Goal: Task Accomplishment & Management: Manage account settings

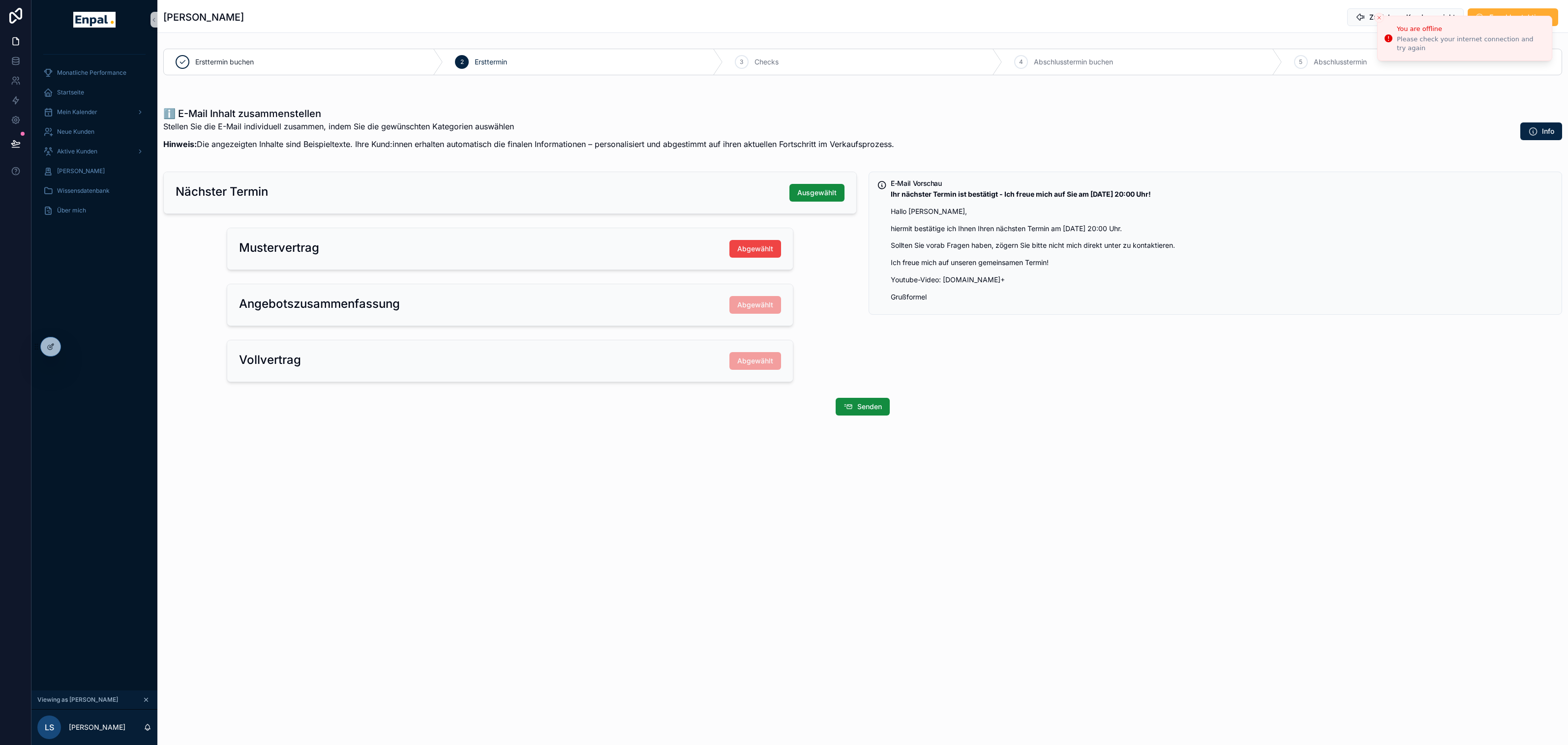
scroll to position [12, 0]
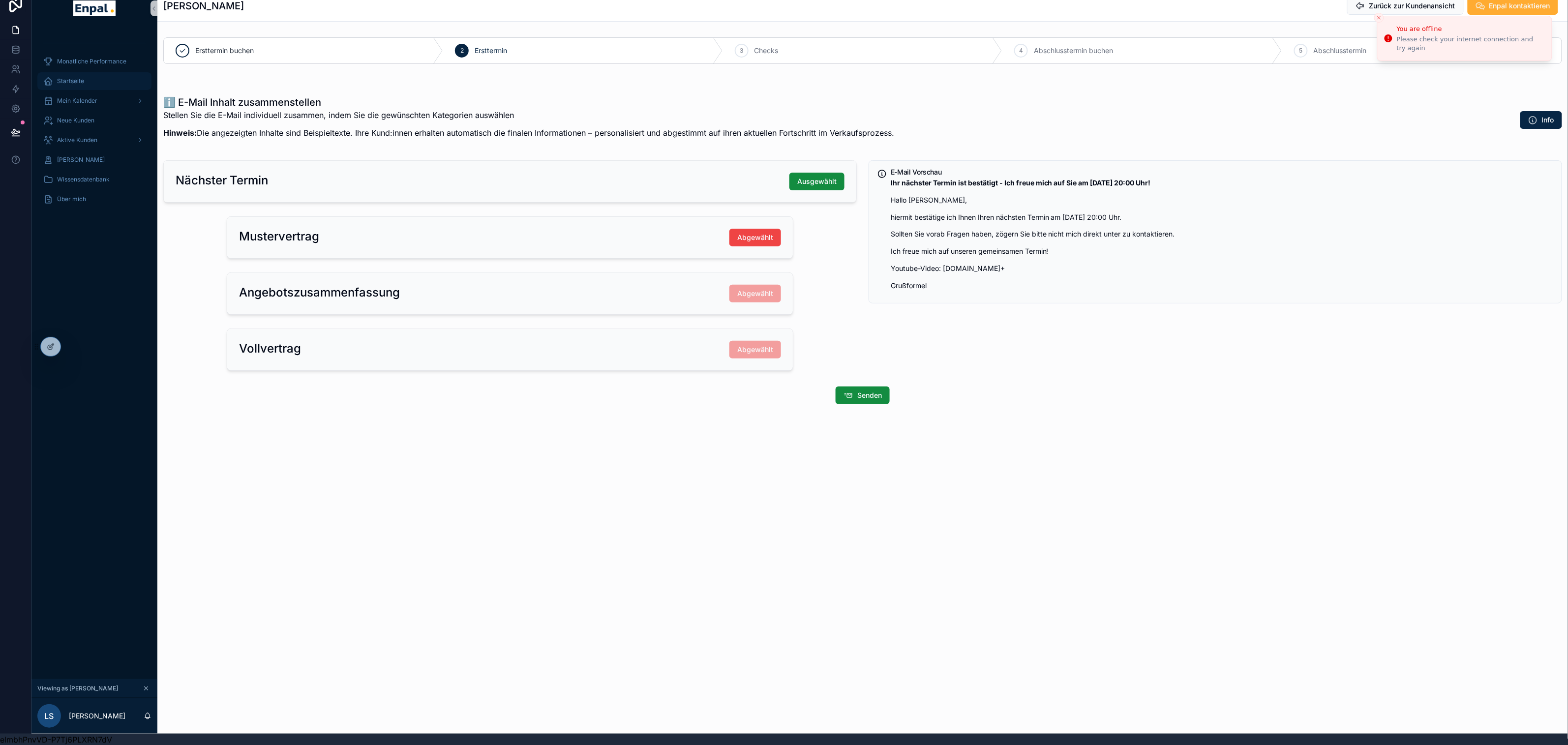
click at [95, 78] on div "Startseite" at bounding box center [94, 81] width 102 height 16
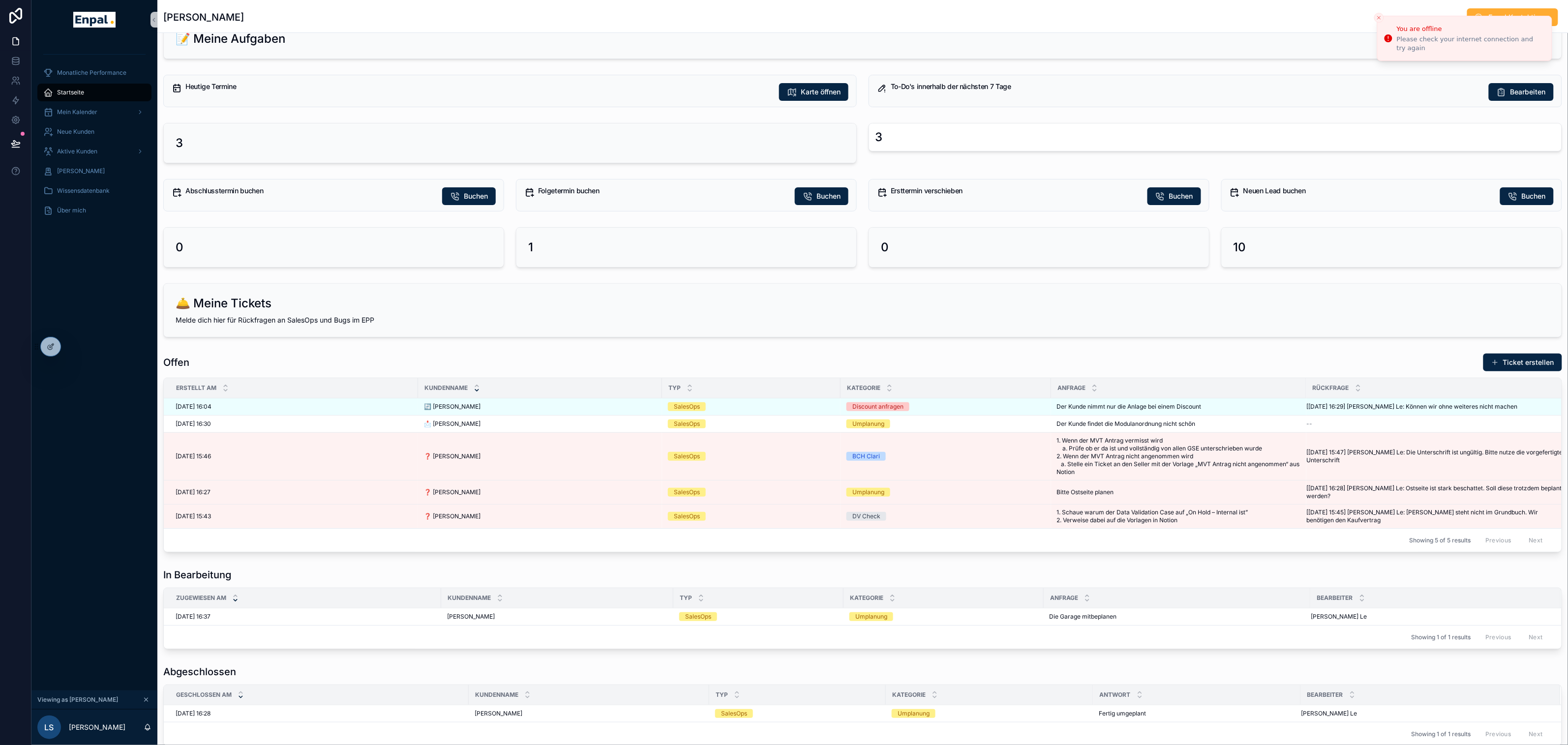
scroll to position [33, 0]
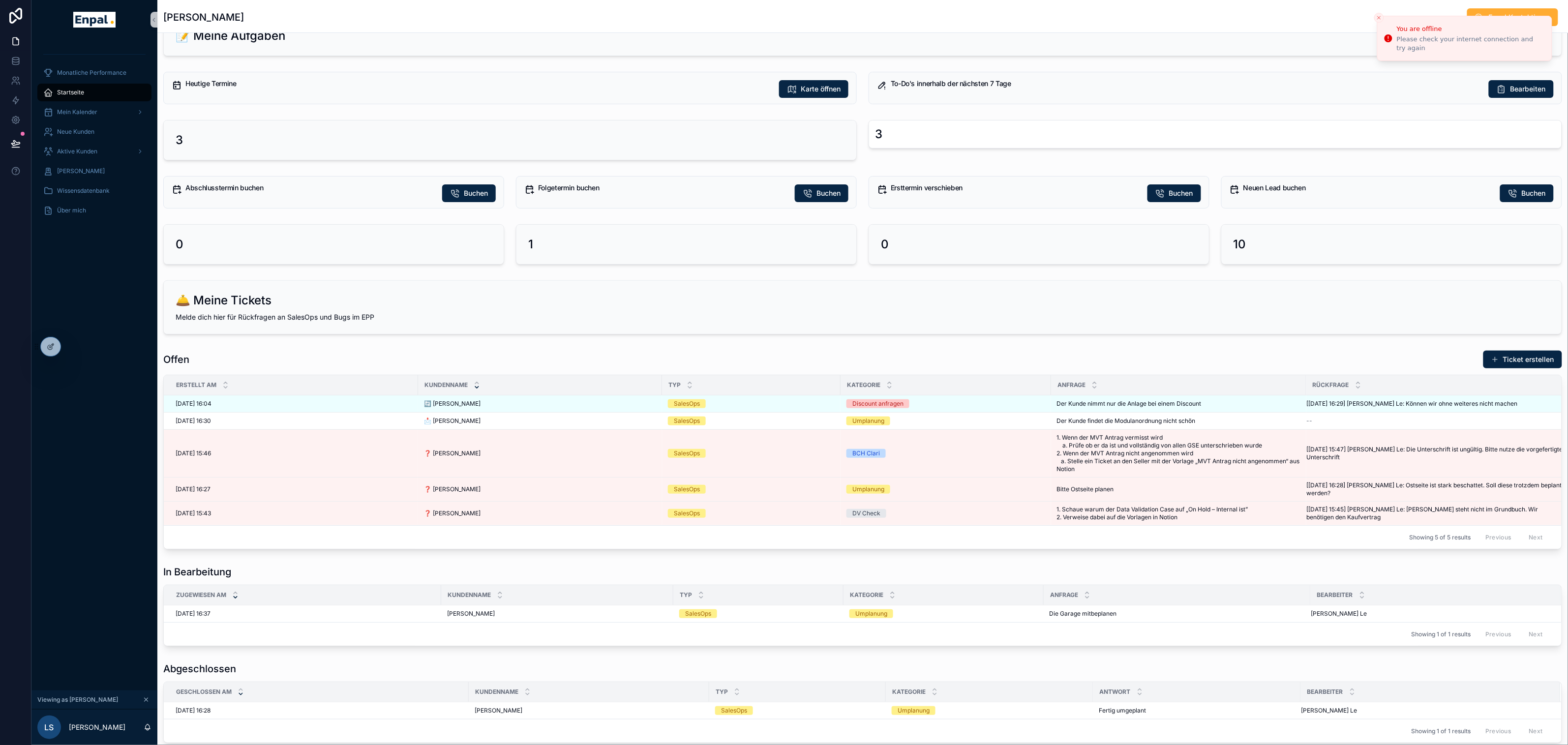
click at [486, 221] on div "0" at bounding box center [333, 244] width 353 height 48
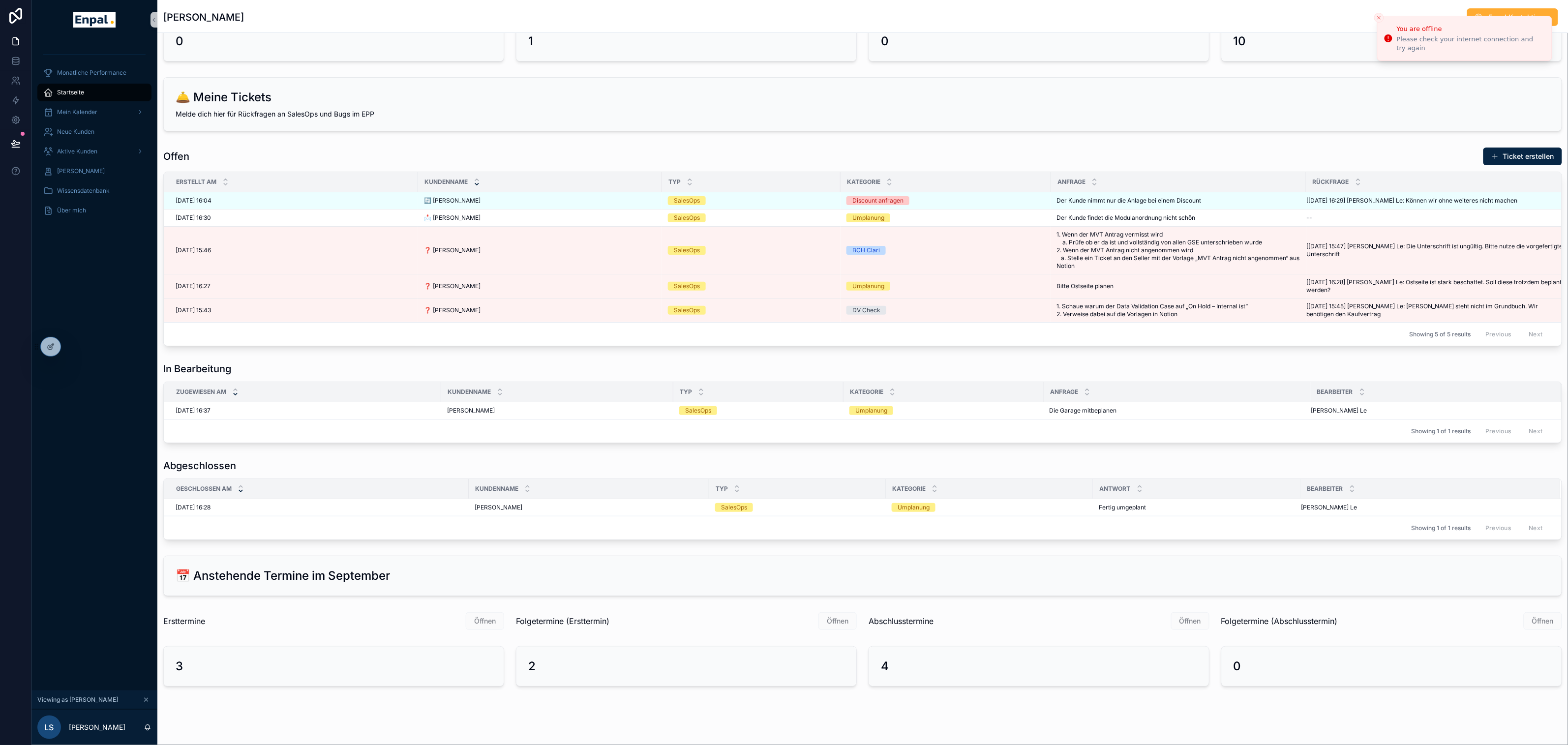
scroll to position [246, 0]
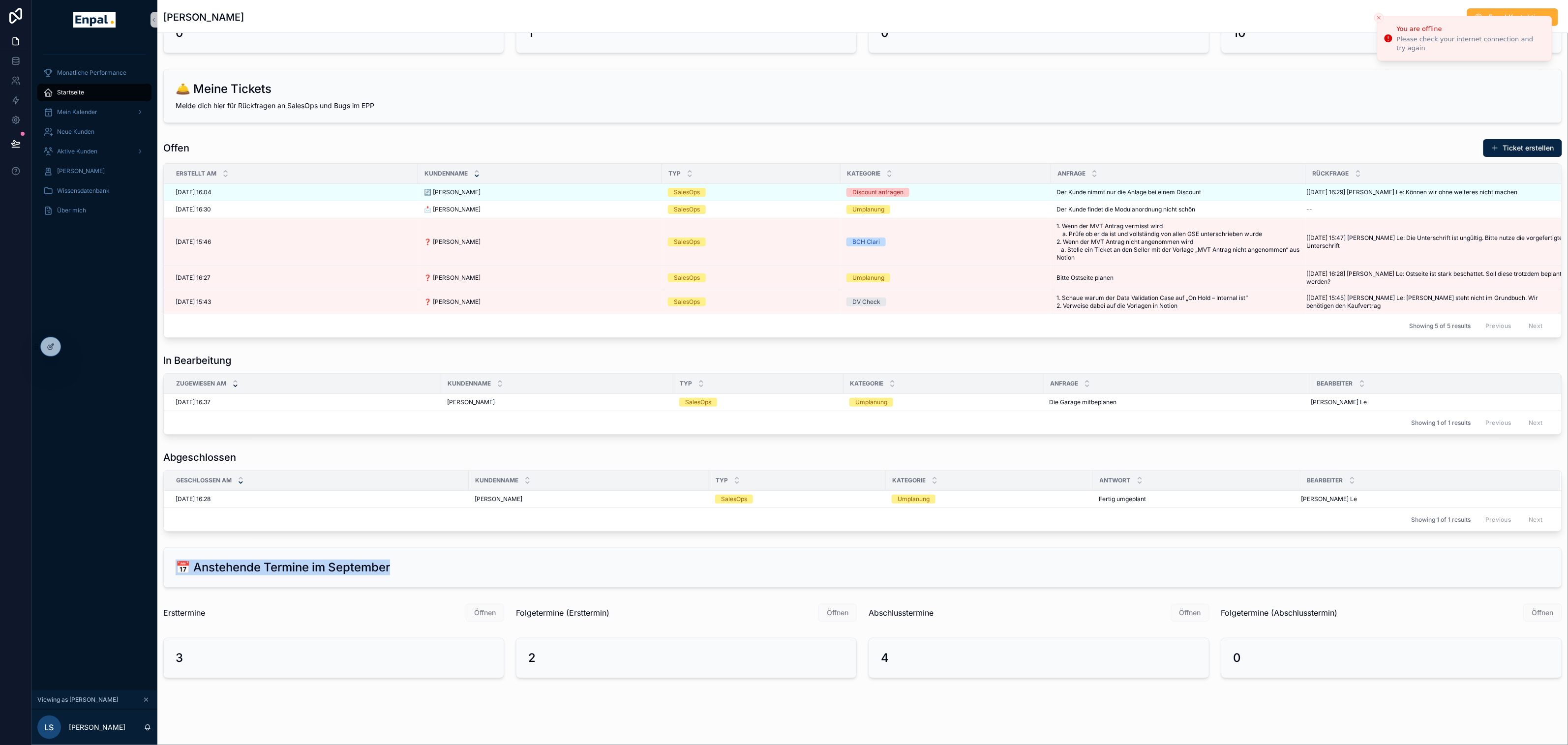
drag, startPoint x: 179, startPoint y: 565, endPoint x: 390, endPoint y: 578, distance: 211.4
click at [390, 578] on div "📅 Anstehende Termine im September" at bounding box center [862, 567] width 1398 height 39
click at [184, 145] on h1 "Offen" at bounding box center [176, 148] width 26 height 14
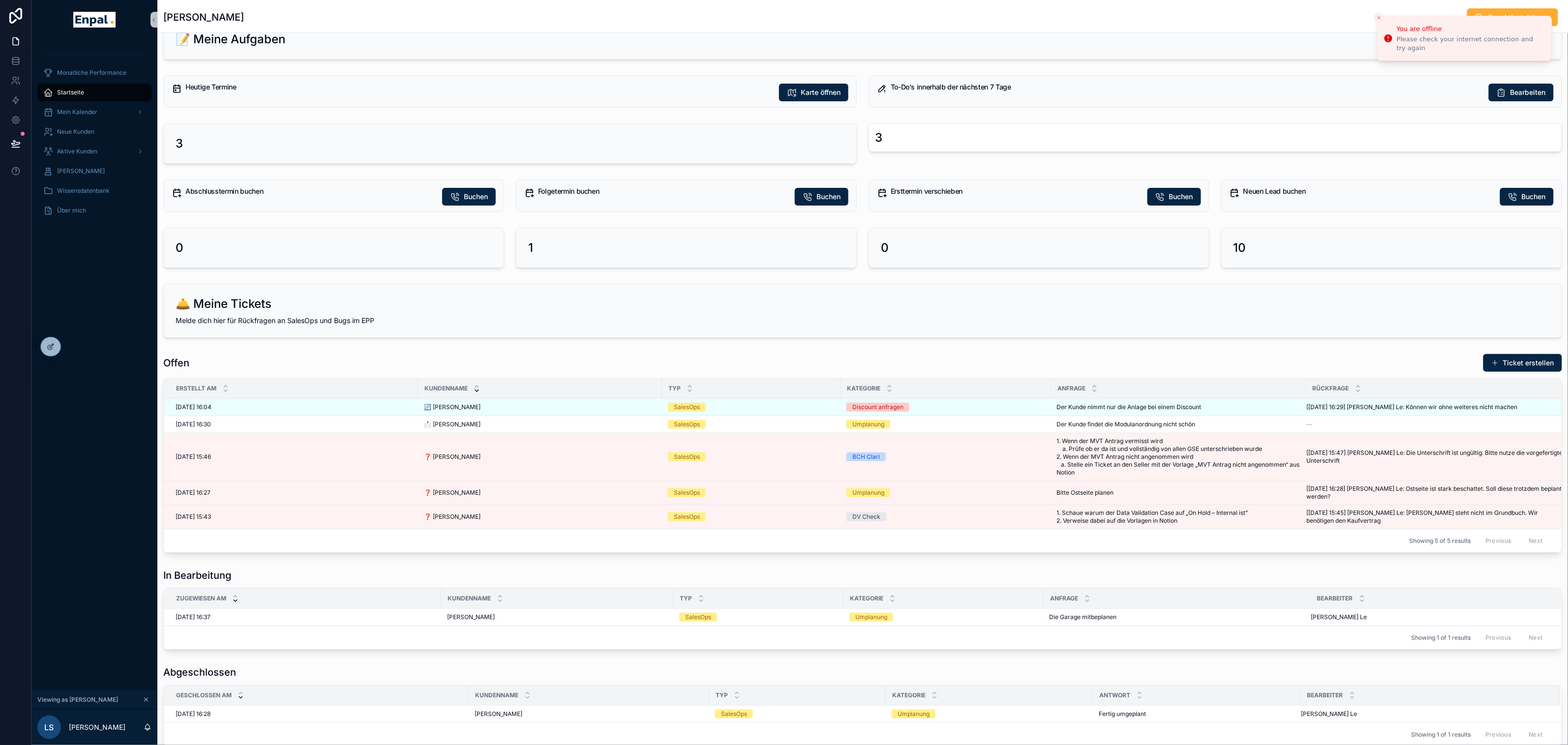
scroll to position [27, 0]
click at [68, 132] on span "Neue Kunden" at bounding box center [76, 131] width 37 height 7
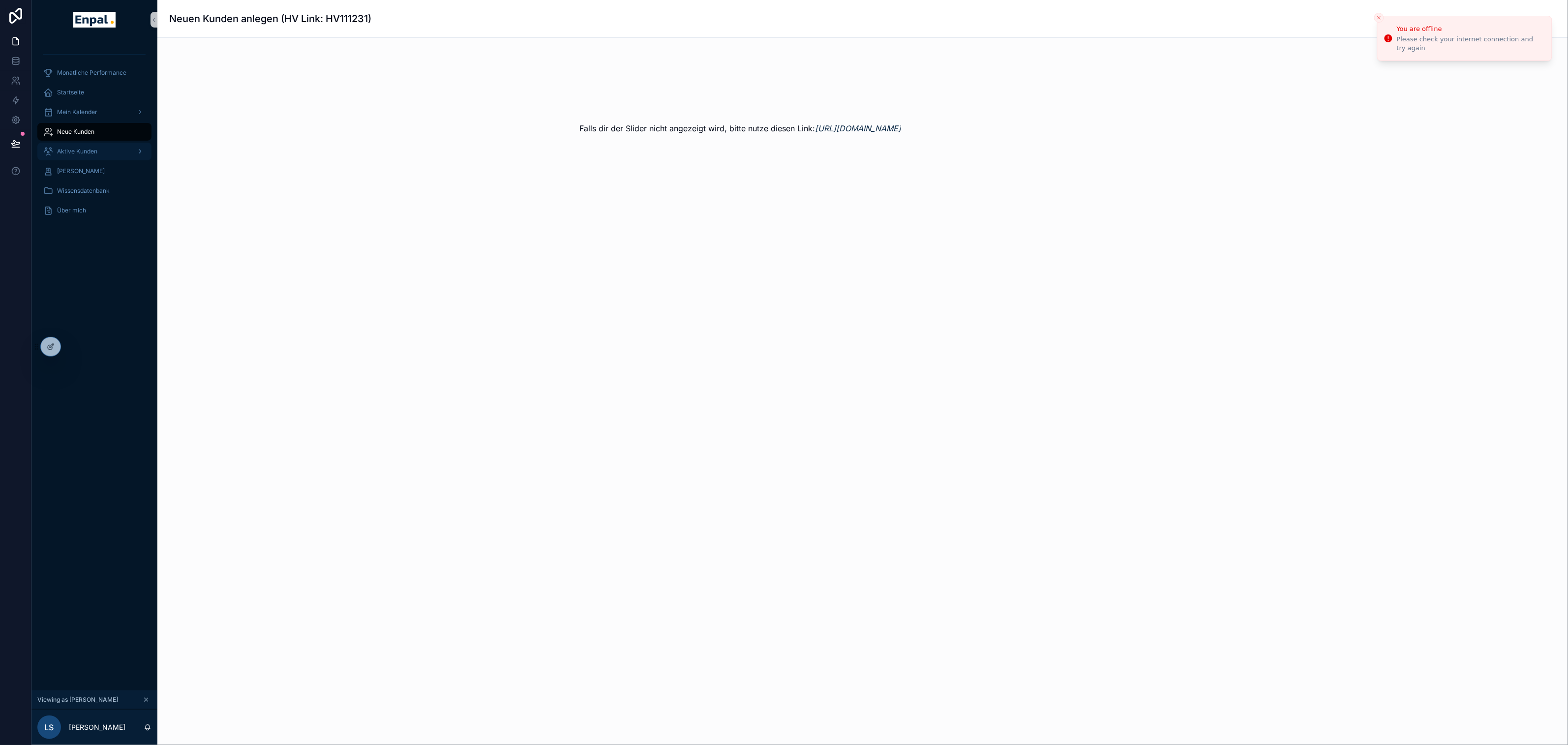
click at [86, 152] on span "Aktive Kunden" at bounding box center [77, 151] width 41 height 7
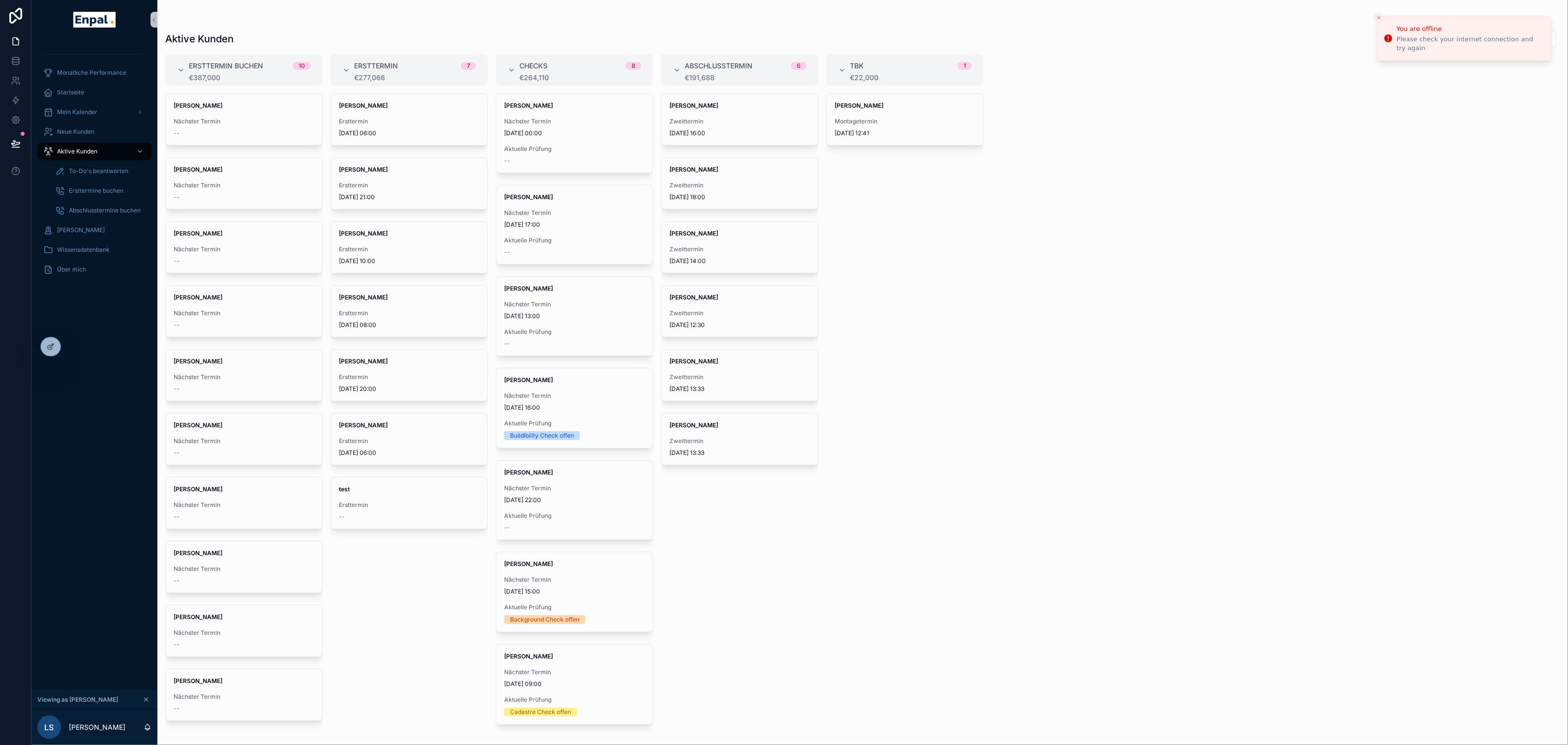
click at [1380, 17] on icon "Close toast" at bounding box center [1379, 17] width 6 height 6
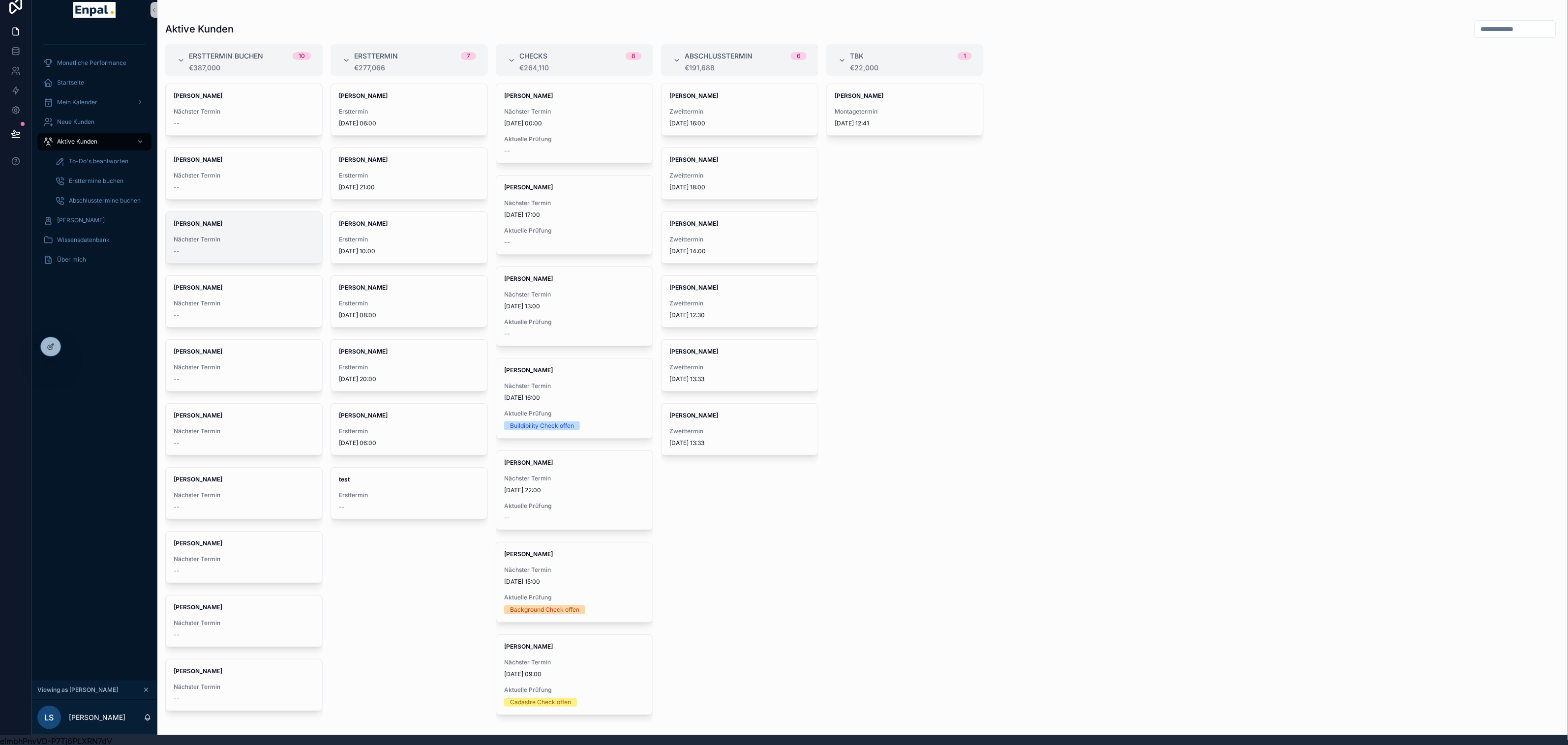
scroll to position [12, 0]
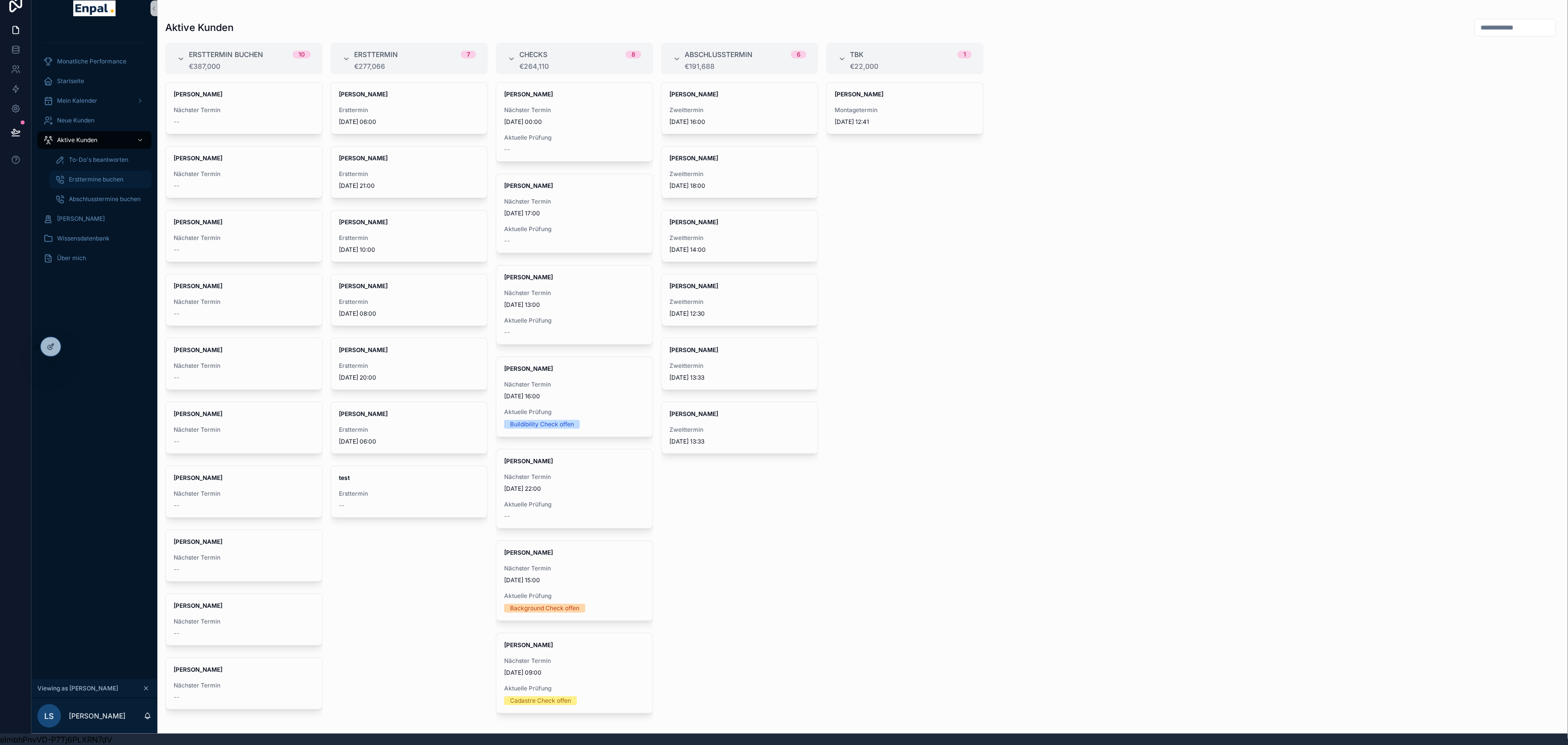
click at [97, 183] on div "Ersttermine buchen" at bounding box center [100, 179] width 91 height 16
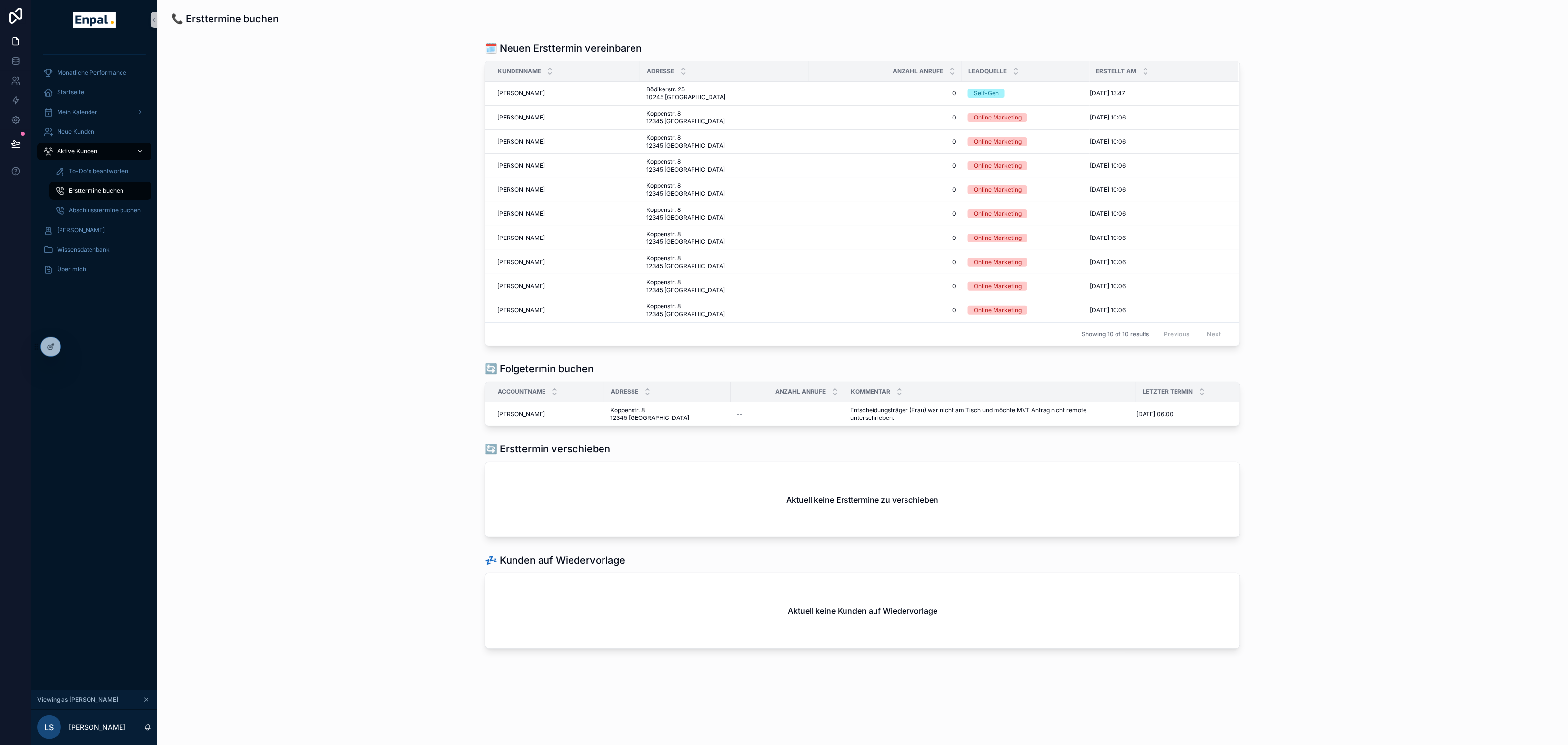
click at [88, 150] on span "Aktive Kunden" at bounding box center [77, 151] width 41 height 7
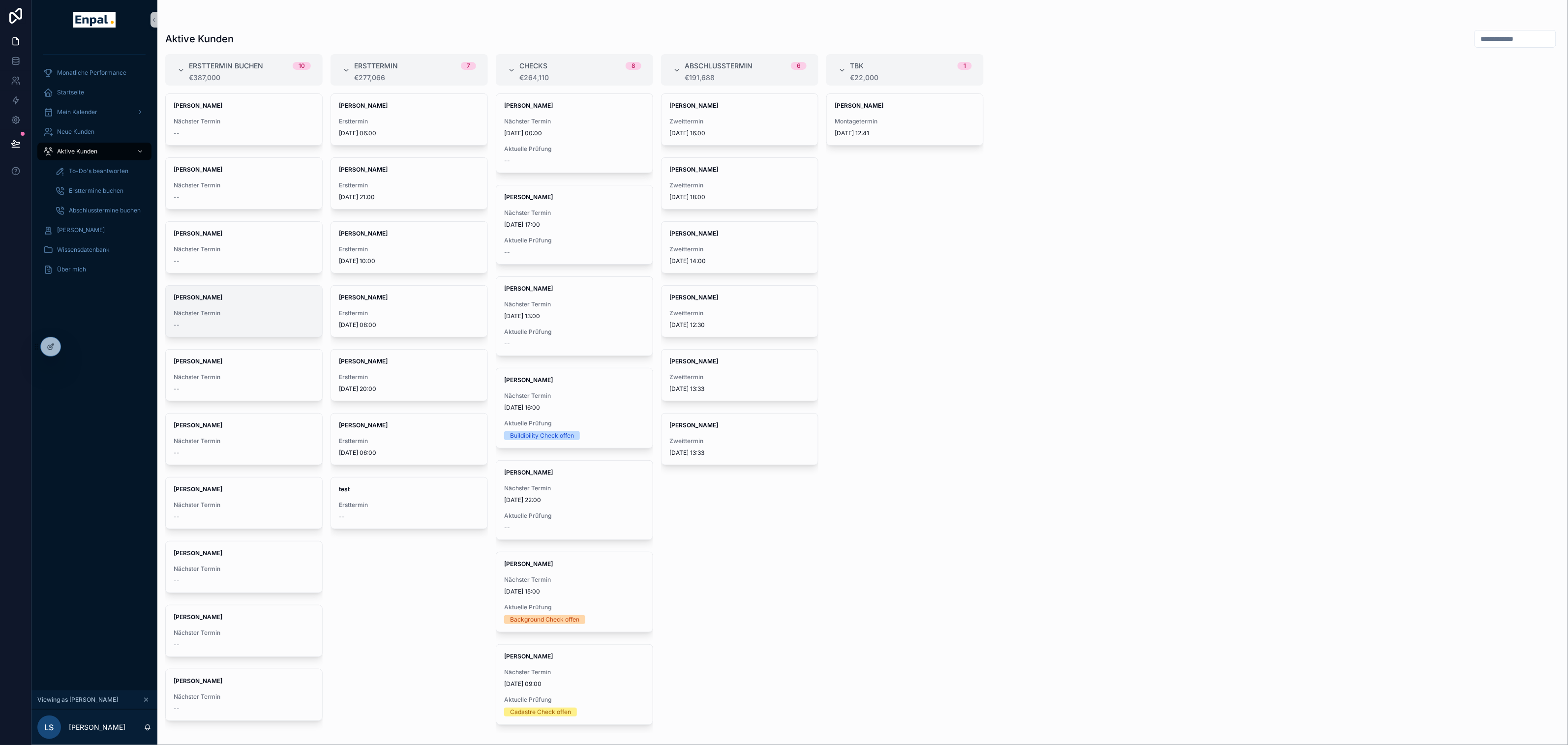
scroll to position [12, 0]
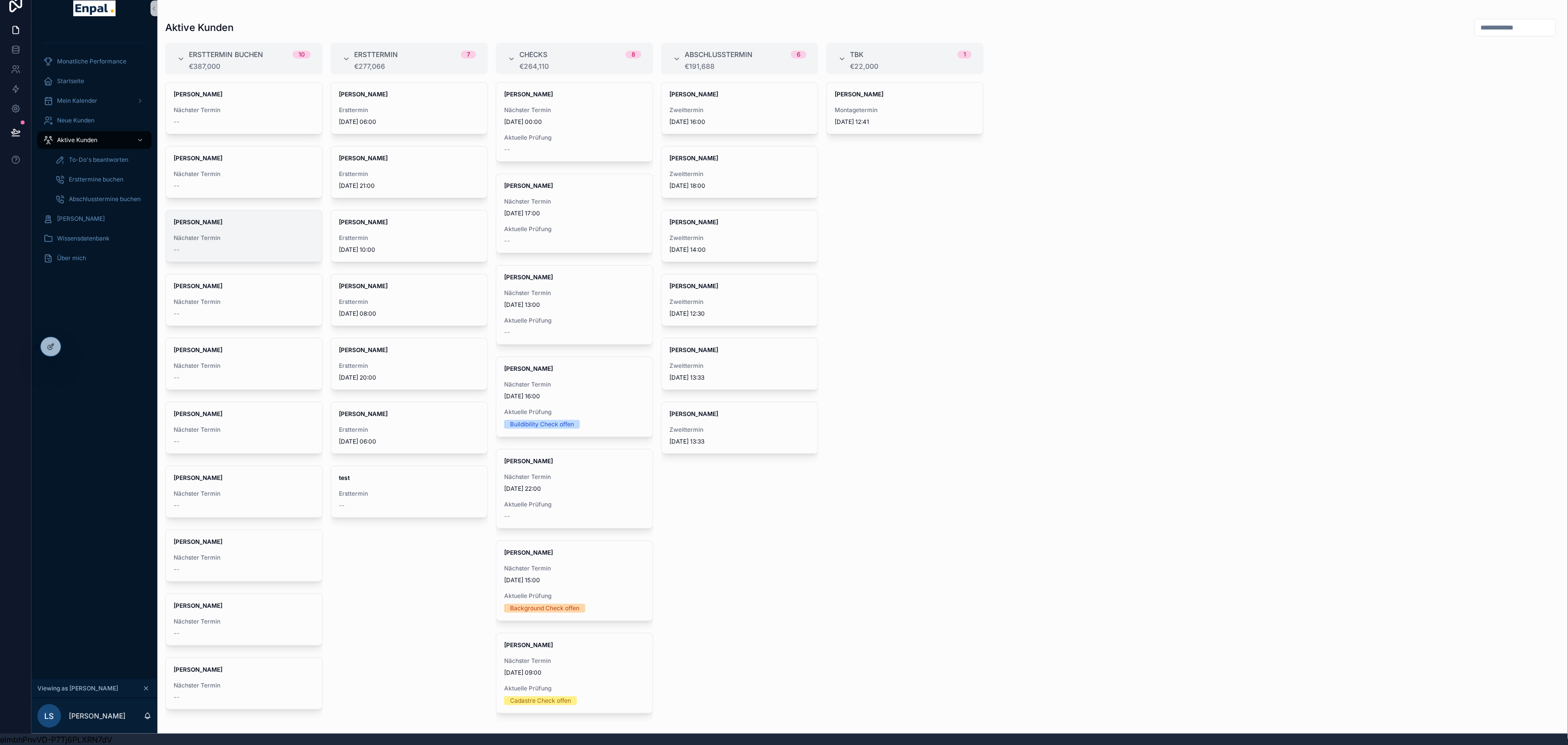
click at [227, 250] on div "--" at bounding box center [243, 249] width 140 height 7
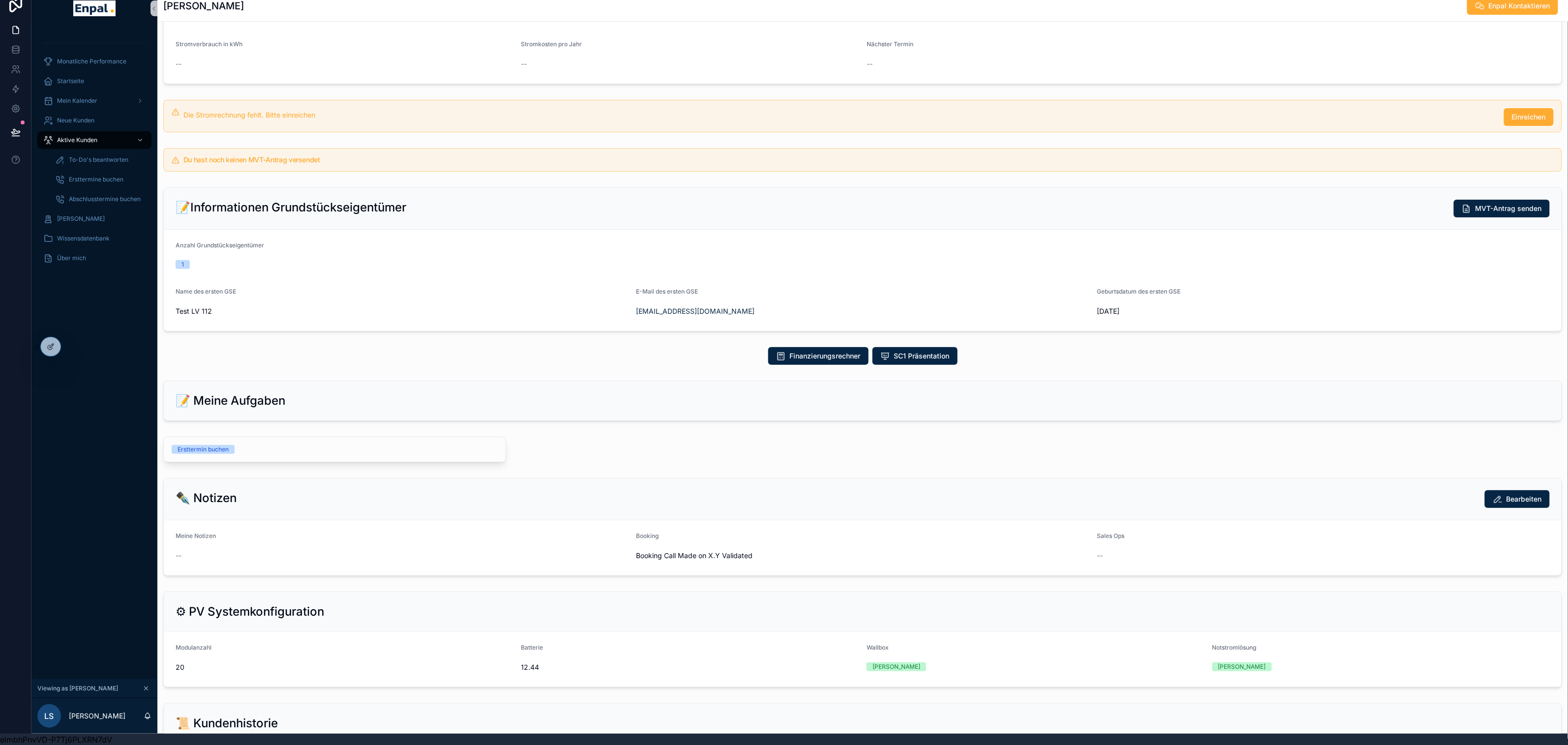
scroll to position [165, 0]
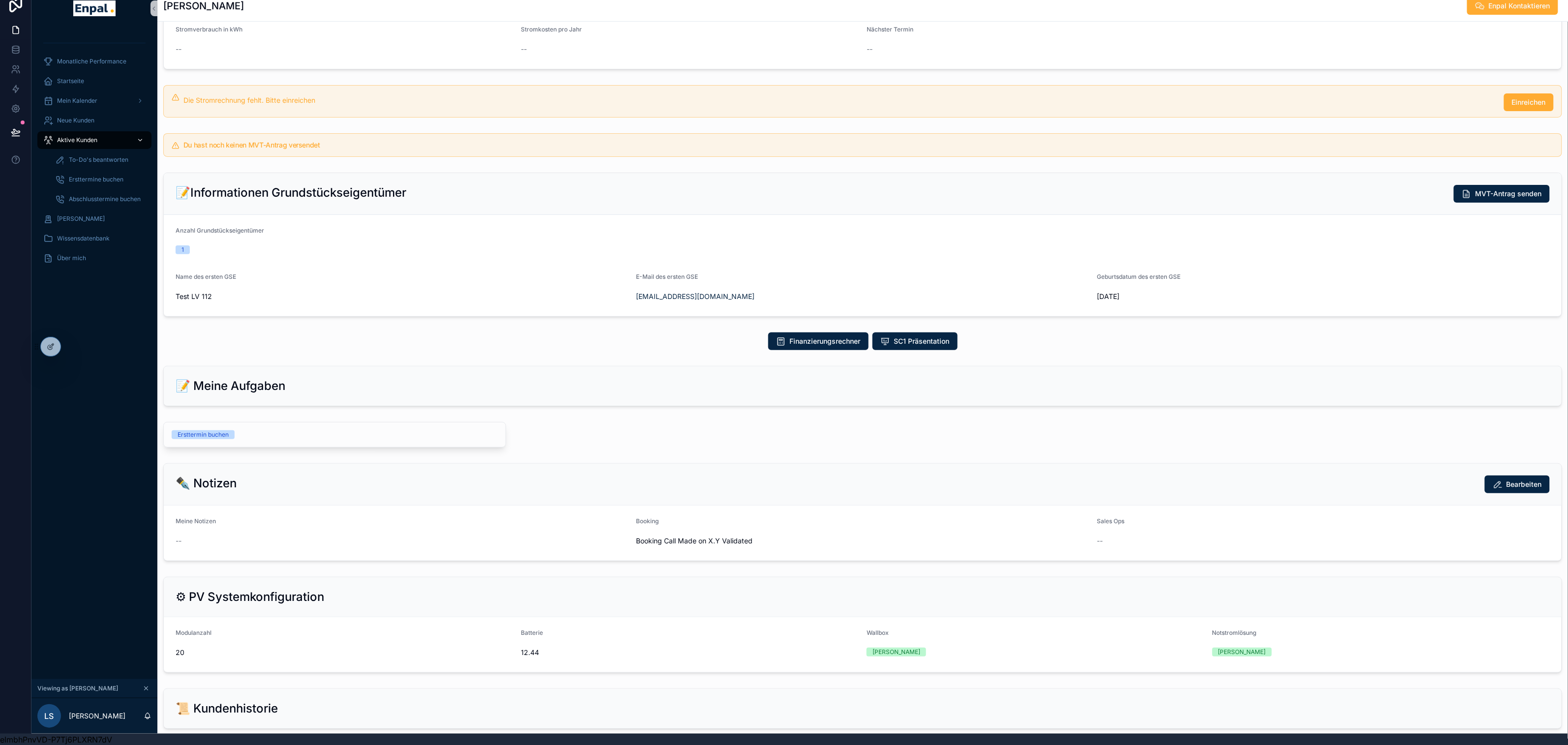
click at [85, 140] on span "Aktive Kunden" at bounding box center [77, 140] width 41 height 7
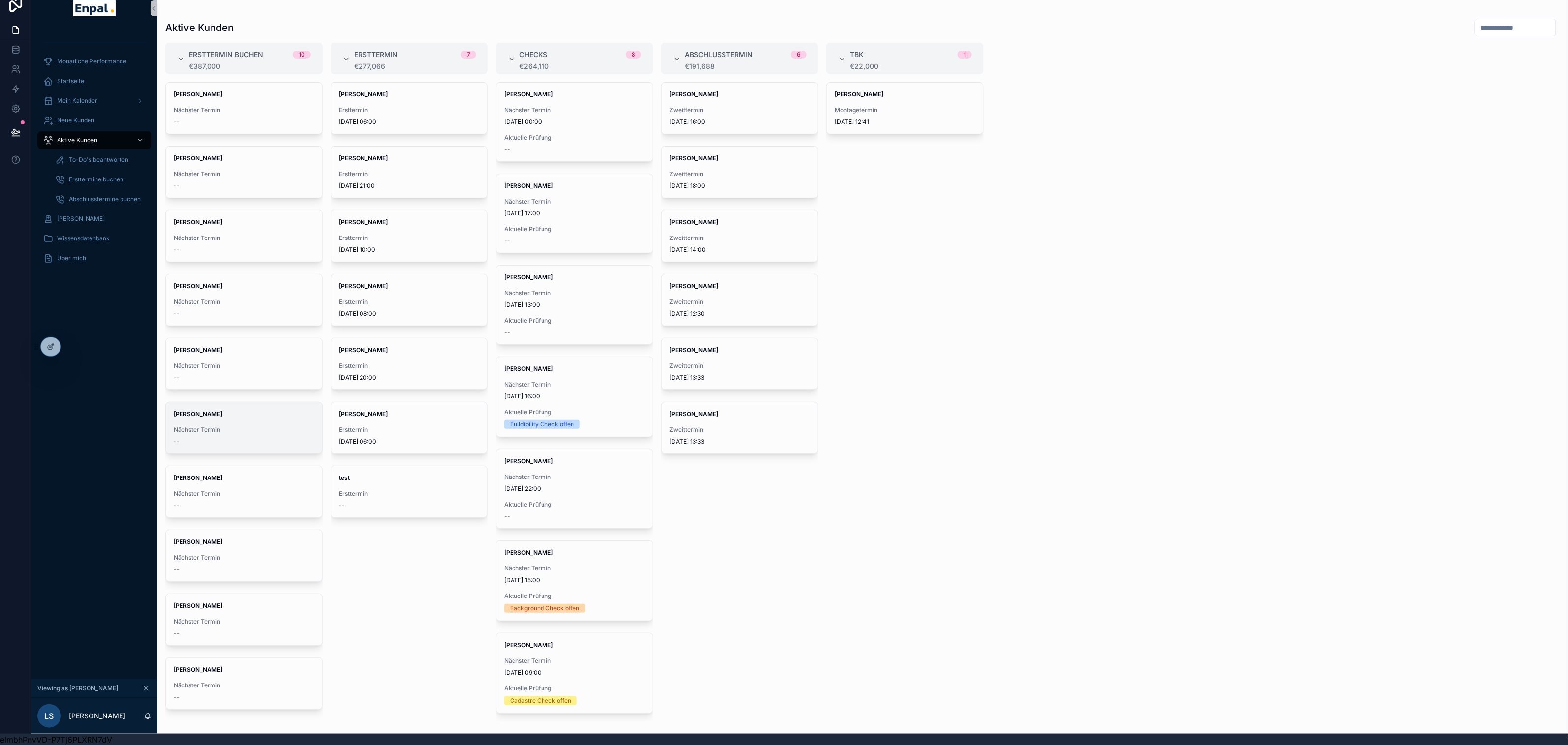
click at [211, 420] on div "Katharina Vogel Nächster Termin --" at bounding box center [244, 428] width 156 height 51
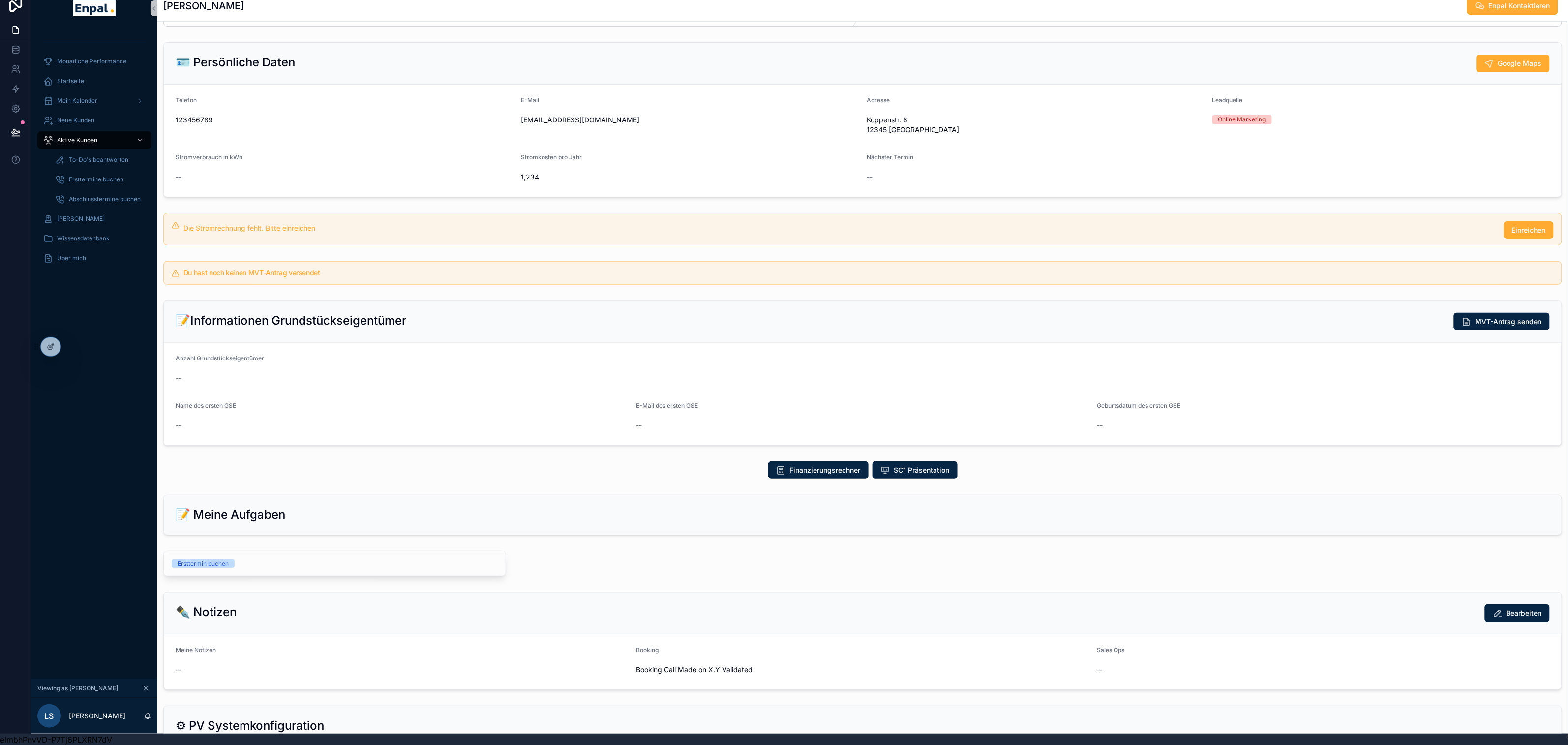
scroll to position [25, 0]
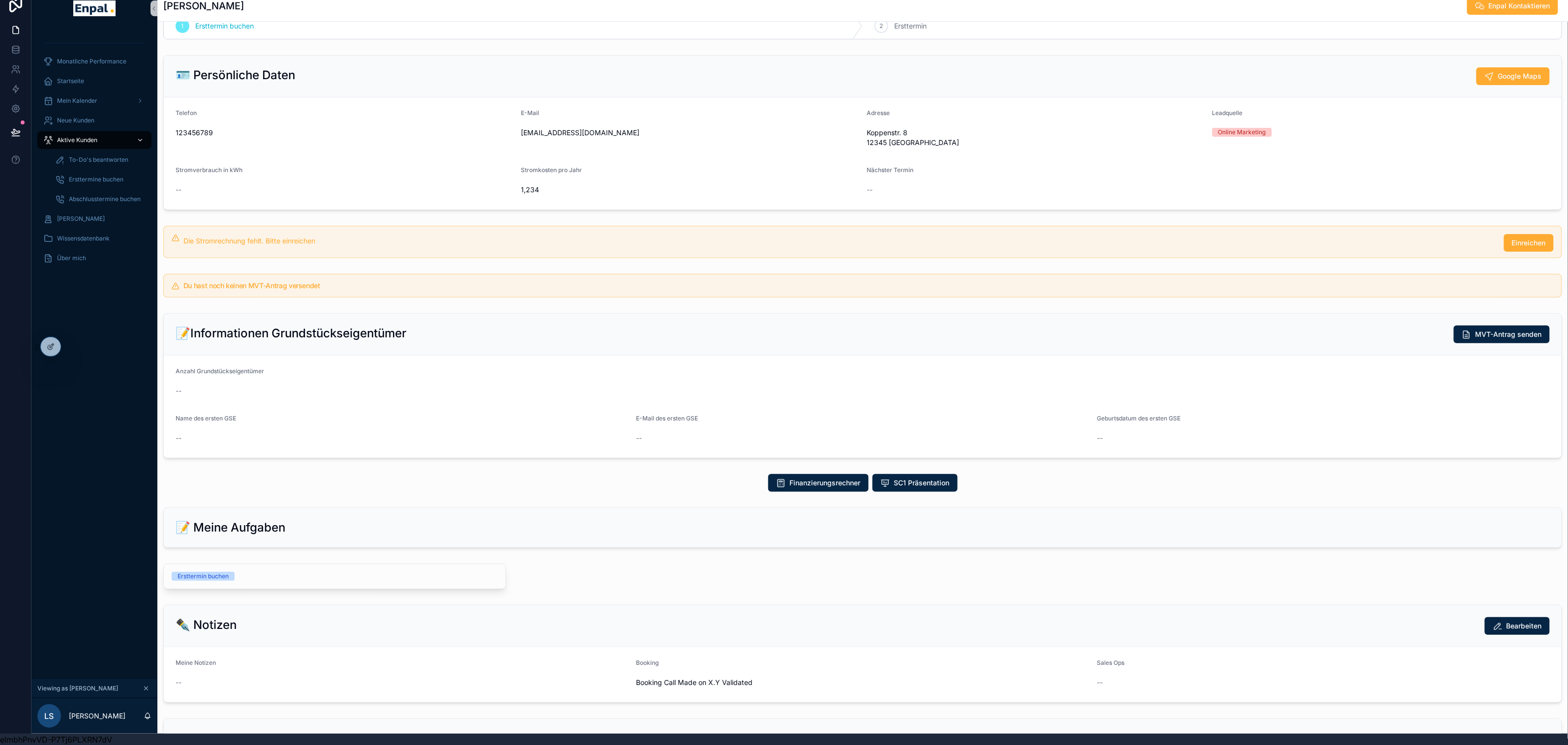
click at [74, 142] on span "Aktive Kunden" at bounding box center [77, 140] width 41 height 7
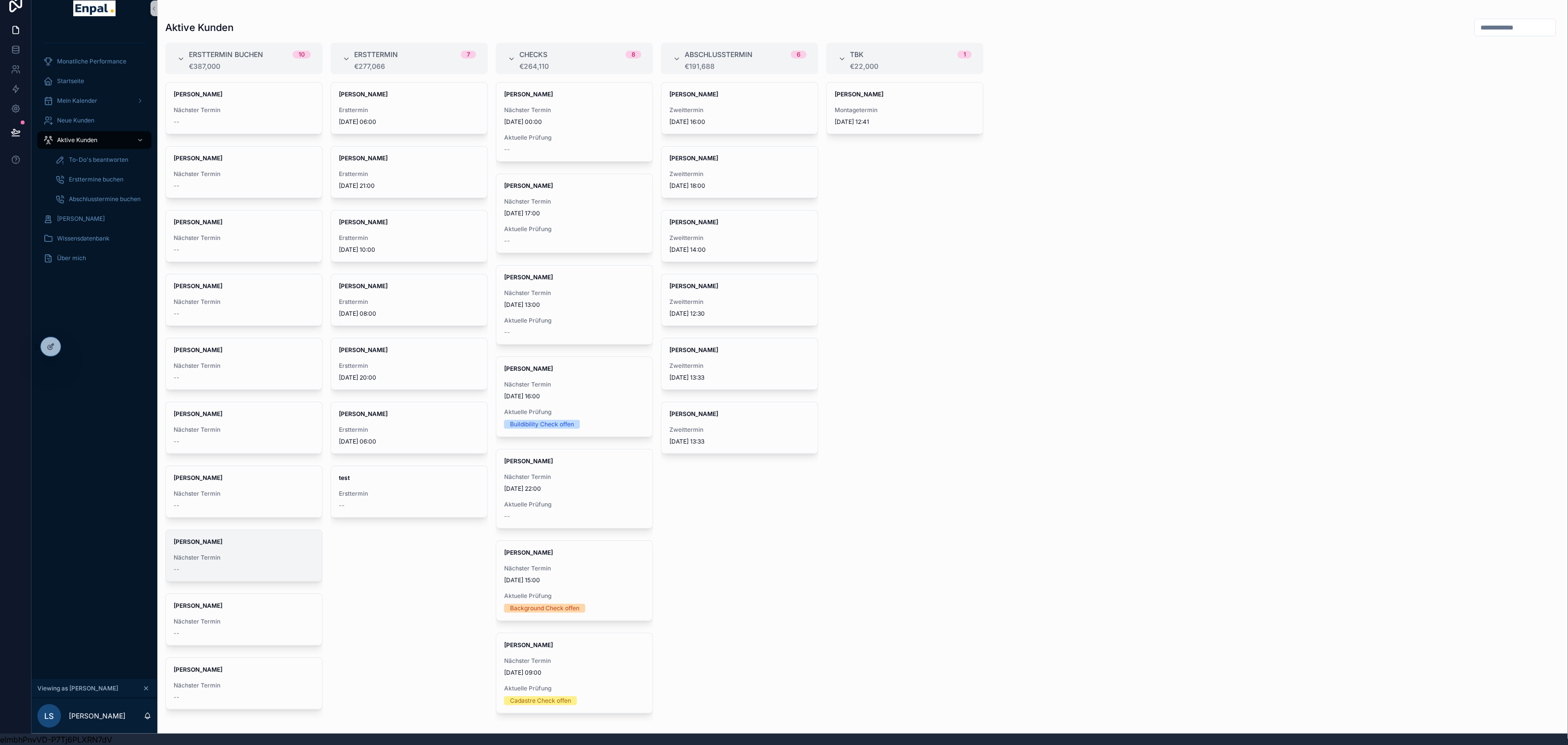
click at [206, 558] on span "Nächster Termin" at bounding box center [243, 557] width 140 height 7
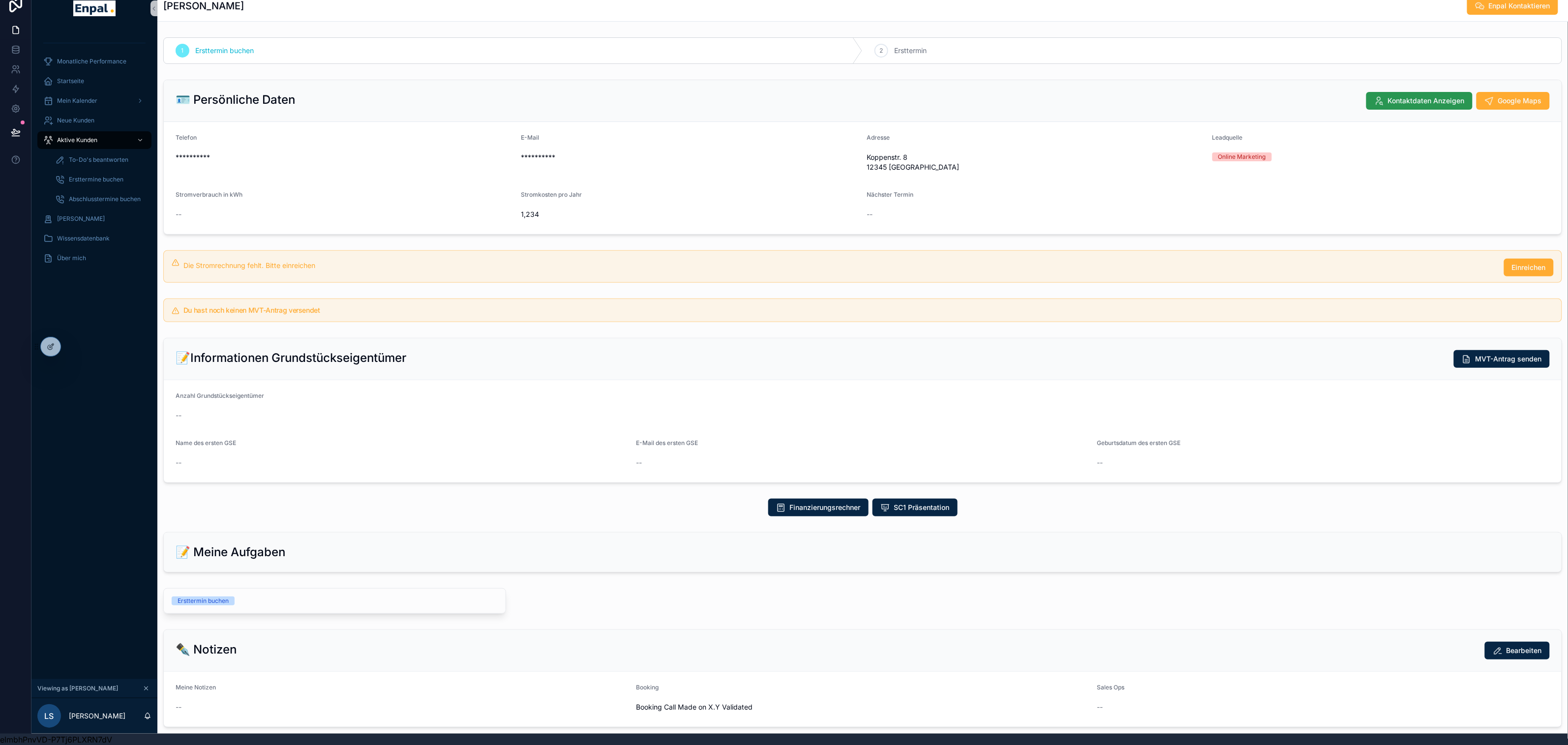
click at [1418, 100] on span "Kontaktdaten Anzeigen" at bounding box center [1426, 100] width 76 height 10
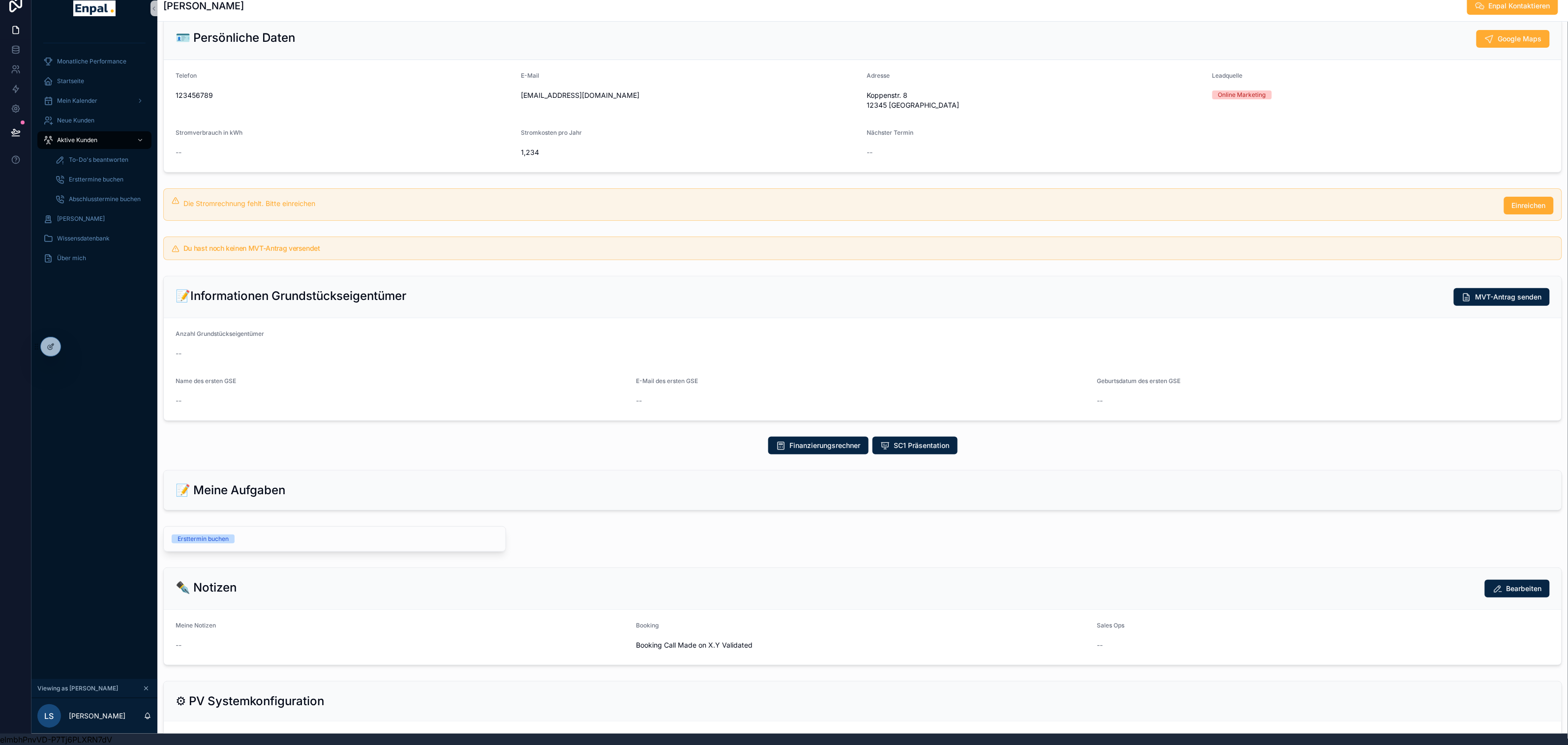
scroll to position [61, 0]
click at [201, 542] on div "Ersttermin buchen" at bounding box center [203, 540] width 51 height 9
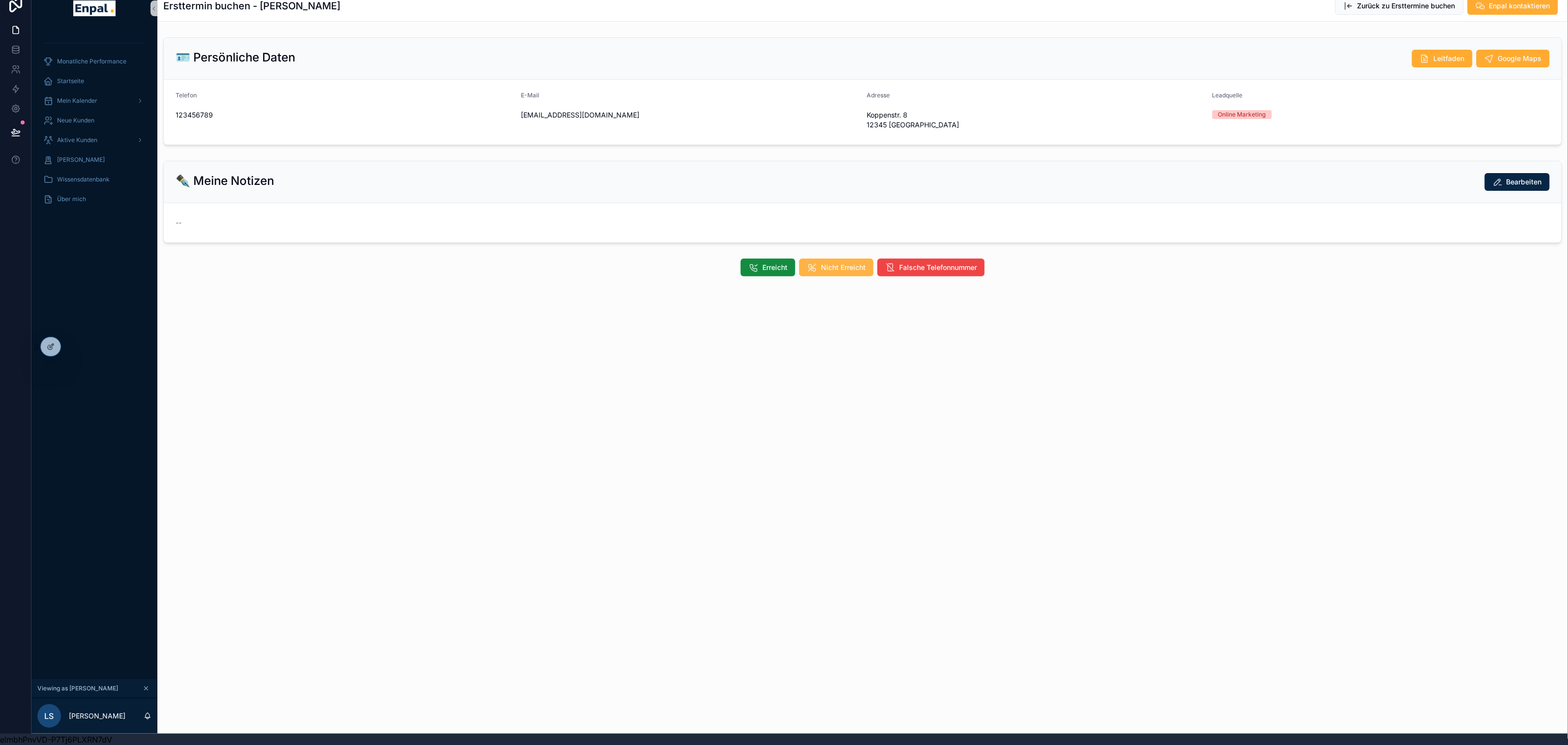
click at [833, 270] on span "Nicht Erreicht" at bounding box center [843, 267] width 45 height 10
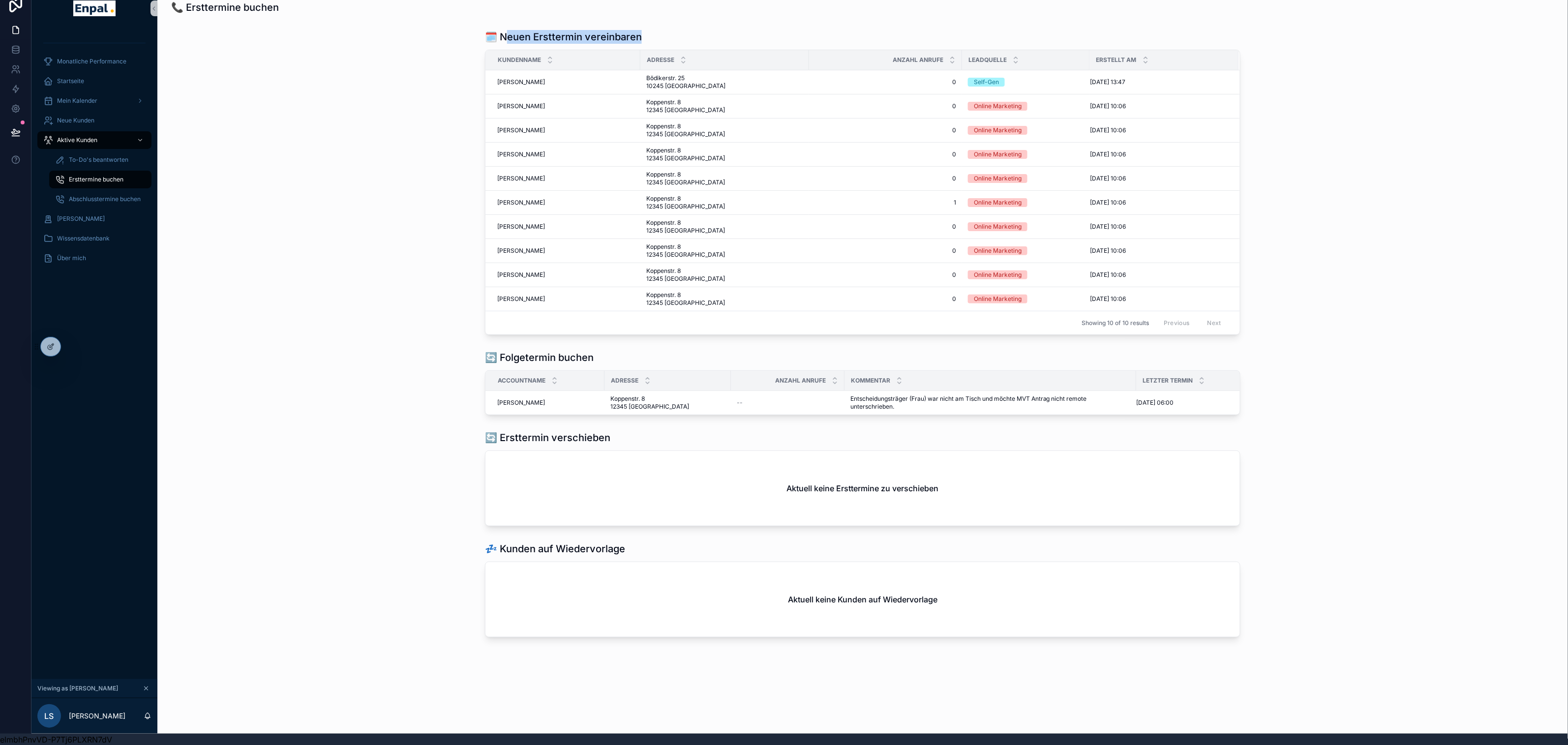
drag, startPoint x: 505, startPoint y: 37, endPoint x: 646, endPoint y: 41, distance: 141.1
click at [646, 41] on div "🗓️ Neuen Ersttermin vereinbaren" at bounding box center [863, 37] width 756 height 14
click at [529, 203] on span "[PERSON_NAME]" at bounding box center [521, 202] width 47 height 7
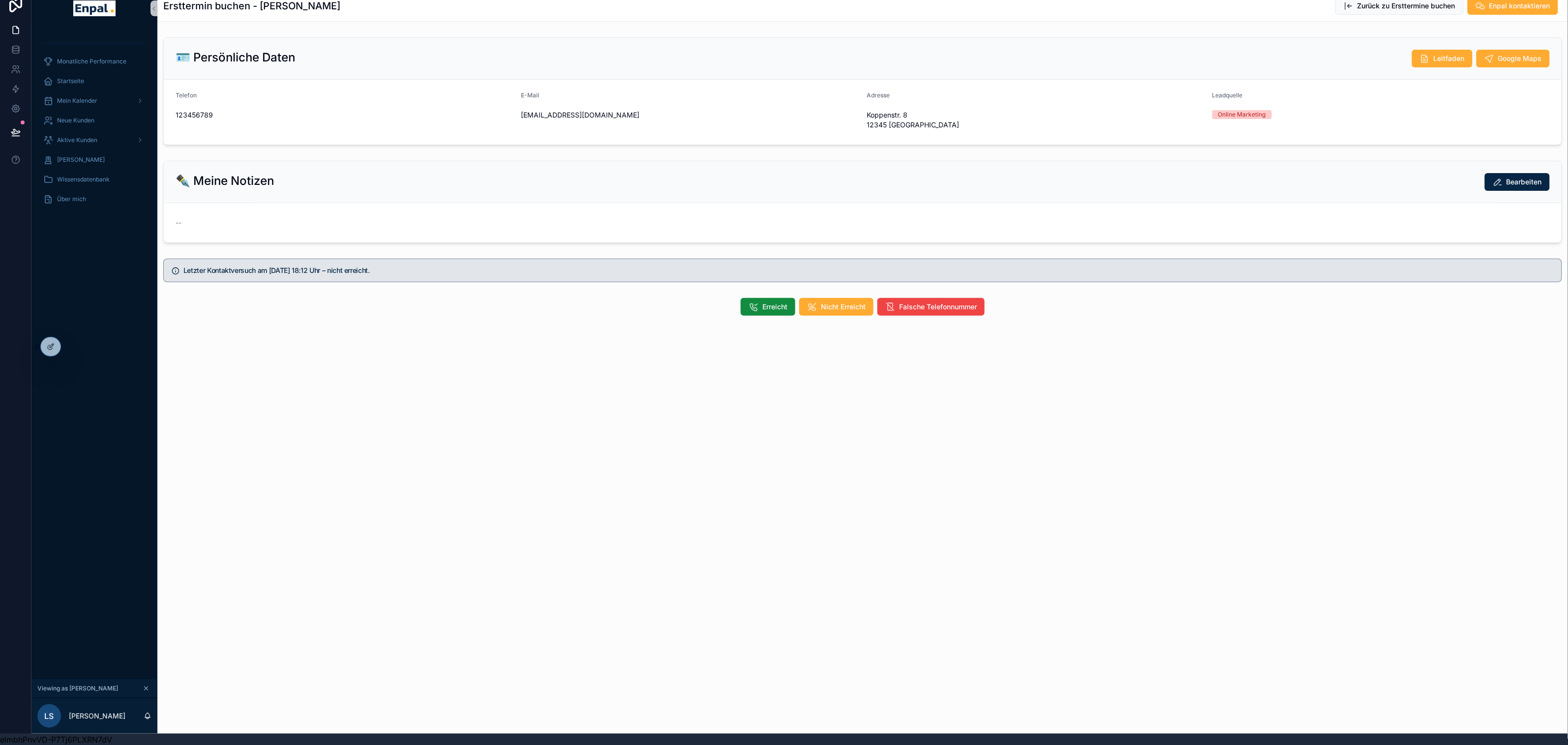
drag, startPoint x: 416, startPoint y: 271, endPoint x: 171, endPoint y: 266, distance: 245.1
click at [171, 266] on div "Letzter Kontaktversuch am 02/09/2025 18:12 Uhr – nicht erreicht." at bounding box center [863, 270] width 1399 height 23
click at [745, 313] on button "Erreicht" at bounding box center [768, 306] width 55 height 17
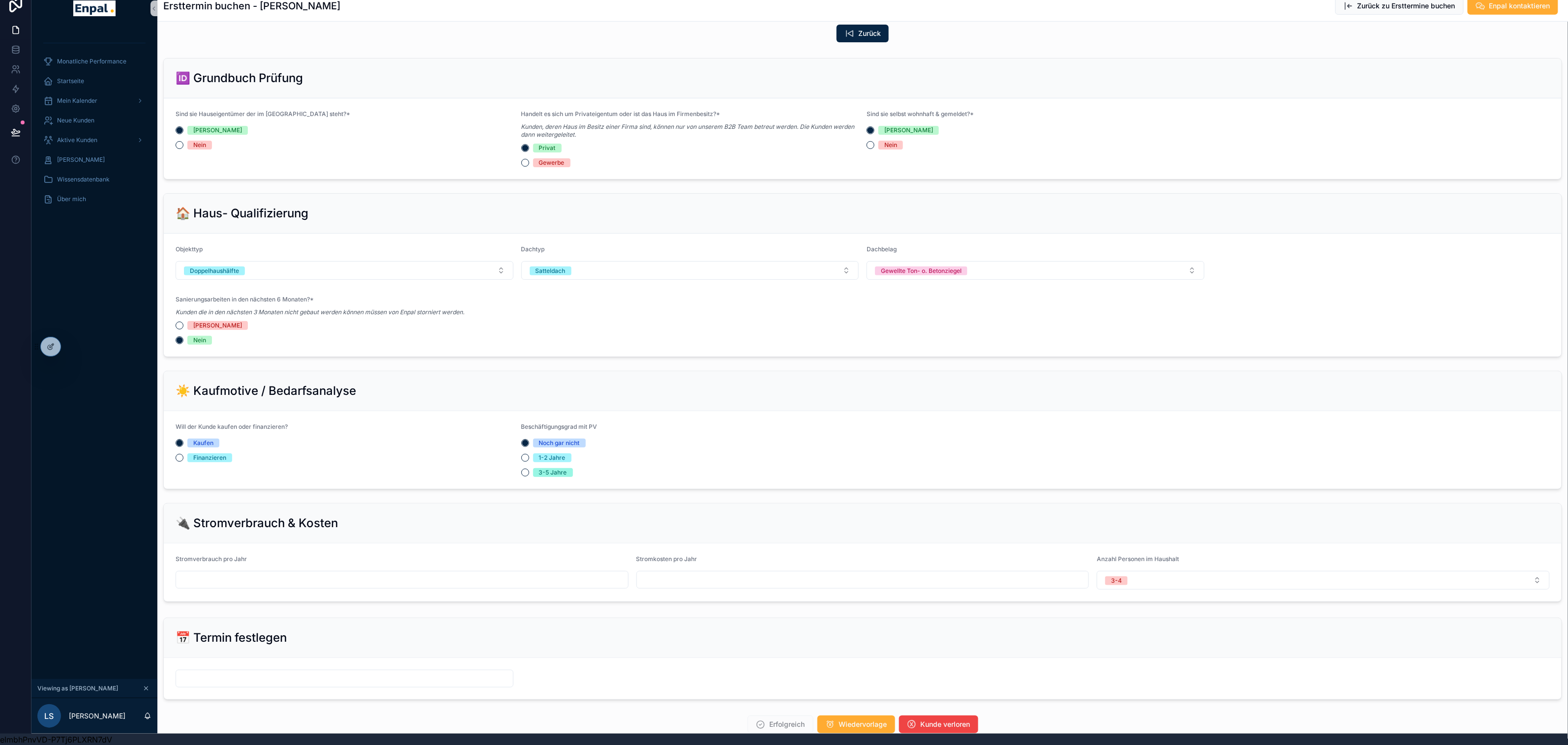
scroll to position [277, 0]
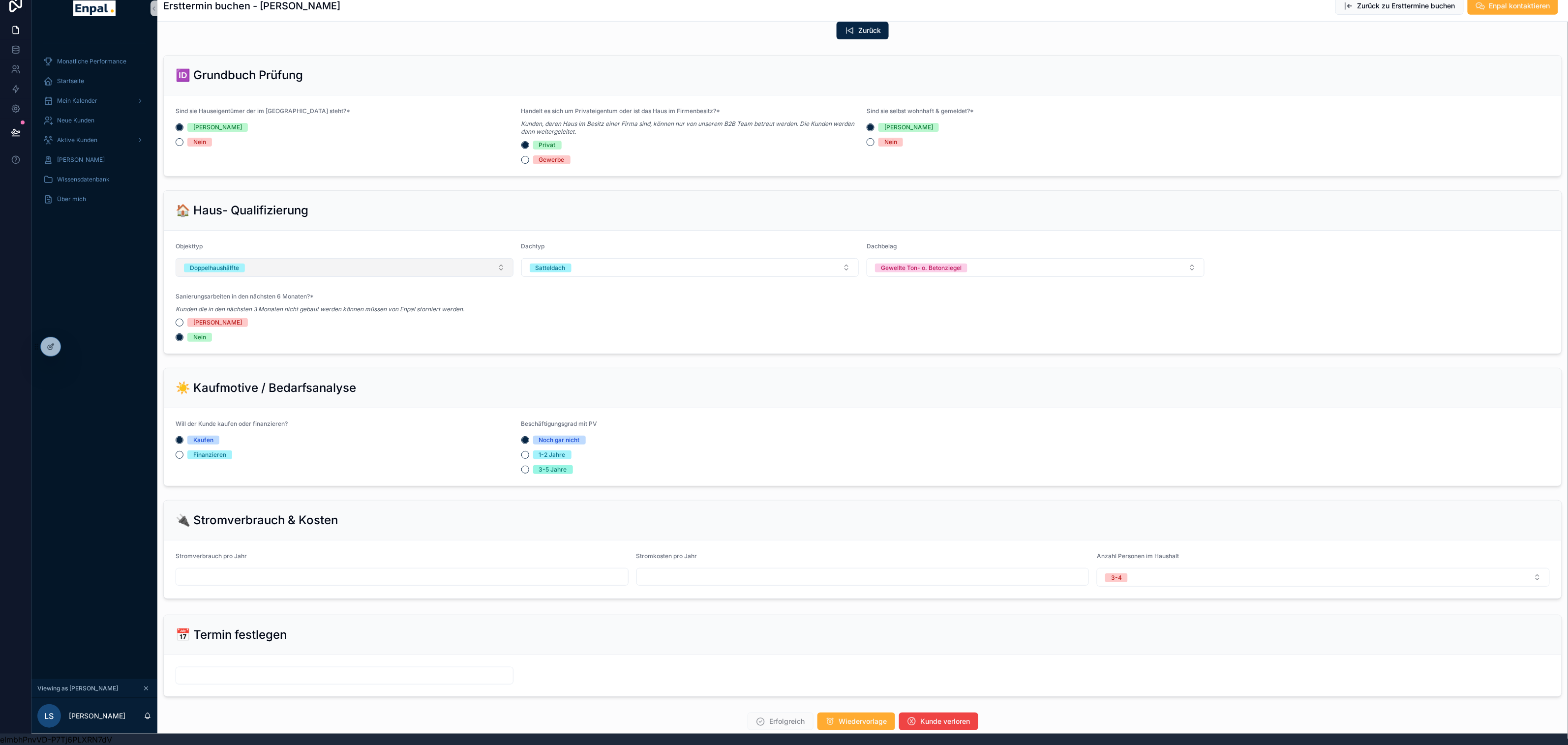
click at [300, 271] on button "Doppelhaushälfte" at bounding box center [344, 267] width 338 height 19
click at [290, 324] on div "Einfamilienhaus" at bounding box center [345, 323] width 333 height 15
click at [626, 276] on button "Satteldach" at bounding box center [690, 267] width 338 height 19
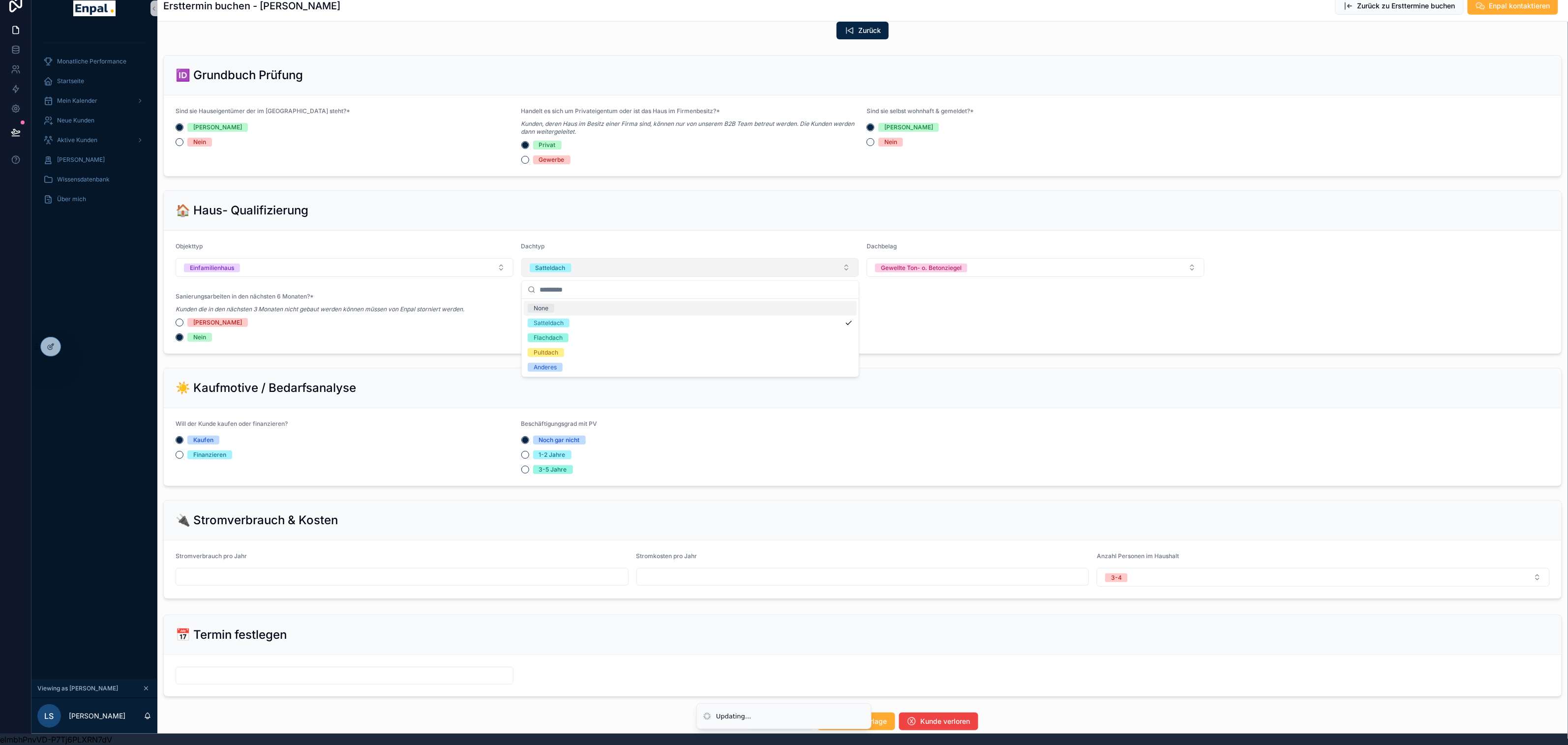
click at [626, 276] on button "Satteldach" at bounding box center [690, 267] width 338 height 19
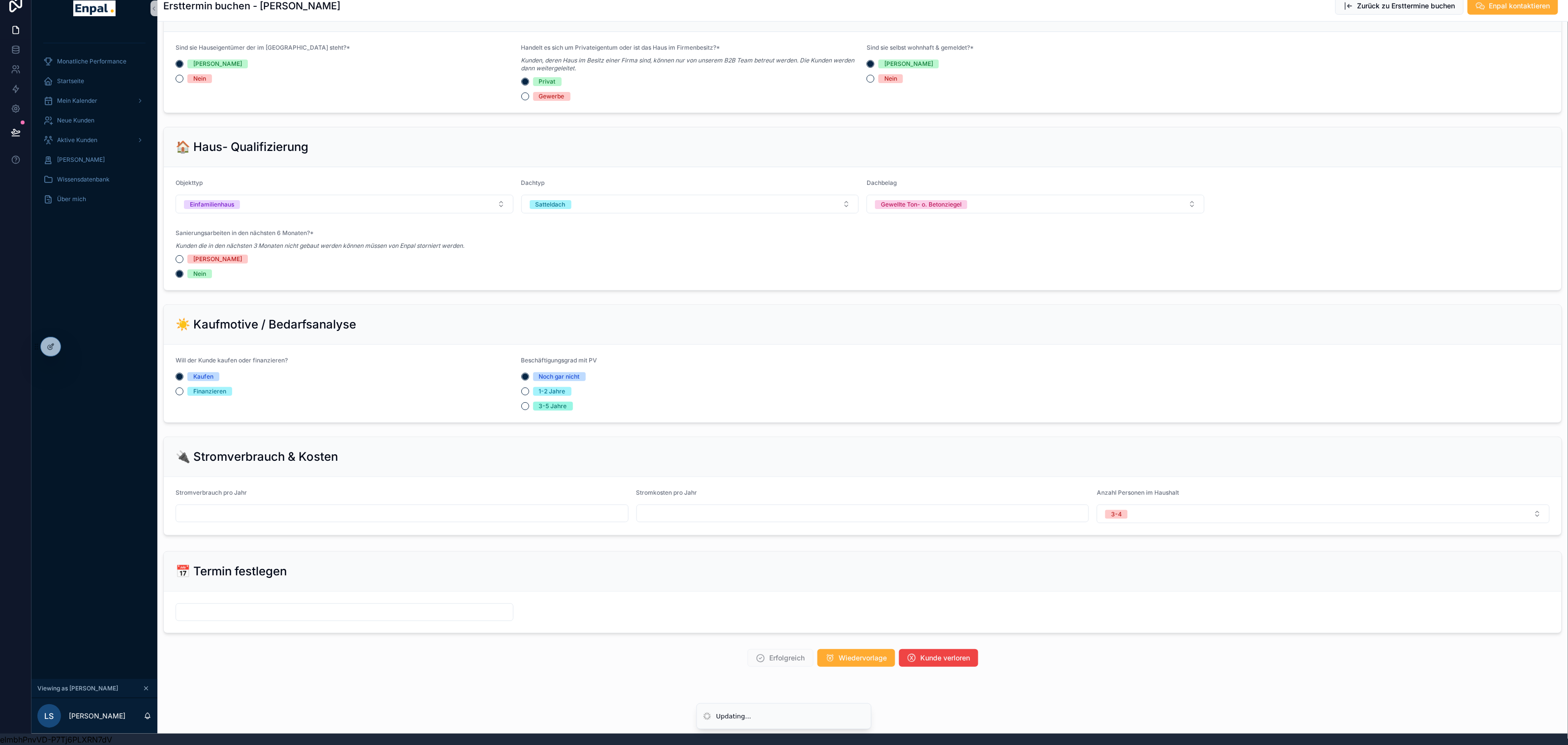
scroll to position [343, 0]
click at [178, 275] on icon "scrollable content" at bounding box center [179, 274] width 7 height 7
click at [180, 278] on form "Objekttyp Einfamilienhaus Dachtyp Satteldach Dachbelag Gewellte Ton- o. Betonzi…" at bounding box center [862, 228] width 1398 height 123
click at [180, 277] on form "Objekttyp Einfamilienhaus Dachtyp Satteldach Dachbelag Gewellte Ton- o. Betonzi…" at bounding box center [862, 228] width 1398 height 123
click at [179, 270] on button "Nein" at bounding box center [179, 273] width 7 height 7
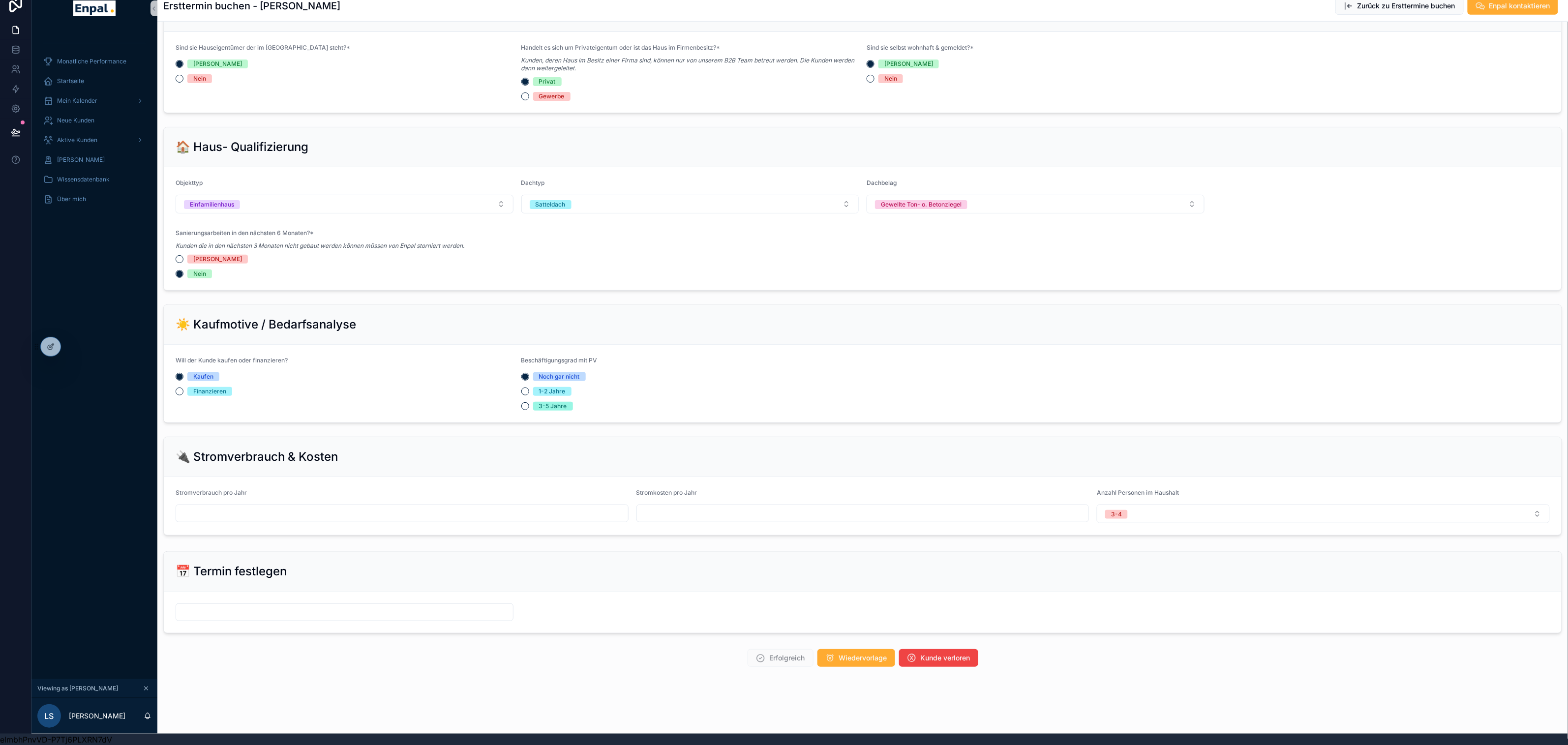
click at [195, 389] on div "Finanzieren" at bounding box center [210, 391] width 33 height 9
click at [184, 389] on button "Finanzieren" at bounding box center [179, 391] width 7 height 7
click at [525, 391] on button "1-2 Jahre" at bounding box center [525, 391] width 7 height 7
click at [416, 516] on input "scrollable content" at bounding box center [402, 513] width 452 height 14
click at [576, 502] on div "Stromverbrauch pro Jahr" at bounding box center [401, 506] width 453 height 34
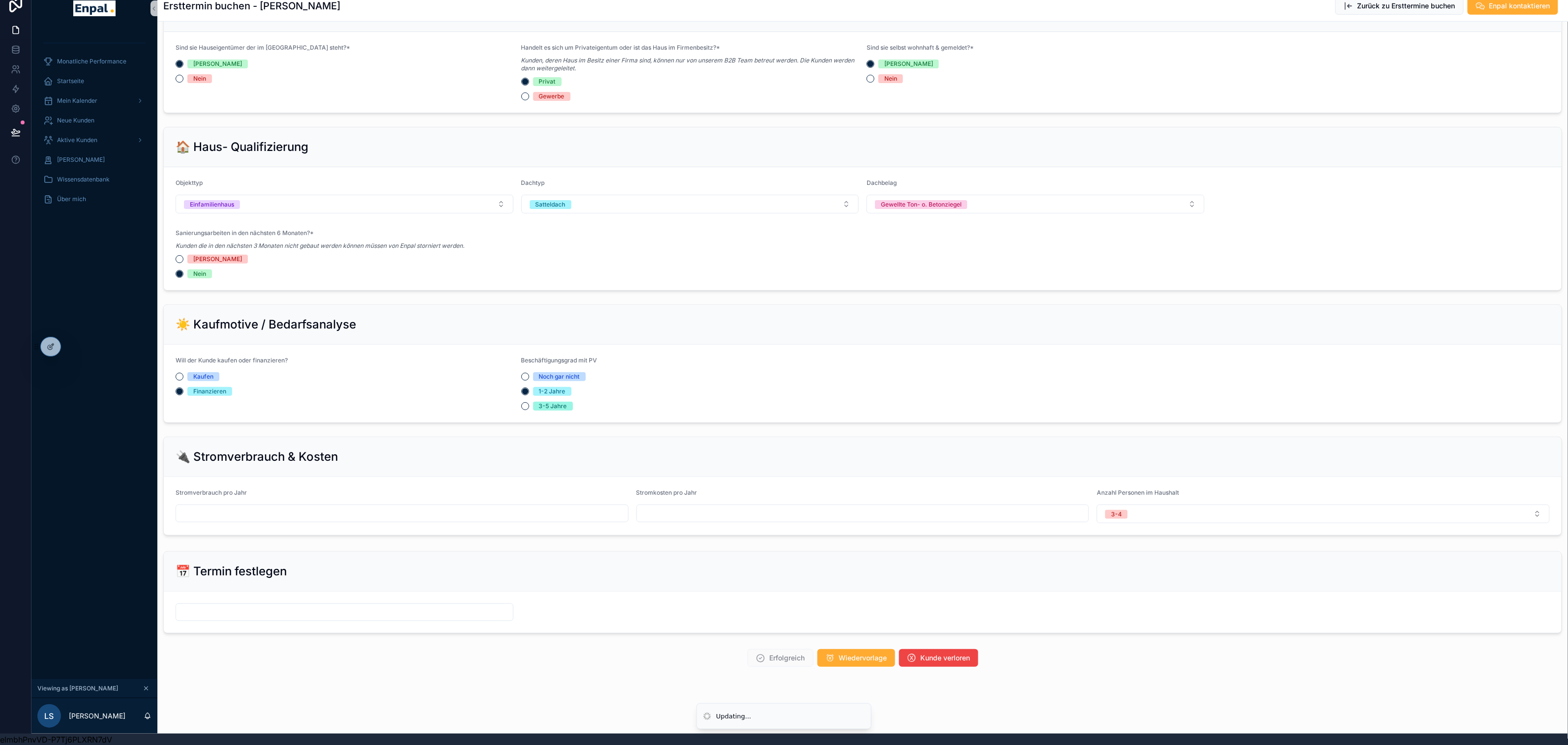
click at [431, 518] on input "scrollable content" at bounding box center [402, 513] width 452 height 14
type input "*****"
click at [296, 613] on input "scrollable content" at bounding box center [345, 613] width 337 height 14
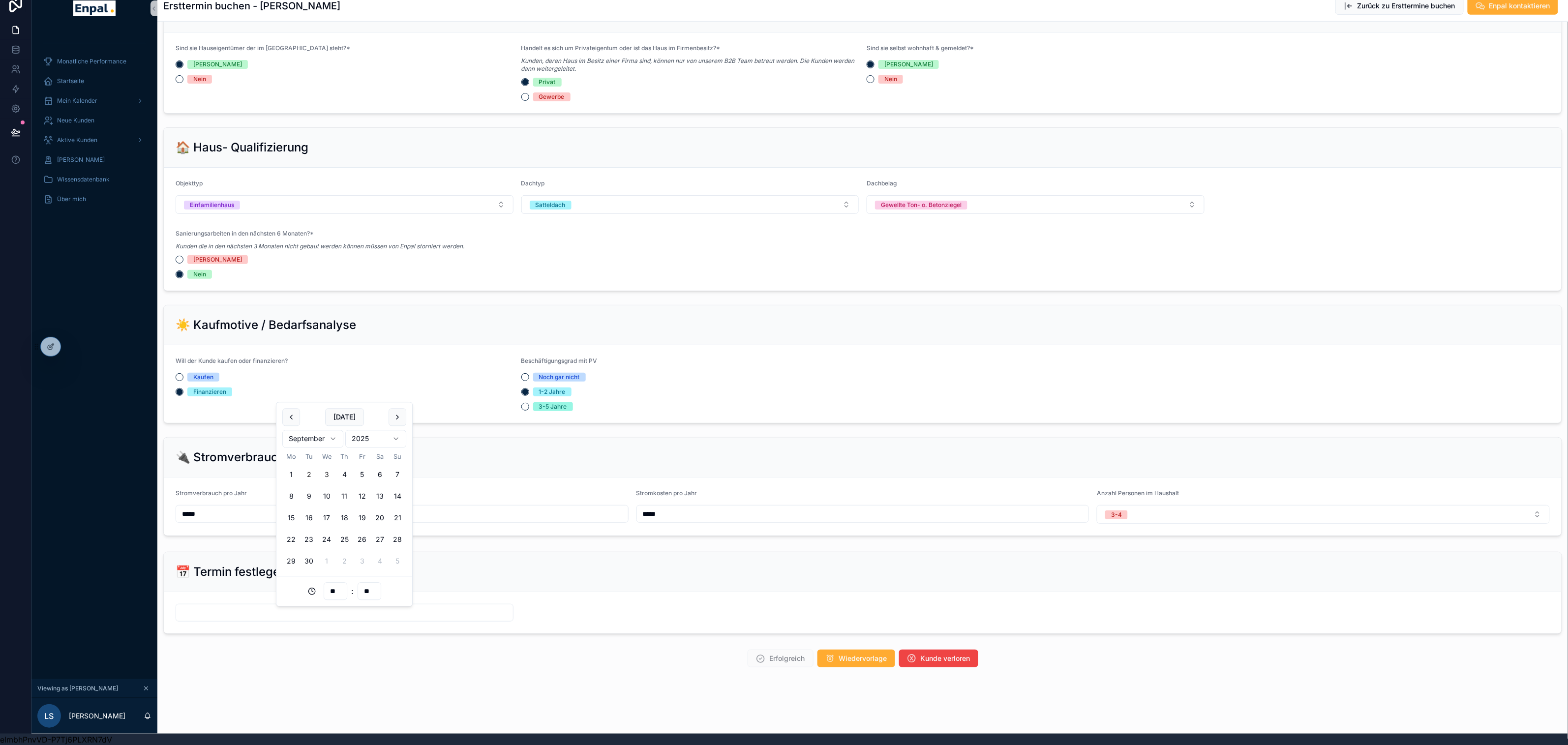
click at [325, 472] on button "3" at bounding box center [326, 474] width 17 height 17
click at [332, 590] on input "**" at bounding box center [335, 591] width 22 height 14
click at [325, 542] on div "10" at bounding box center [336, 542] width 44 height 16
type input "**********"
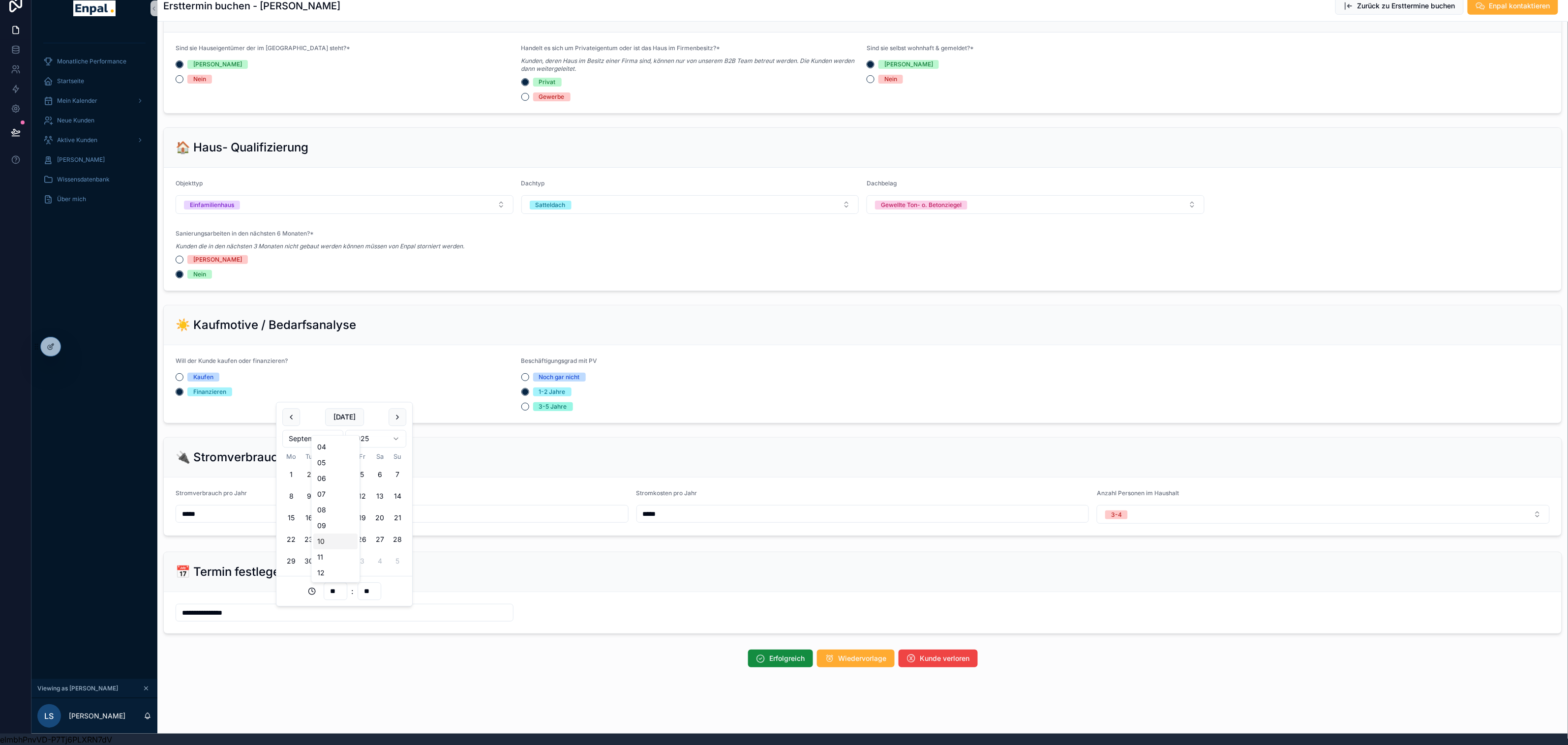
type input "**"
click at [357, 671] on div "Erfolgreich Wiedervorlage Kunde verloren" at bounding box center [862, 659] width 1410 height 26
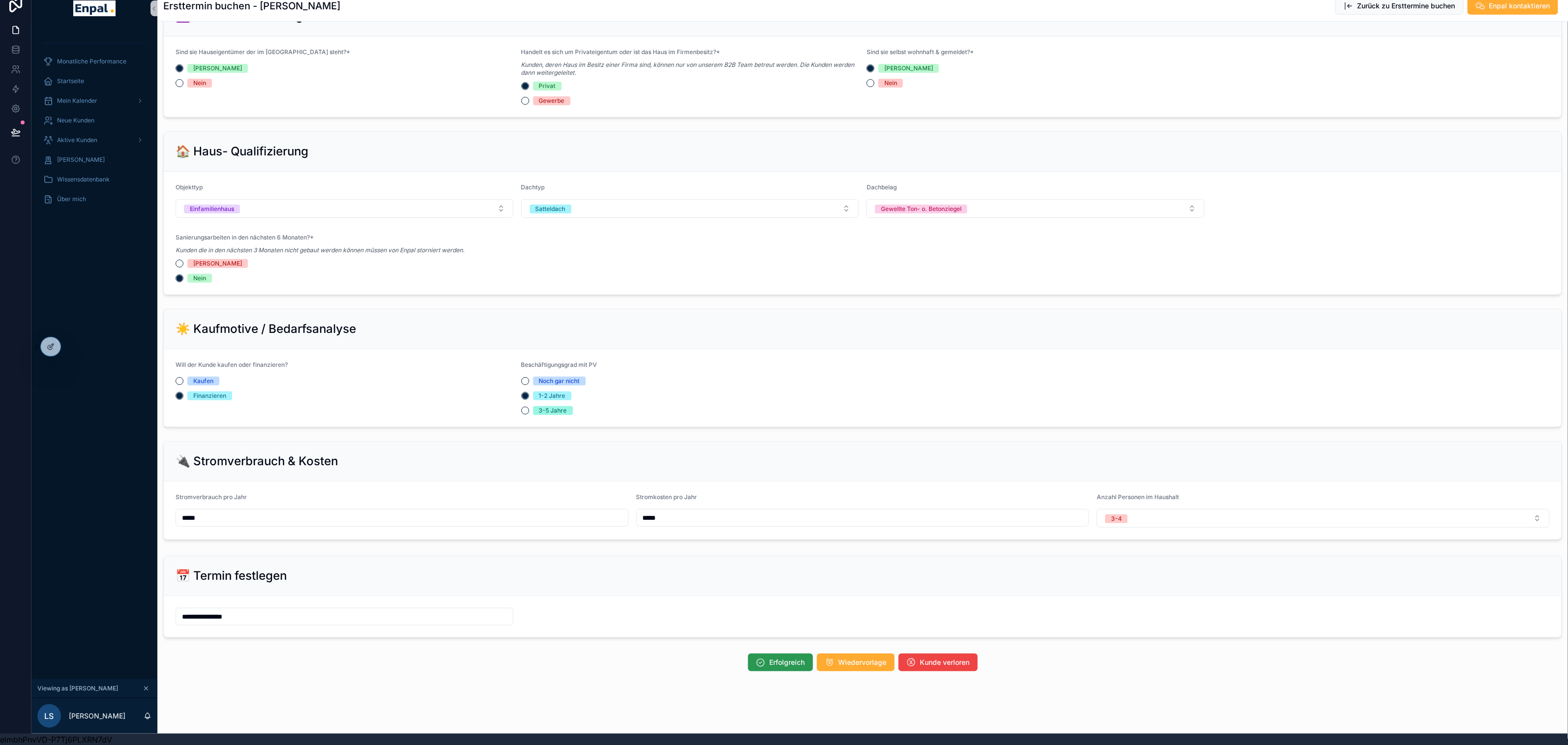
click at [761, 668] on icon "scrollable content" at bounding box center [761, 663] width 10 height 10
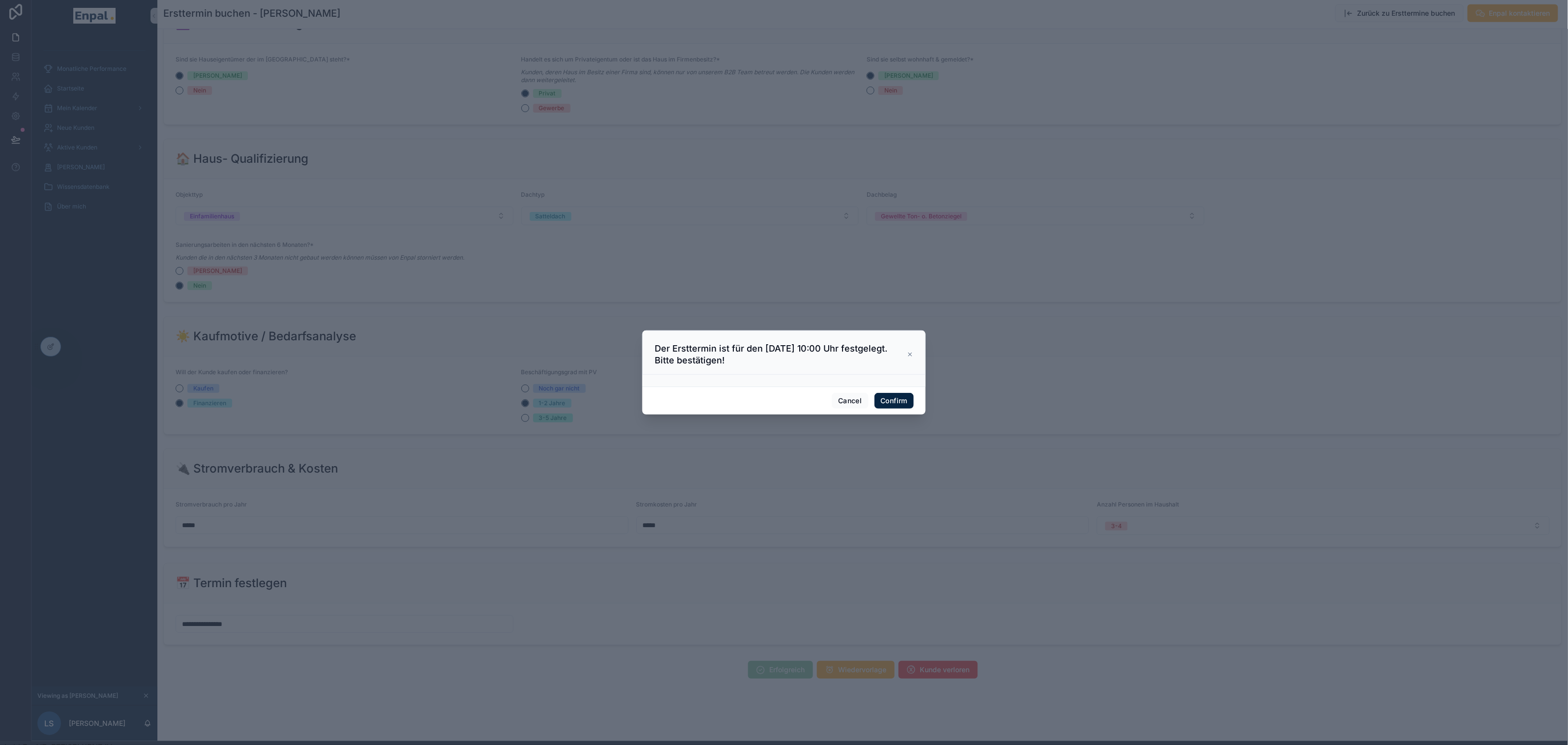
scroll to position [1, 0]
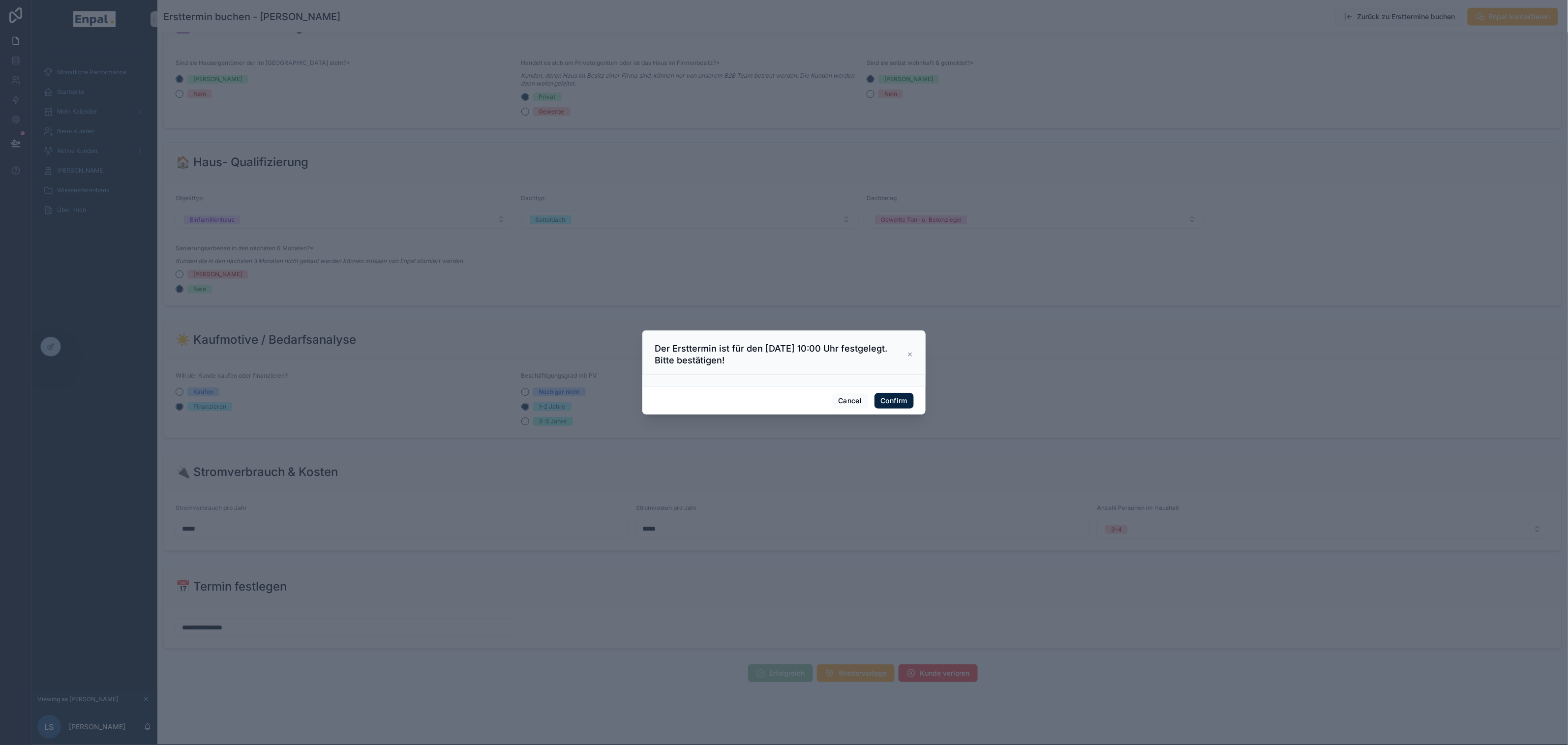
drag, startPoint x: 655, startPoint y: 348, endPoint x: 733, endPoint y: 360, distance: 78.9
click at [733, 360] on h3 "Der Ersttermin ist für den 03/09/2025 10:00 Uhr festgelegt. Bitte bestätigen!" at bounding box center [781, 355] width 252 height 23
click at [896, 397] on button "Confirm" at bounding box center [894, 400] width 39 height 16
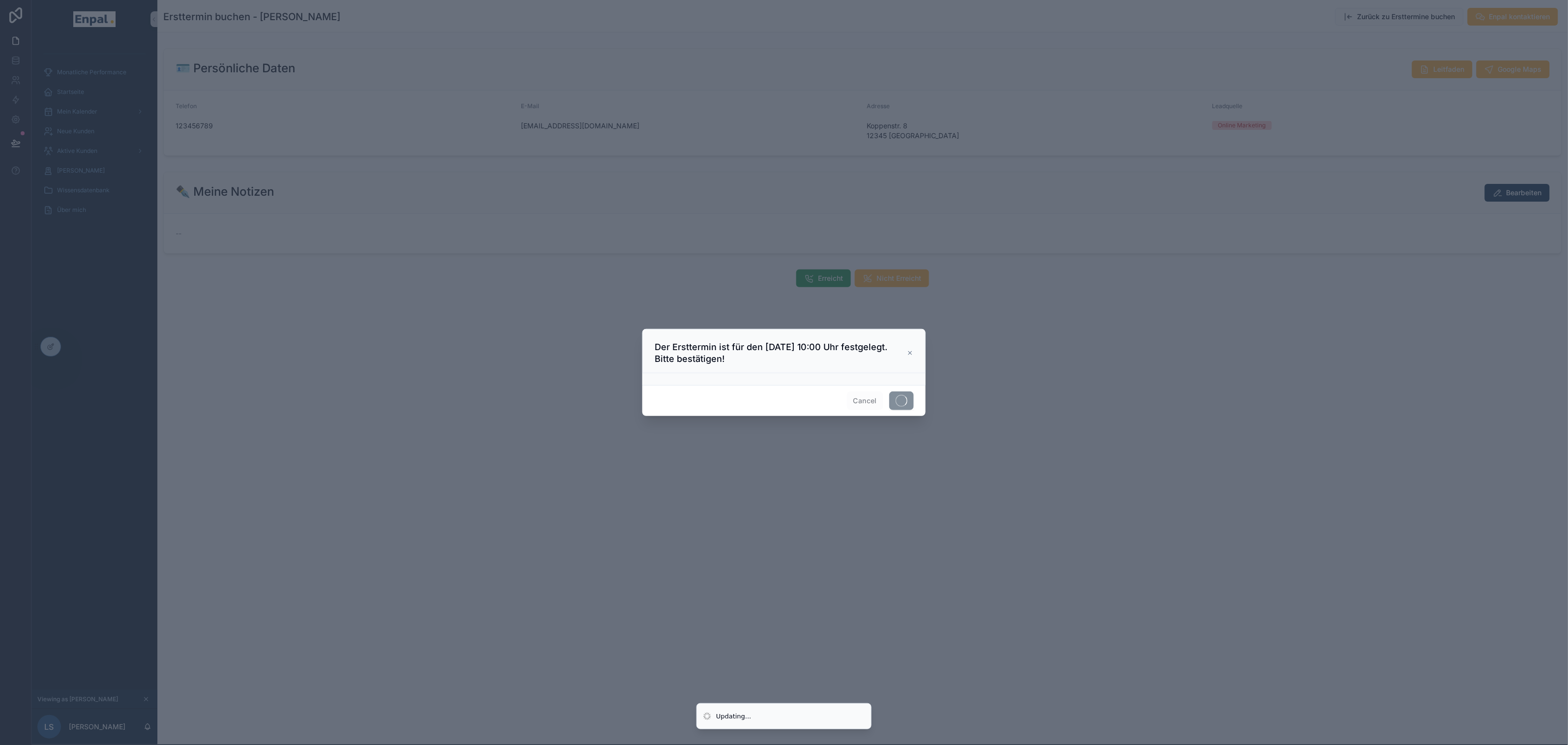
scroll to position [0, 0]
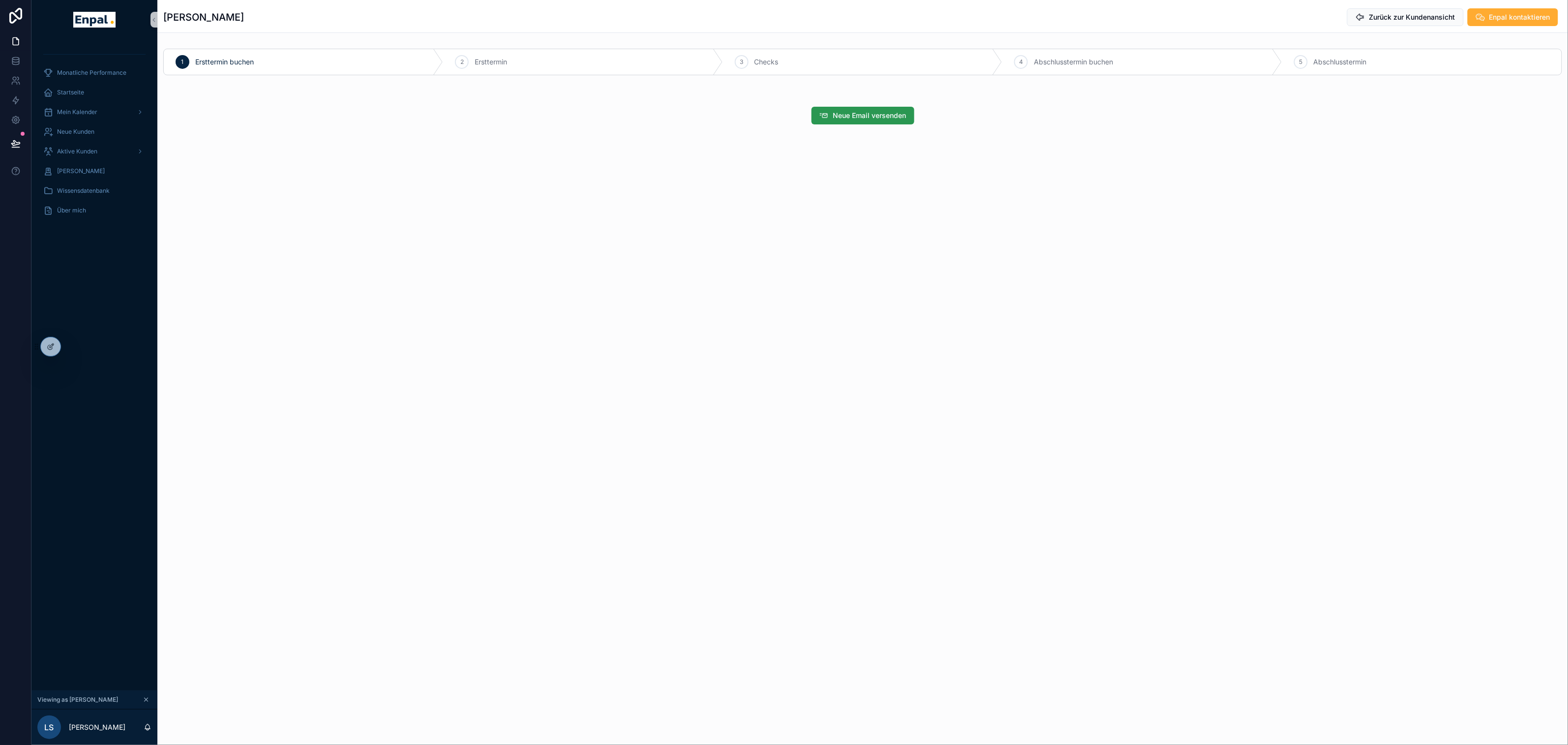
click at [849, 116] on span "Neue Email versenden" at bounding box center [870, 115] width 73 height 10
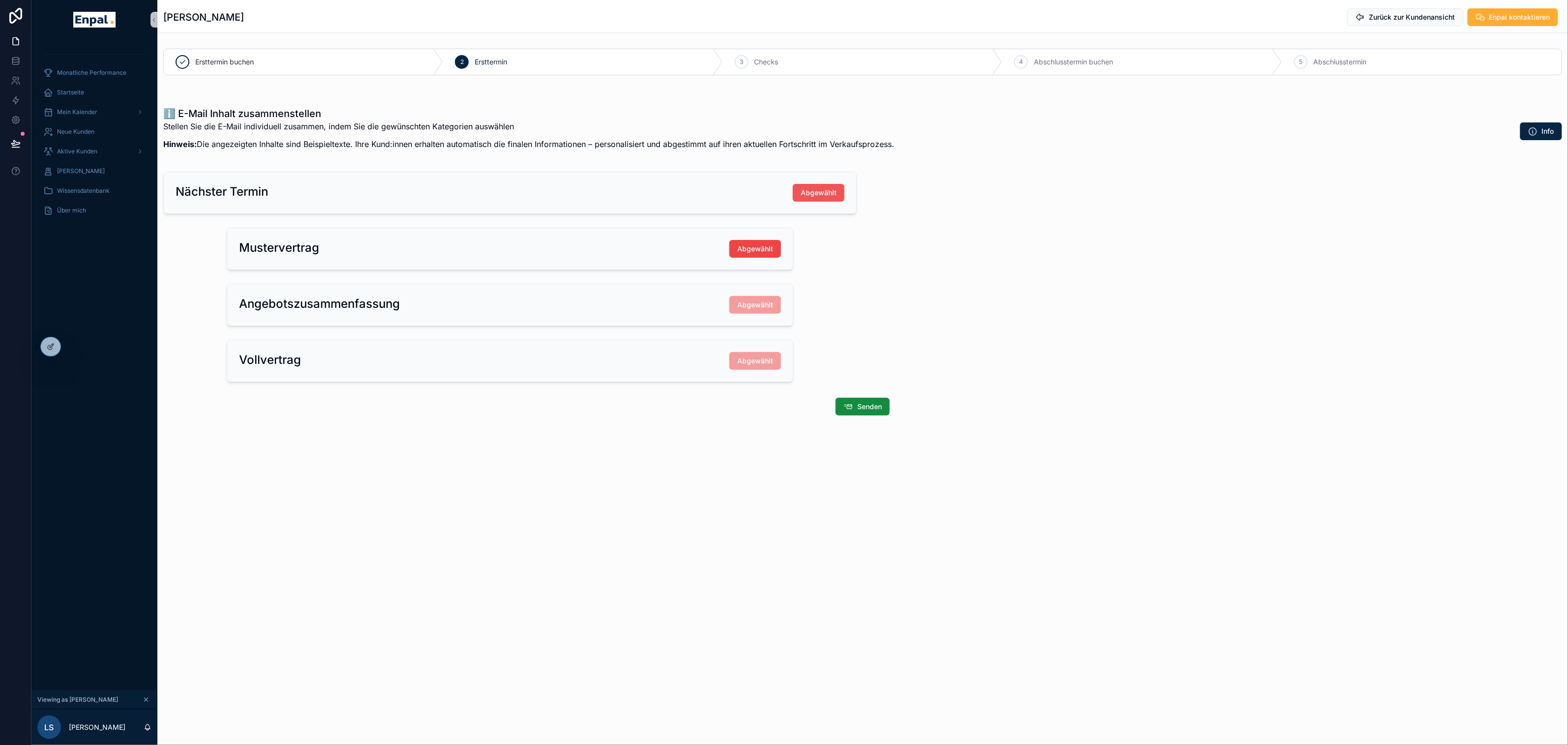
click at [829, 190] on span "Abgewählt" at bounding box center [818, 193] width 36 height 10
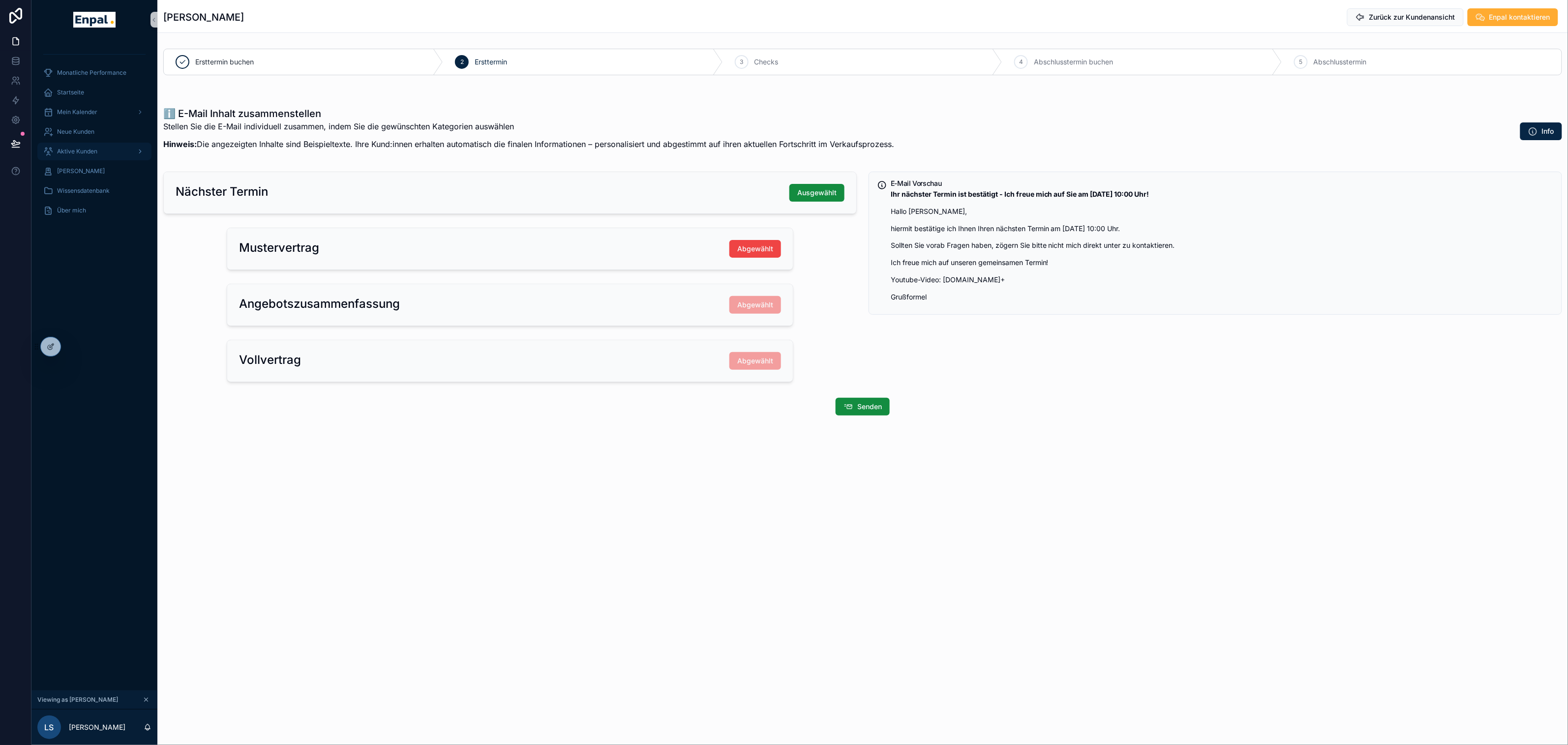
click at [80, 150] on span "Aktive Kunden" at bounding box center [77, 151] width 41 height 7
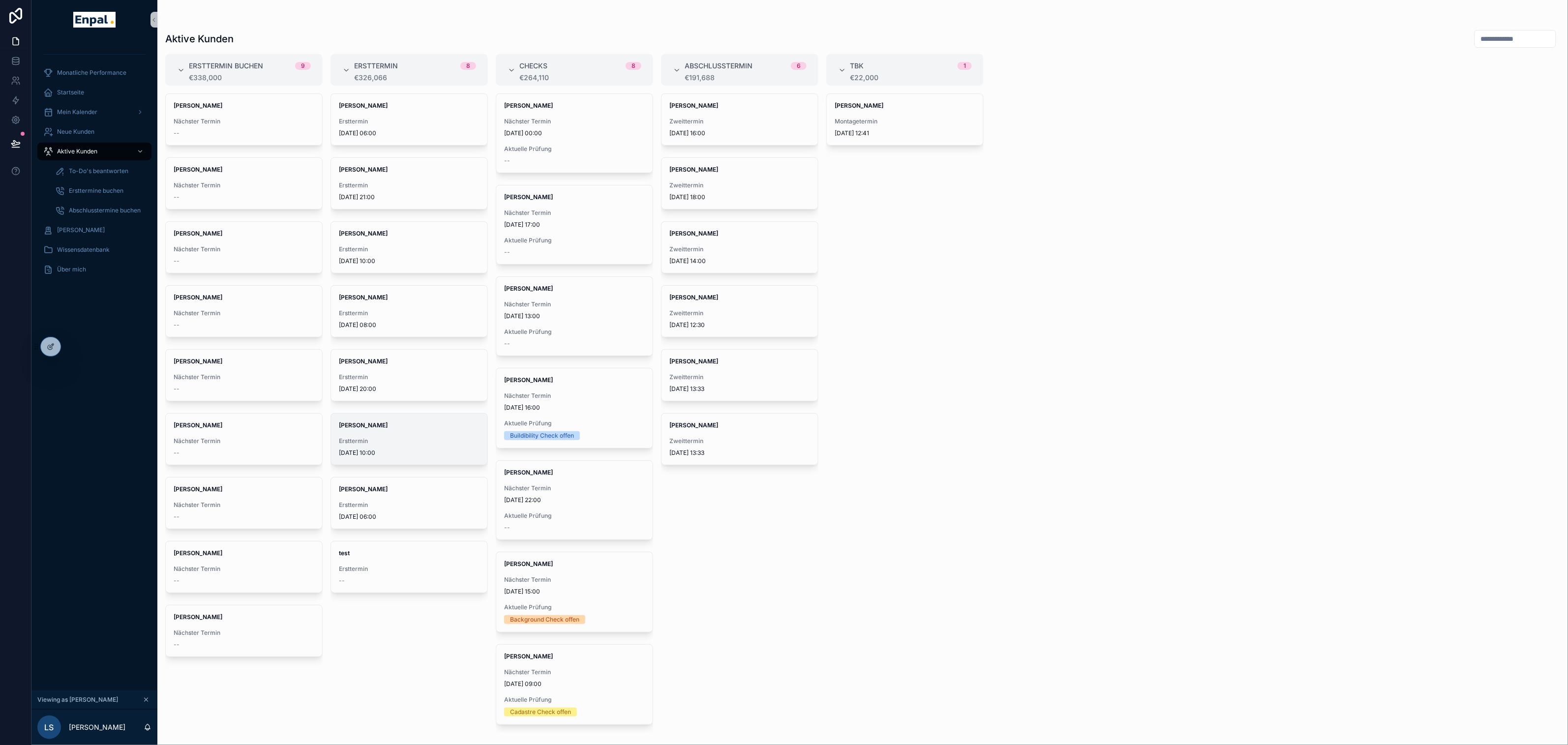
click at [373, 431] on div "Jana Schäfer Ersttermin 03/09/2025 10:00" at bounding box center [409, 439] width 156 height 51
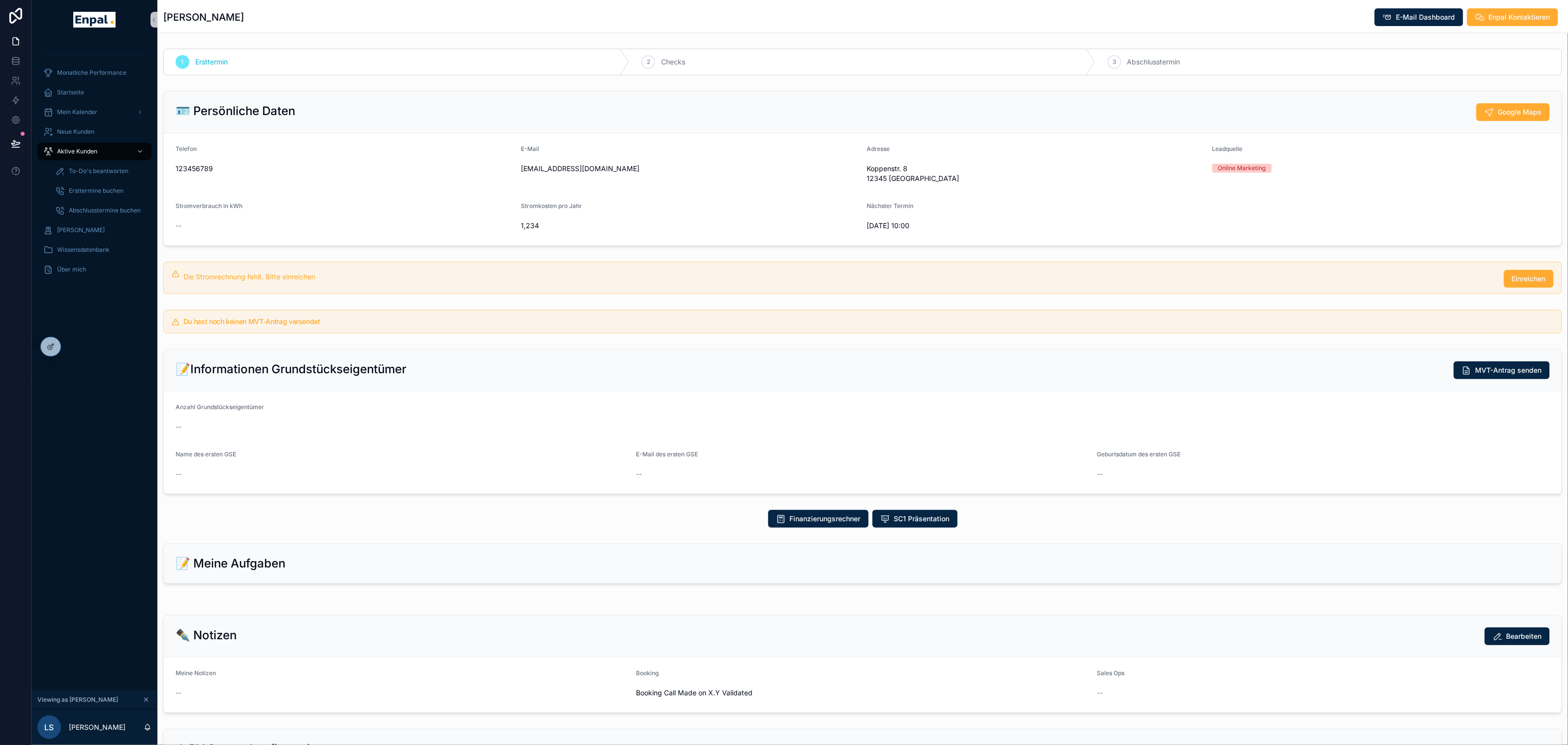
scroll to position [26, 0]
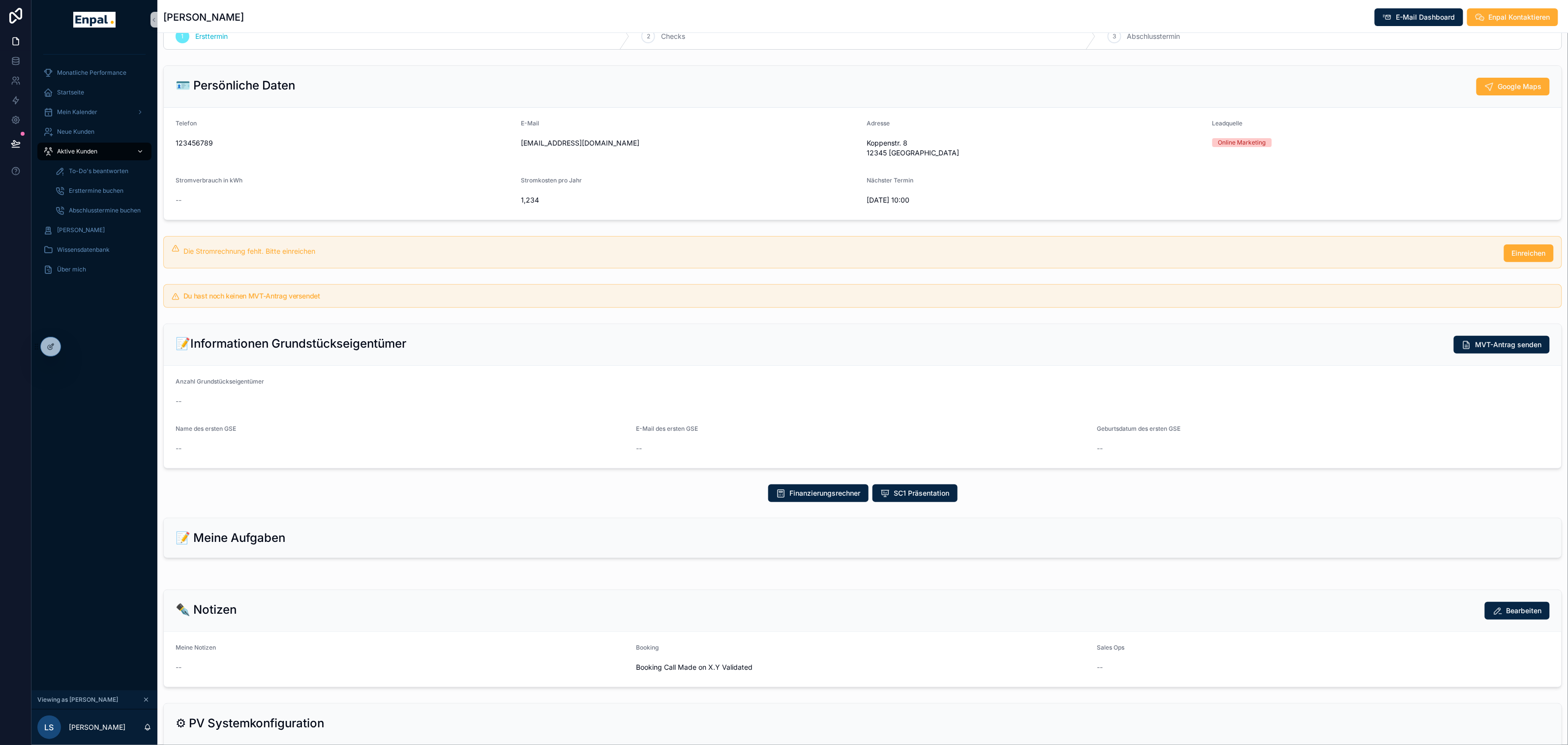
click at [91, 151] on span "Aktive Kunden" at bounding box center [77, 151] width 41 height 7
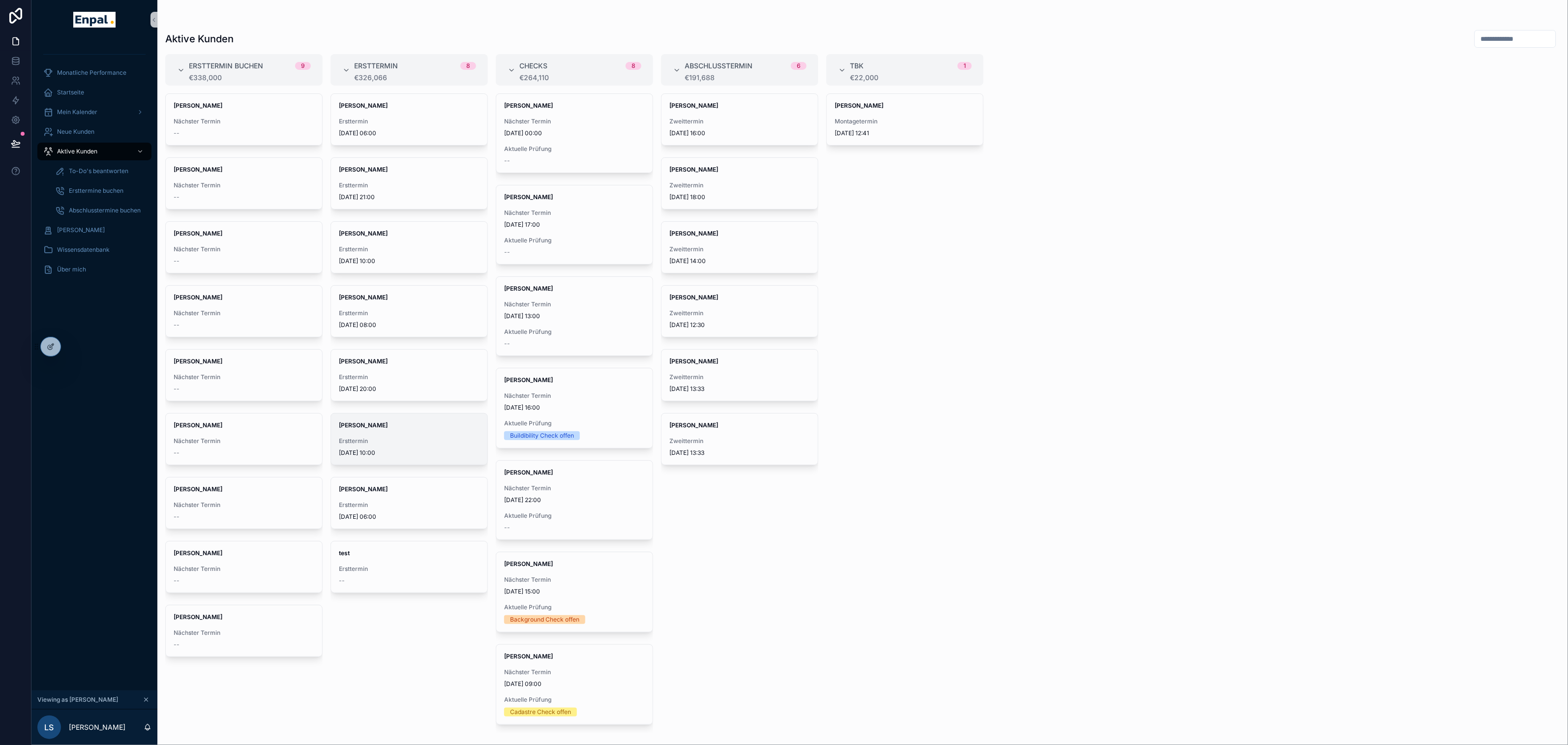
click at [355, 429] on span "[PERSON_NAME]" at bounding box center [409, 424] width 140 height 7
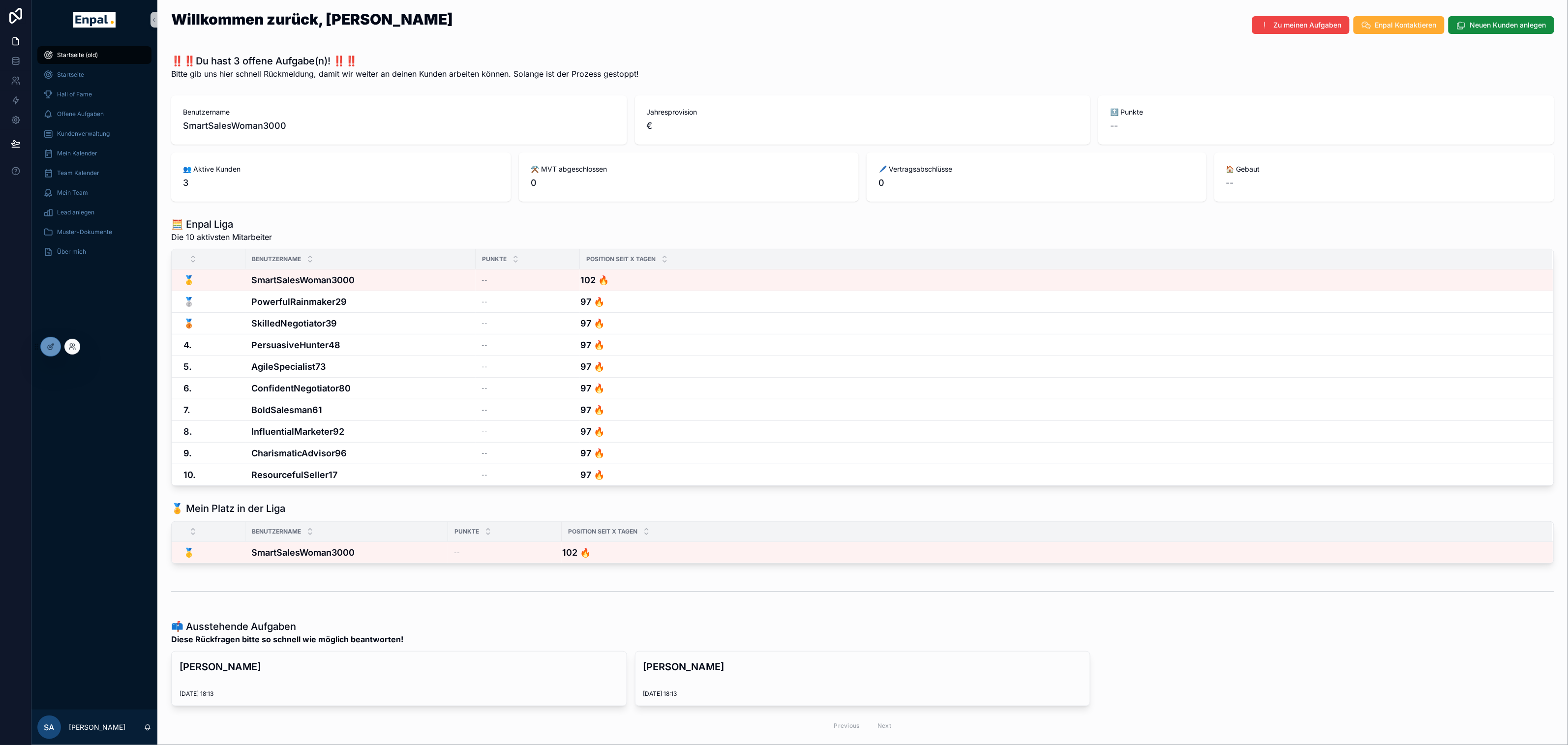
click at [78, 345] on div at bounding box center [72, 346] width 16 height 16
click at [74, 346] on icon at bounding box center [74, 345] width 1 height 2
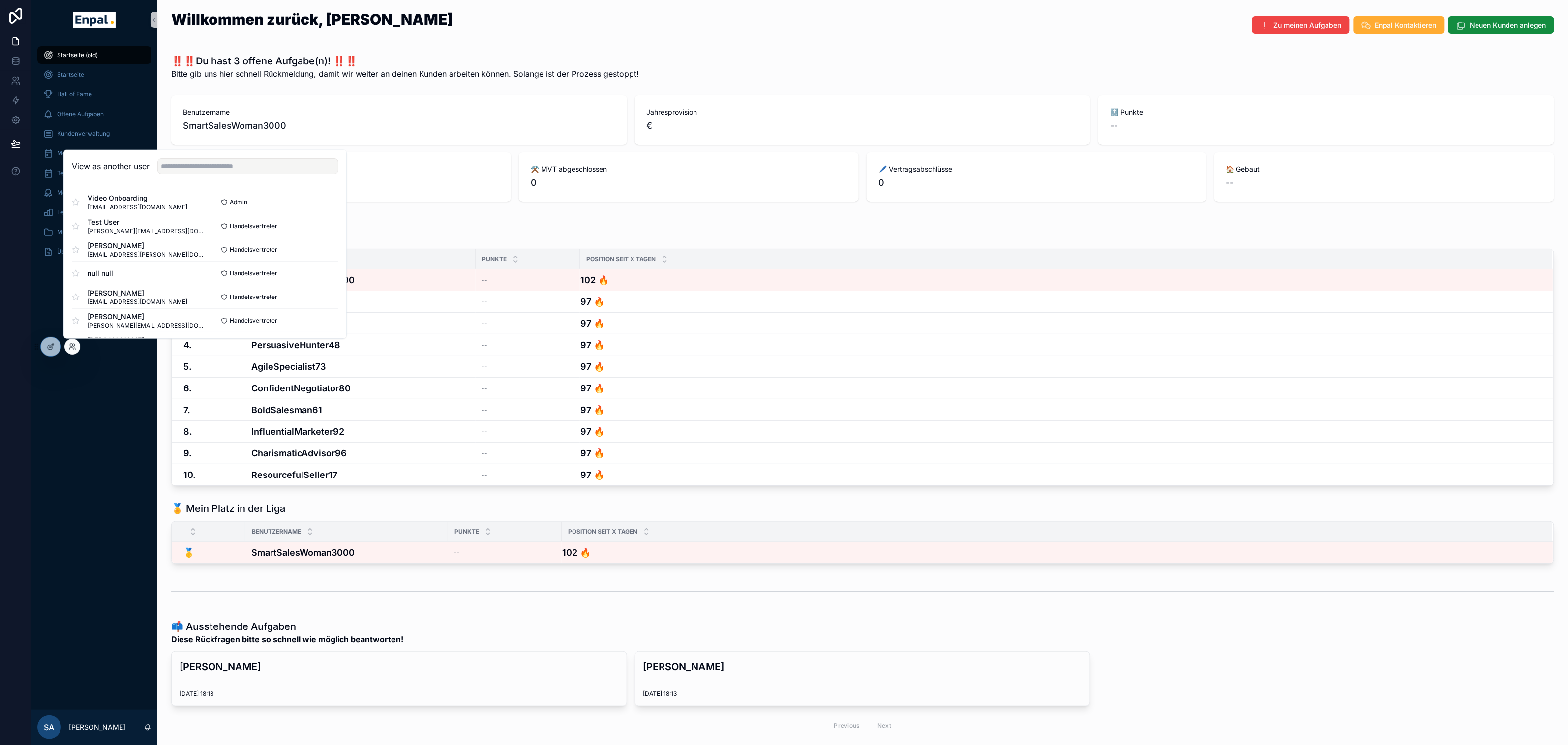
click at [174, 174] on div at bounding box center [243, 166] width 189 height 16
click at [174, 164] on input "text" at bounding box center [247, 166] width 181 height 16
type input "****"
click at [319, 226] on button "Select" at bounding box center [326, 226] width 26 height 14
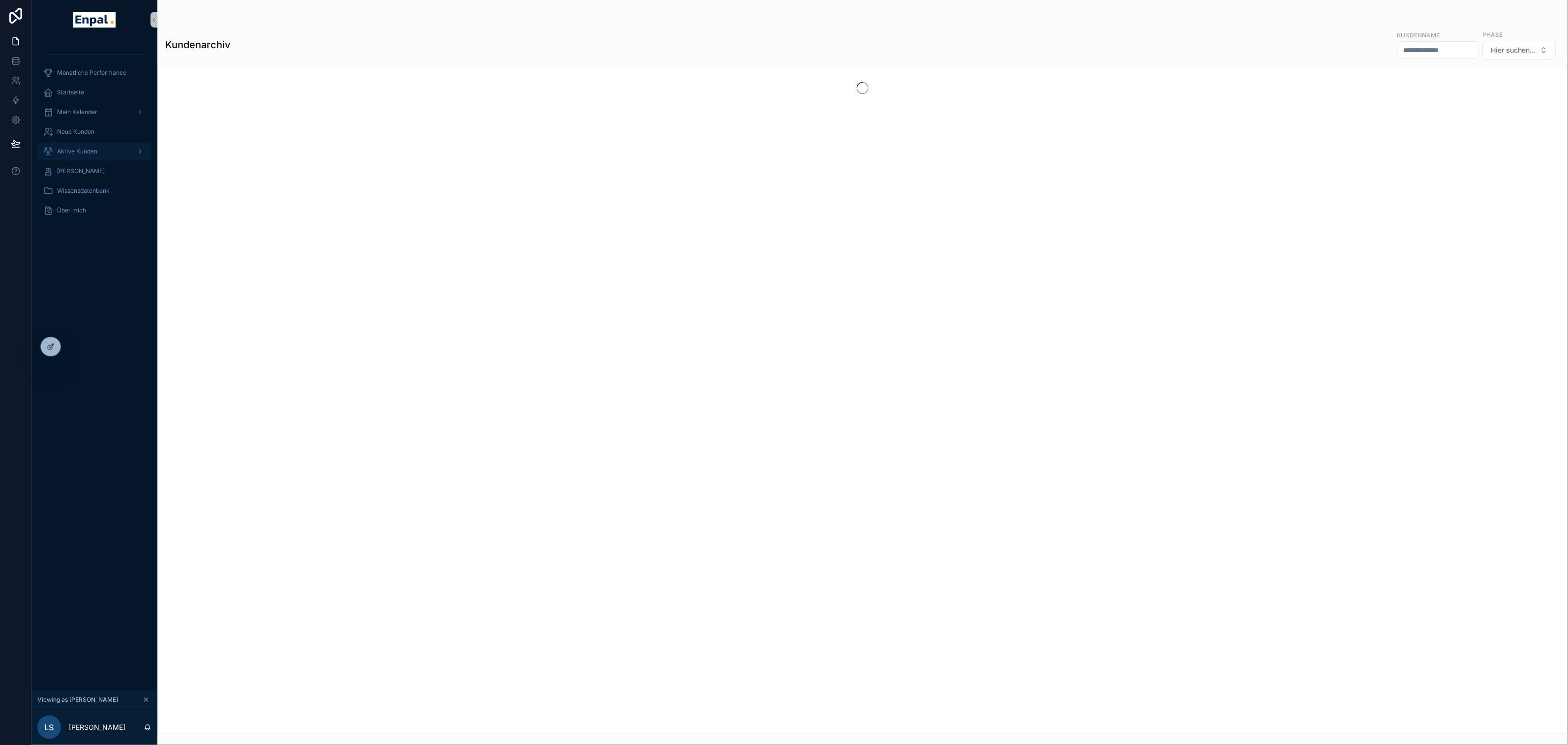
click at [87, 150] on span "Aktive Kunden" at bounding box center [77, 151] width 41 height 7
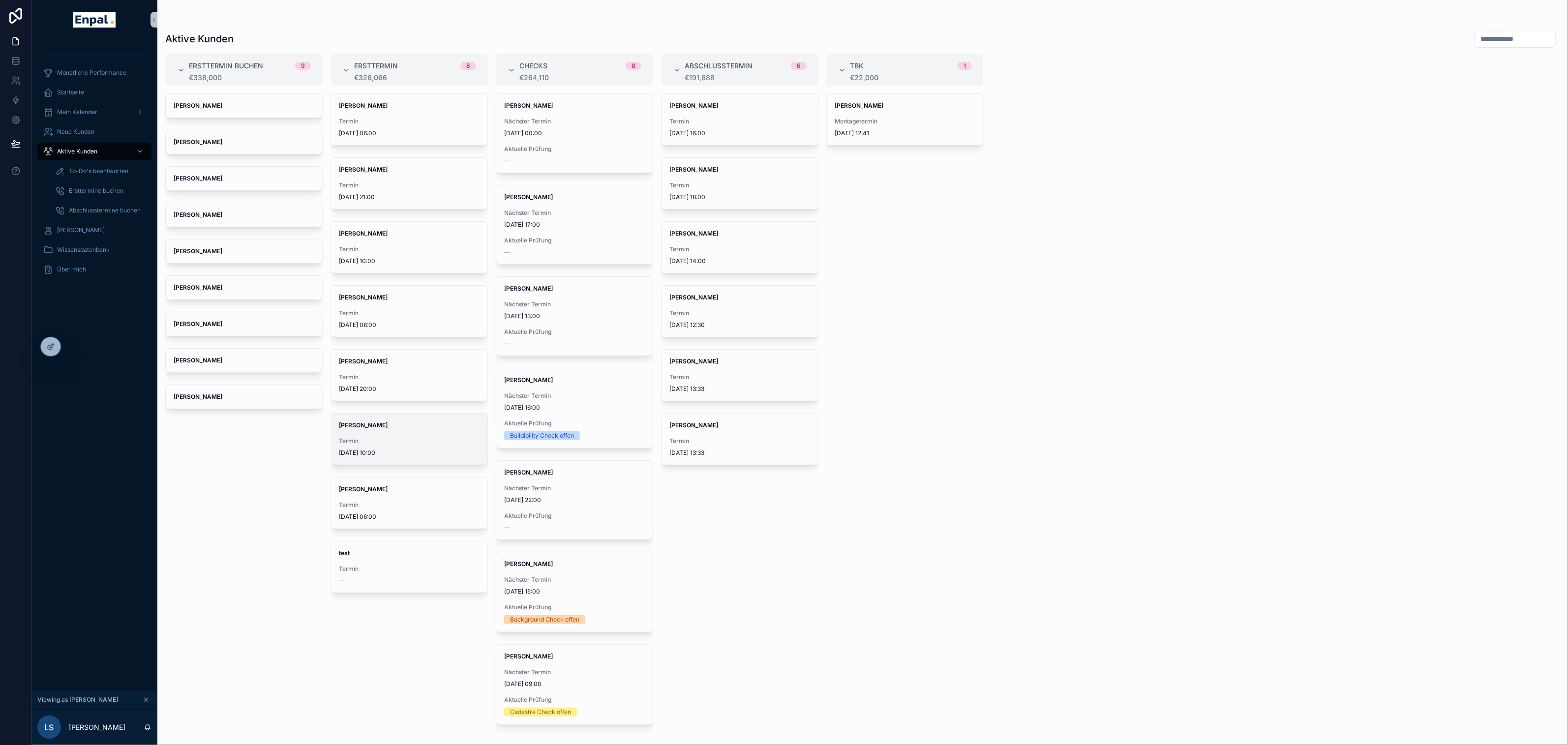
click at [389, 444] on span "Termin" at bounding box center [409, 440] width 140 height 7
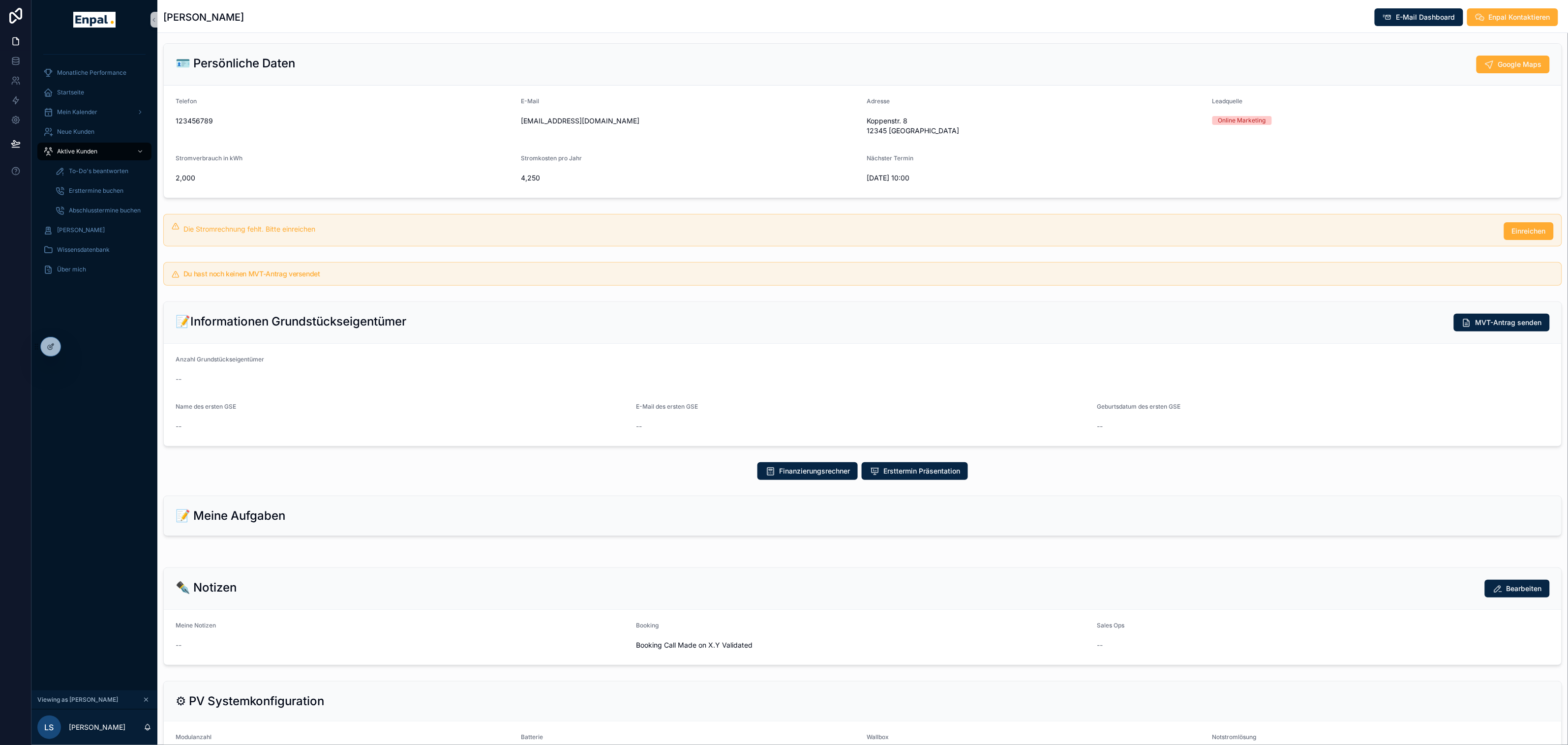
scroll to position [68, 0]
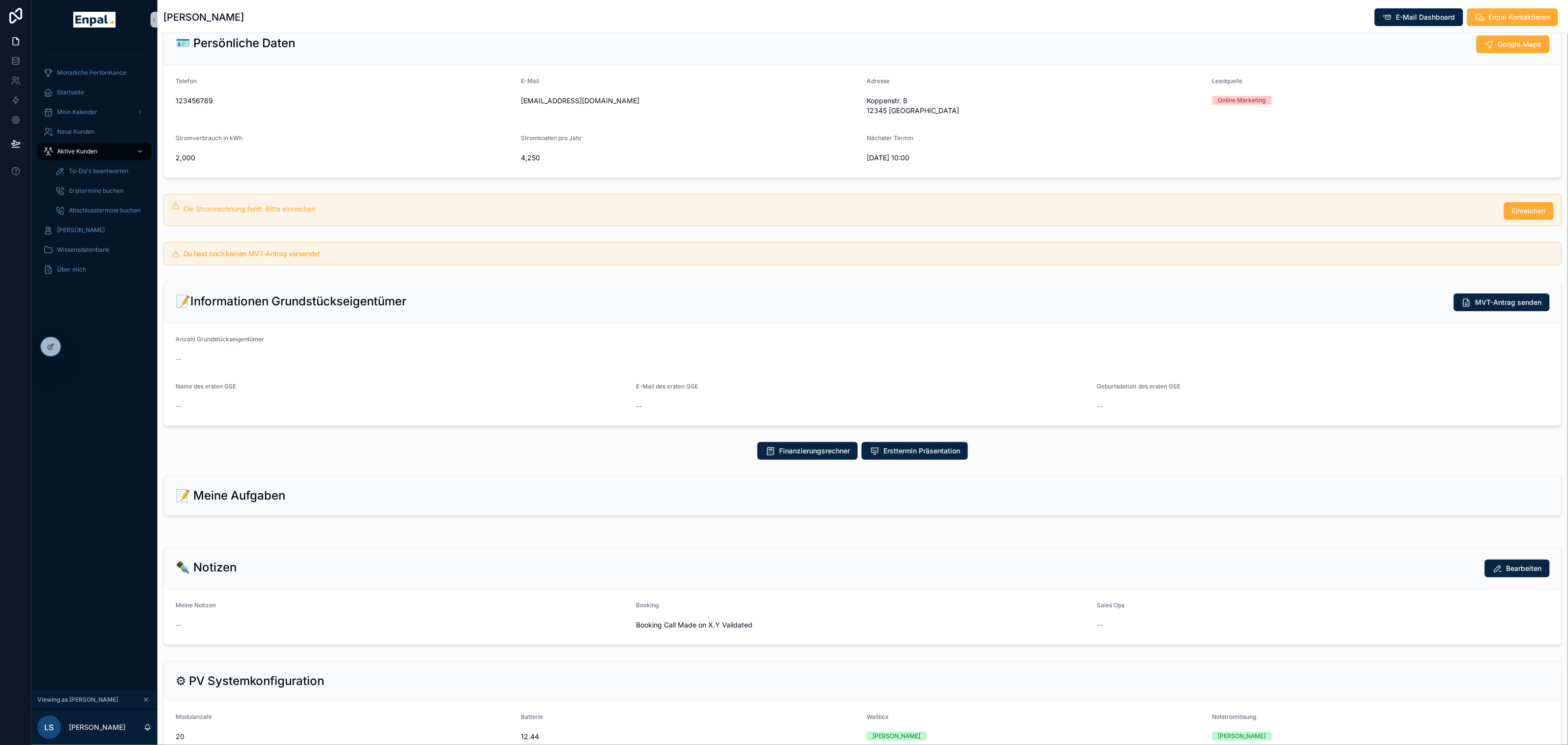
click at [321, 519] on div "📝 Meine Aufgaben" at bounding box center [862, 496] width 1410 height 48
click at [84, 151] on span "Aktive Kunden" at bounding box center [77, 151] width 41 height 7
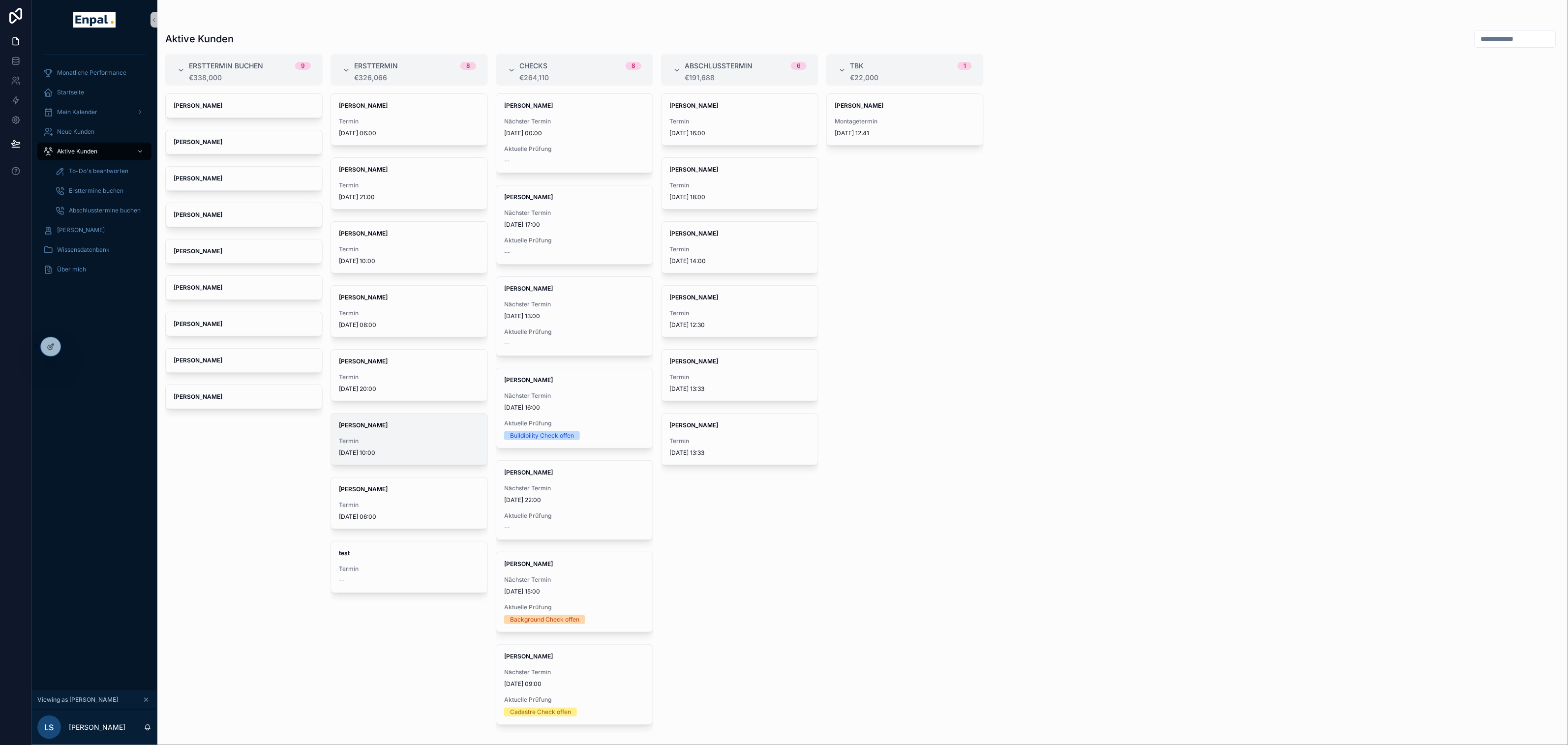
click at [390, 447] on div "Termin [DATE] 10:00" at bounding box center [409, 447] width 140 height 20
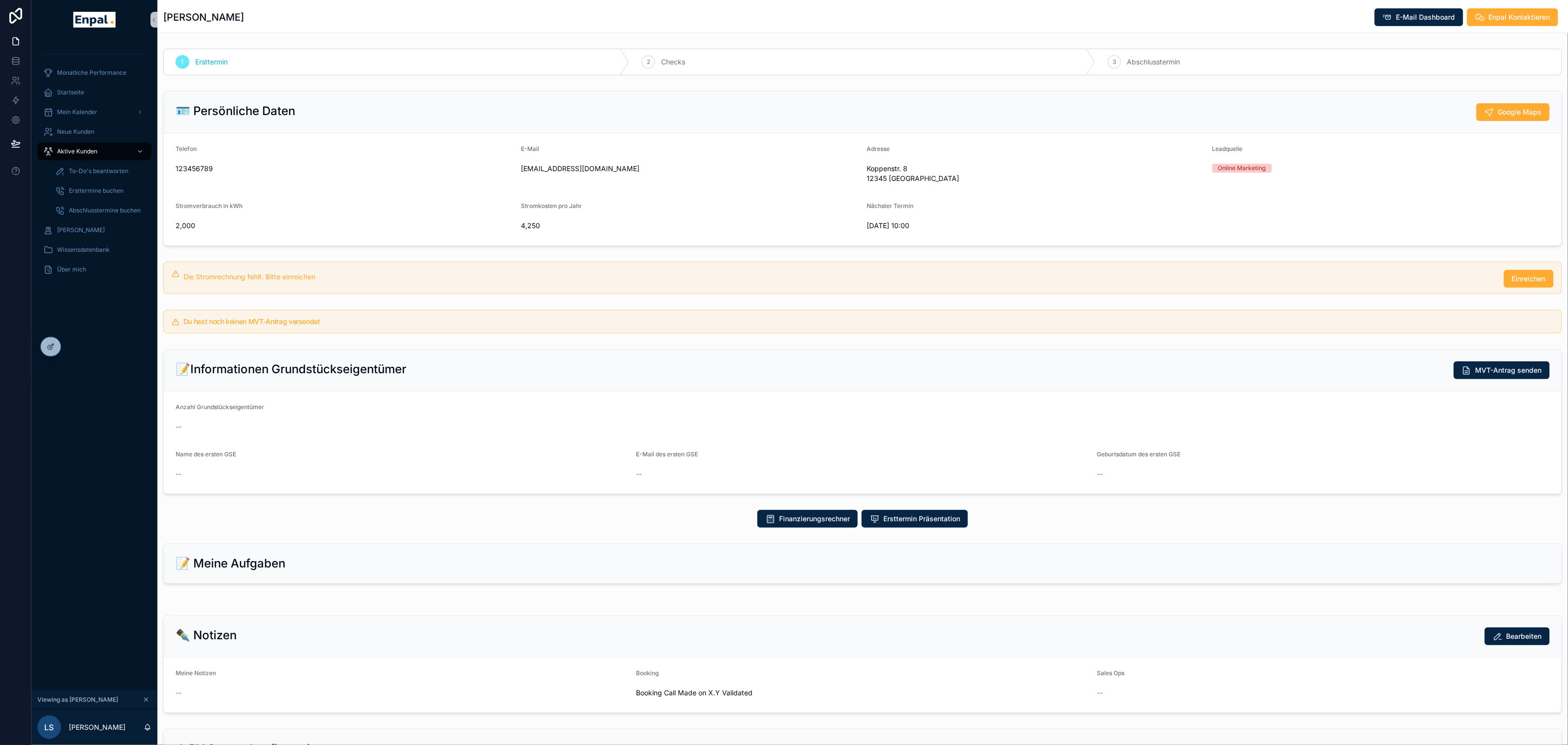
click at [361, 607] on div "1 Ersttermin 2 Checks 3 Abschlusstermin 🪪 Persönliche Daten Google Maps Telefon…" at bounding box center [862, 620] width 1410 height 1152
click at [90, 154] on span "Aktive Kunden" at bounding box center [77, 151] width 41 height 7
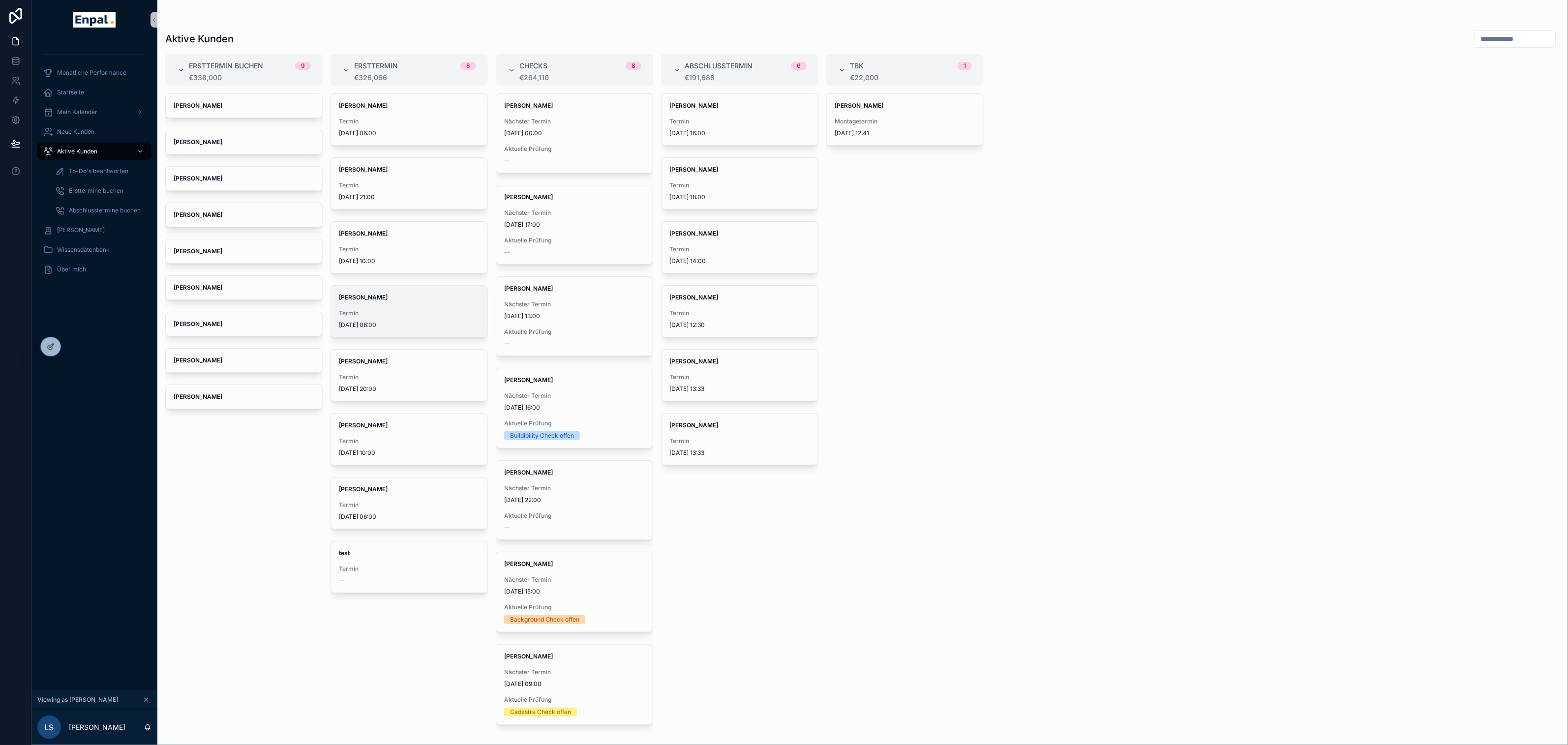
click at [413, 321] on span "[DATE] 08:00" at bounding box center [409, 325] width 140 height 7
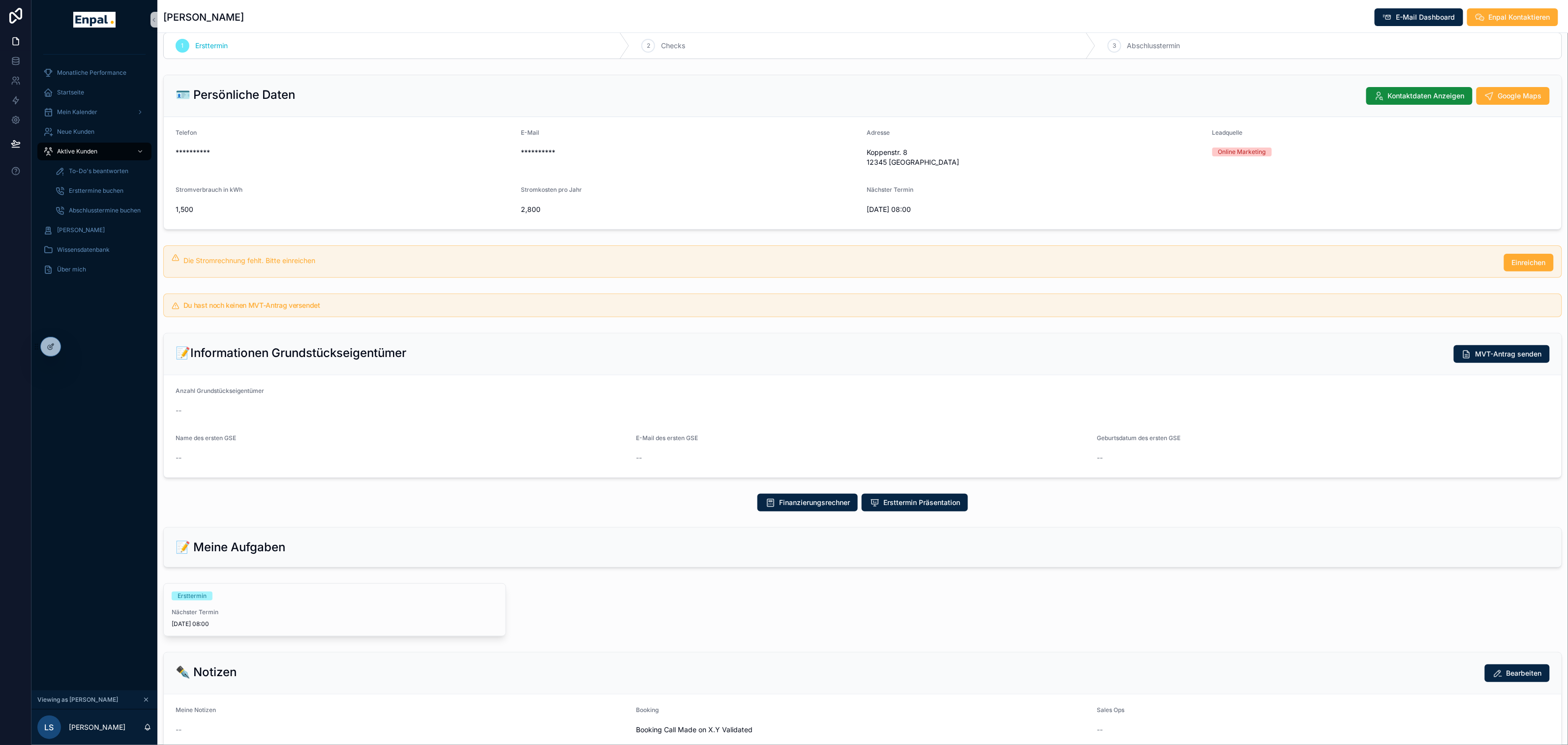
scroll to position [38, 0]
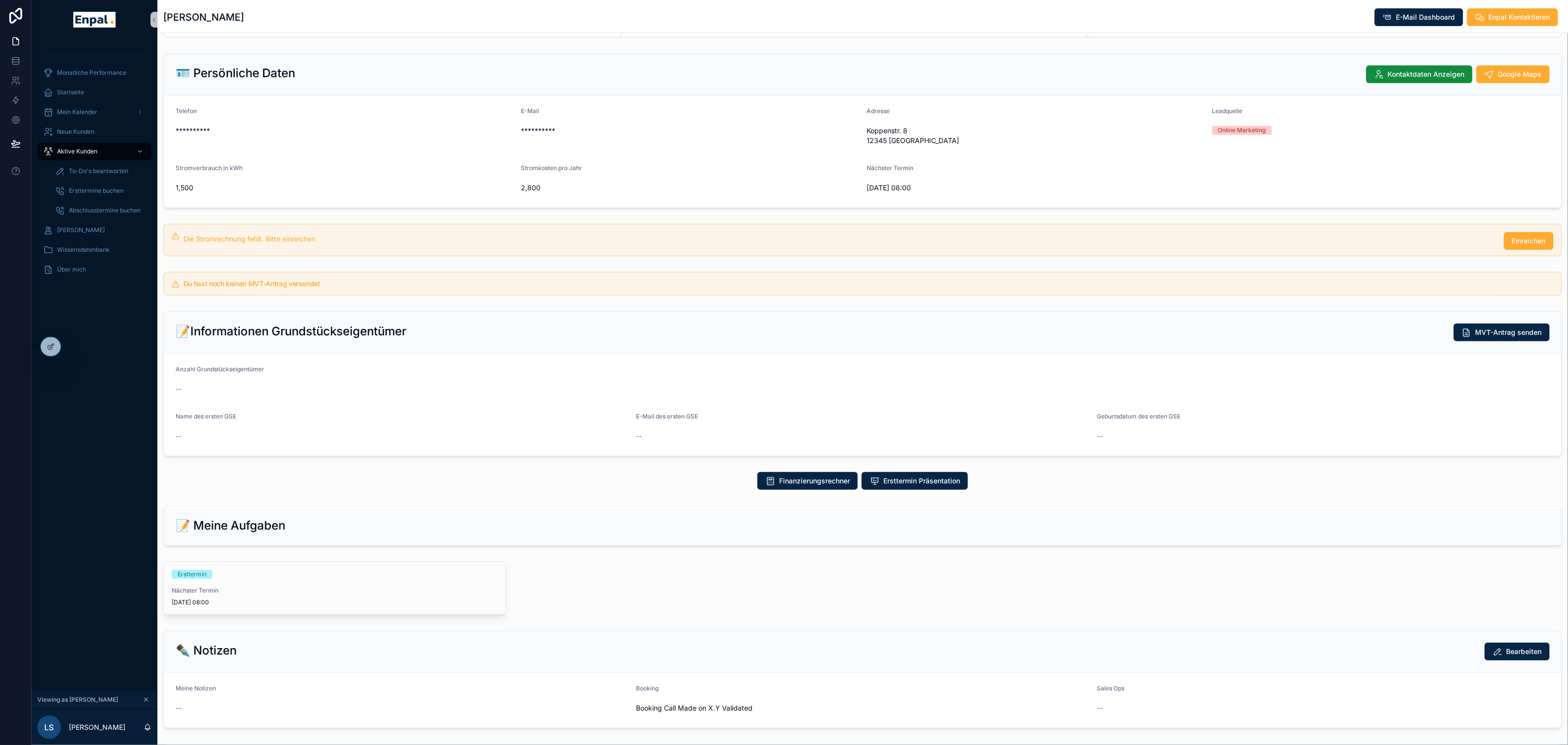
drag, startPoint x: 870, startPoint y: 170, endPoint x: 941, endPoint y: 190, distance: 73.8
click at [941, 190] on div "Nächster Termin [DATE] 08:00" at bounding box center [1035, 180] width 338 height 32
click at [703, 236] on div "Die Stromrechnung fehlt. Bitte einreichen" at bounding box center [840, 239] width 1313 height 10
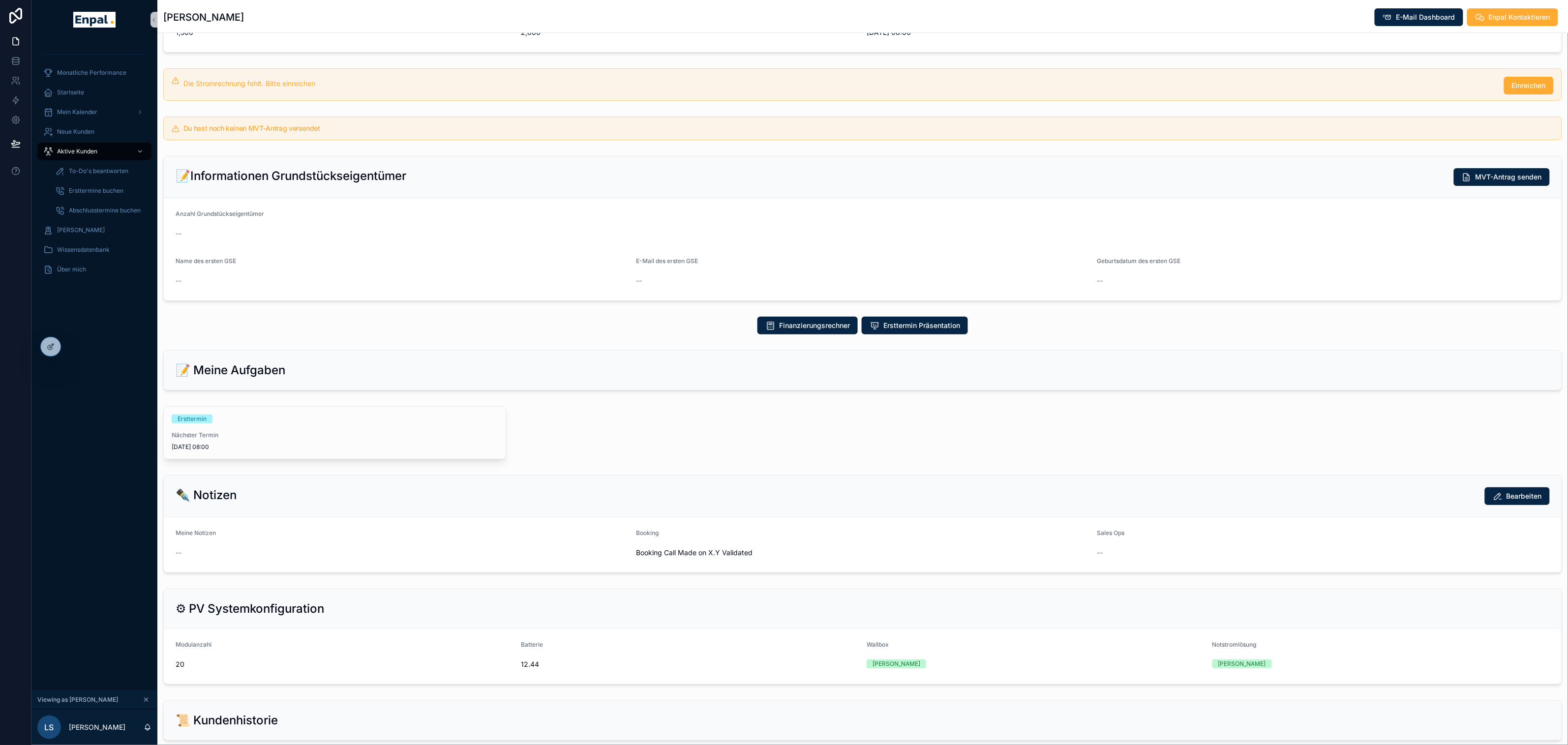
scroll to position [194, 0]
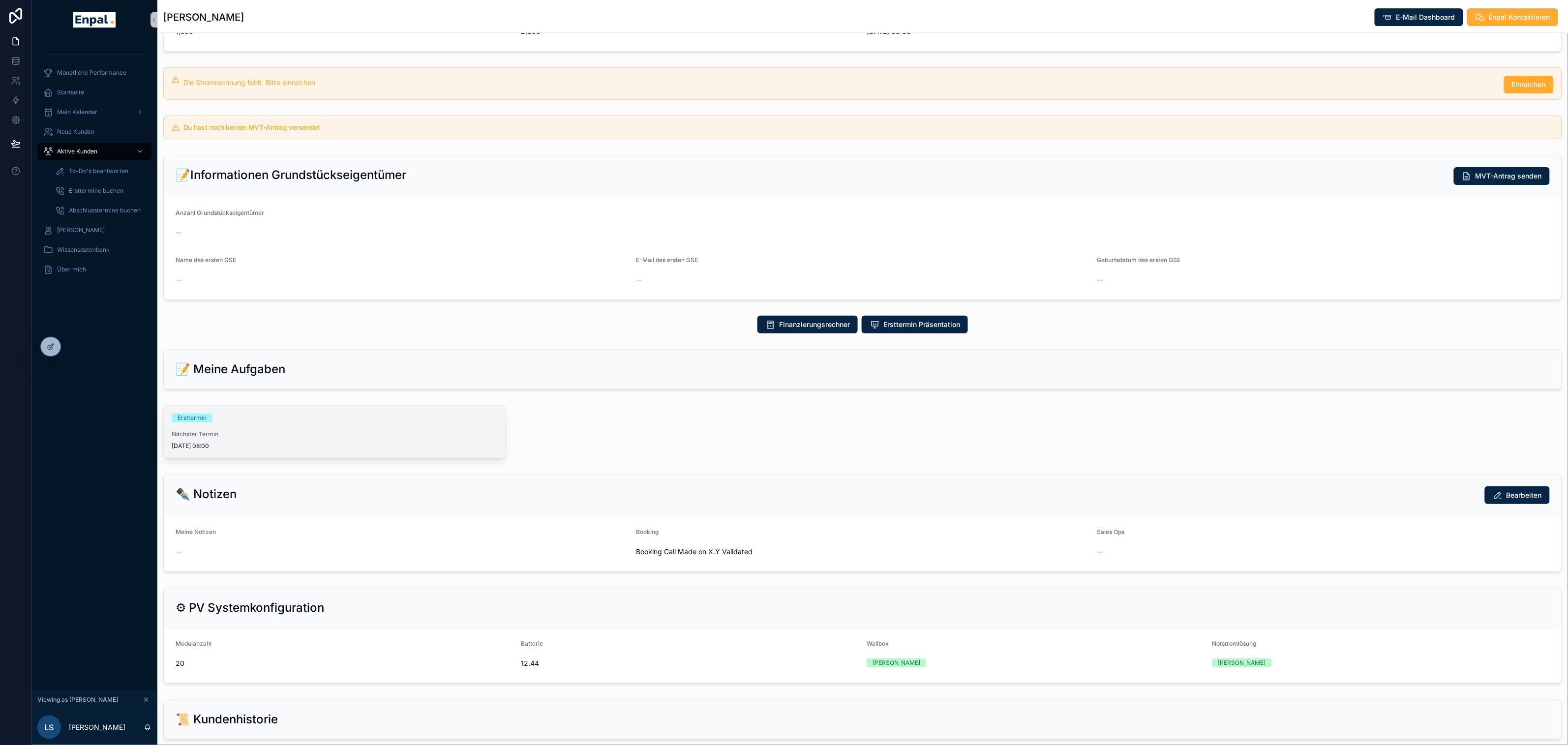
click at [279, 437] on span "Nächster Termin" at bounding box center [335, 434] width 326 height 7
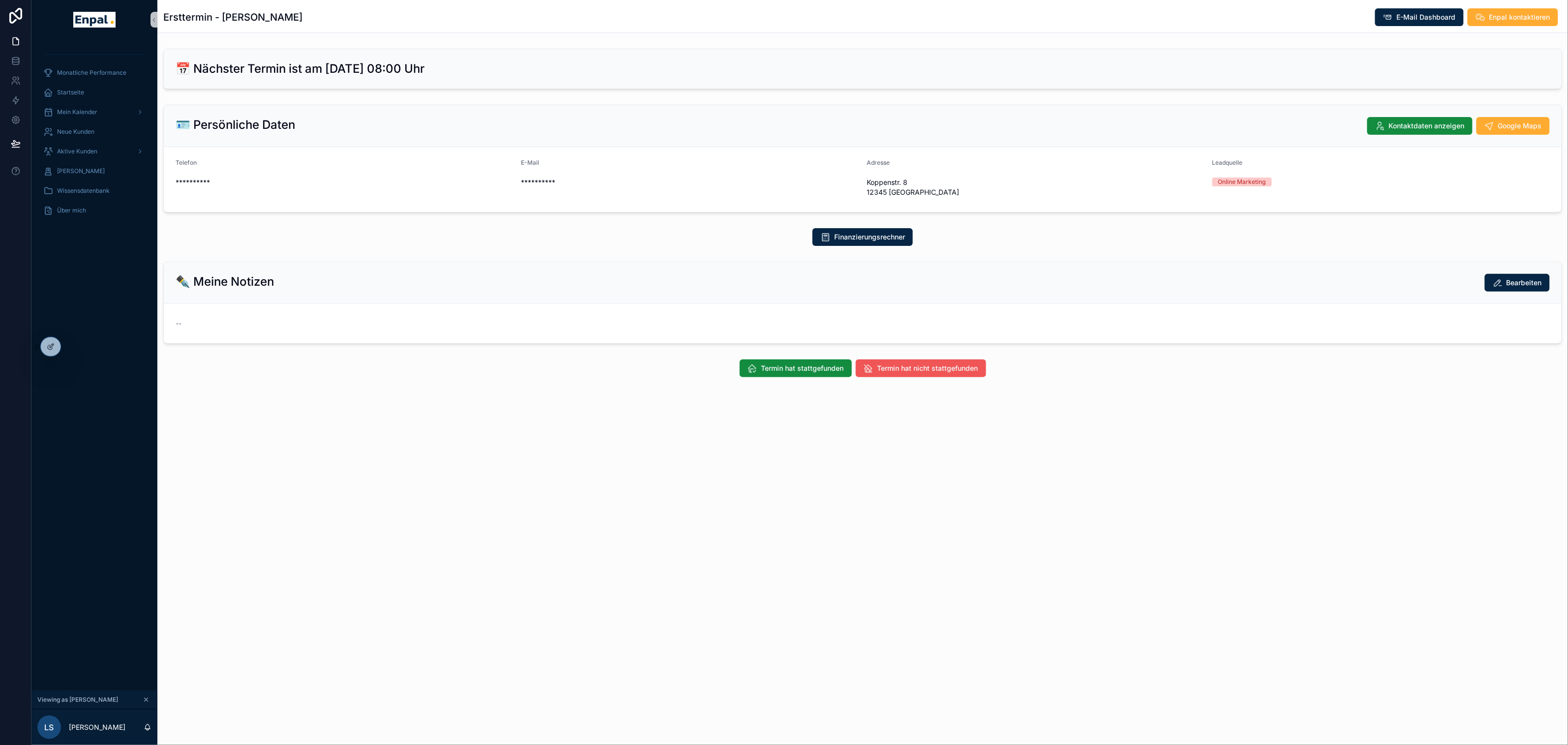
click at [915, 370] on span "Termin hat nicht stattgefunden" at bounding box center [927, 369] width 100 height 10
click at [826, 375] on button "Ersttermin ohne Datum verschieben" at bounding box center [865, 368] width 147 height 17
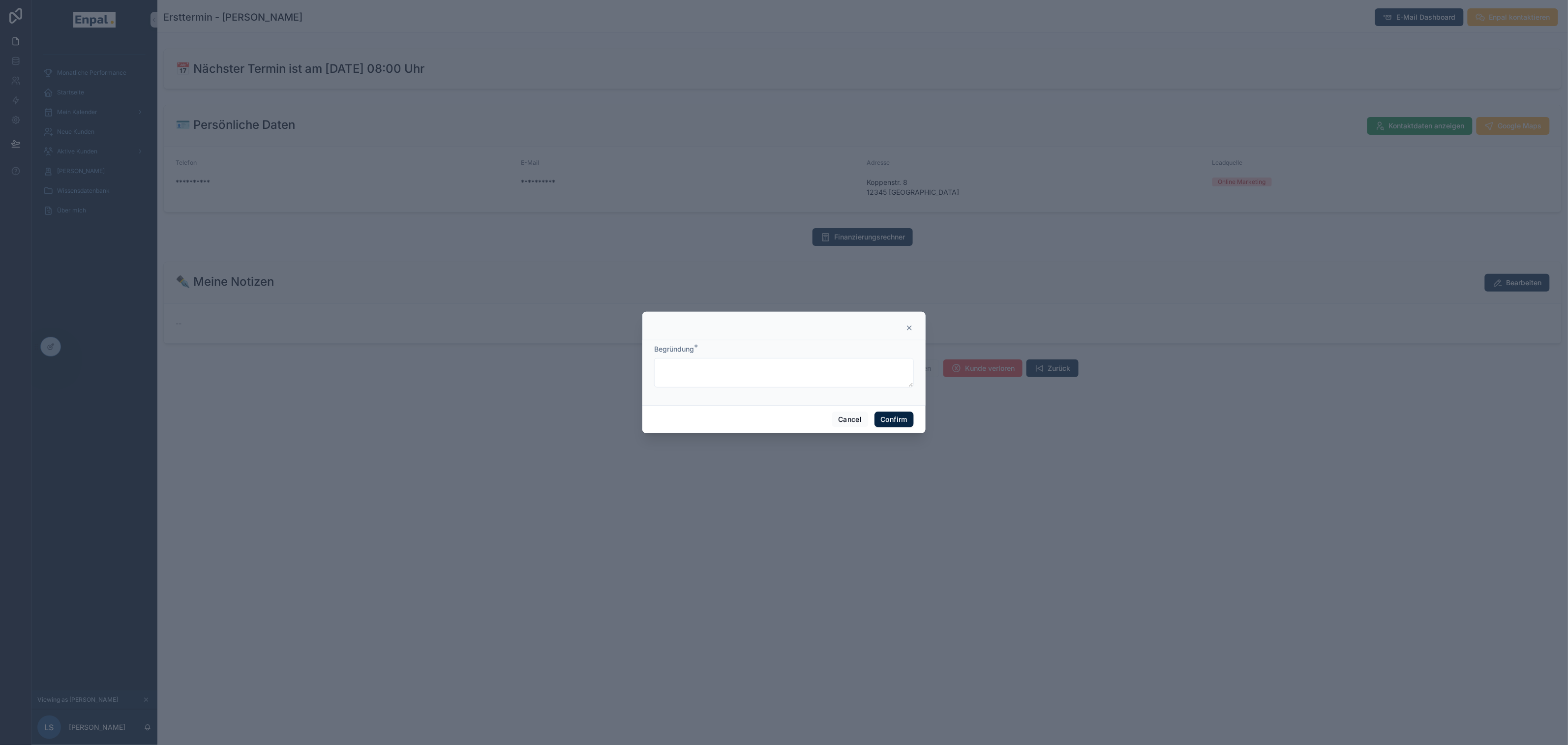
click at [912, 327] on icon at bounding box center [909, 327] width 7 height 7
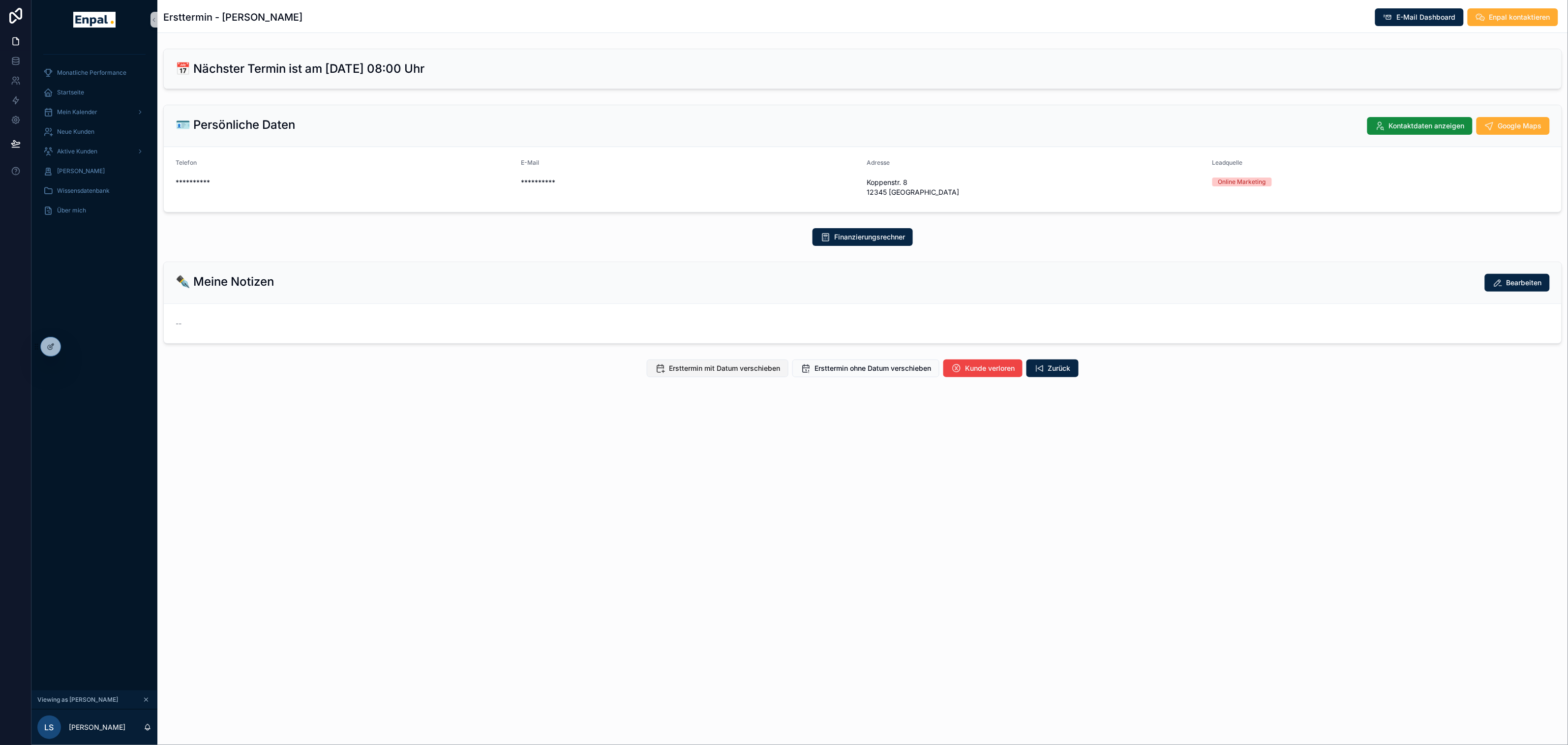
click at [713, 369] on span "Ersttermin mit Datum verschieben" at bounding box center [724, 369] width 111 height 10
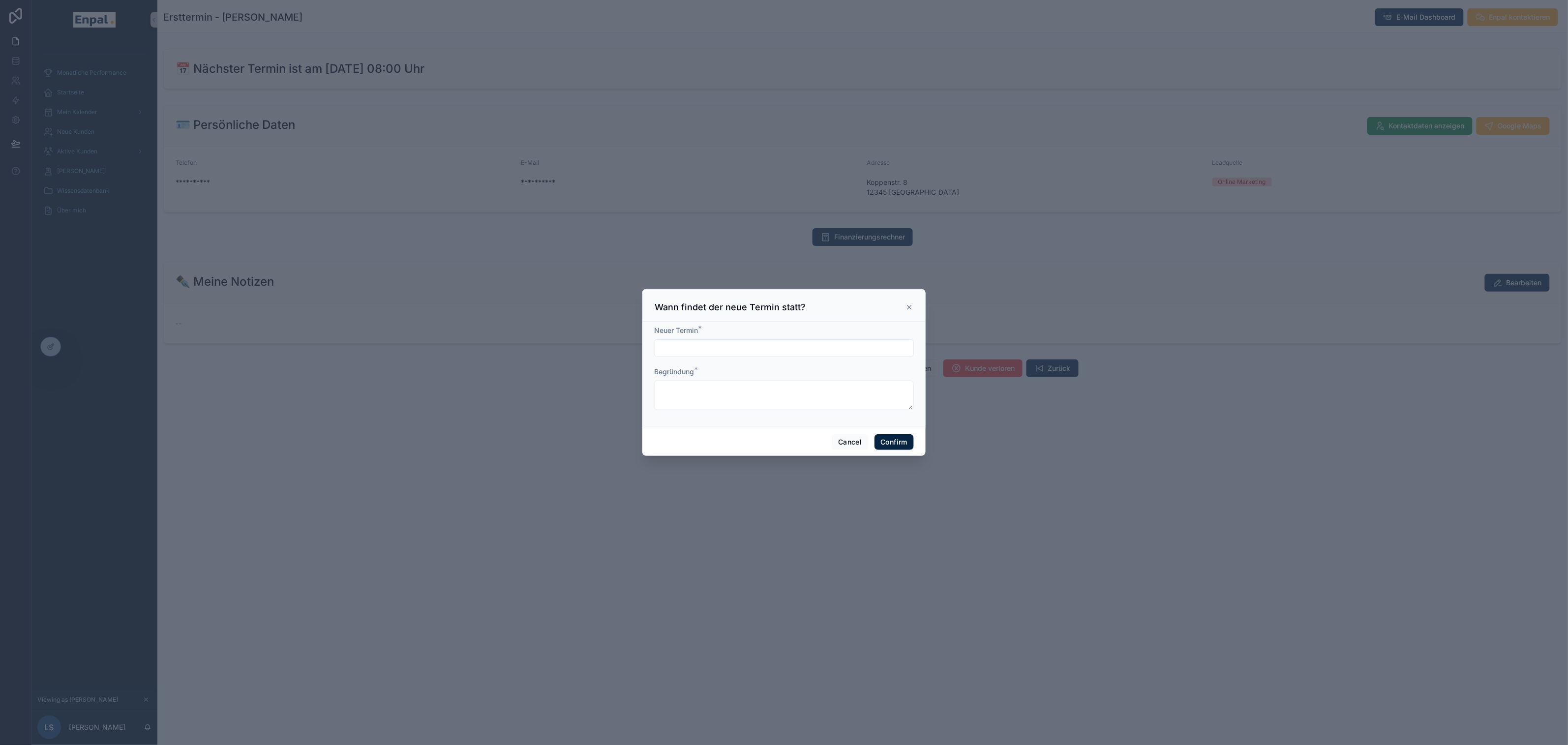
click at [688, 351] on input "text" at bounding box center [783, 348] width 258 height 14
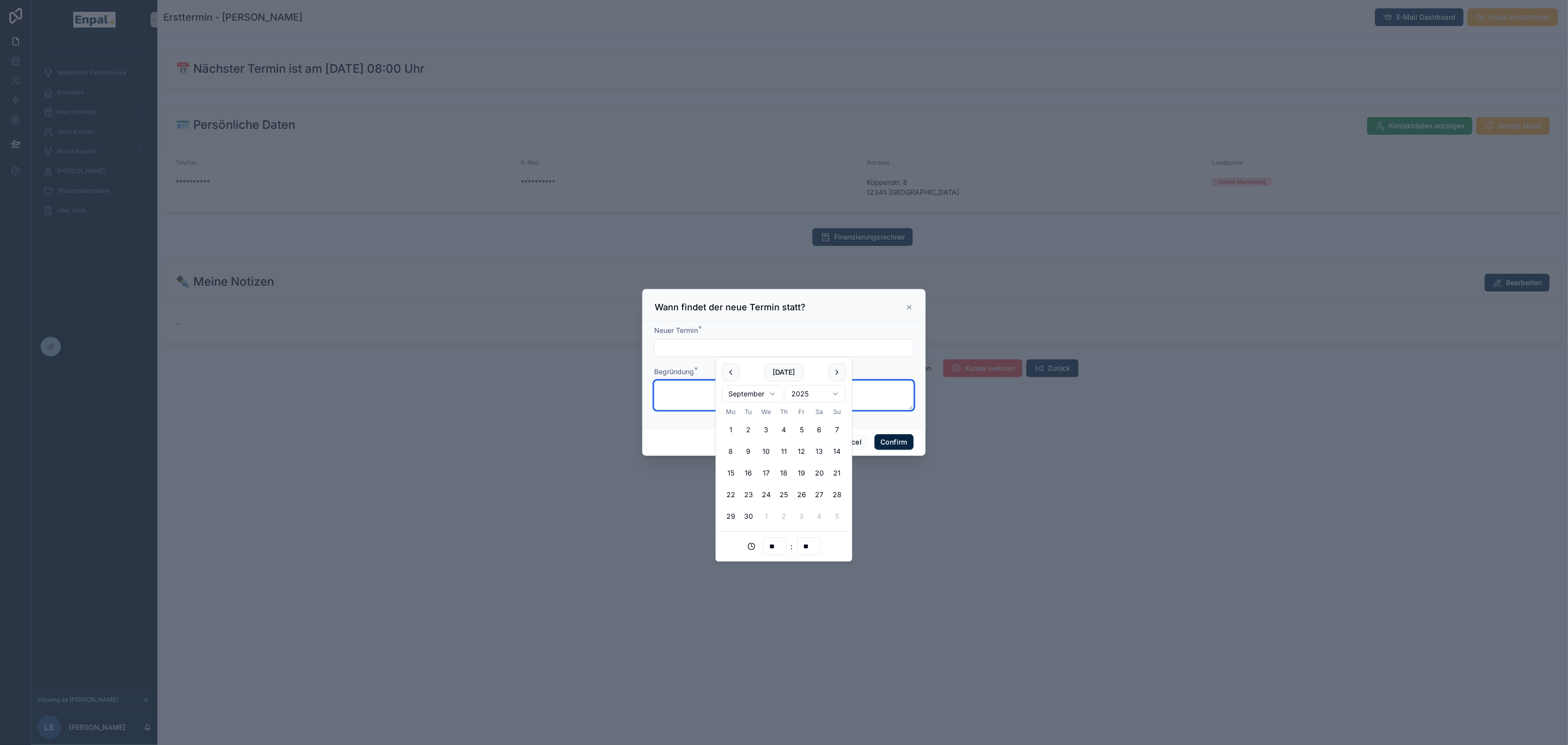
click at [670, 401] on textarea at bounding box center [784, 395] width 260 height 30
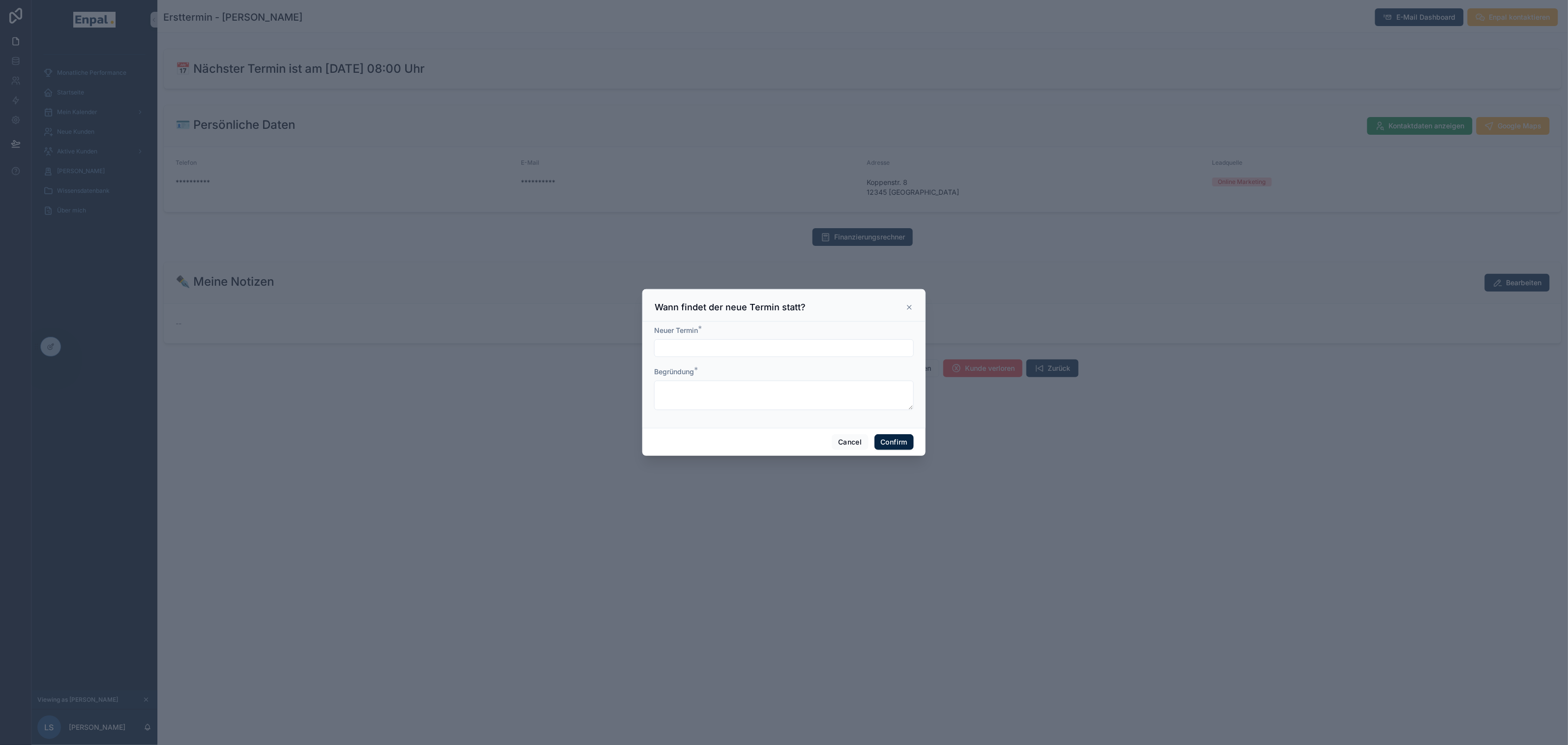
click at [690, 356] on div at bounding box center [784, 348] width 260 height 17
click at [700, 346] on input "text" at bounding box center [783, 348] width 258 height 14
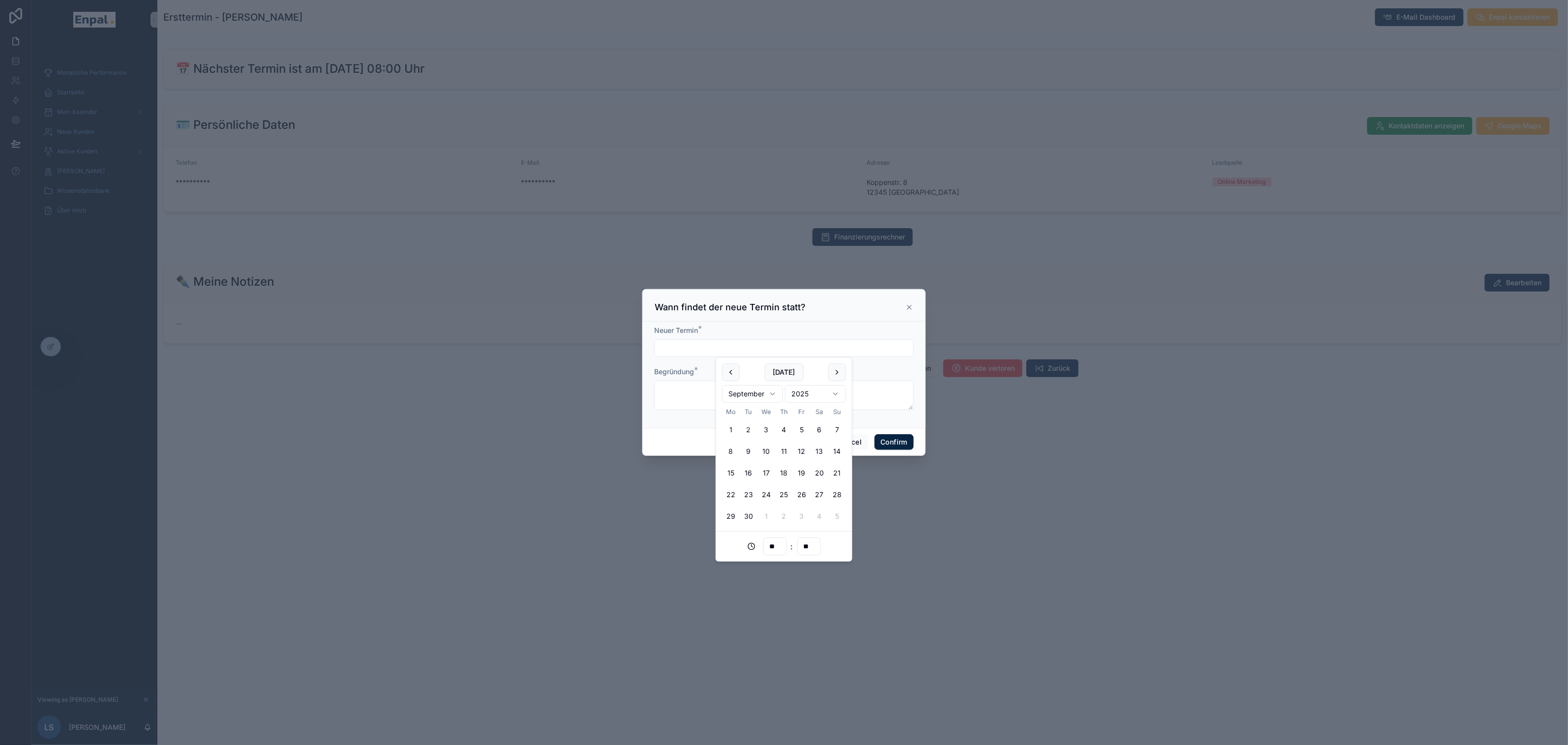
click at [908, 307] on icon at bounding box center [909, 306] width 7 height 7
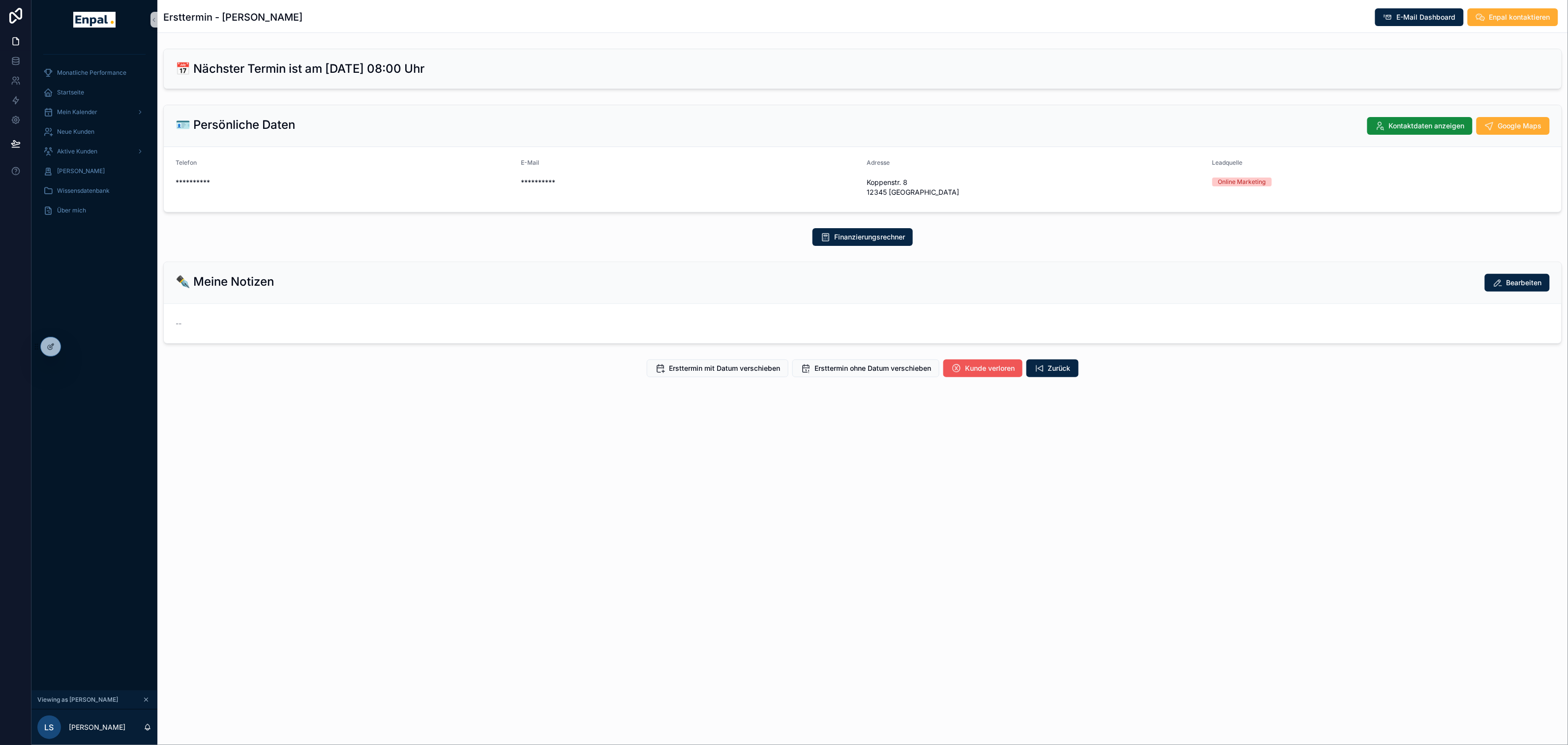
click at [987, 371] on span "Kunde verloren" at bounding box center [990, 369] width 50 height 10
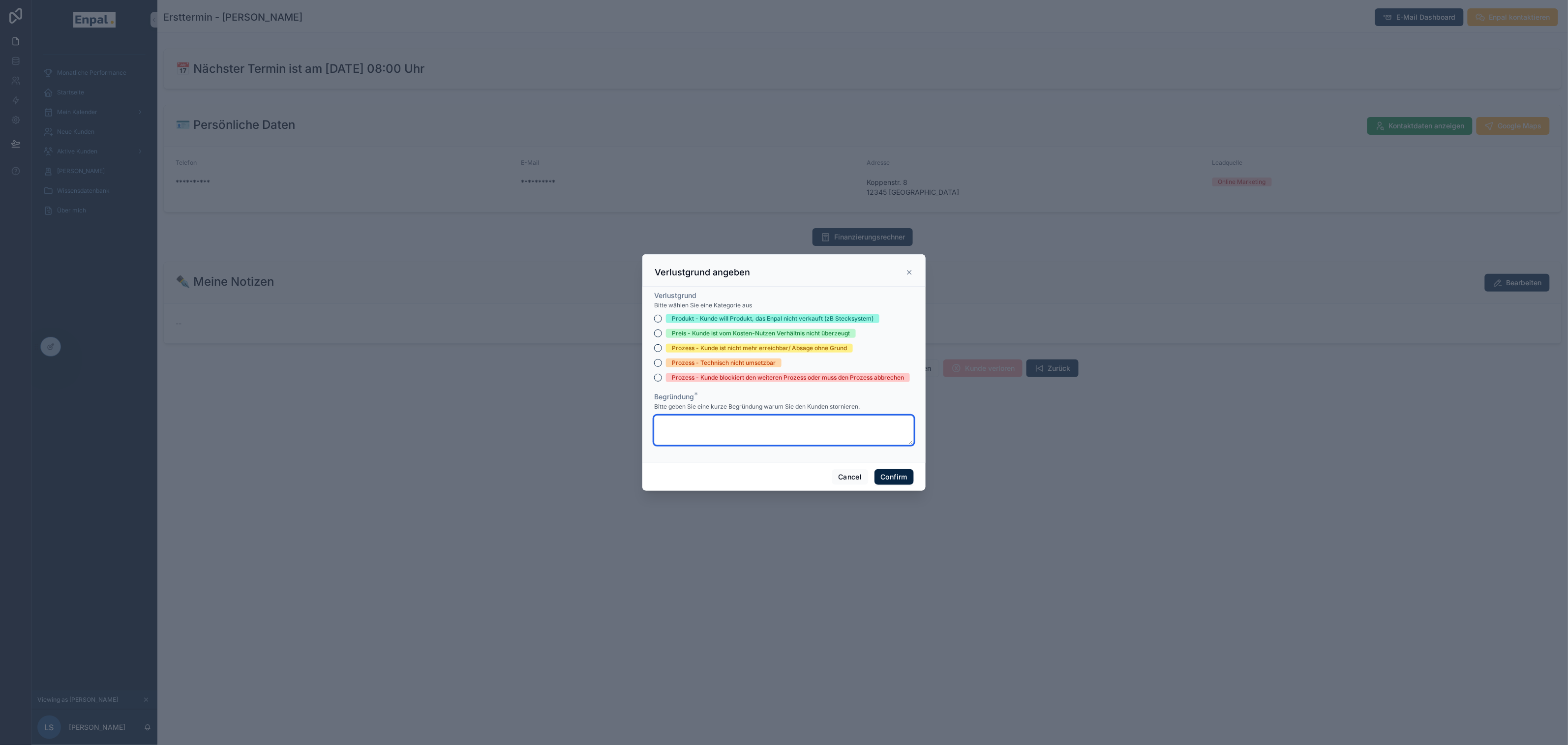
click at [701, 430] on textarea at bounding box center [784, 430] width 260 height 30
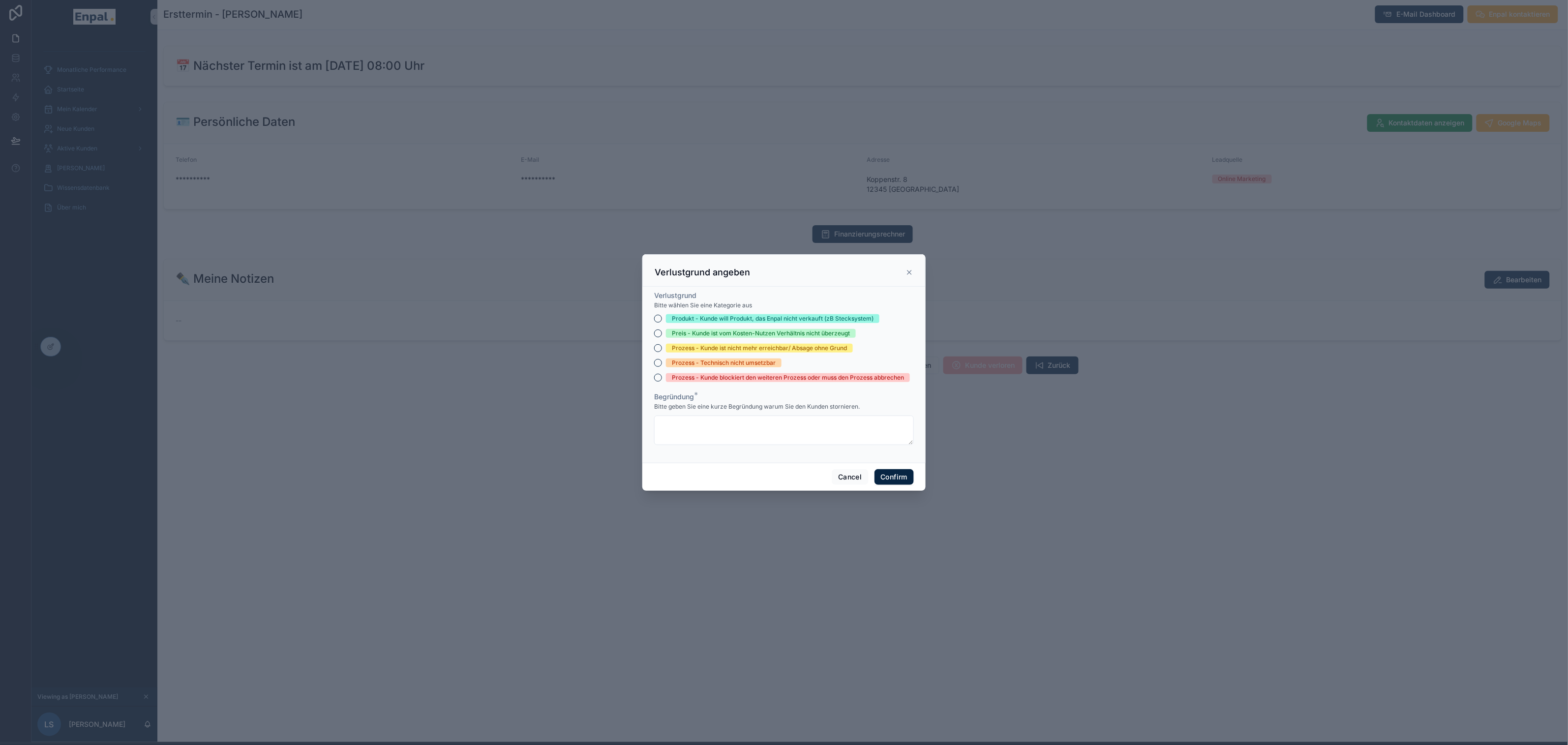
click at [908, 271] on icon at bounding box center [909, 272] width 7 height 7
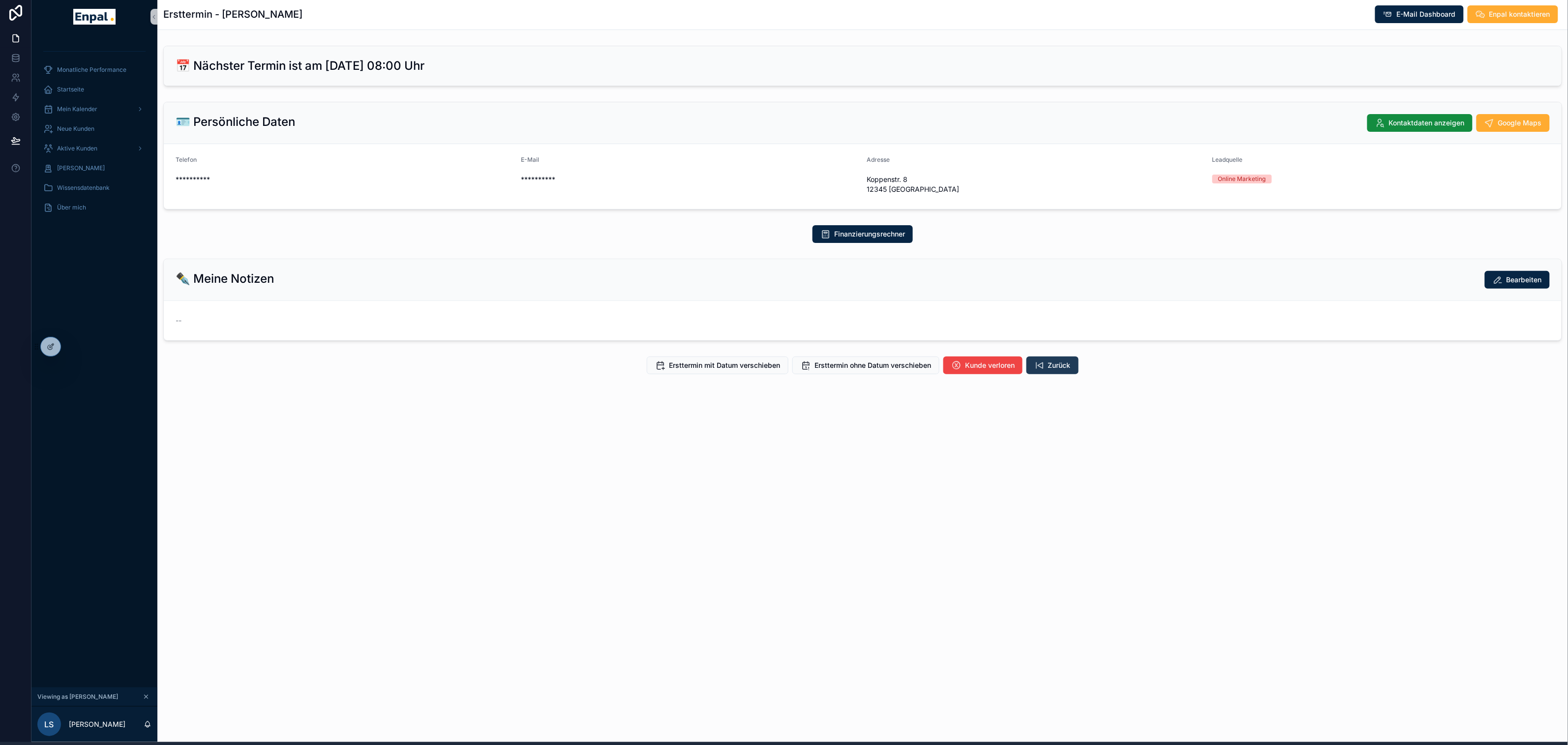
click at [1049, 366] on span "Zurück" at bounding box center [1059, 365] width 22 height 10
click at [779, 370] on span "Termin hat stattgefunden" at bounding box center [802, 365] width 82 height 10
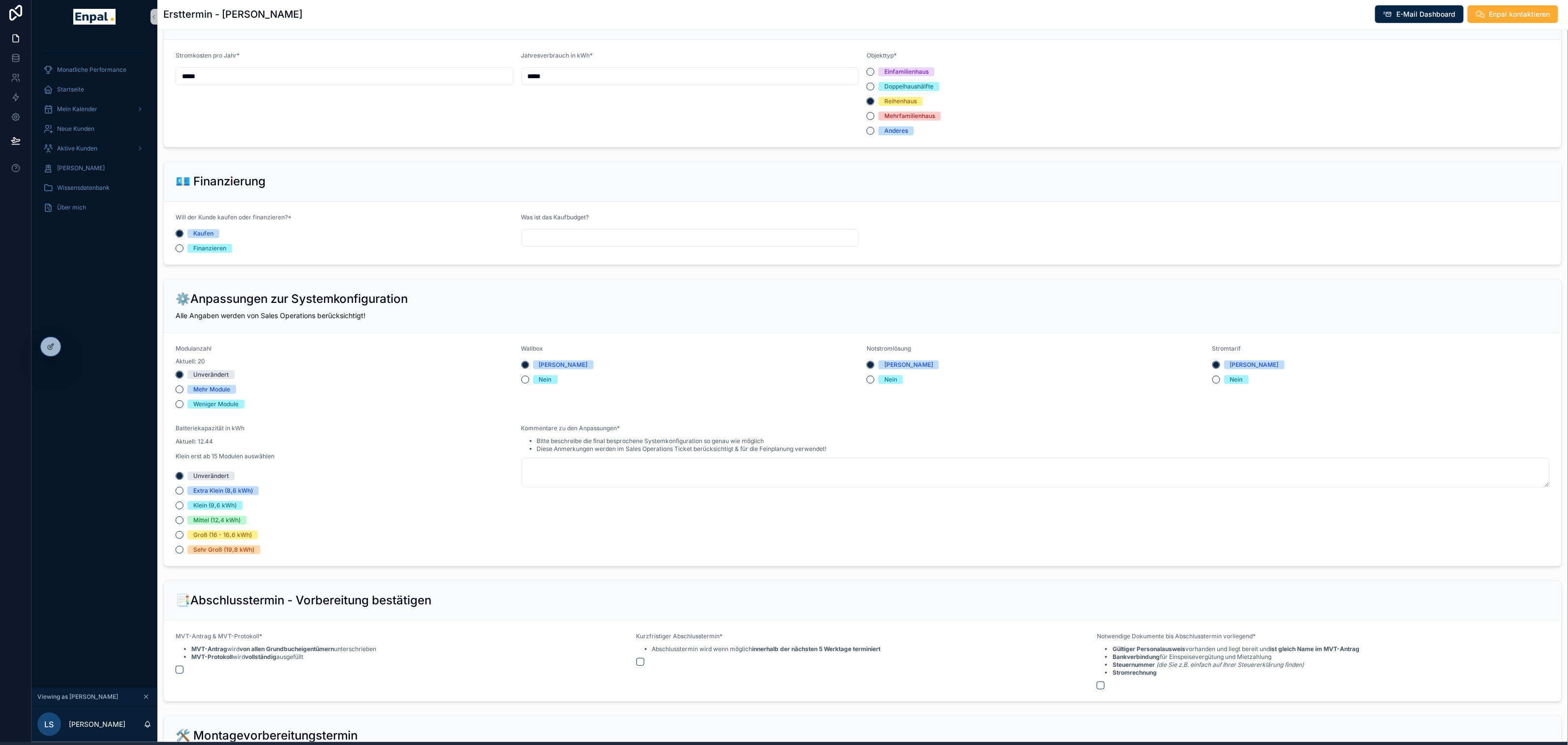
scroll to position [566, 0]
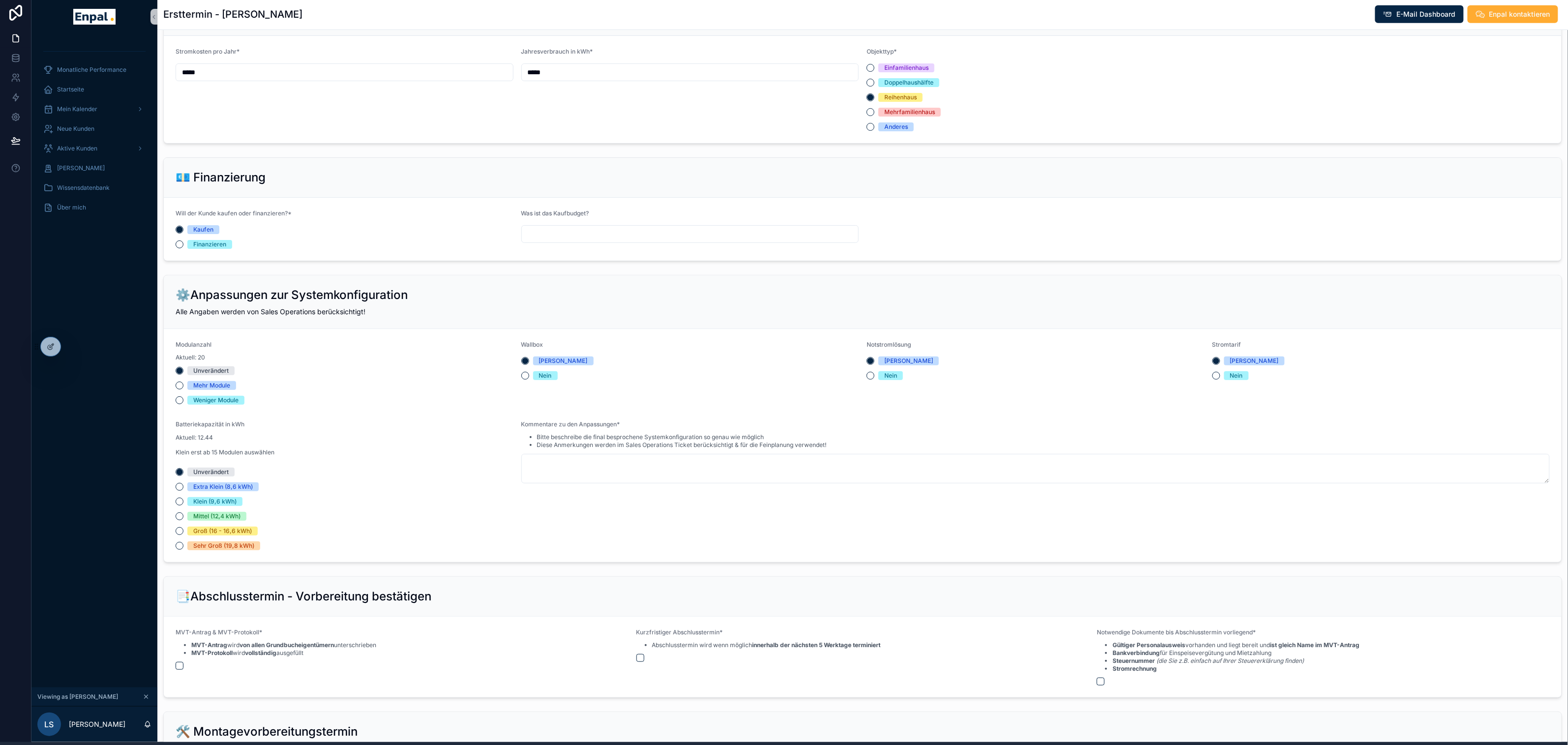
click at [543, 241] on input "scrollable content" at bounding box center [690, 234] width 337 height 14
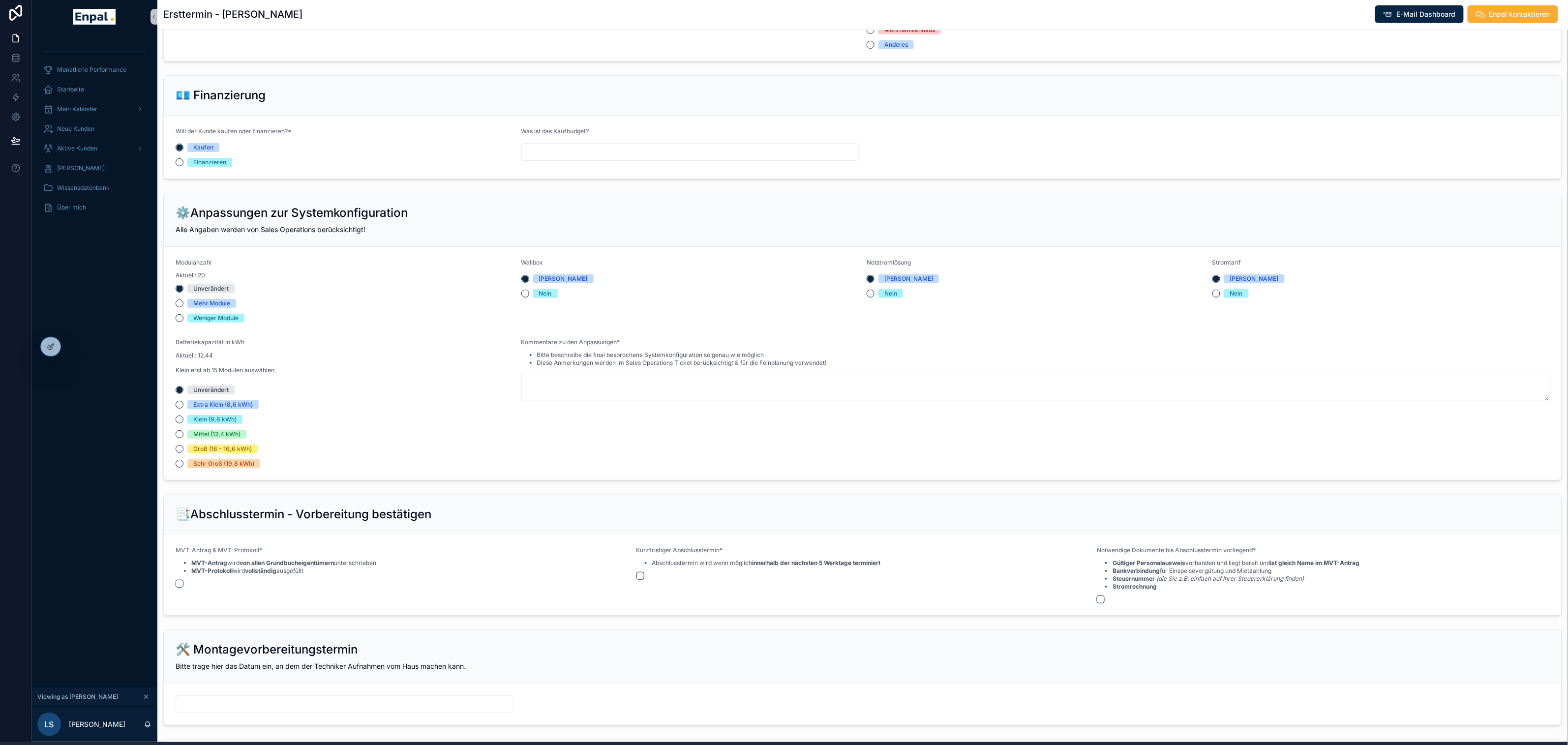
scroll to position [653, 0]
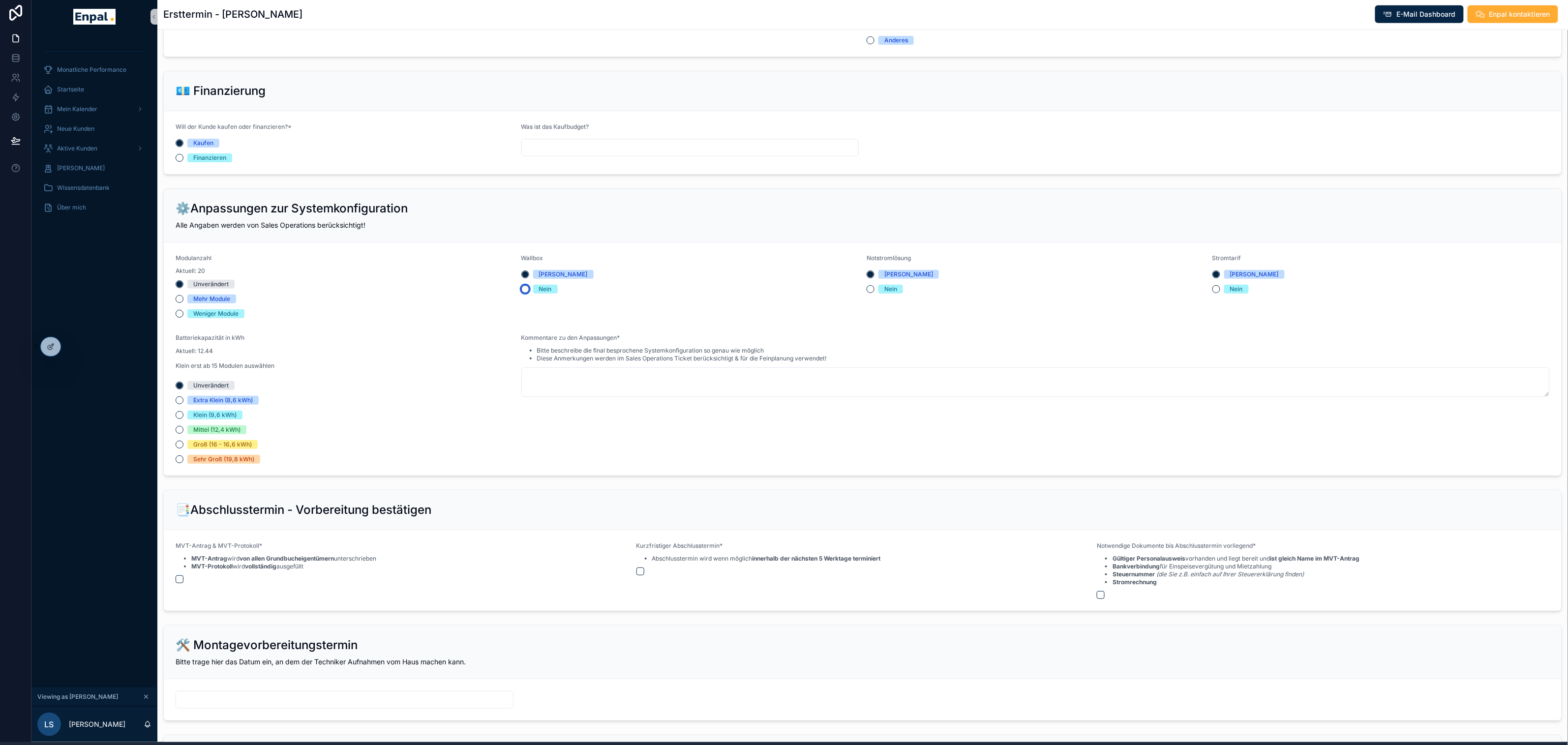
click at [523, 292] on button "Nein" at bounding box center [525, 288] width 7 height 7
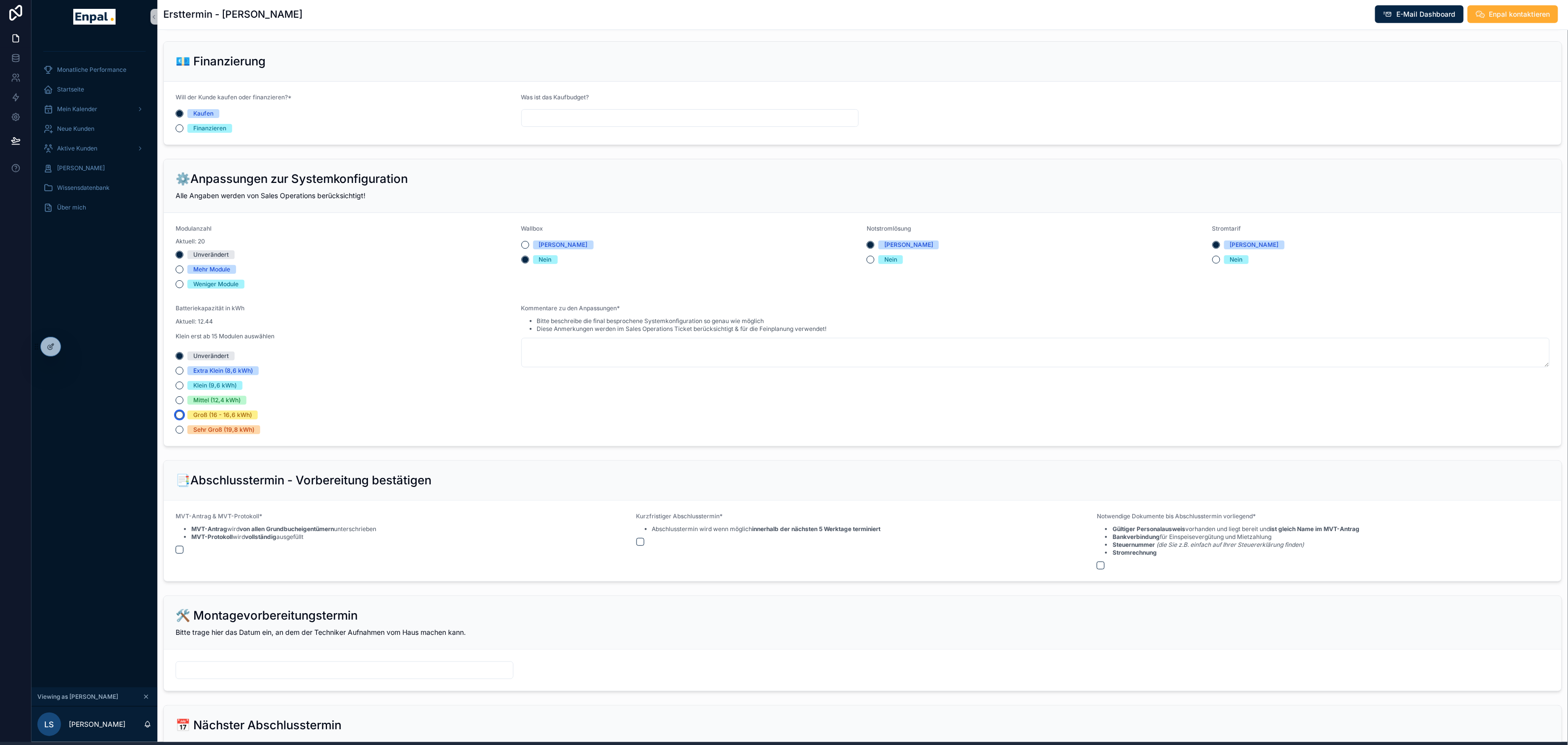
click at [179, 414] on button "Groß (16 - 16,6 kWh)" at bounding box center [179, 414] width 7 height 7
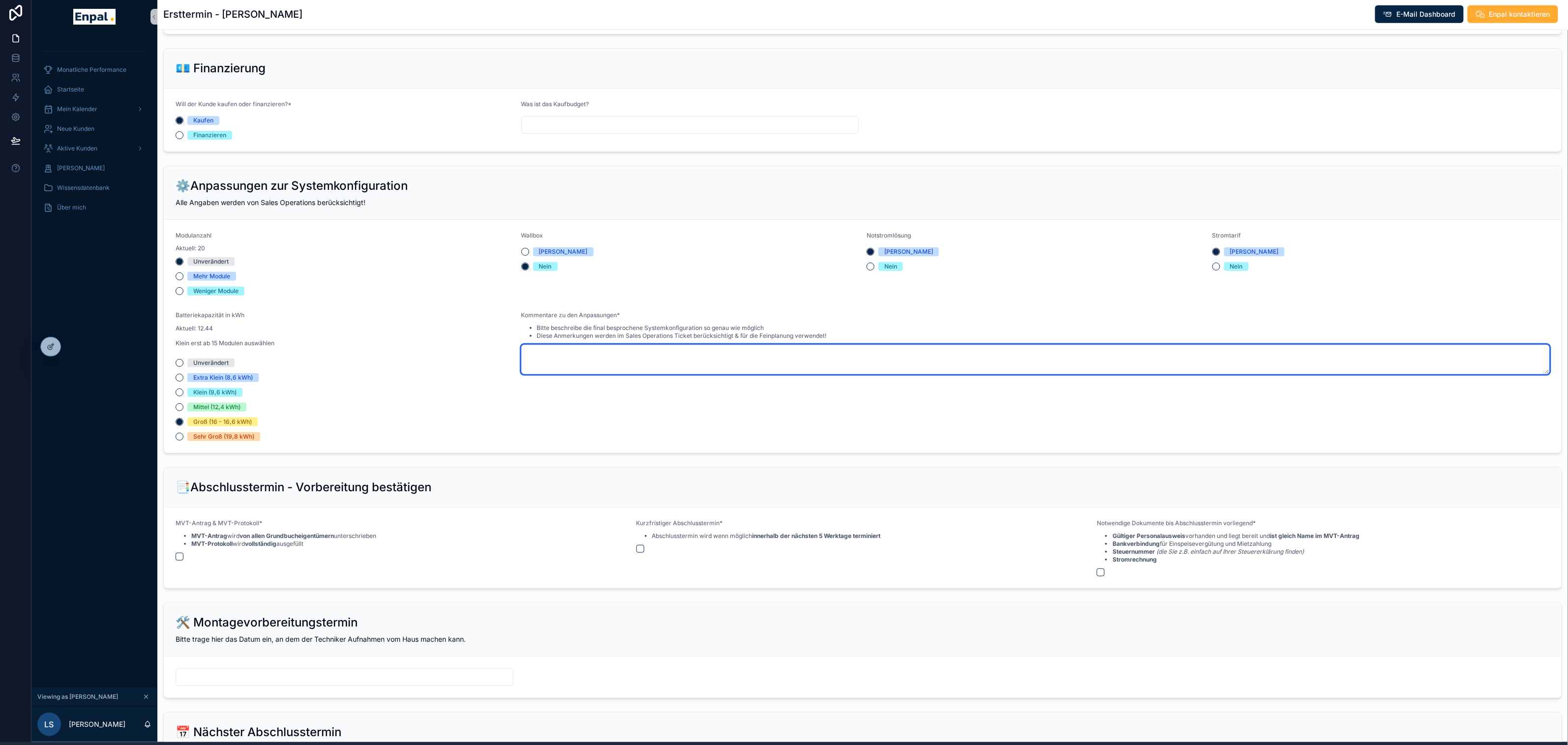
click at [552, 360] on textarea "scrollable content" at bounding box center [1036, 360] width 1029 height 30
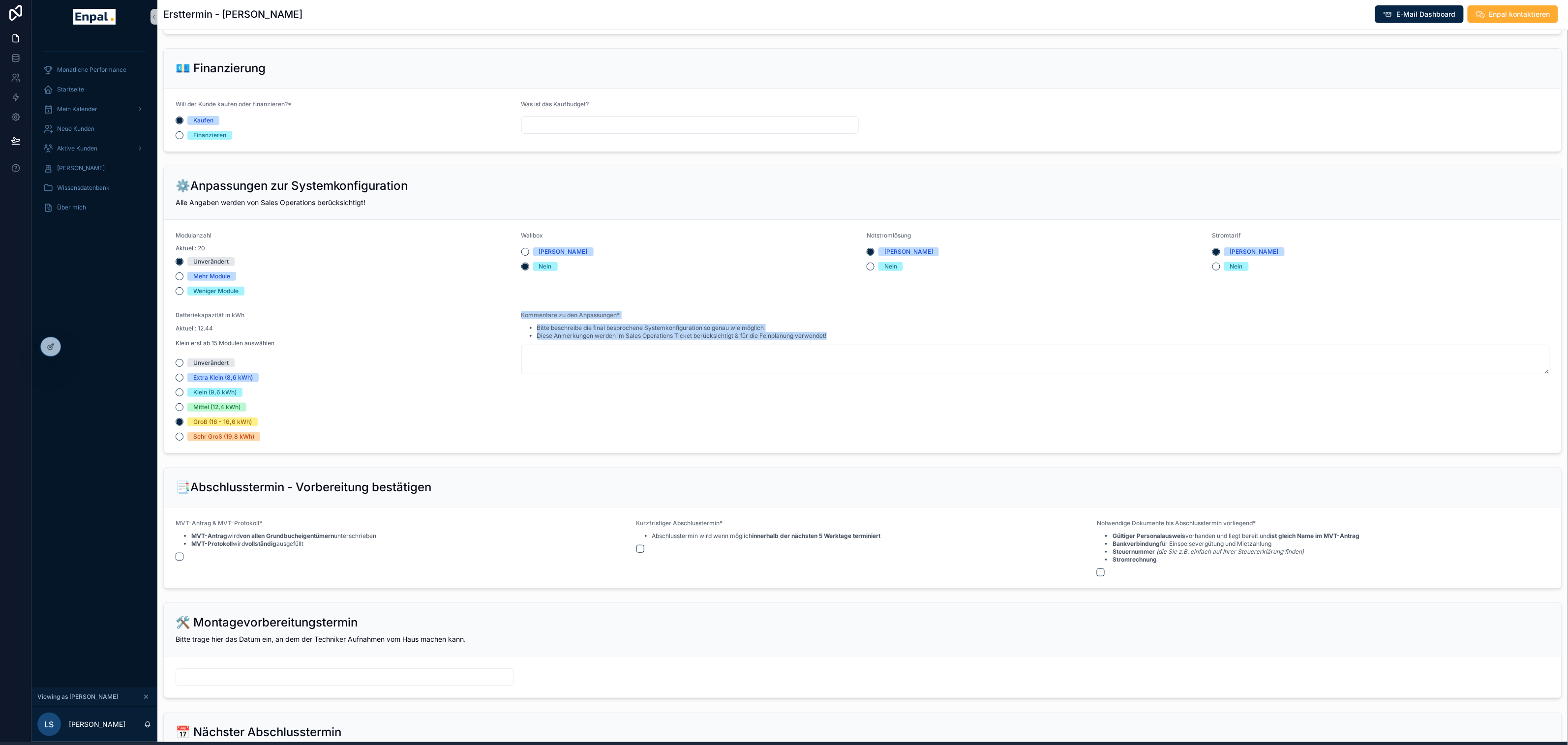
drag, startPoint x: 520, startPoint y: 313, endPoint x: 841, endPoint y: 338, distance: 322.0
click at [841, 337] on form "Modulanzahl Aktuell: 20 Unverändert Mehr Module Weniger Module Wallbox Ja Nein …" at bounding box center [862, 336] width 1398 height 233
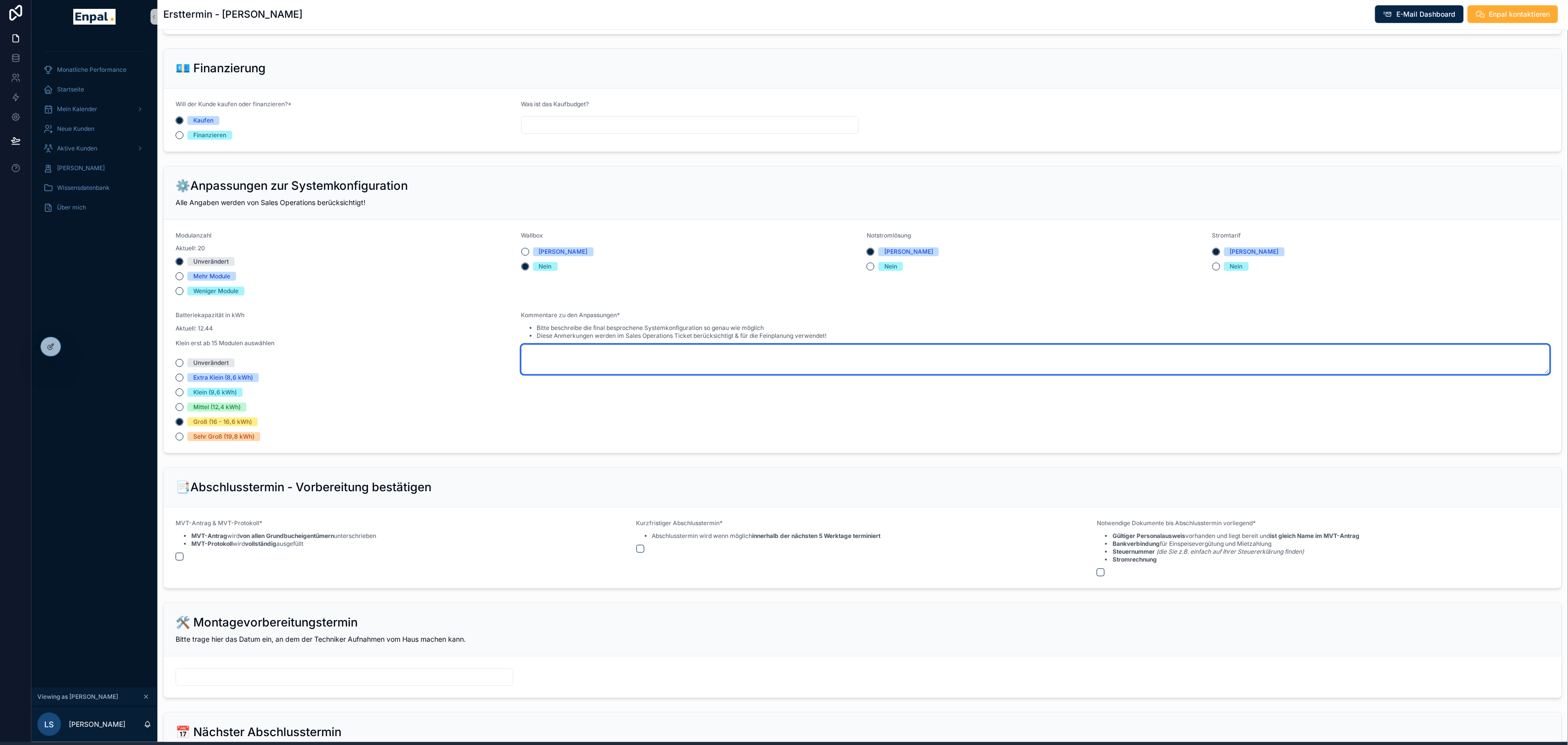
click at [626, 354] on textarea "scrollable content" at bounding box center [1036, 360] width 1029 height 30
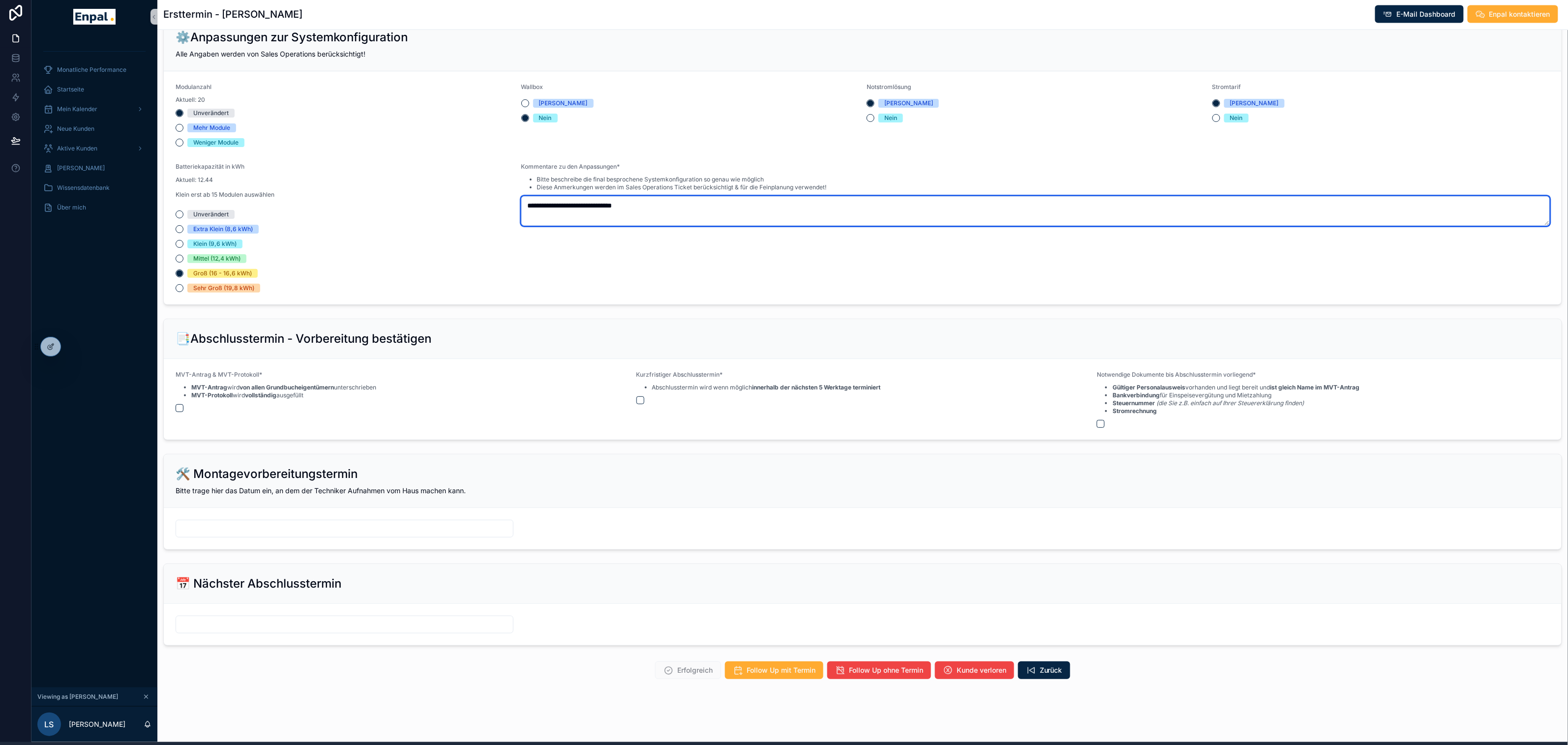
scroll to position [831, 0]
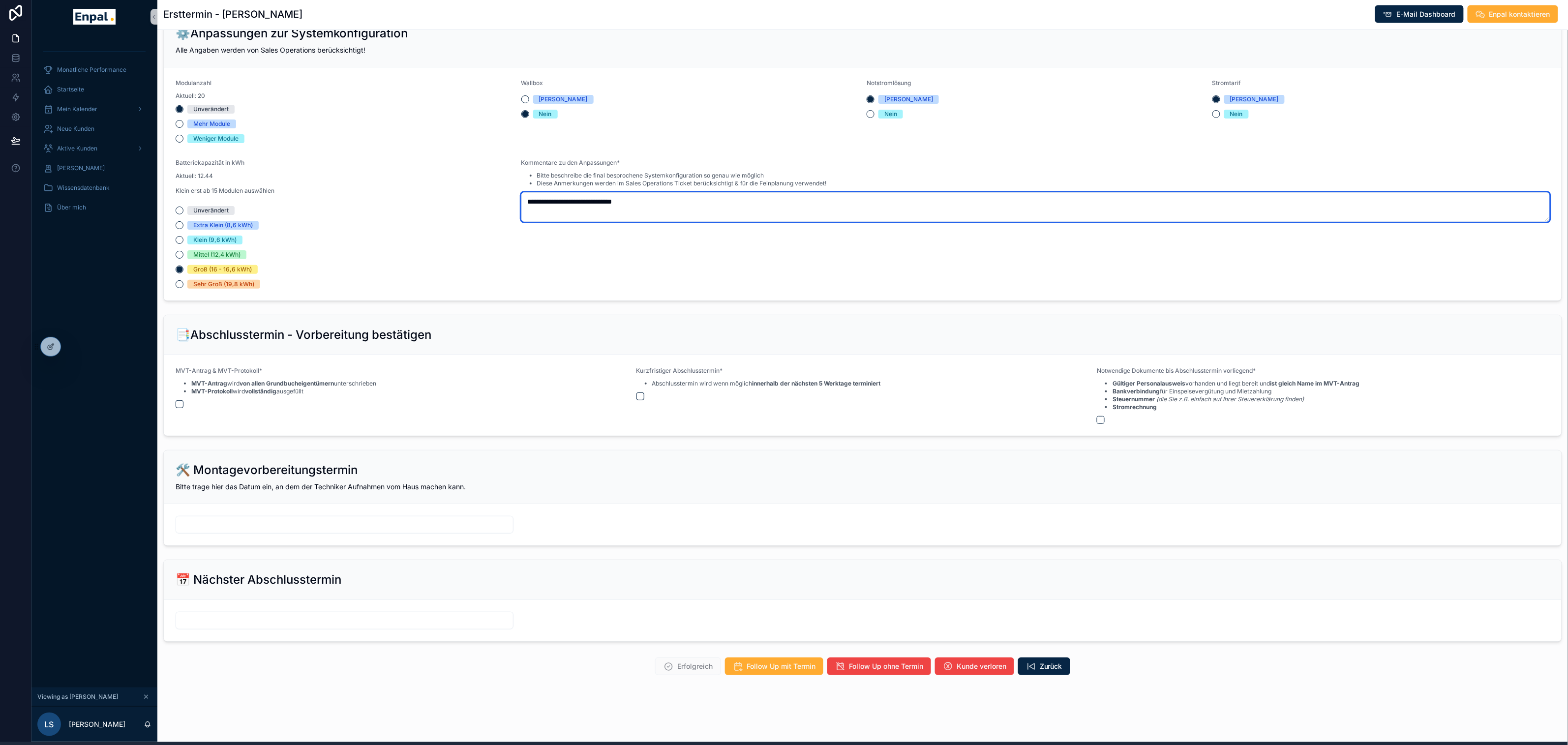
type textarea "**********"
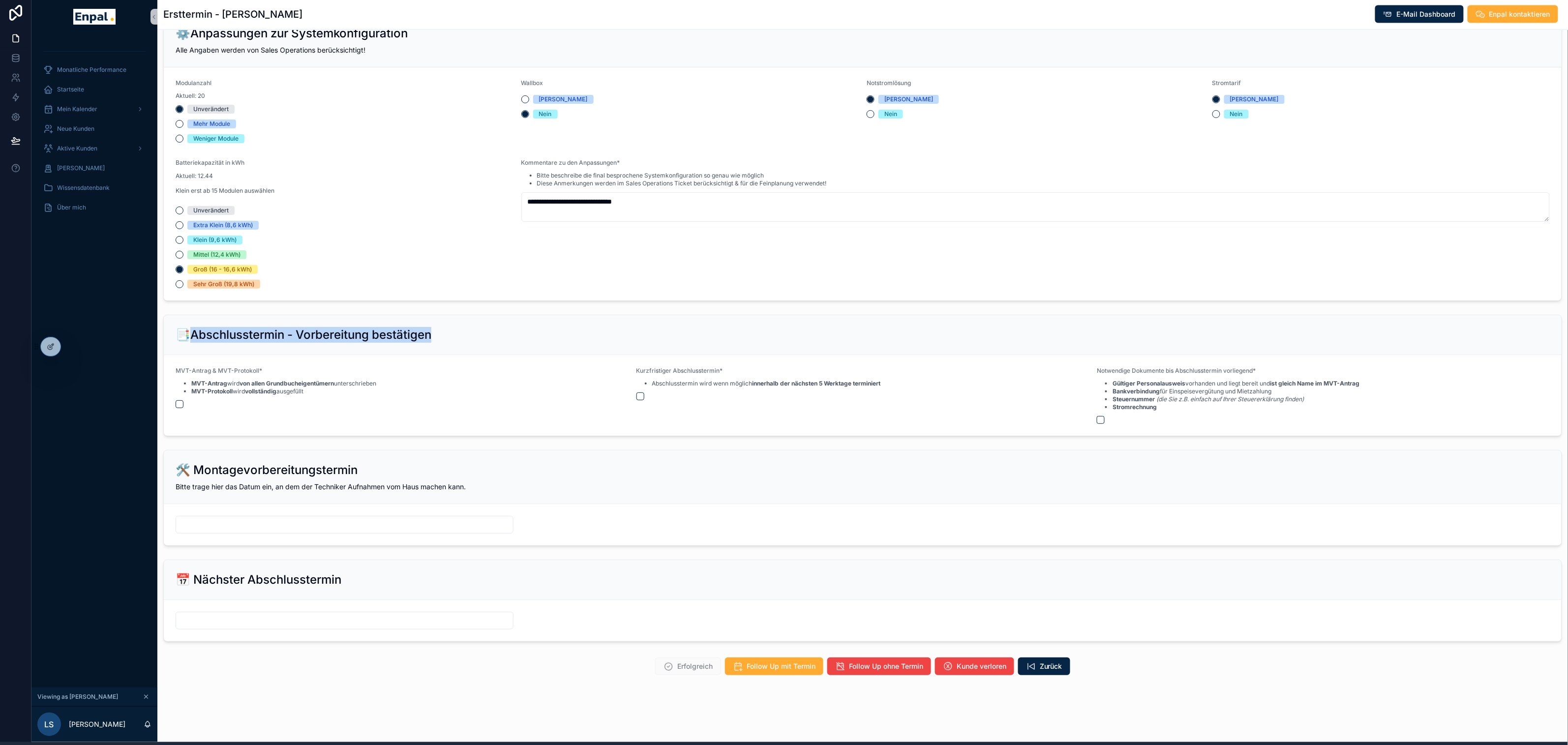
drag, startPoint x: 187, startPoint y: 333, endPoint x: 429, endPoint y: 351, distance: 242.7
click at [429, 351] on div "📑Abschlusstermin - Vorbereitung bestätigen" at bounding box center [862, 336] width 1398 height 40
click at [248, 618] on input "scrollable content" at bounding box center [345, 620] width 337 height 14
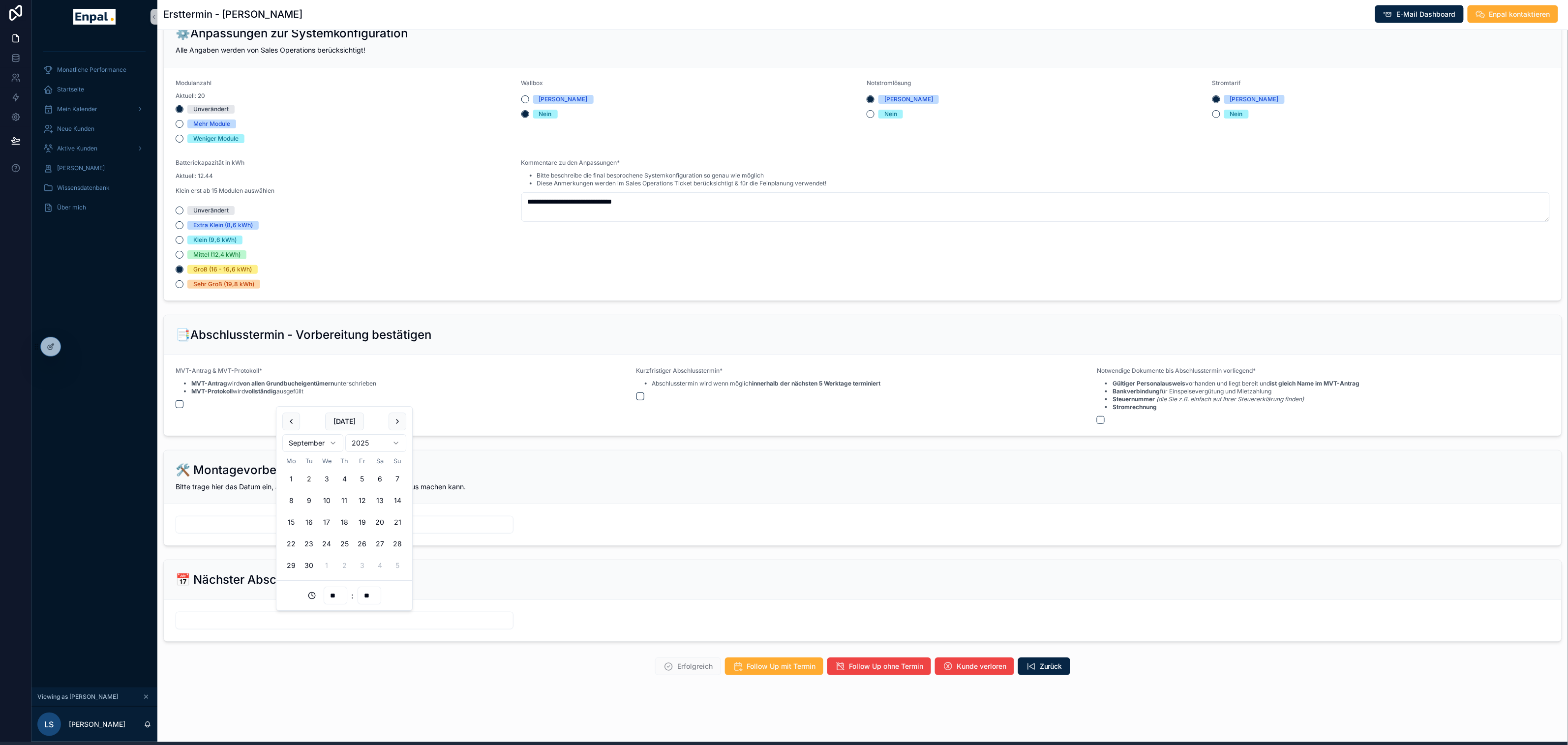
click at [262, 661] on div "Erfolgreich Follow Up mit Termin Follow Up ohne Termin Kunde verloren Zurück" at bounding box center [863, 666] width 1399 height 17
click at [767, 669] on span "Follow Up mit Termin" at bounding box center [781, 666] width 69 height 10
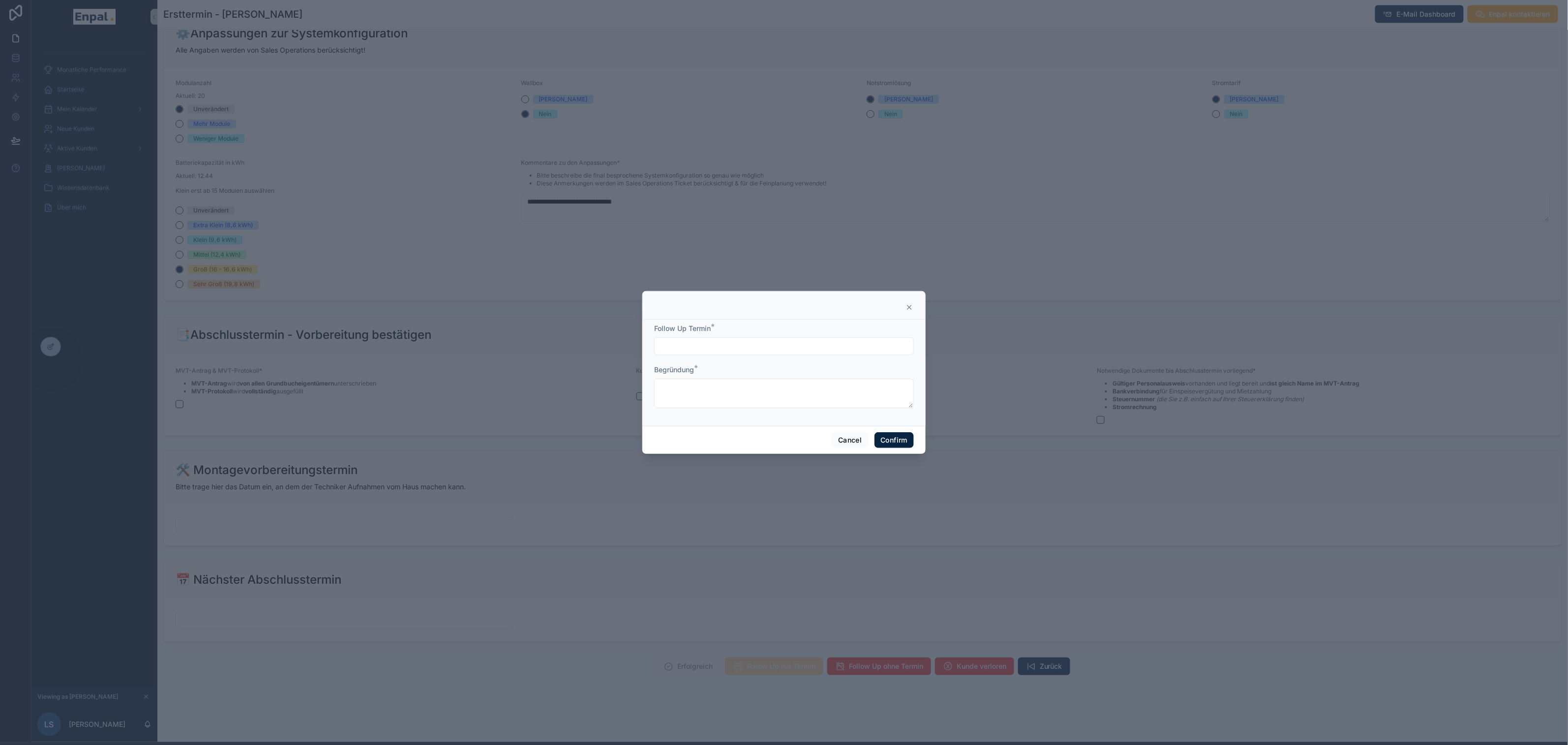
click at [745, 346] on input "text" at bounding box center [783, 346] width 258 height 14
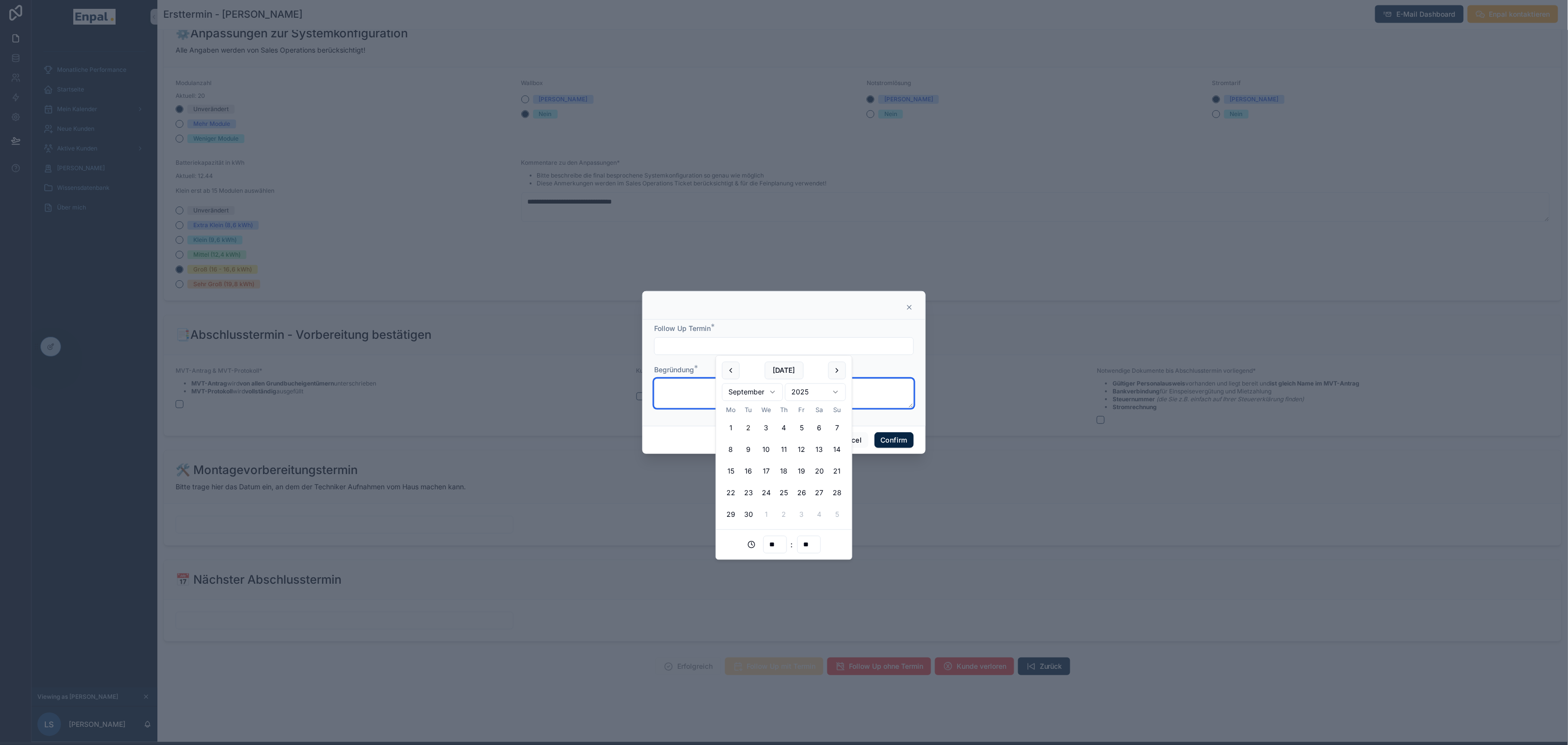
click at [669, 389] on textarea at bounding box center [784, 394] width 260 height 30
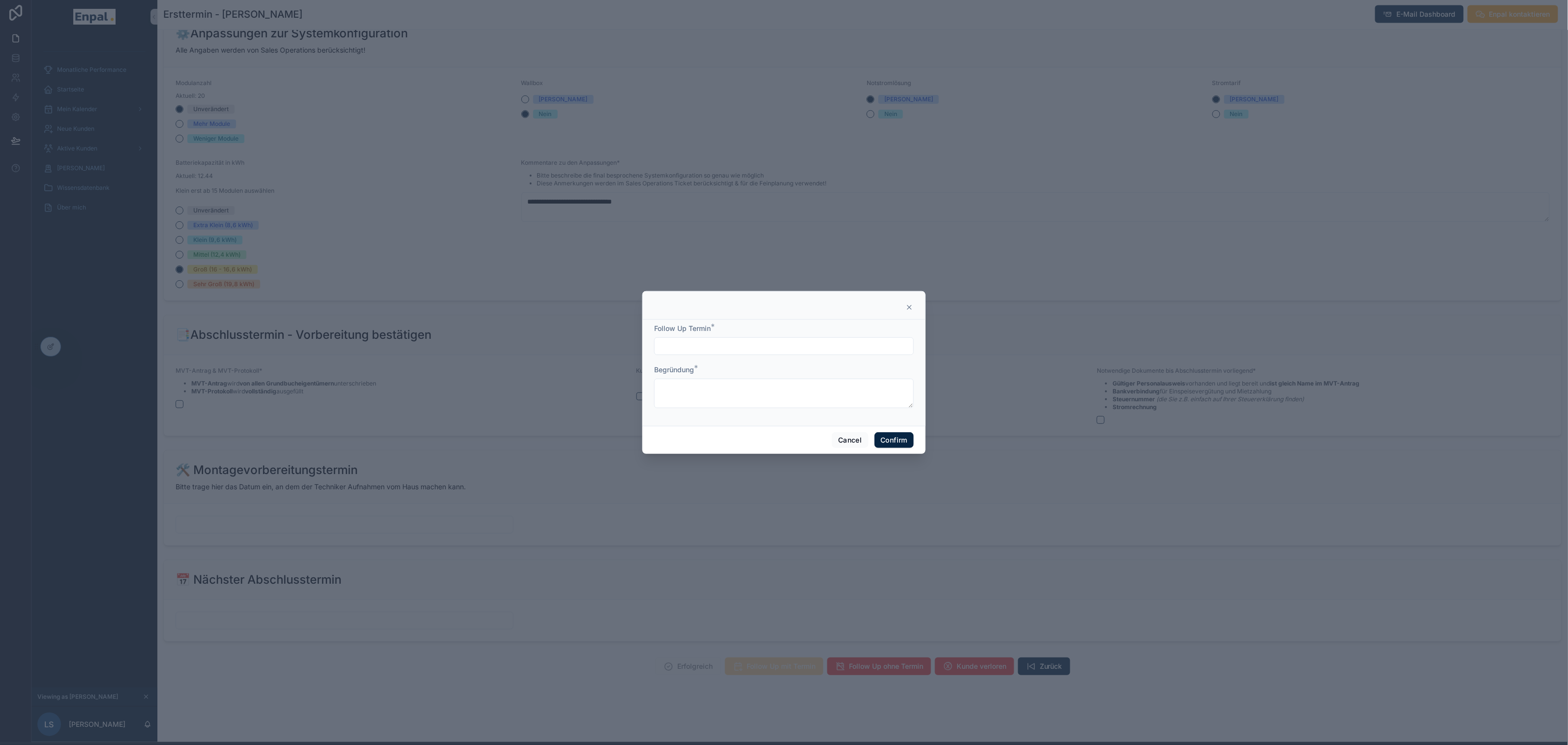
click at [910, 308] on icon at bounding box center [909, 307] width 4 height 4
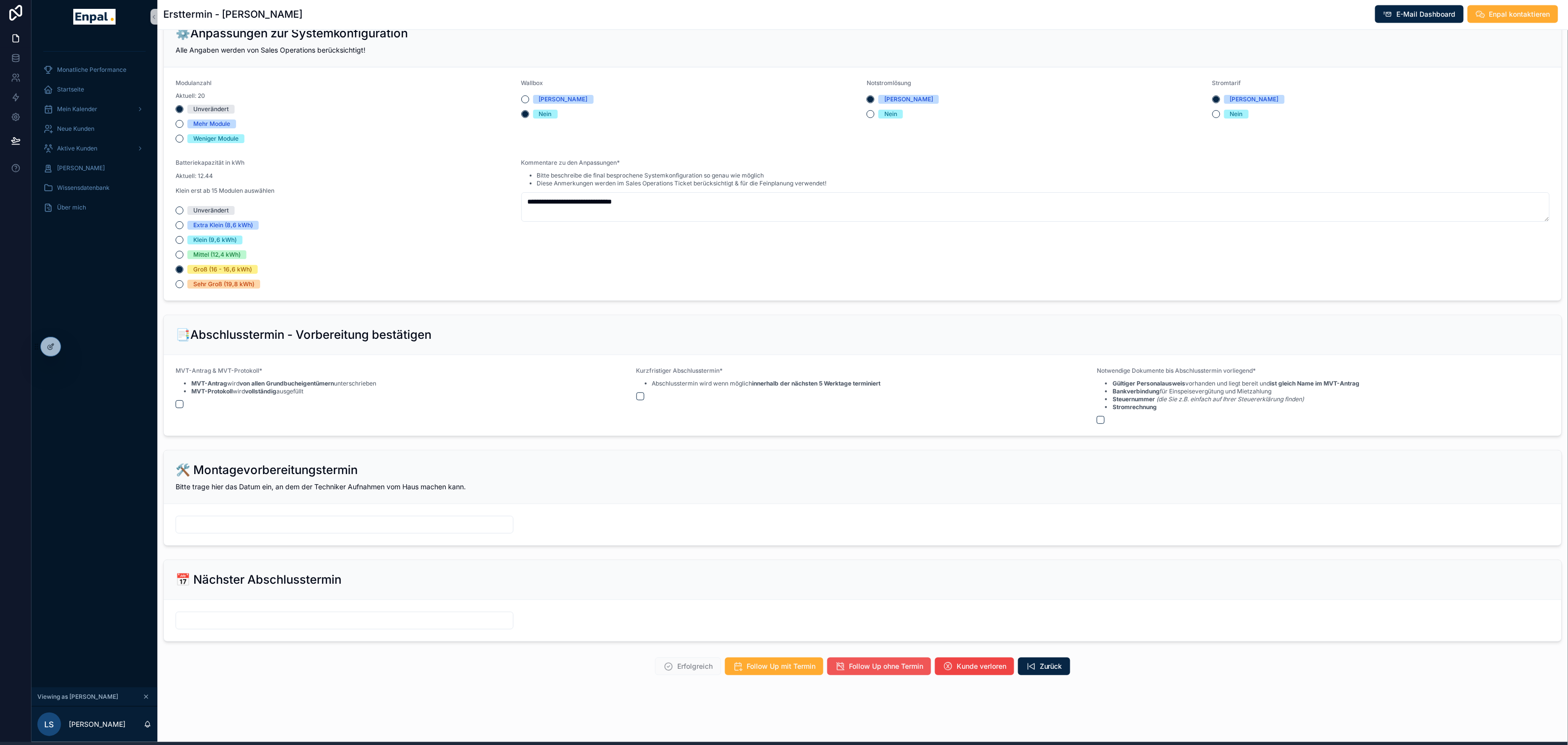
click at [850, 669] on span "Follow Up ohne Termin" at bounding box center [885, 666] width 74 height 10
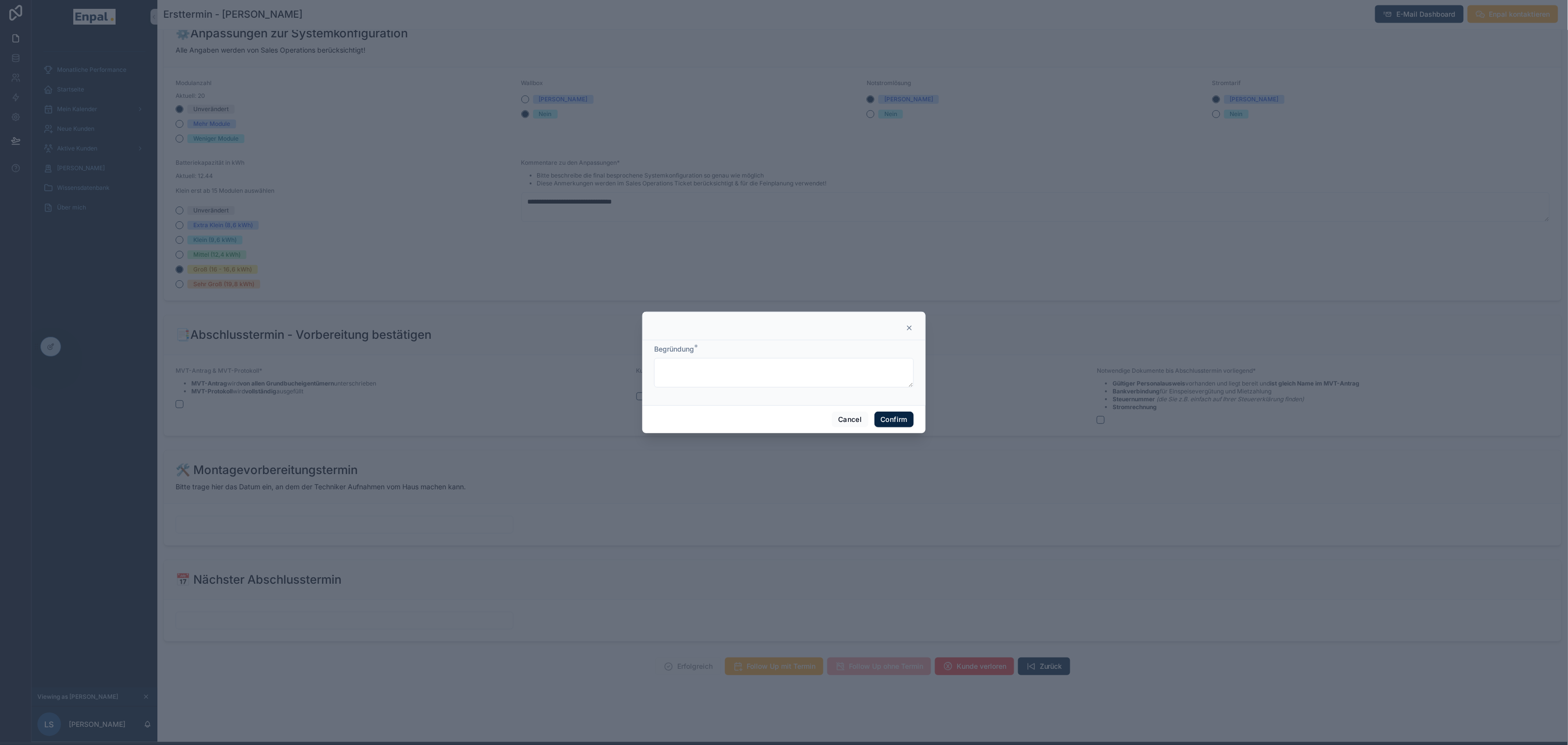
click at [908, 329] on icon at bounding box center [909, 327] width 7 height 7
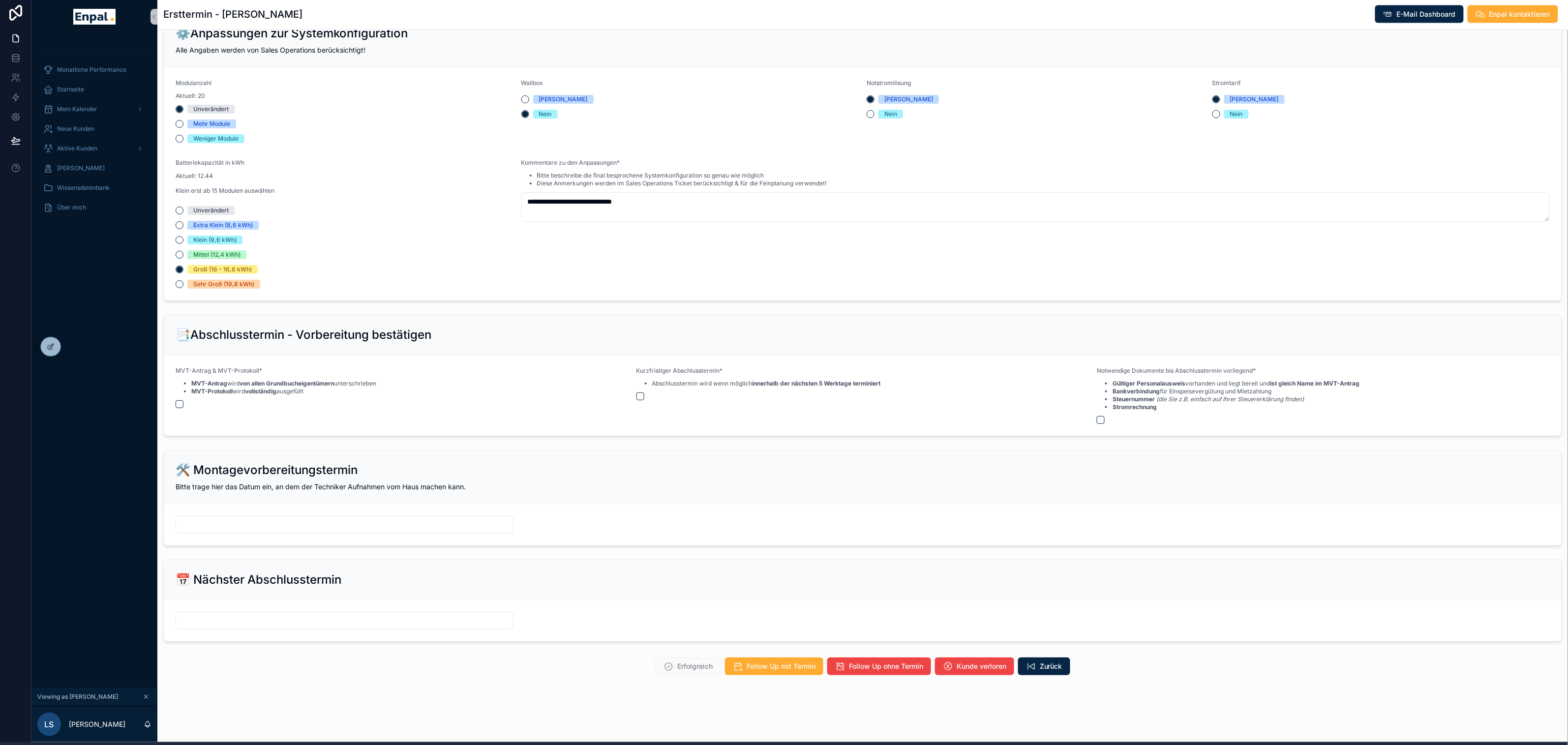
scroll to position [12, 0]
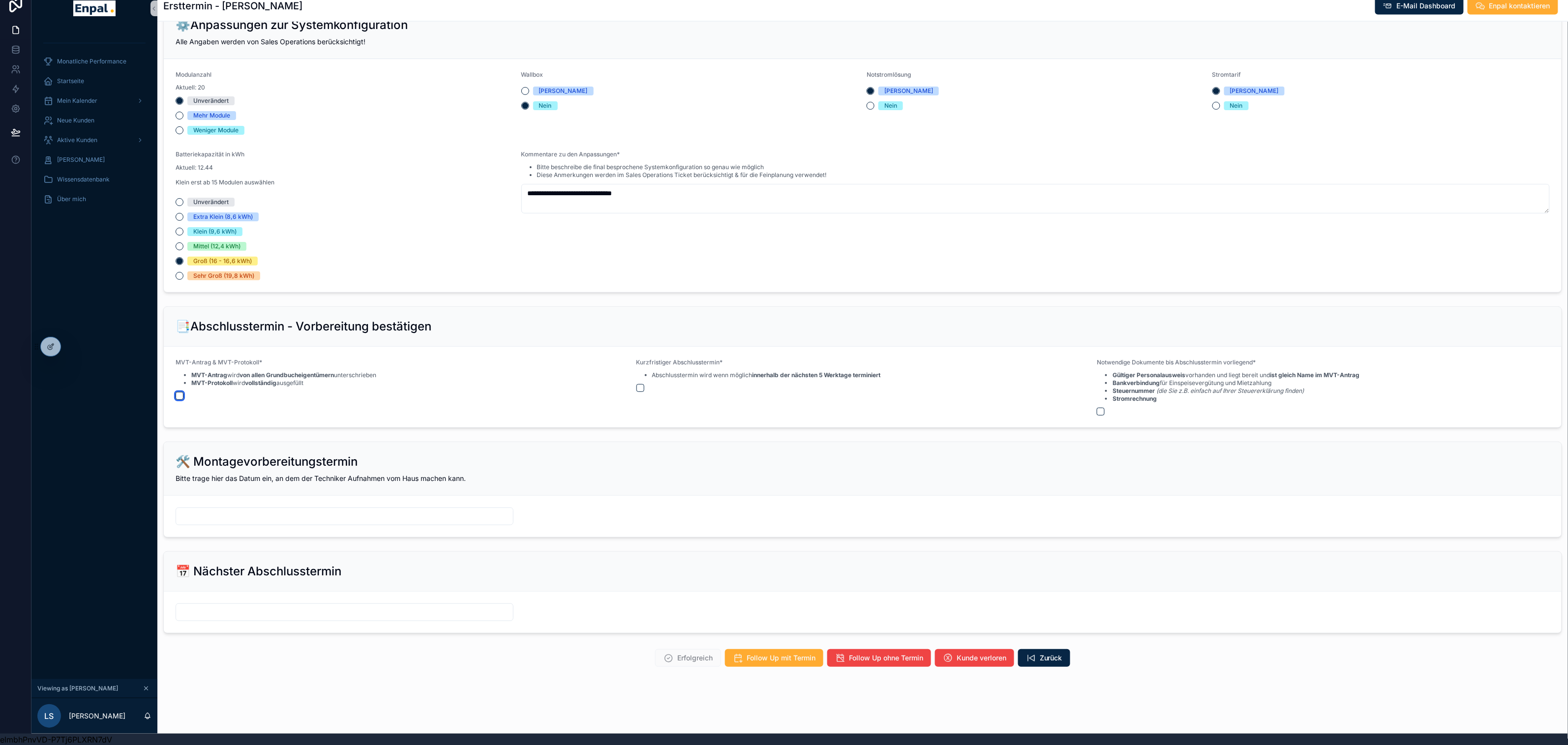
click at [182, 393] on button "scrollable content" at bounding box center [179, 395] width 7 height 7
click at [640, 385] on button "scrollable content" at bounding box center [639, 387] width 7 height 7
click at [1103, 409] on button "scrollable content" at bounding box center [1100, 411] width 7 height 7
drag, startPoint x: 1095, startPoint y: 360, endPoint x: 1218, endPoint y: 397, distance: 128.4
click at [1218, 397] on form "MVT-Antrag & MVT-Protokoll* MVT-Antrag wird von allen Grundbucheigentümern unte…" at bounding box center [862, 386] width 1398 height 81
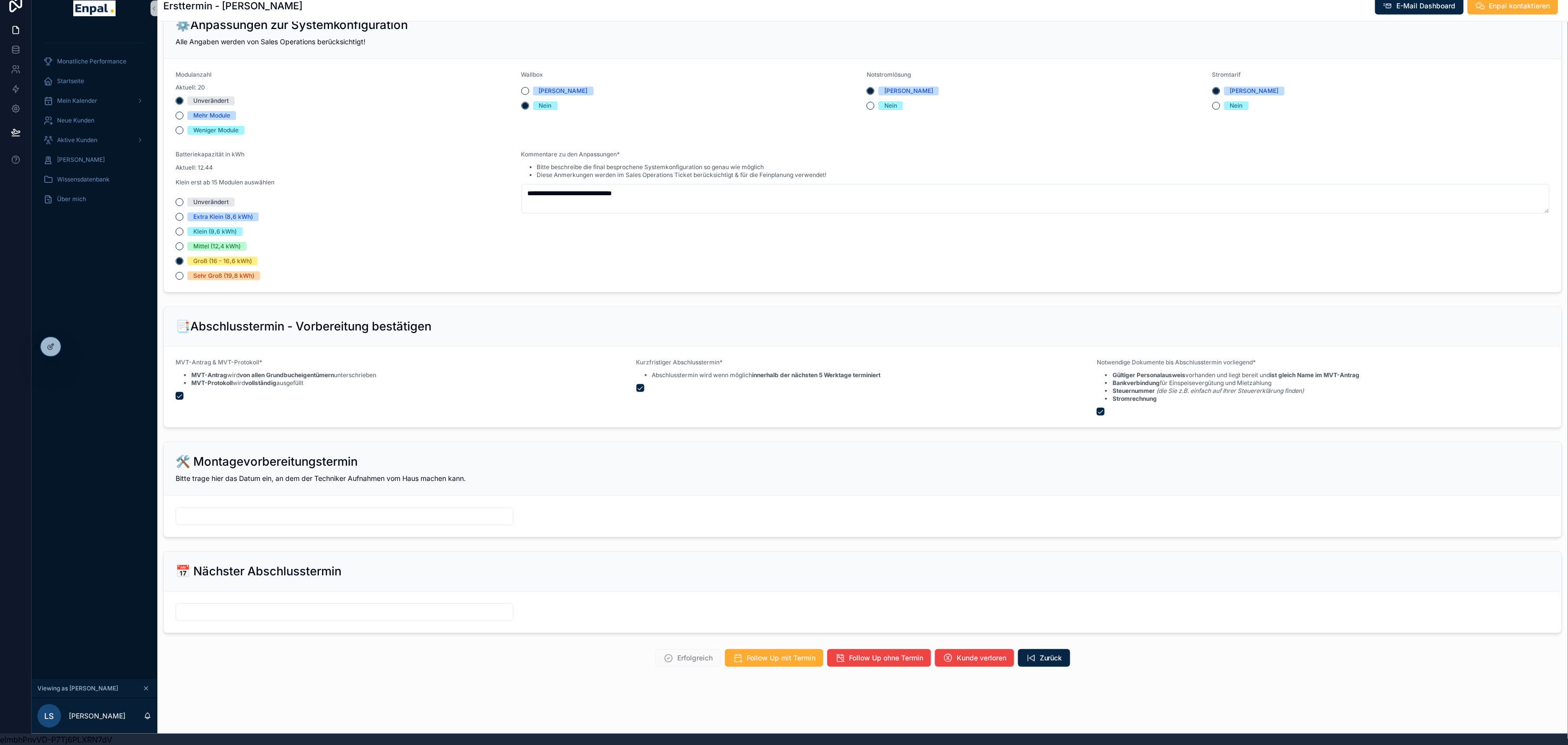
click at [396, 511] on input "scrollable content" at bounding box center [345, 516] width 337 height 14
click at [359, 594] on button "5" at bounding box center [361, 596] width 17 height 17
click at [337, 714] on input "**" at bounding box center [335, 713] width 22 height 14
click at [329, 690] on div "08" at bounding box center [336, 694] width 44 height 16
type input "**********"
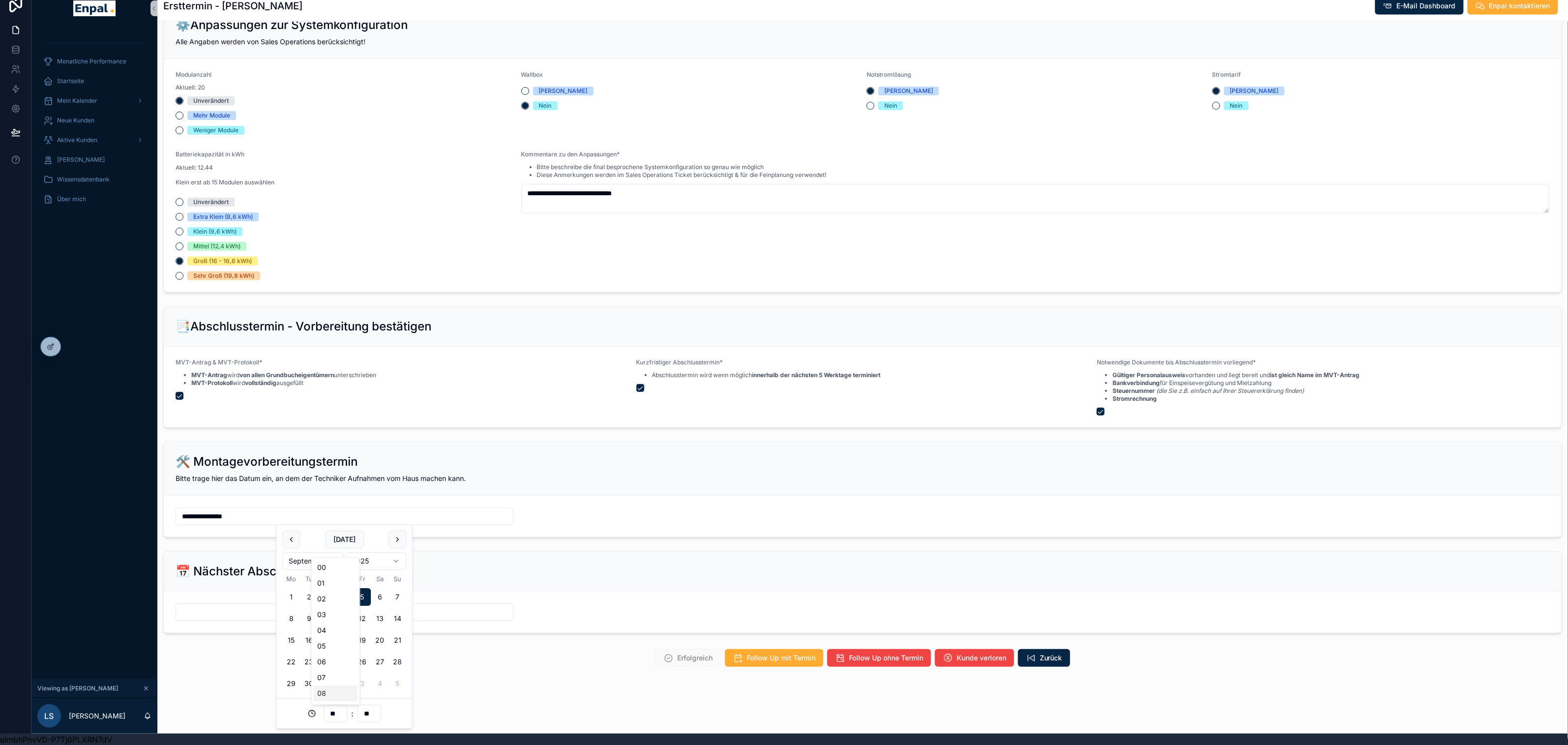
type input "**"
click at [214, 595] on form "scrollable content" at bounding box center [862, 612] width 1398 height 42
click at [228, 610] on input "scrollable content" at bounding box center [345, 612] width 337 height 14
click at [322, 492] on button "10" at bounding box center [326, 492] width 17 height 17
click at [327, 591] on input "**" at bounding box center [335, 587] width 22 height 14
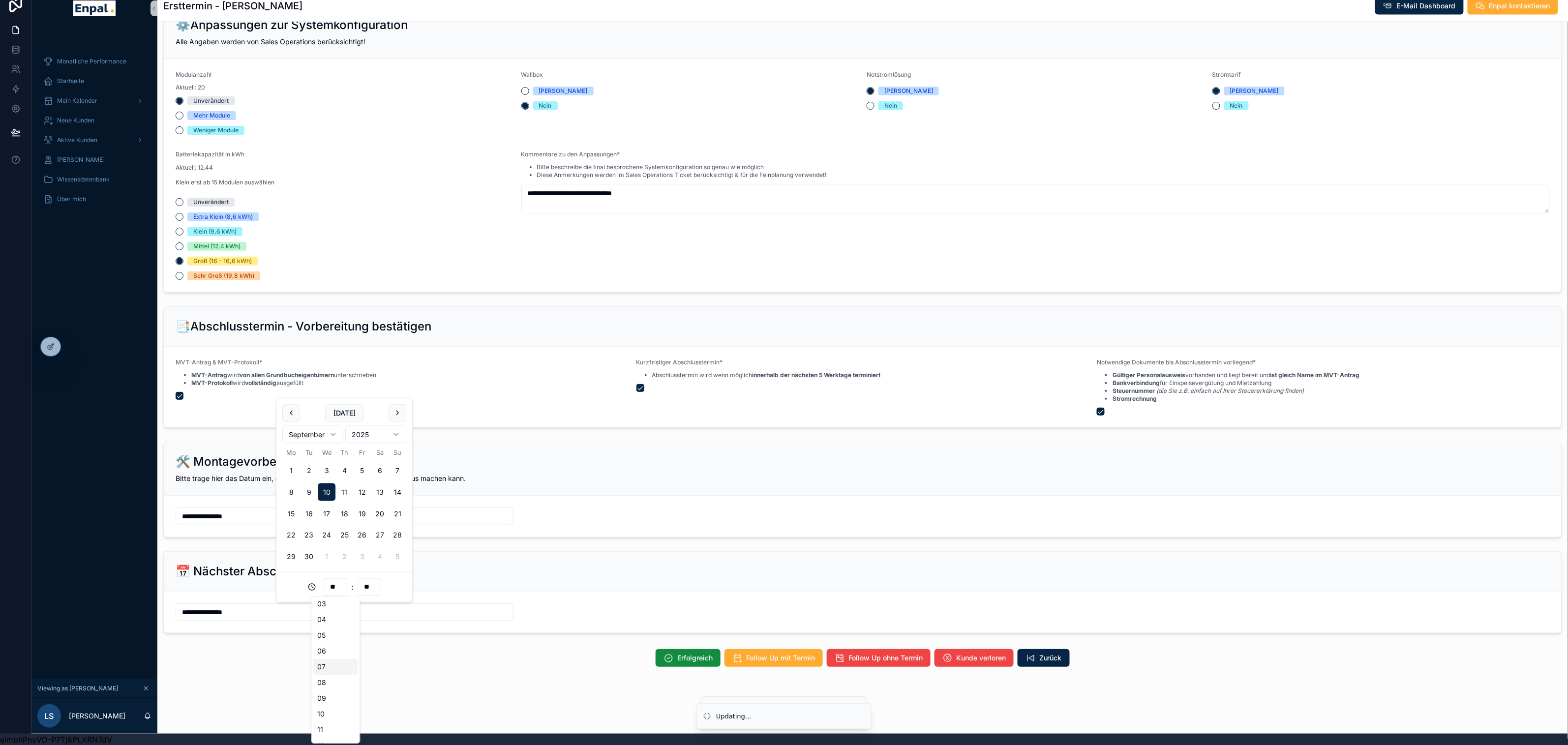
scroll to position [57, 0]
click at [325, 708] on div "10" at bounding box center [336, 706] width 44 height 16
type input "**********"
type input "**"
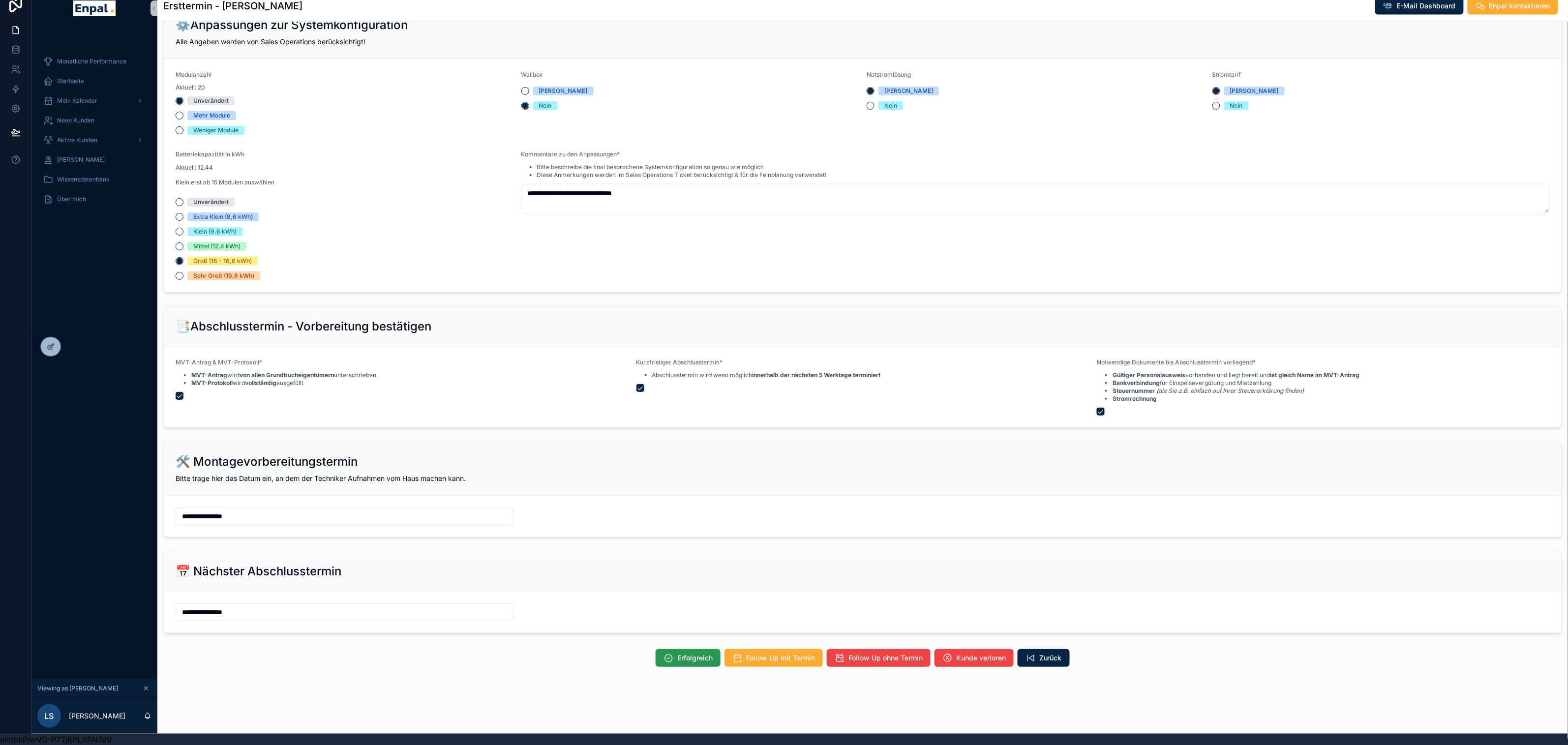
click at [674, 654] on button "Erfolgreich" at bounding box center [688, 658] width 65 height 17
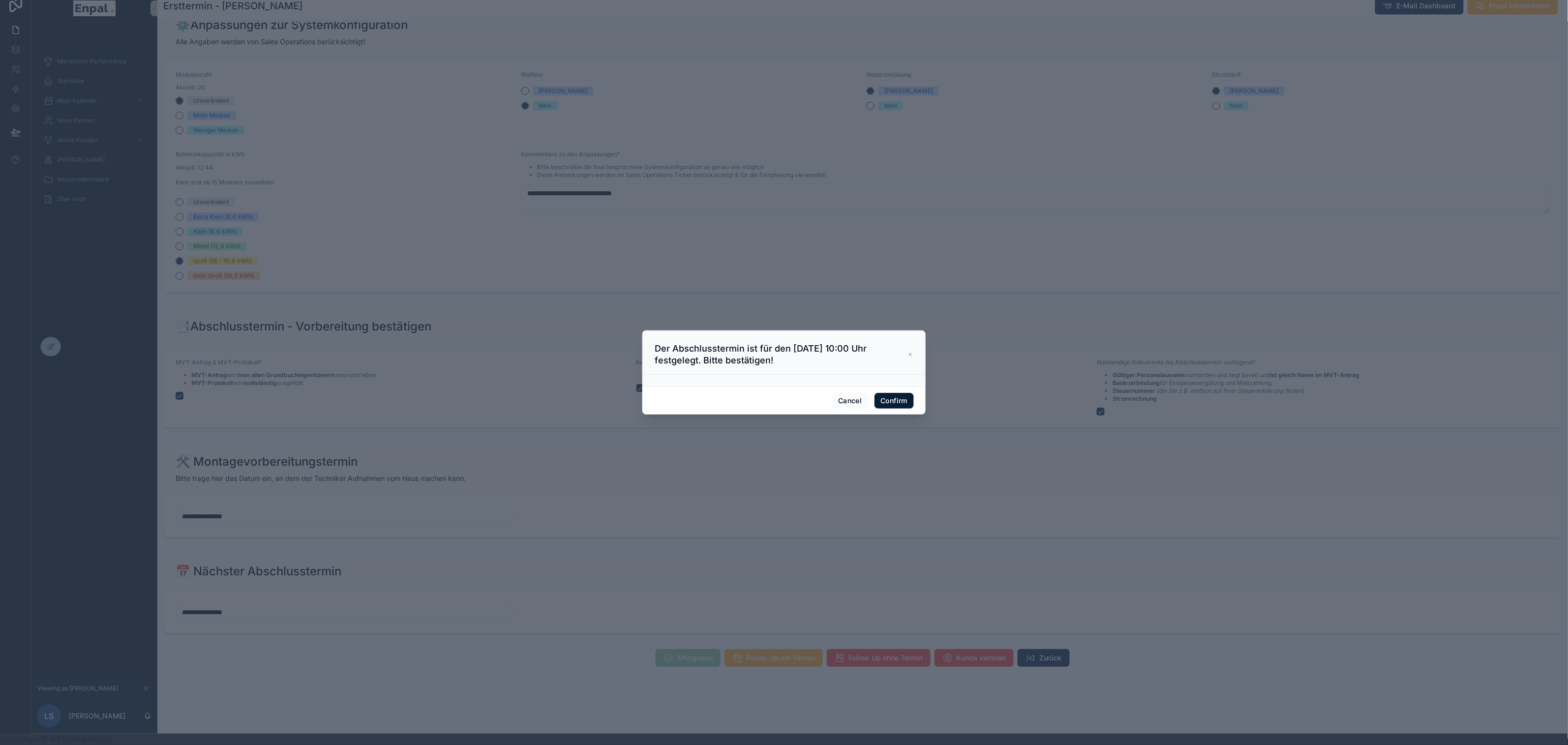
click at [906, 401] on button "Confirm" at bounding box center [894, 400] width 39 height 16
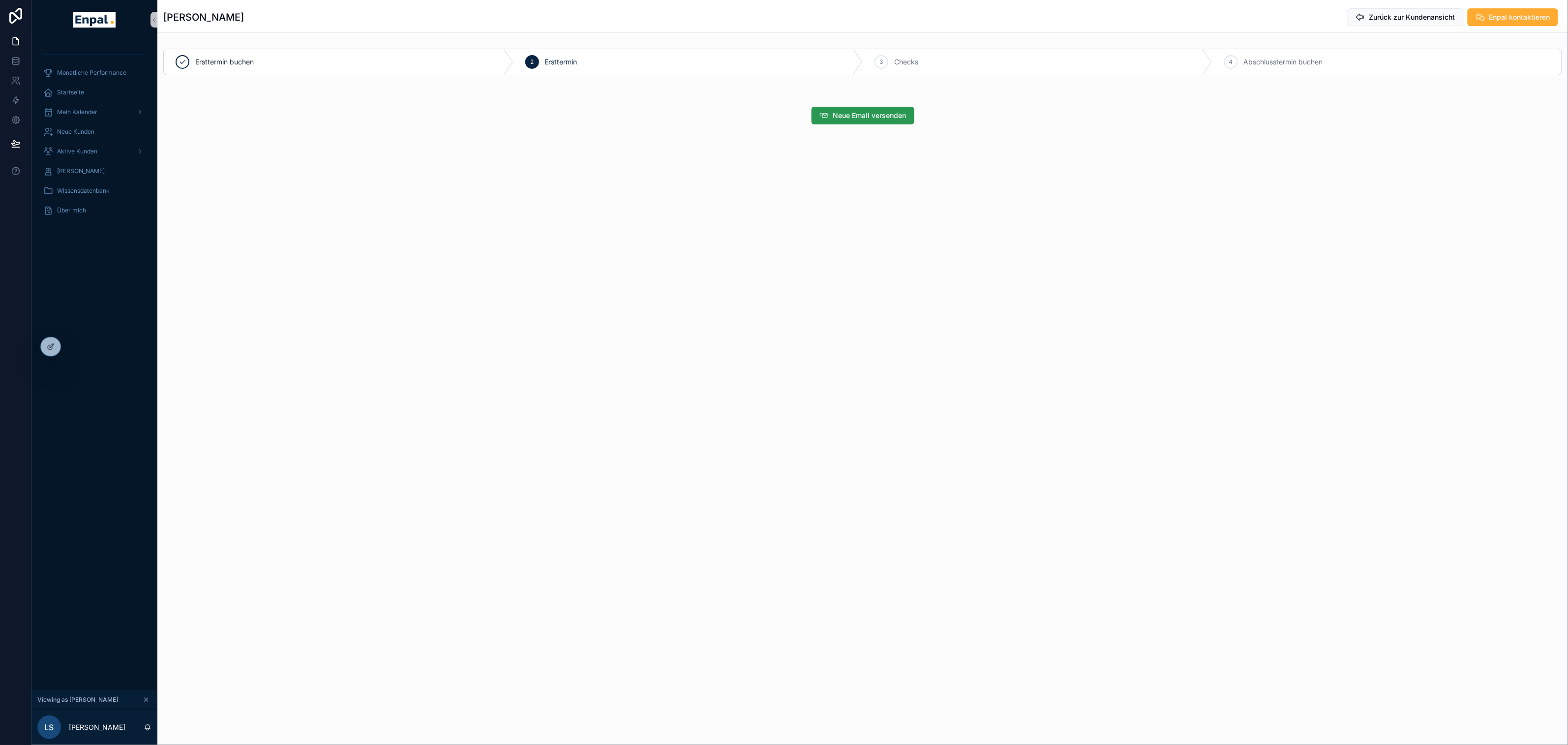
click at [858, 116] on span "Neue Email versenden" at bounding box center [870, 115] width 73 height 10
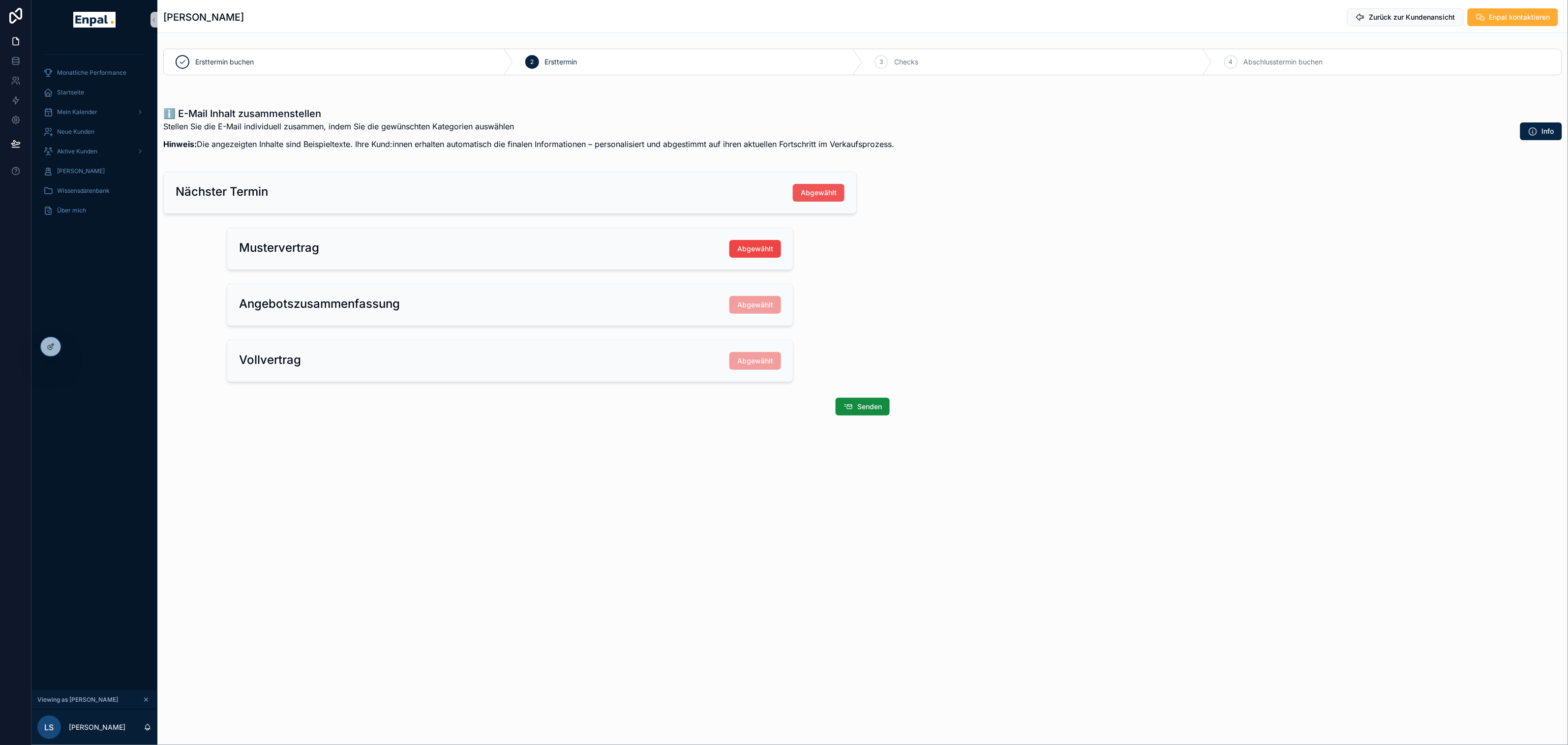
click at [816, 198] on span "Abgewählt" at bounding box center [818, 193] width 36 height 10
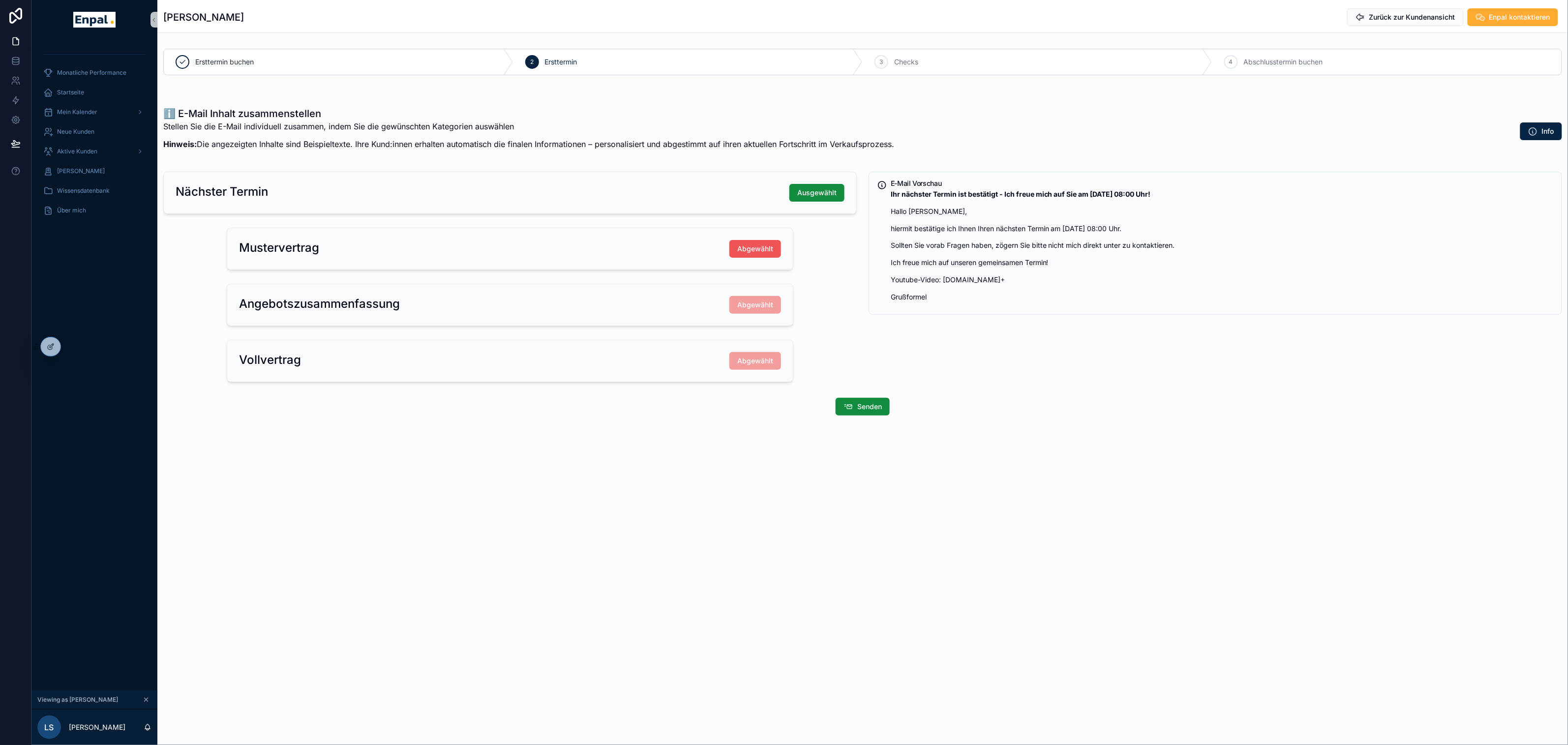
click at [745, 249] on span "Abgewählt" at bounding box center [755, 249] width 36 height 10
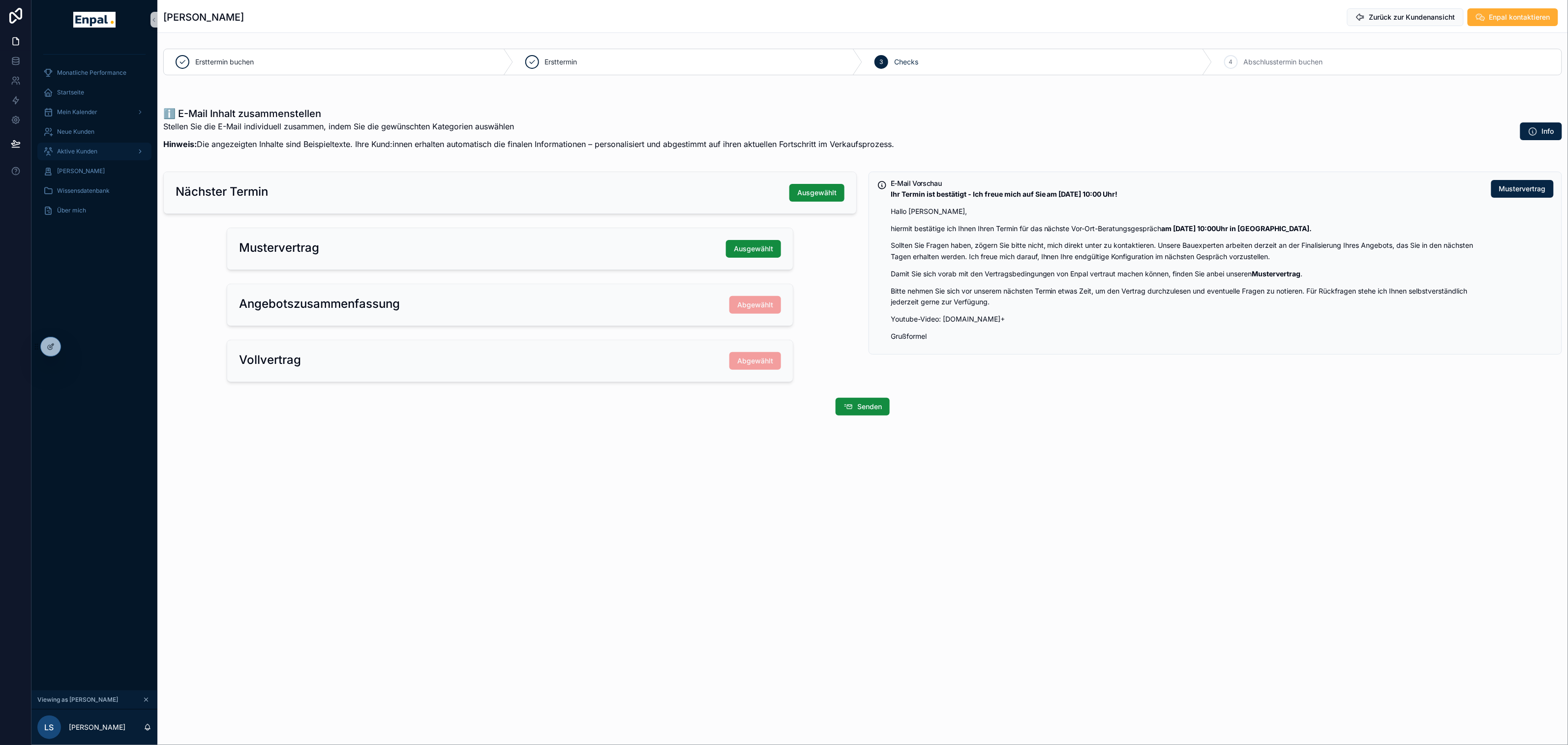
click at [76, 149] on span "Aktive Kunden" at bounding box center [77, 151] width 41 height 7
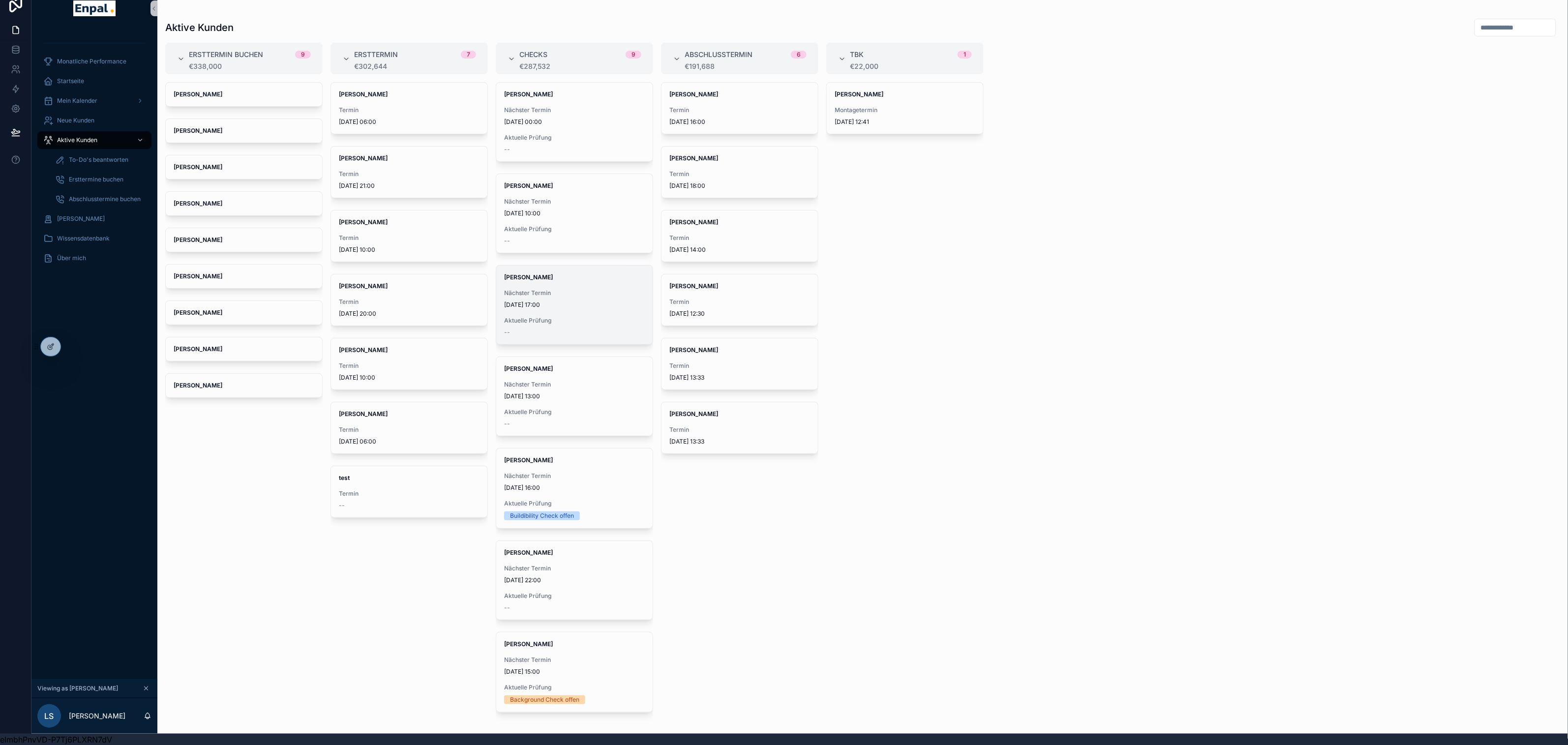
click at [561, 307] on span "[DATE] 17:00" at bounding box center [574, 304] width 140 height 7
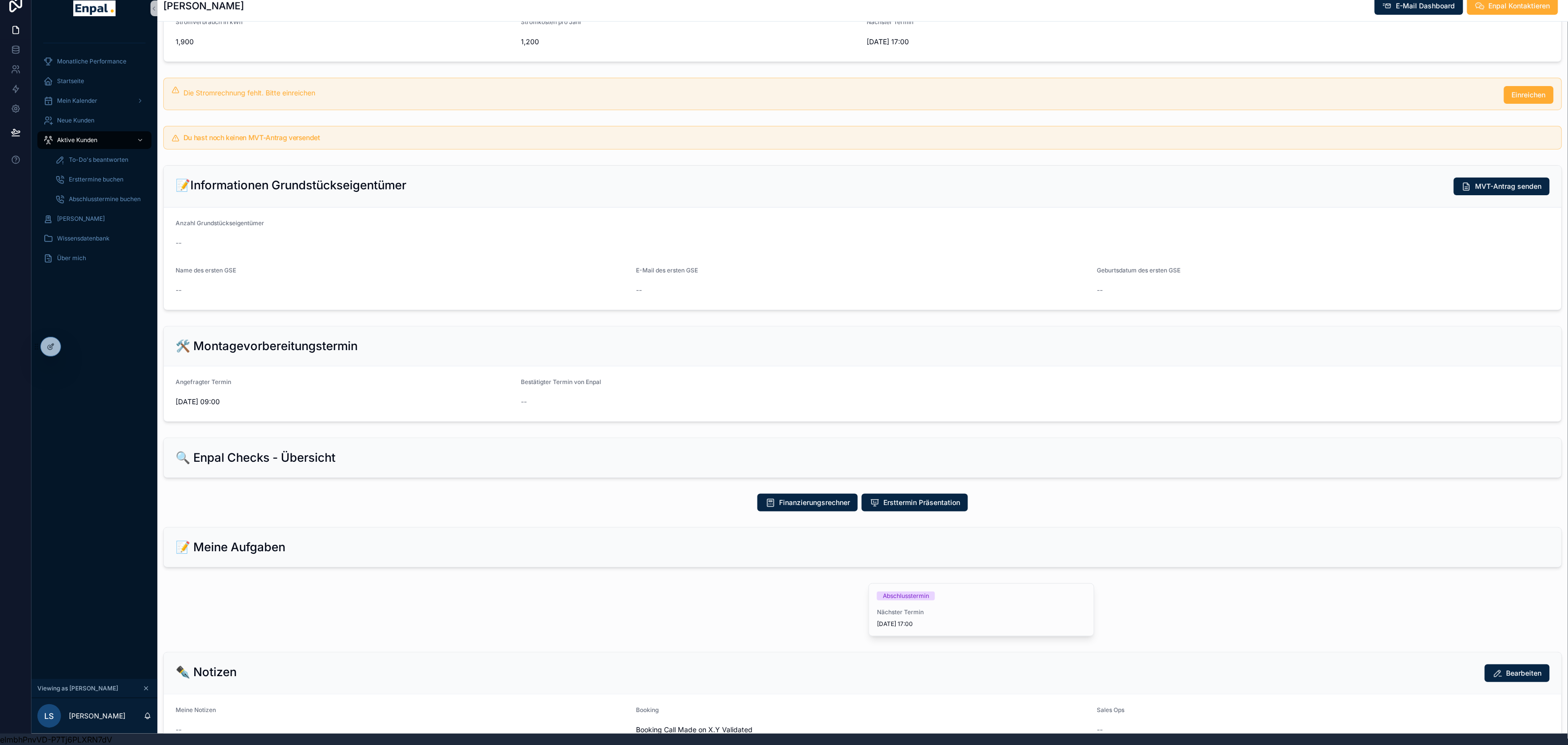
scroll to position [105, 0]
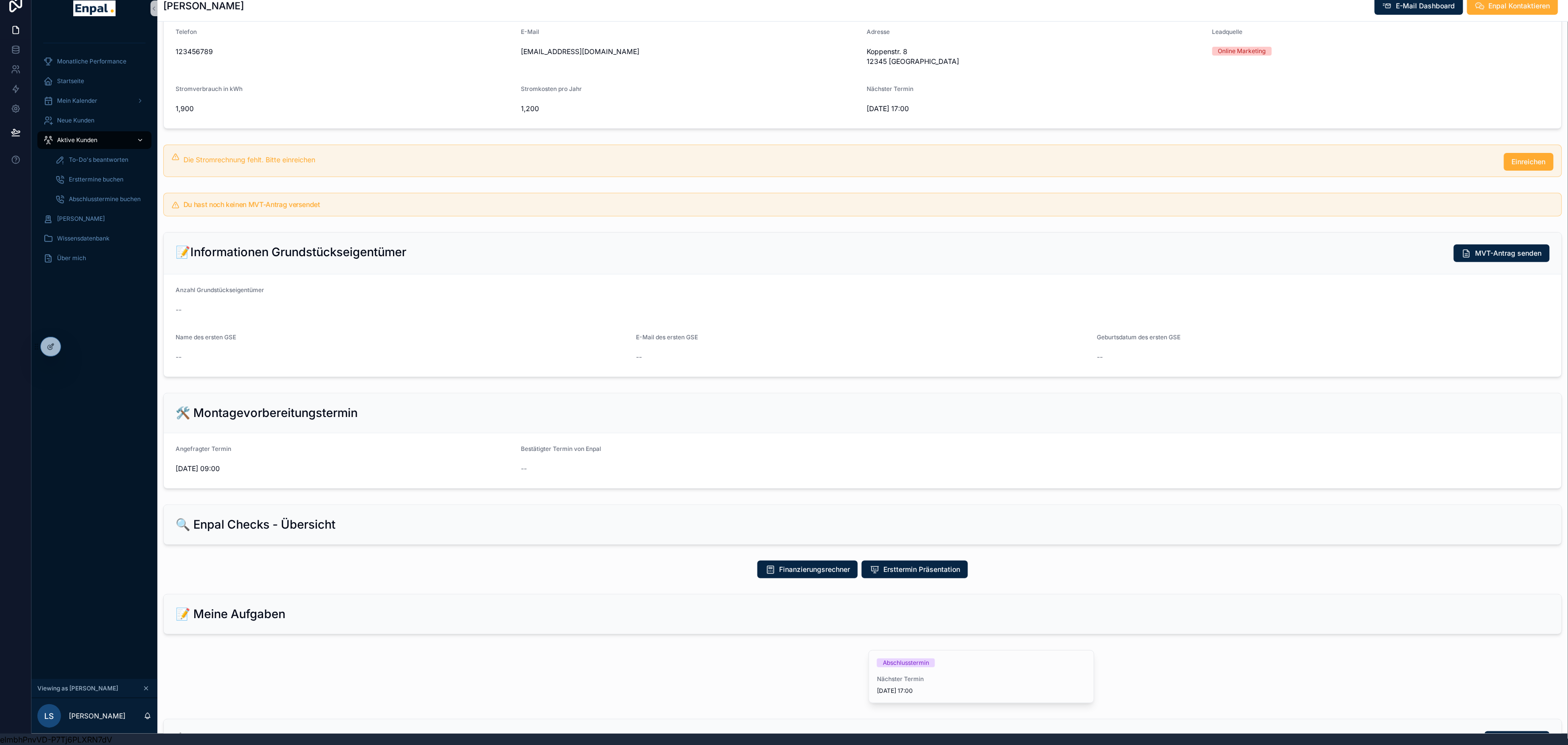
click at [95, 138] on span "Aktive Kunden" at bounding box center [77, 140] width 41 height 7
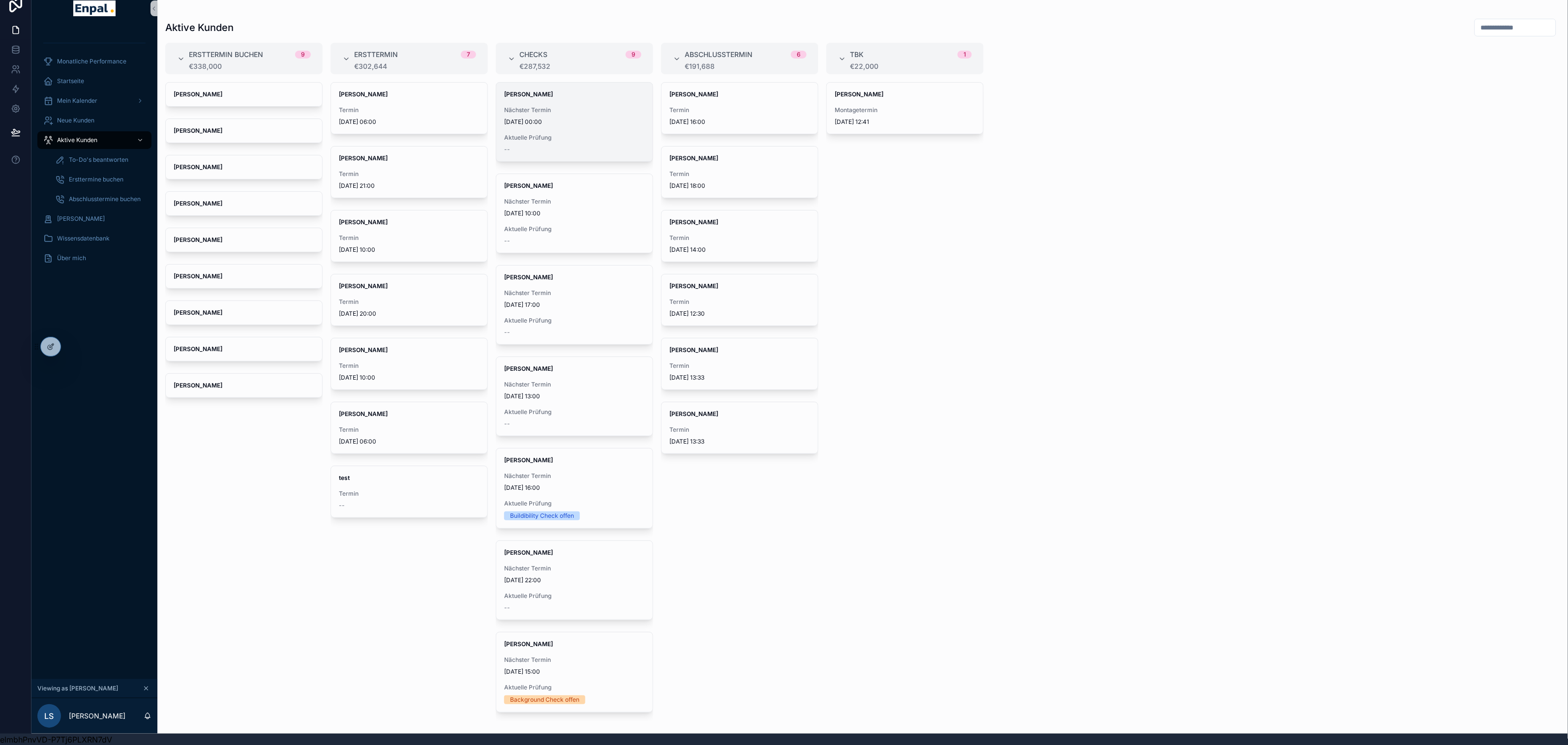
click at [605, 132] on div "[PERSON_NAME] Nächster Termin [DATE] 00:00 Aktuelle Prüfung --" at bounding box center [575, 121] width 156 height 79
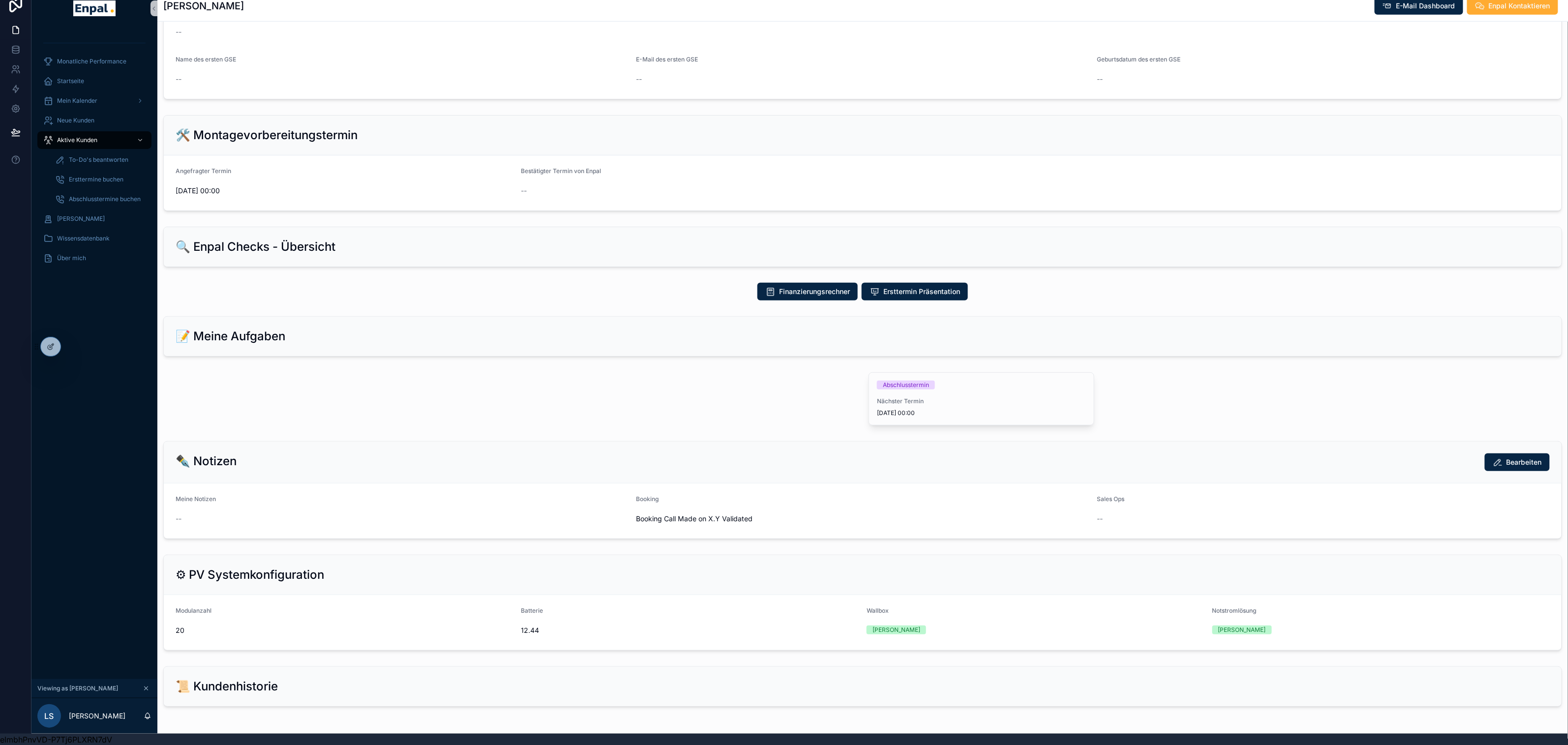
scroll to position [386, 0]
click at [83, 137] on span "Aktive Kunden" at bounding box center [77, 140] width 41 height 7
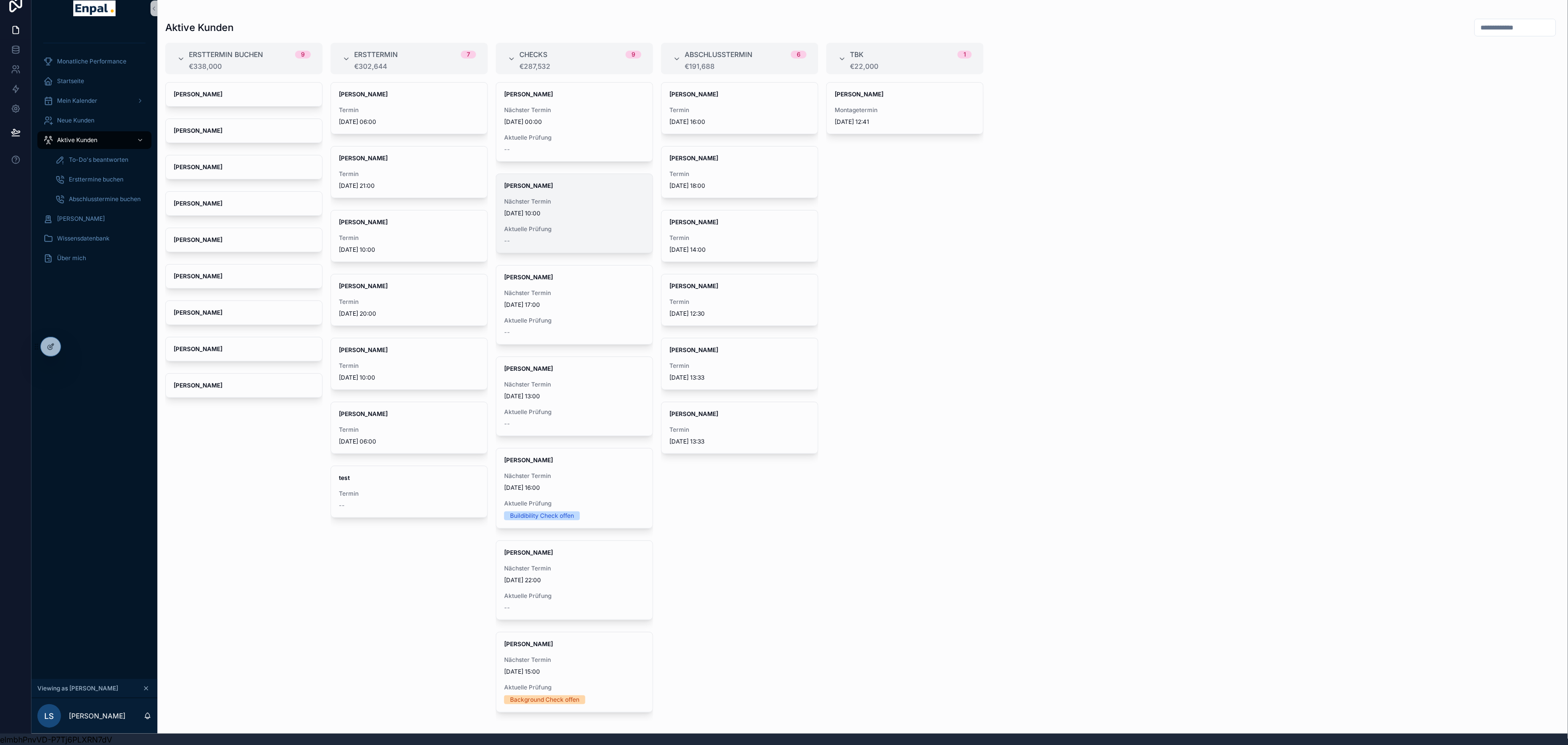
click at [537, 228] on span "Aktuelle Prüfung" at bounding box center [574, 228] width 140 height 7
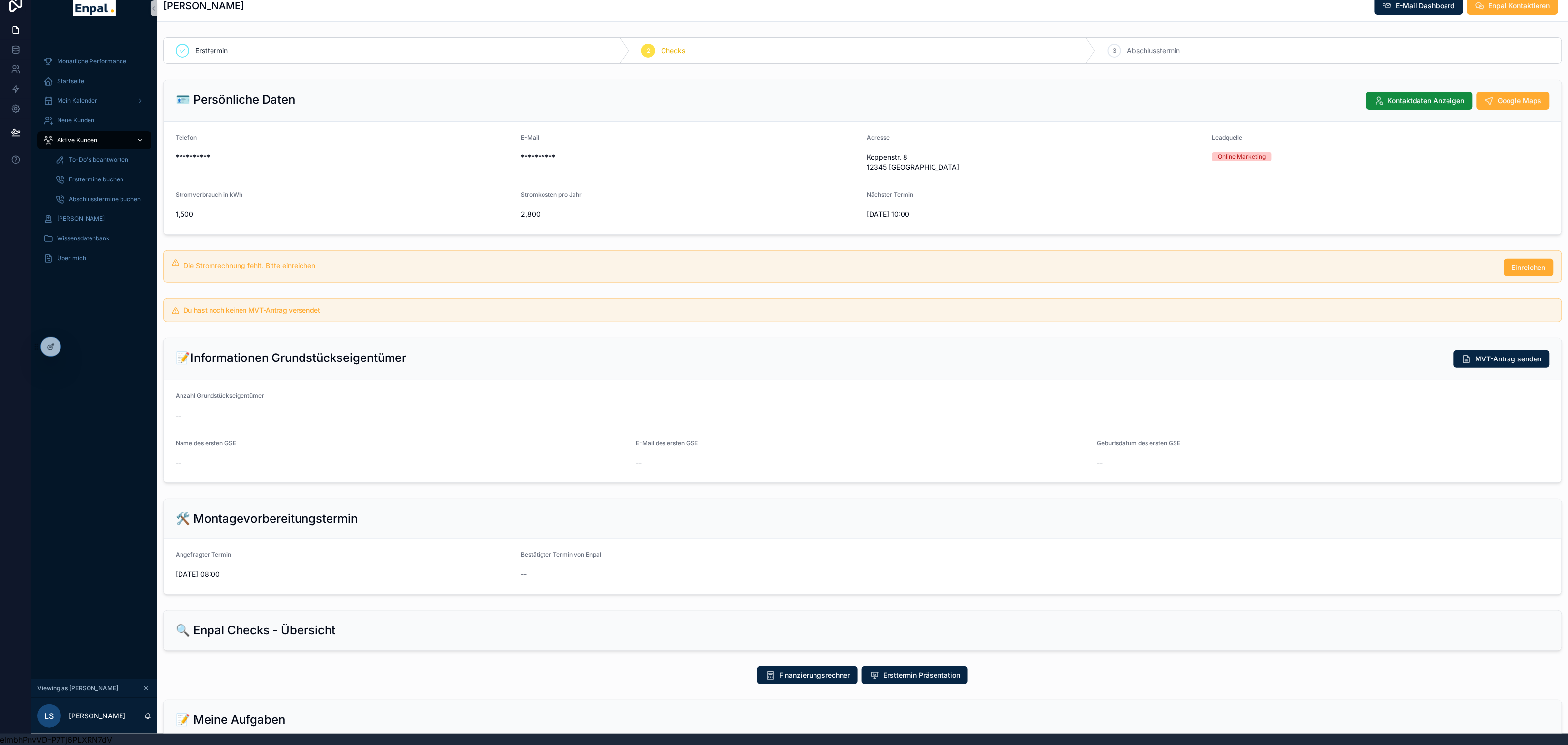
click at [79, 137] on span "Aktive Kunden" at bounding box center [77, 140] width 41 height 7
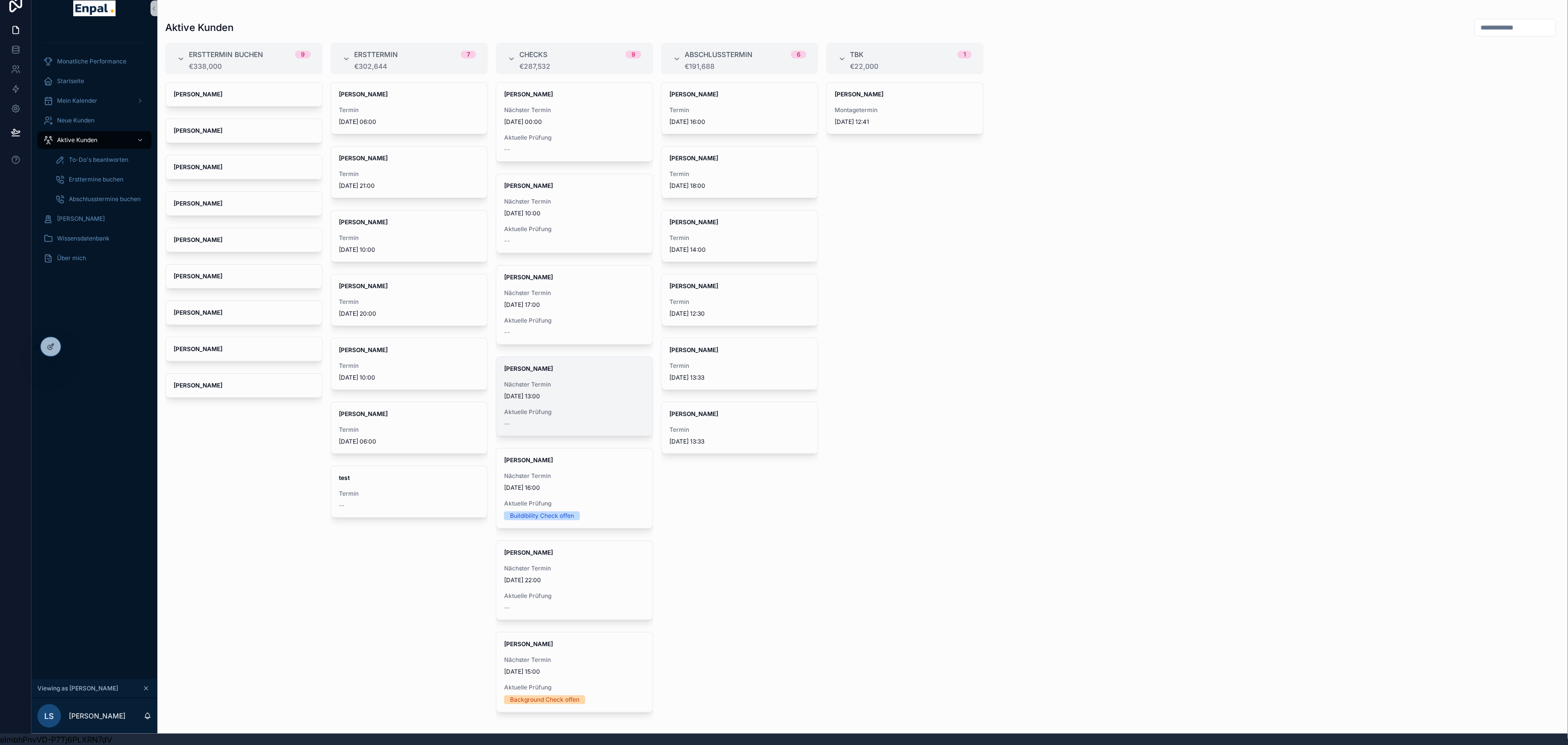
click at [565, 404] on div "[PERSON_NAME] Nächster Termin [DATE] 13:00 Aktuelle Prüfung --" at bounding box center [575, 396] width 156 height 79
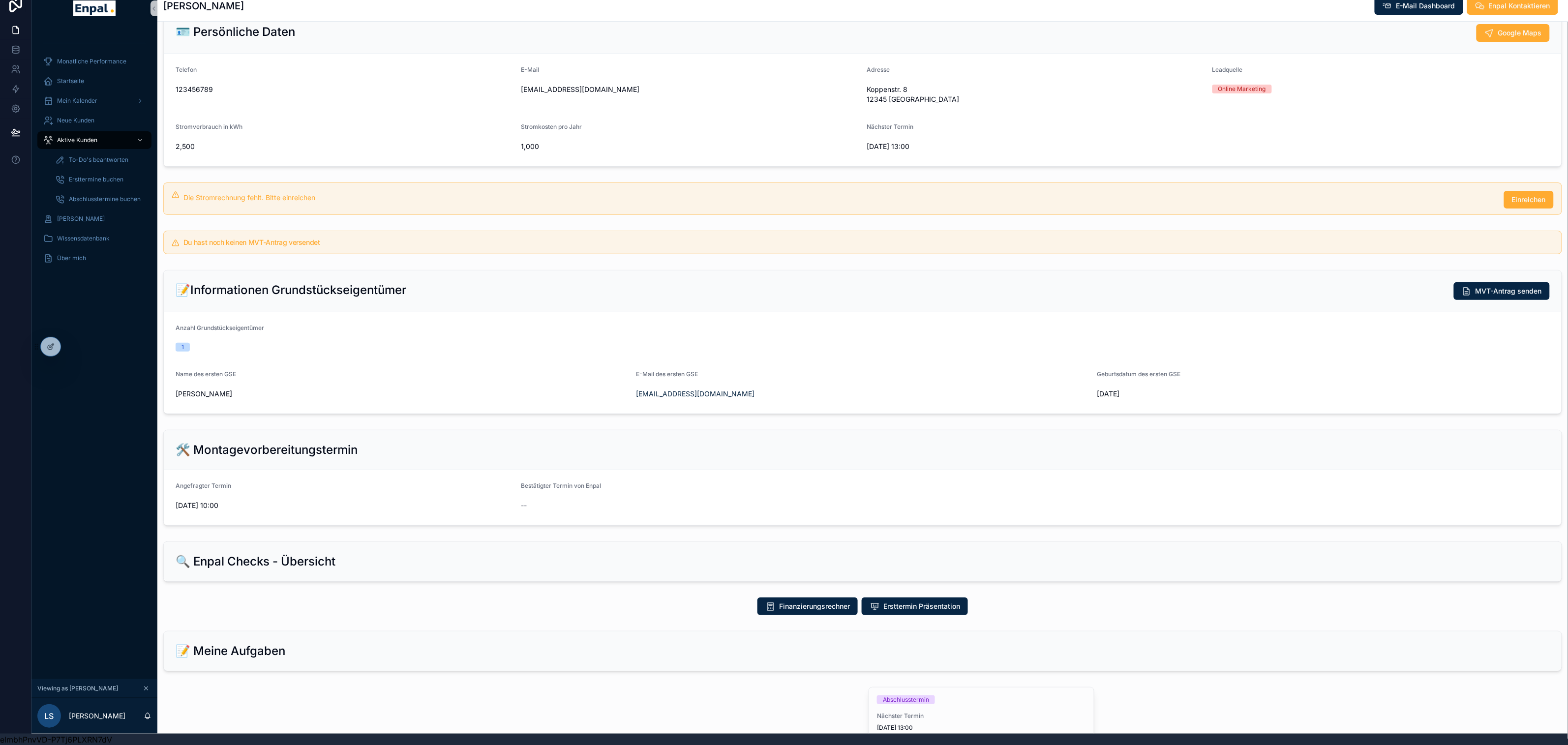
scroll to position [66, 0]
click at [98, 143] on div "Aktive Kunden" at bounding box center [94, 140] width 102 height 16
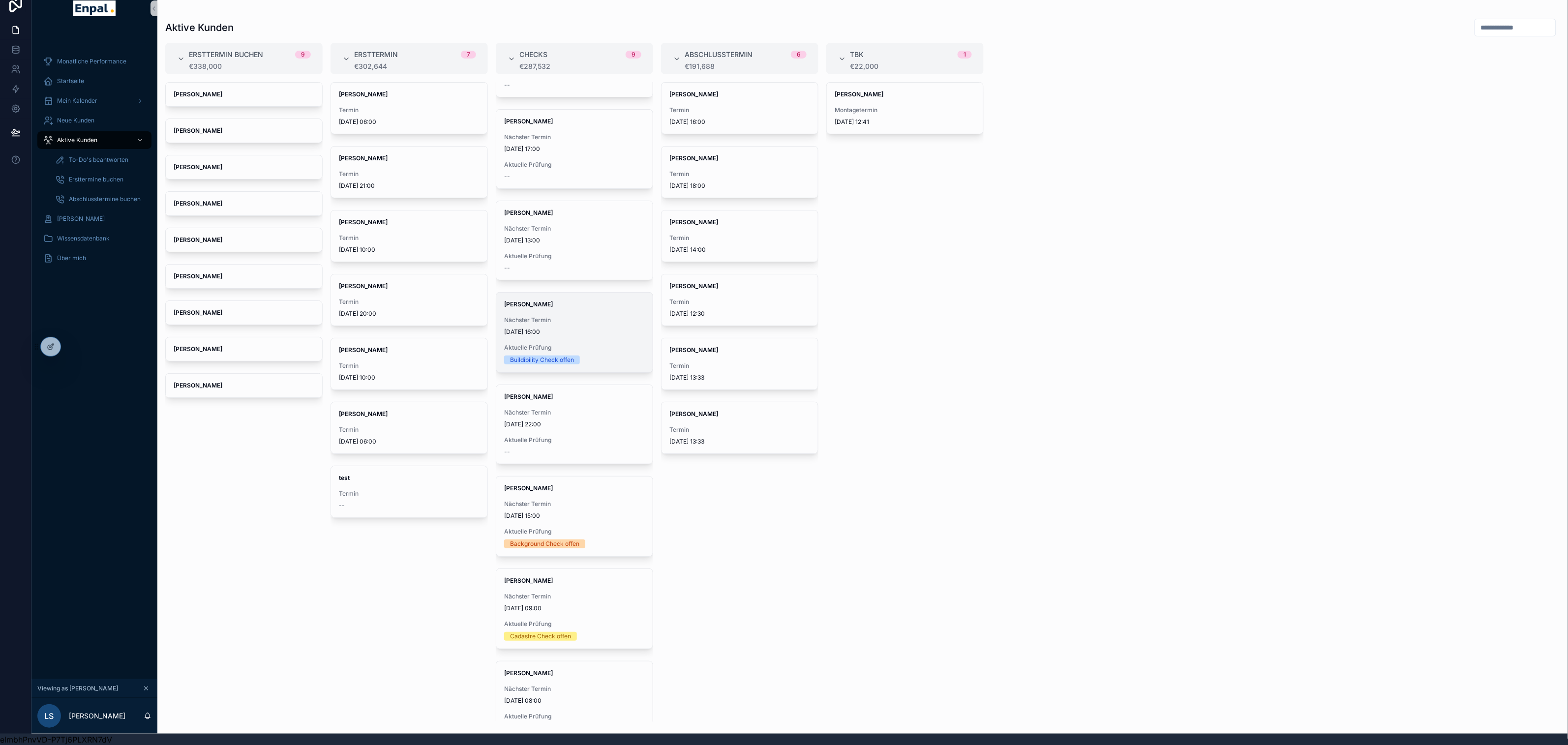
scroll to position [184, 0]
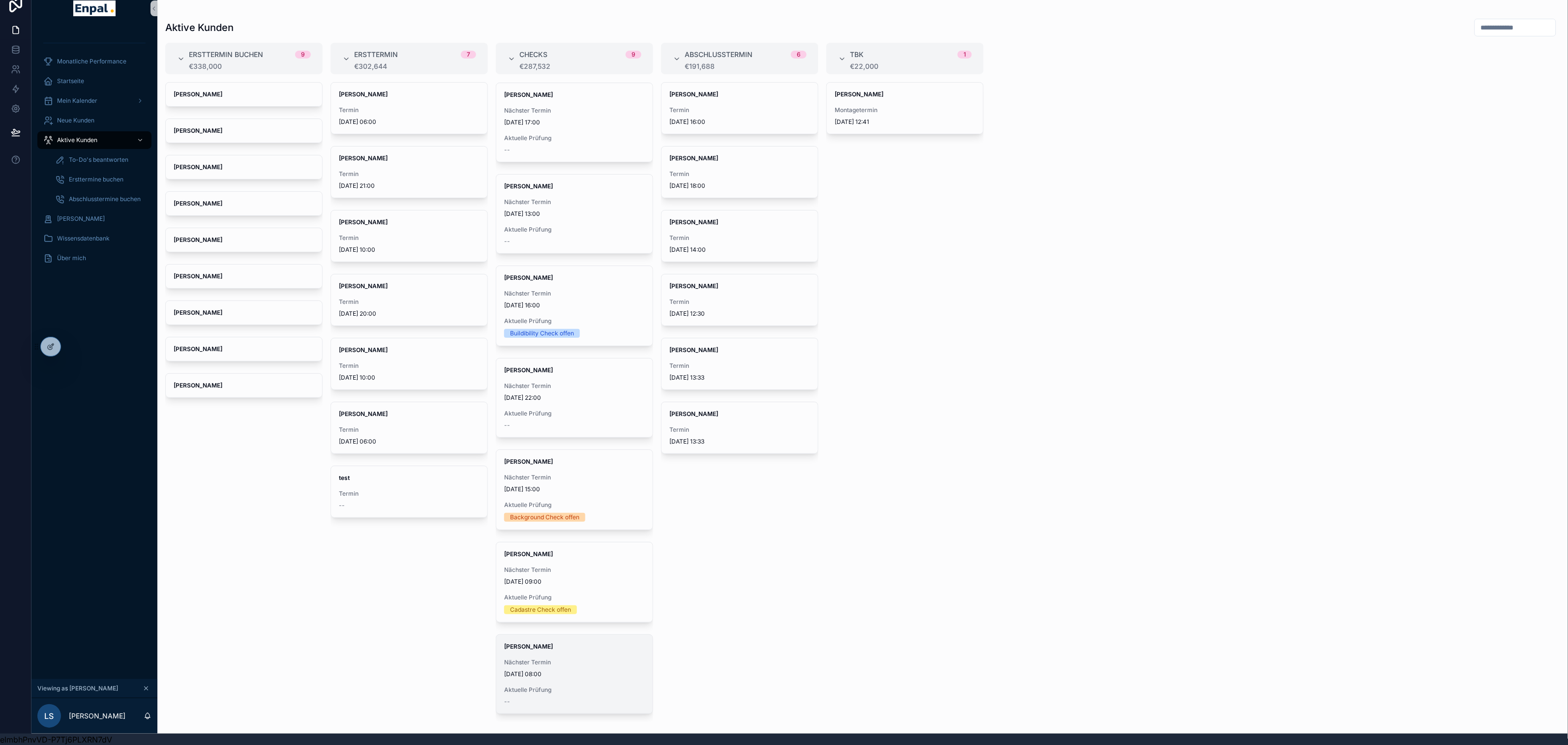
click at [529, 665] on span "Nächster Termin" at bounding box center [574, 662] width 140 height 7
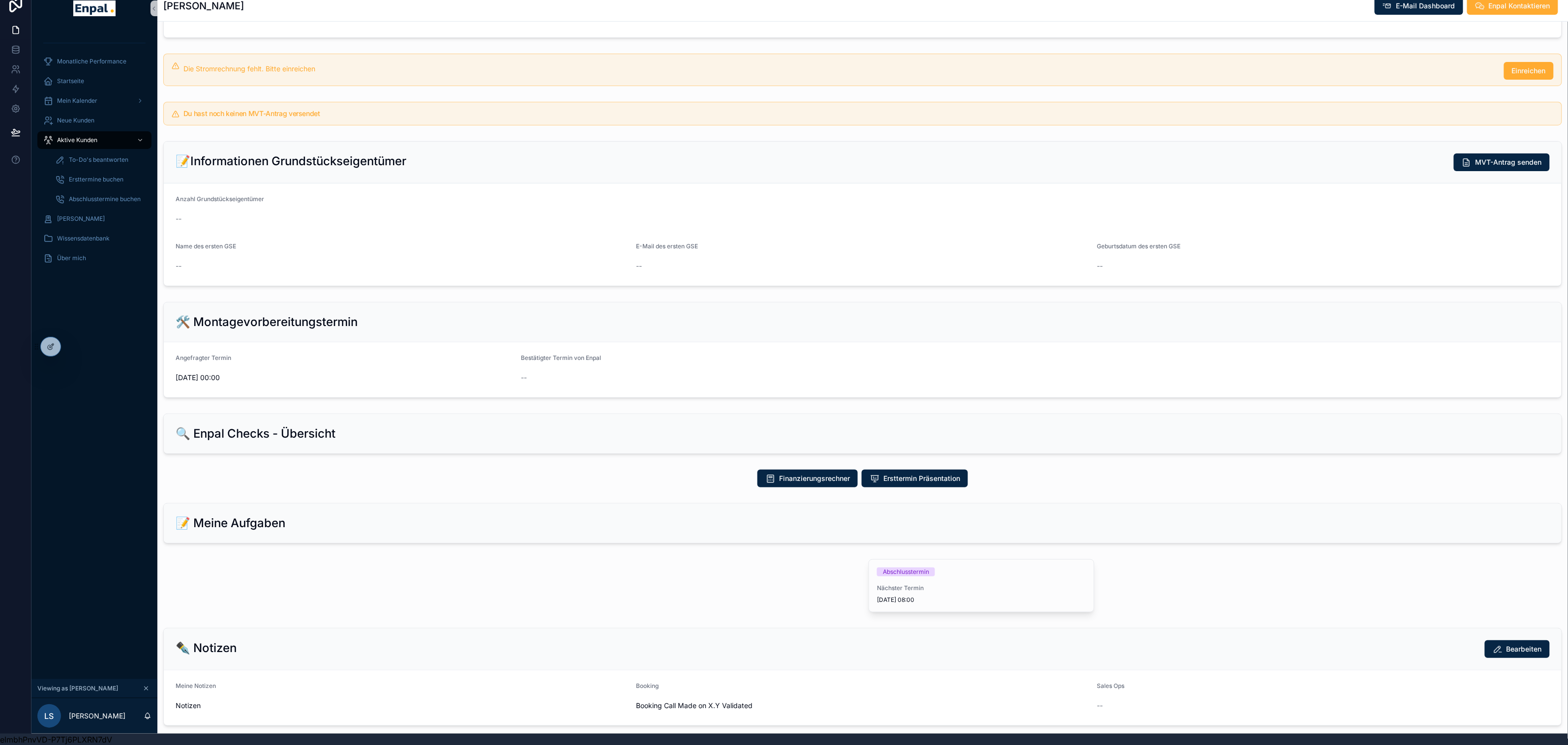
scroll to position [238, 0]
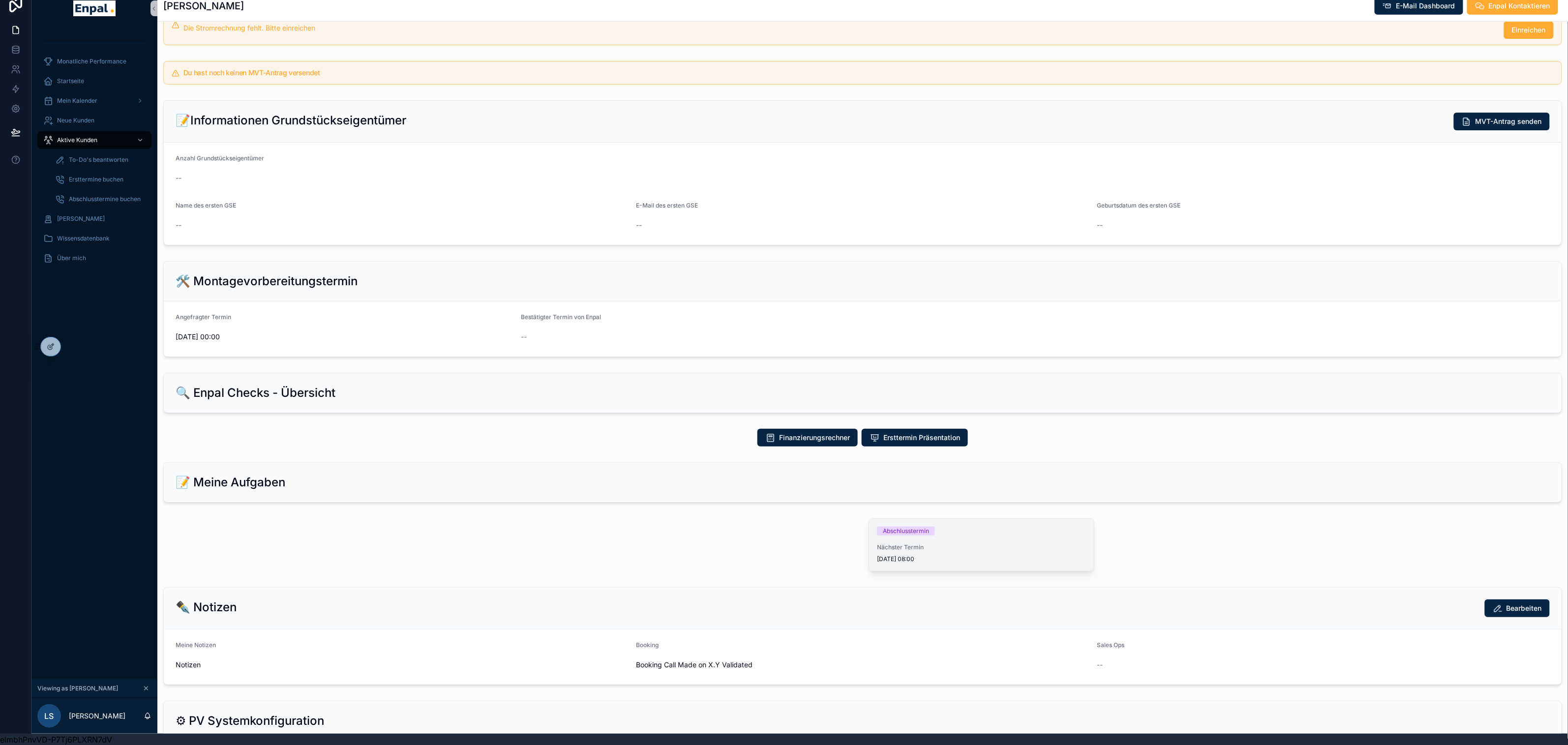
click at [916, 549] on span "Nächster Termin" at bounding box center [982, 546] width 209 height 7
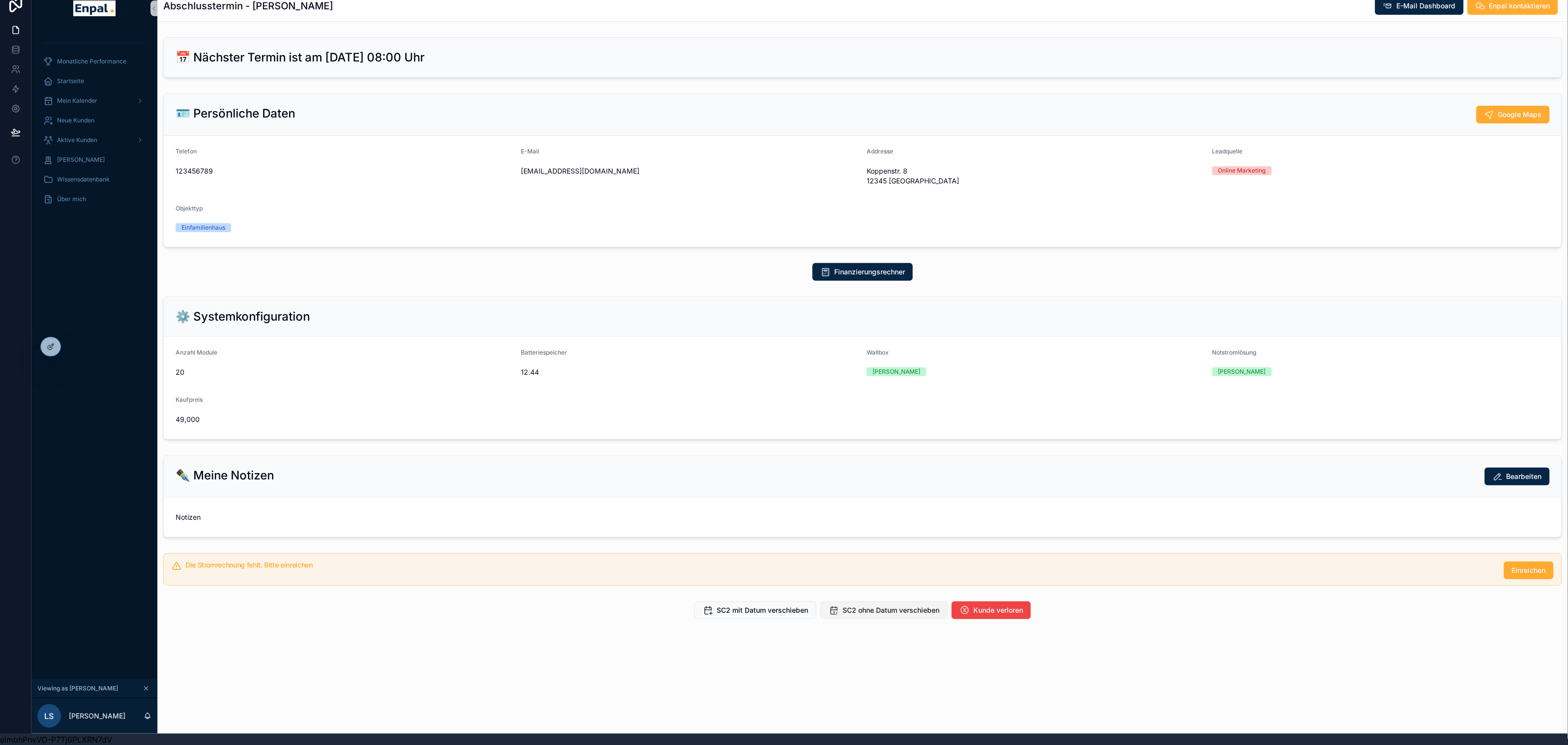
click at [876, 609] on span "SC2 ohne Datum verschieben" at bounding box center [890, 610] width 97 height 10
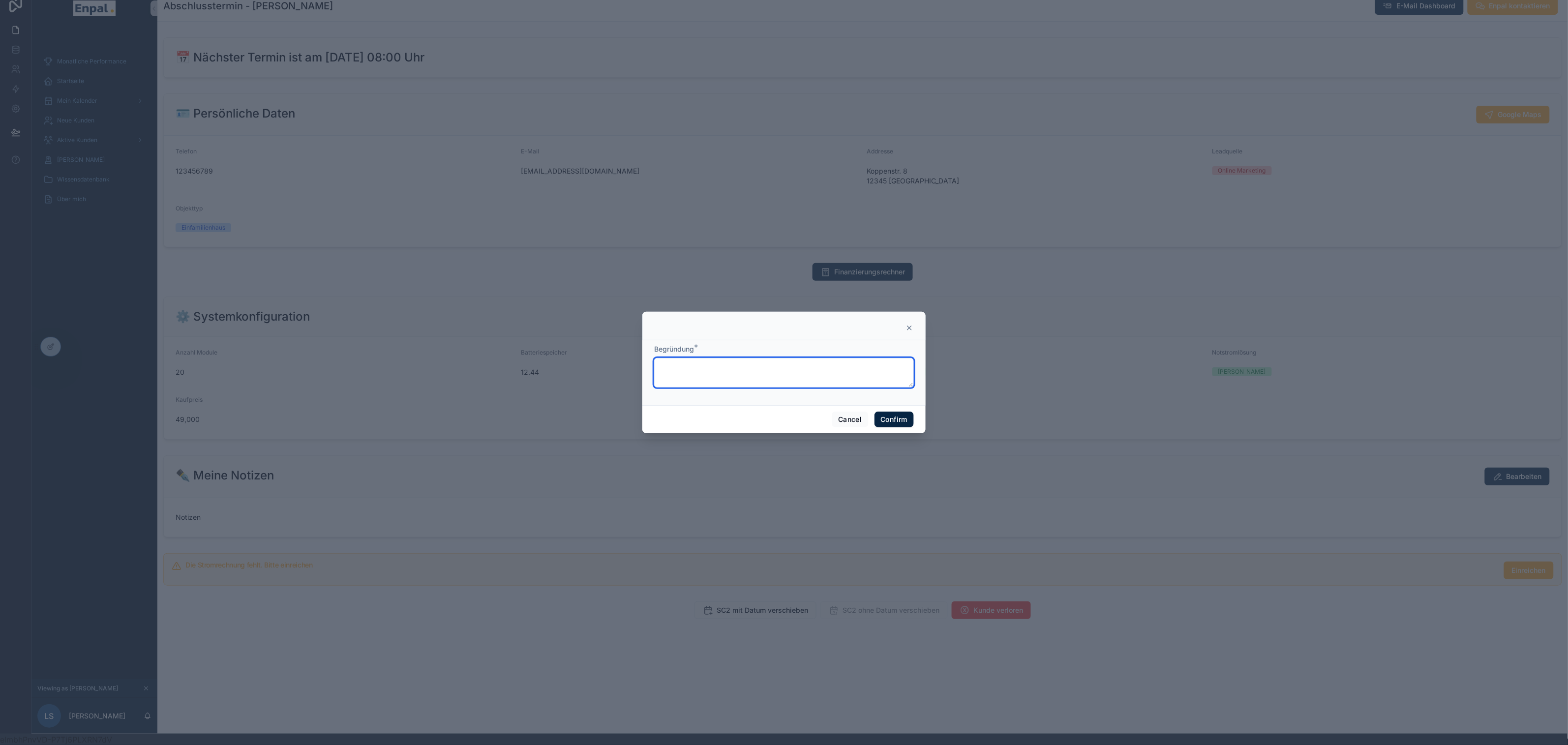
click at [747, 375] on textarea at bounding box center [784, 373] width 260 height 30
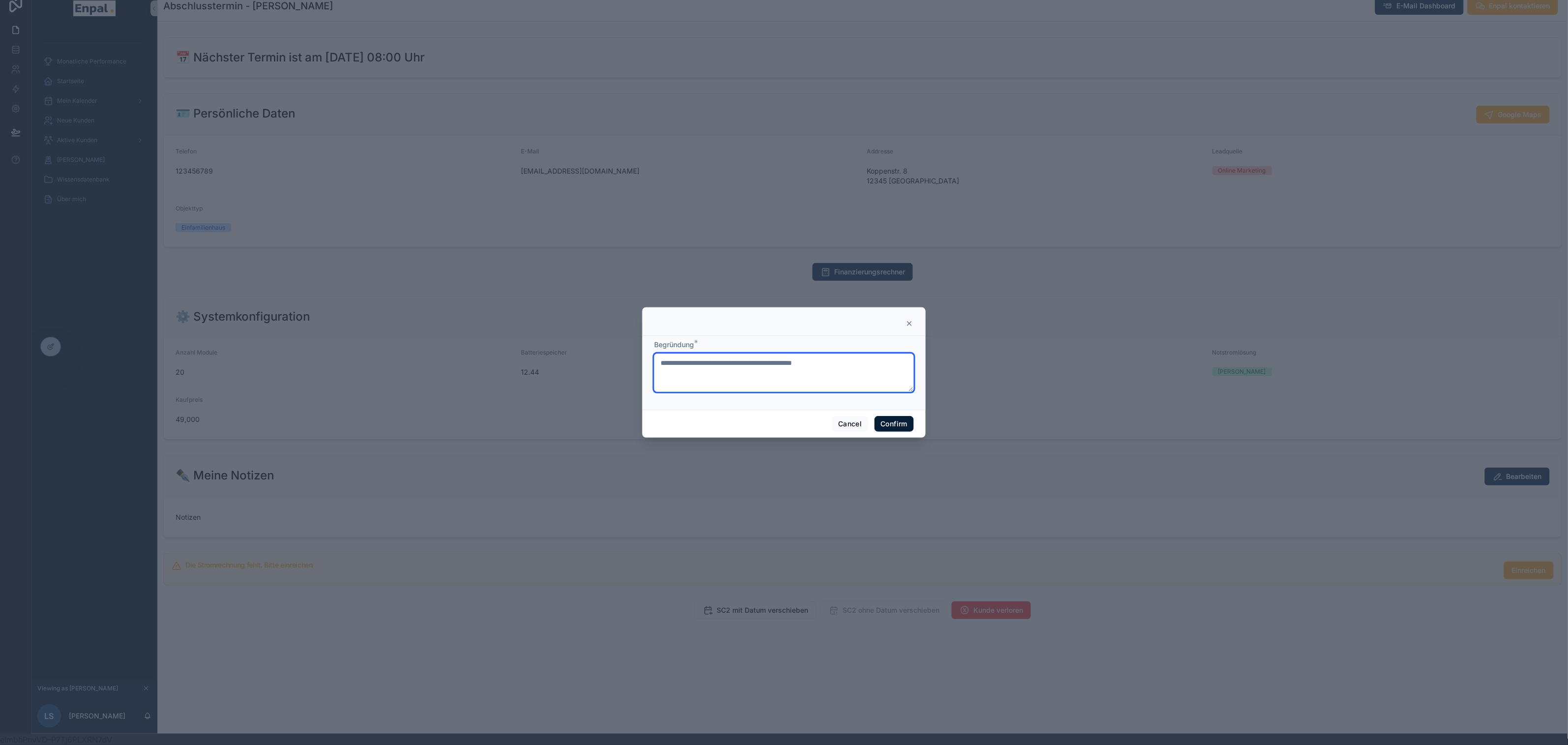
type textarea "**********"
click at [894, 421] on button "Confirm" at bounding box center [894, 424] width 39 height 16
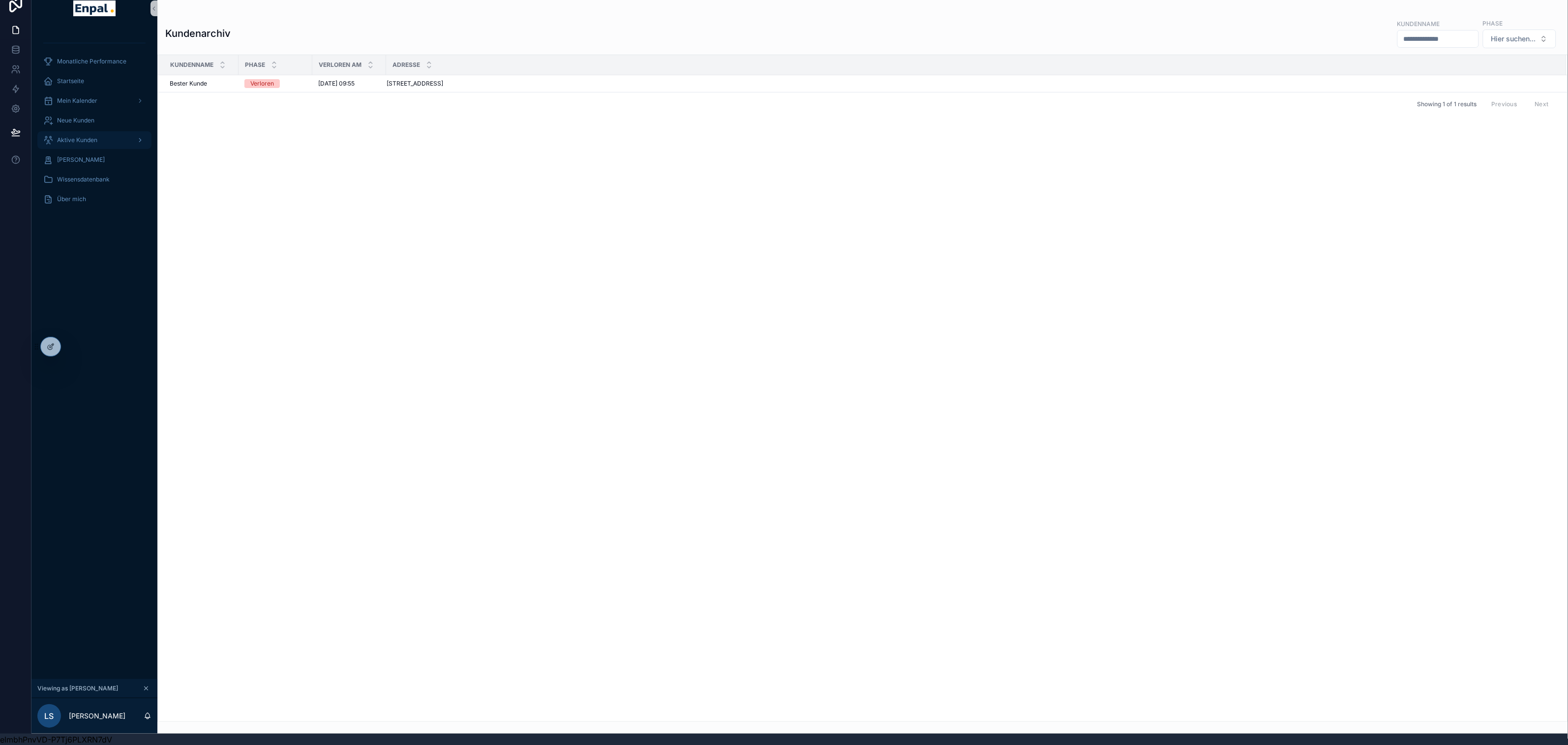
click at [90, 140] on span "Aktive Kunden" at bounding box center [77, 140] width 41 height 7
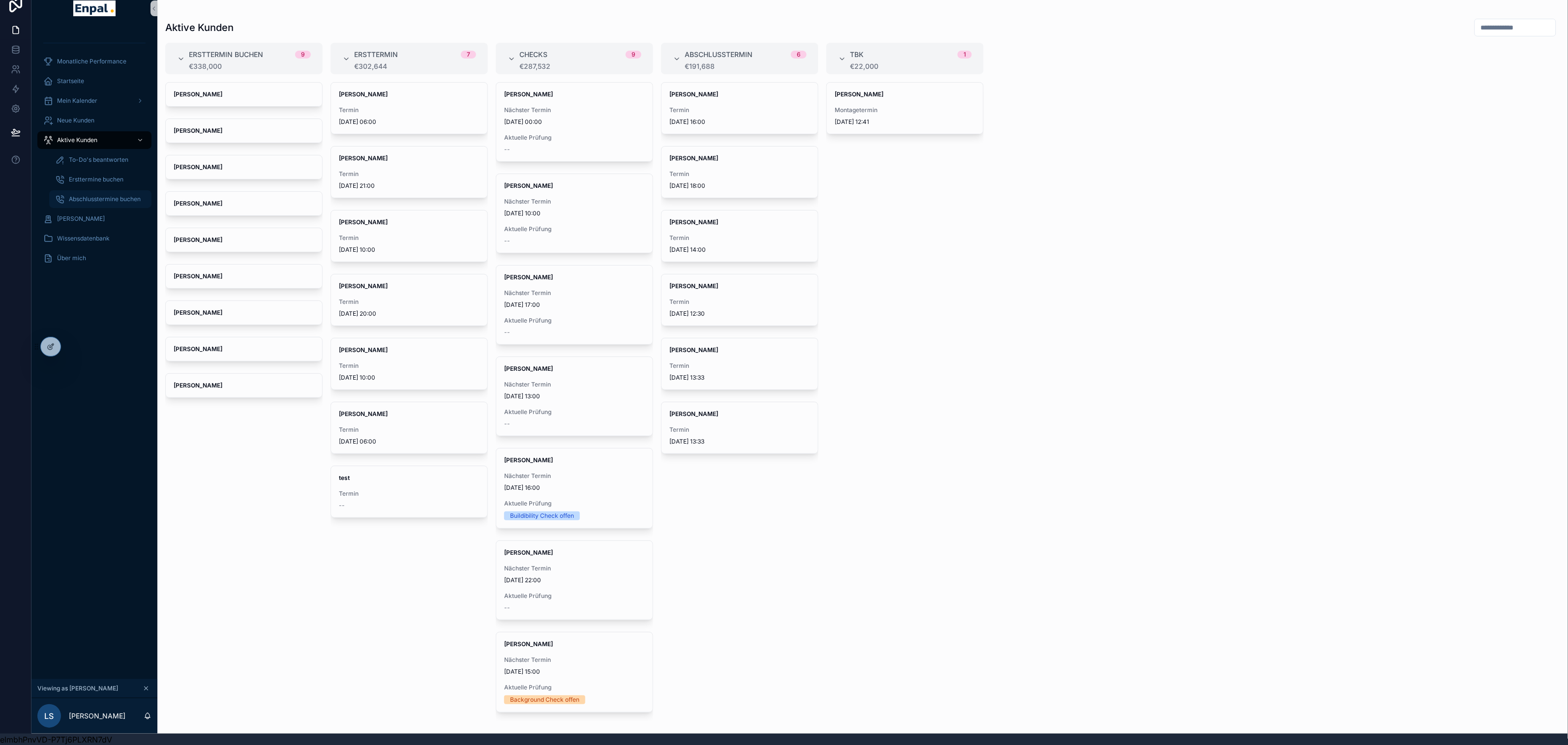
click at [98, 197] on span "Abschlusstermine buchen" at bounding box center [105, 199] width 71 height 7
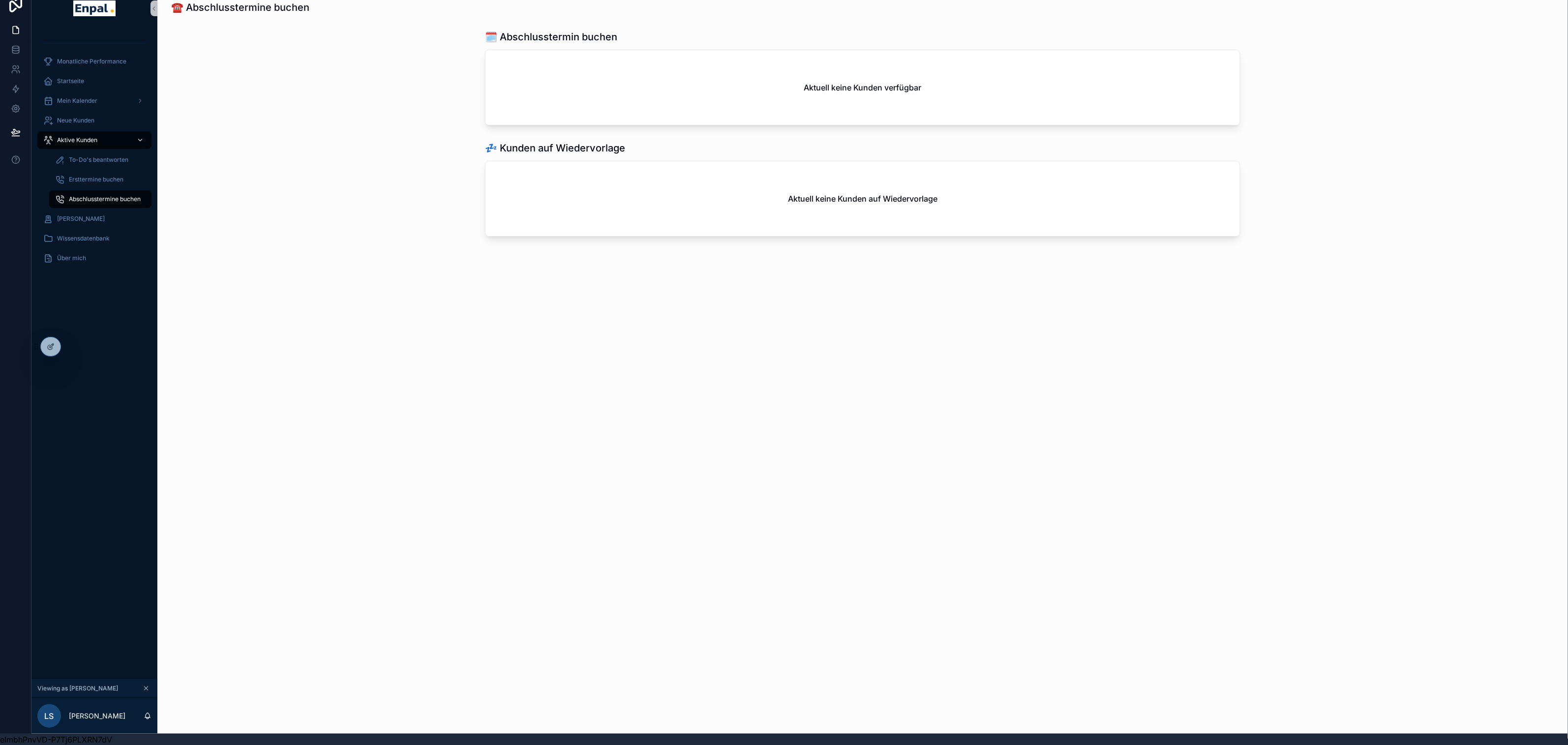
click at [79, 138] on span "Aktive Kunden" at bounding box center [77, 140] width 41 height 7
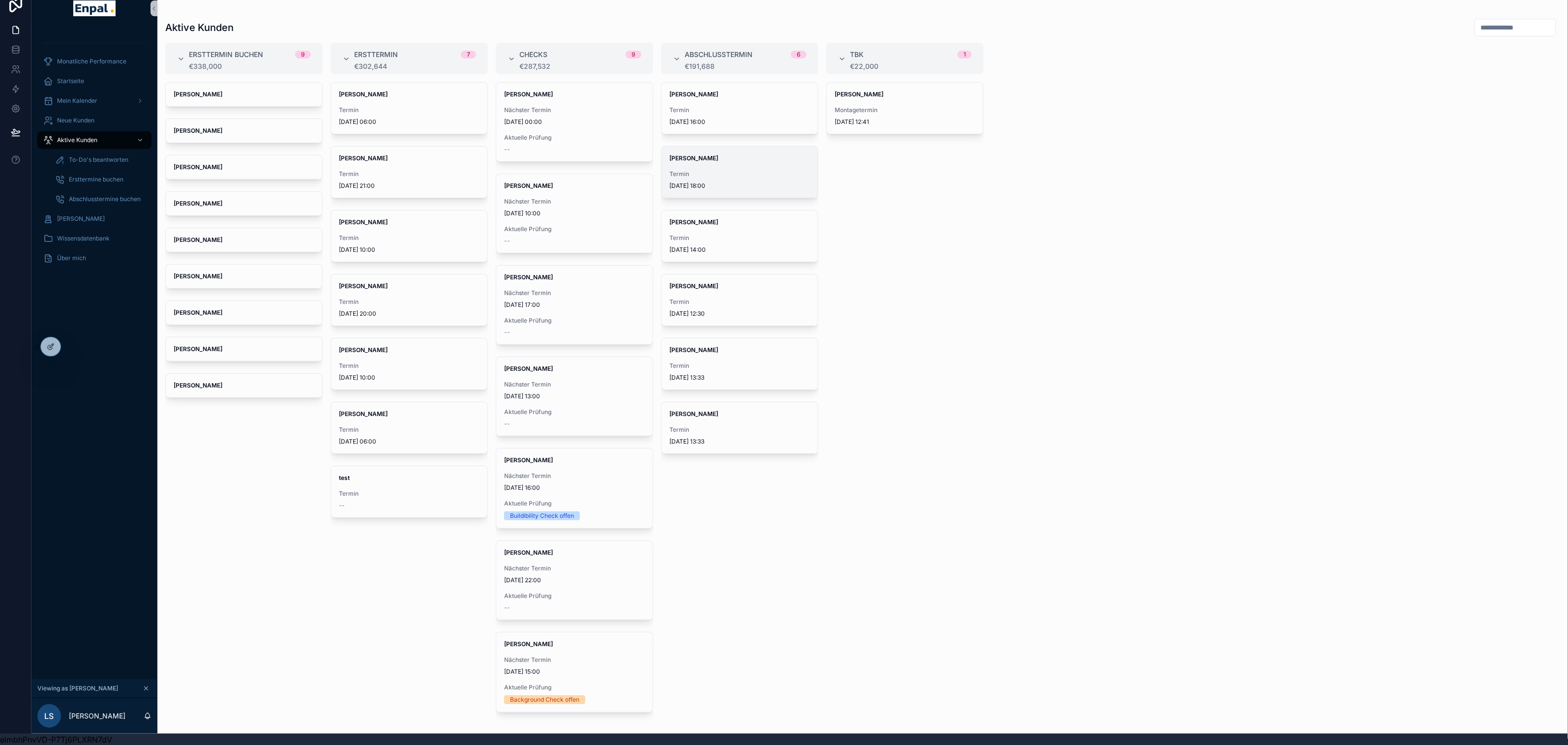
click at [718, 168] on div "[PERSON_NAME] Termin [DATE] 18:00" at bounding box center [739, 172] width 156 height 51
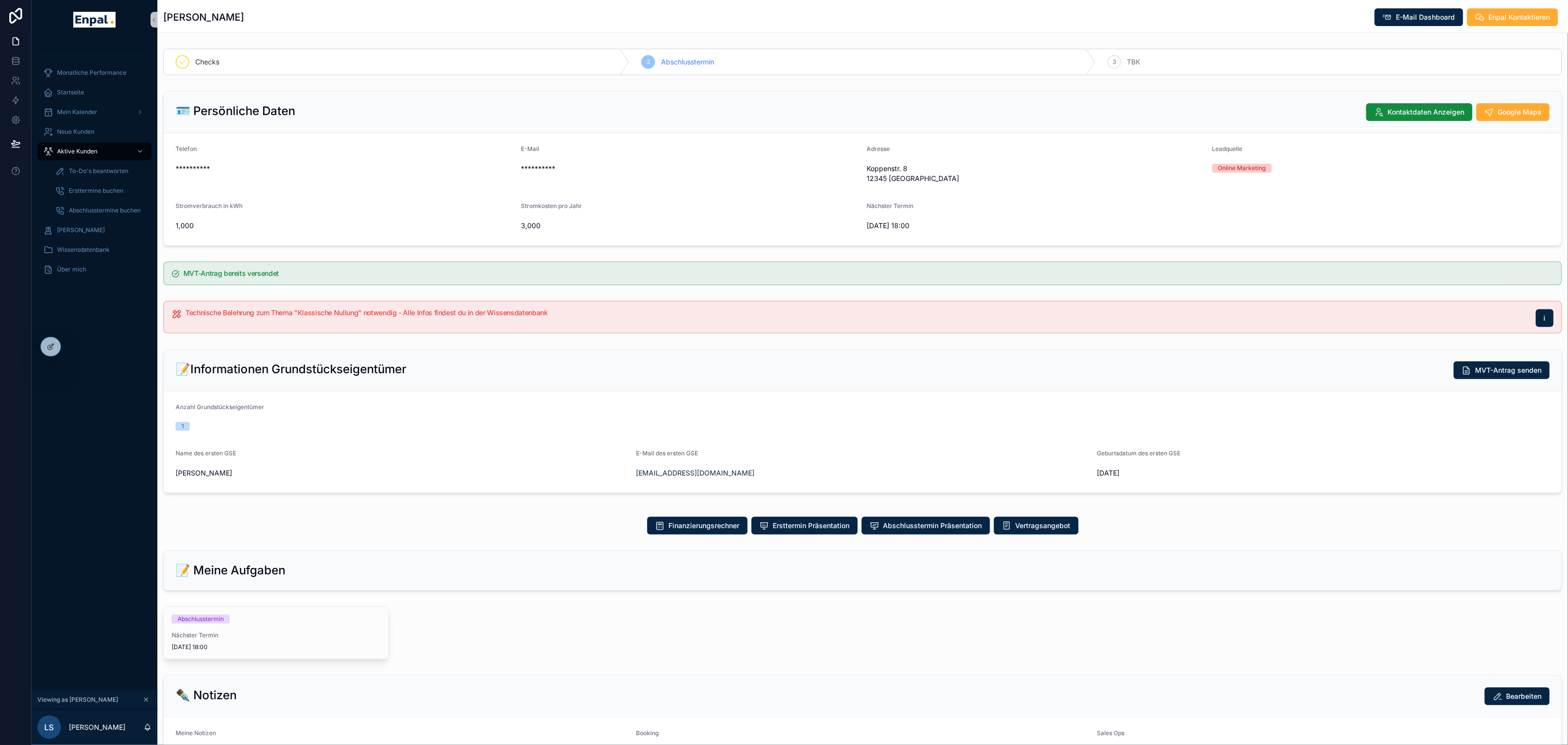
click at [172, 313] on icon "scrollable content" at bounding box center [177, 314] width 10 height 10
drag, startPoint x: 172, startPoint y: 311, endPoint x: 569, endPoint y: 321, distance: 397.1
click at [570, 321] on div "Technische Belehrung zum Thema "Klassische Nullung" notwendig - Alle Infos find…" at bounding box center [863, 316] width 1399 height 32
click at [529, 335] on div "Technische Belehrung zum Thema "Klassische Nullung" notwendig - Alle Infos find…" at bounding box center [862, 317] width 1410 height 41
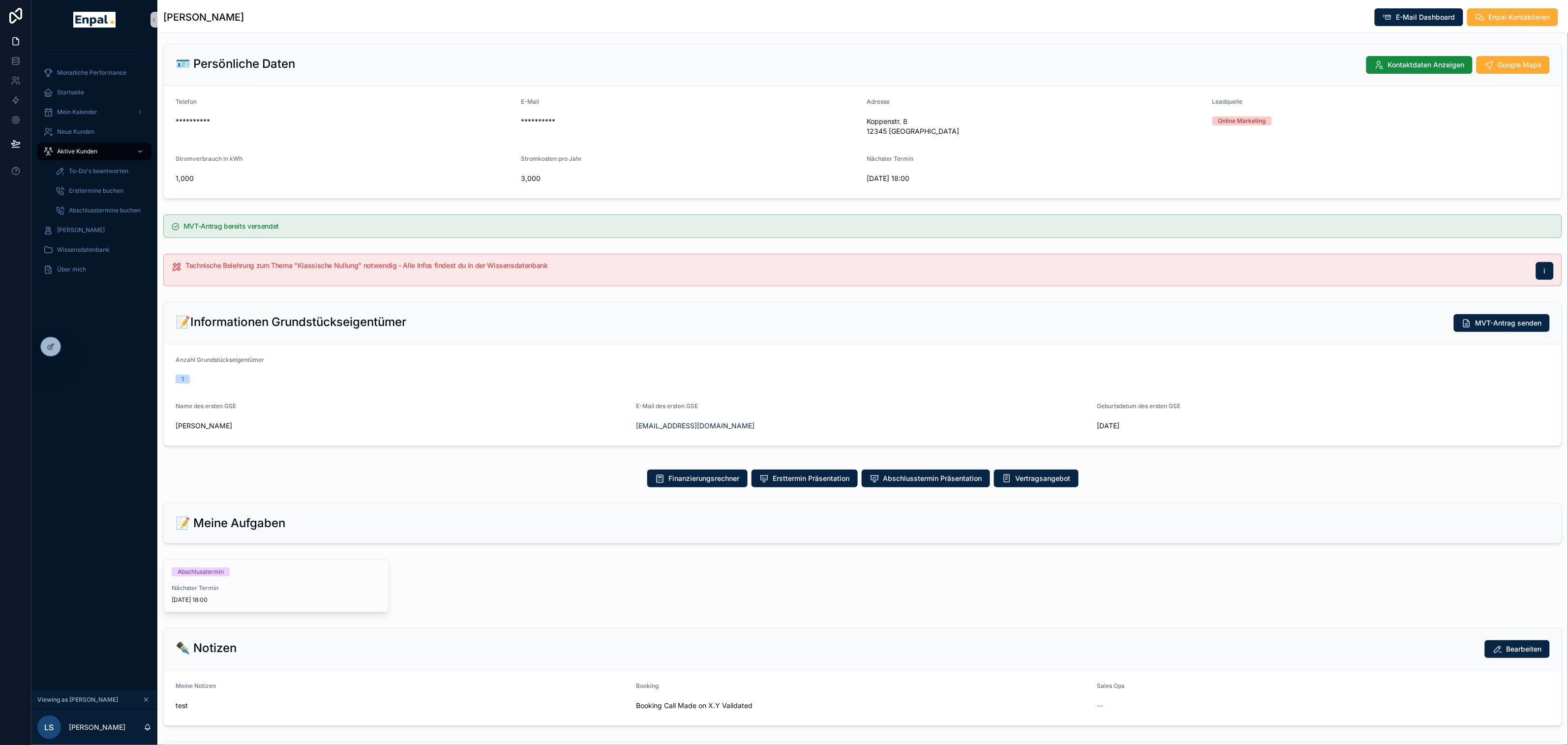
scroll to position [43, 0]
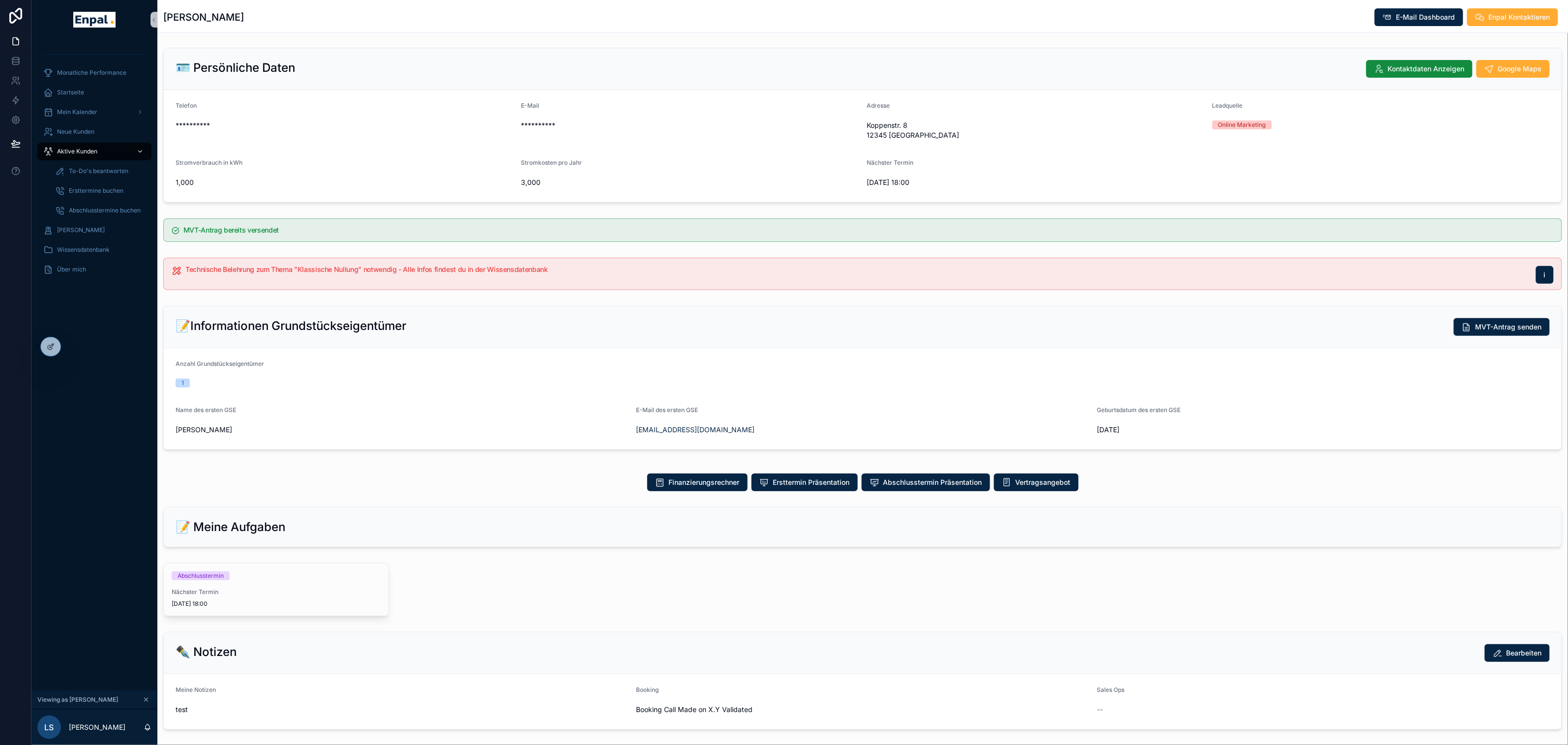
click at [74, 149] on span "Aktive Kunden" at bounding box center [77, 151] width 41 height 7
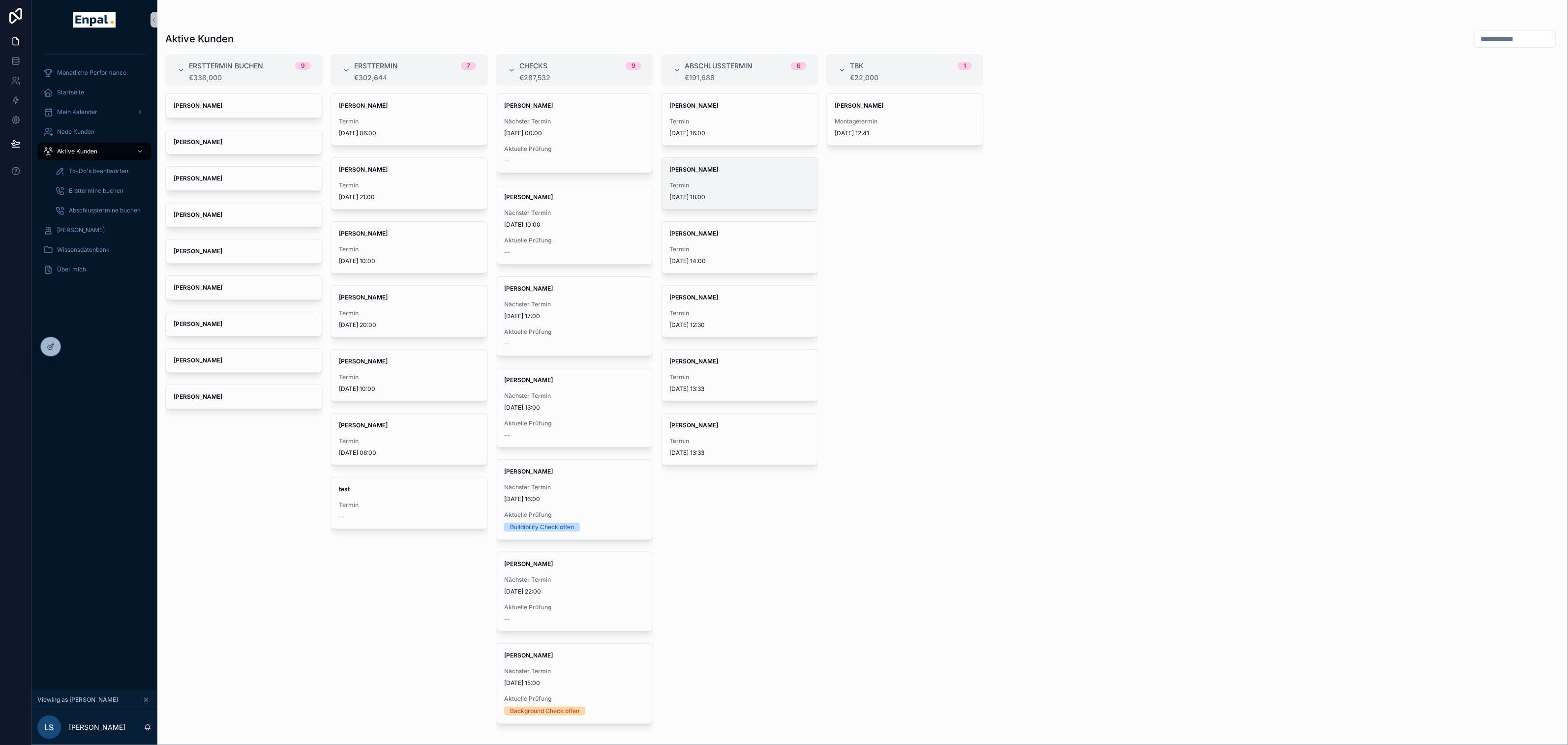
click at [721, 191] on div "Termin [DATE] 18:00" at bounding box center [739, 192] width 140 height 20
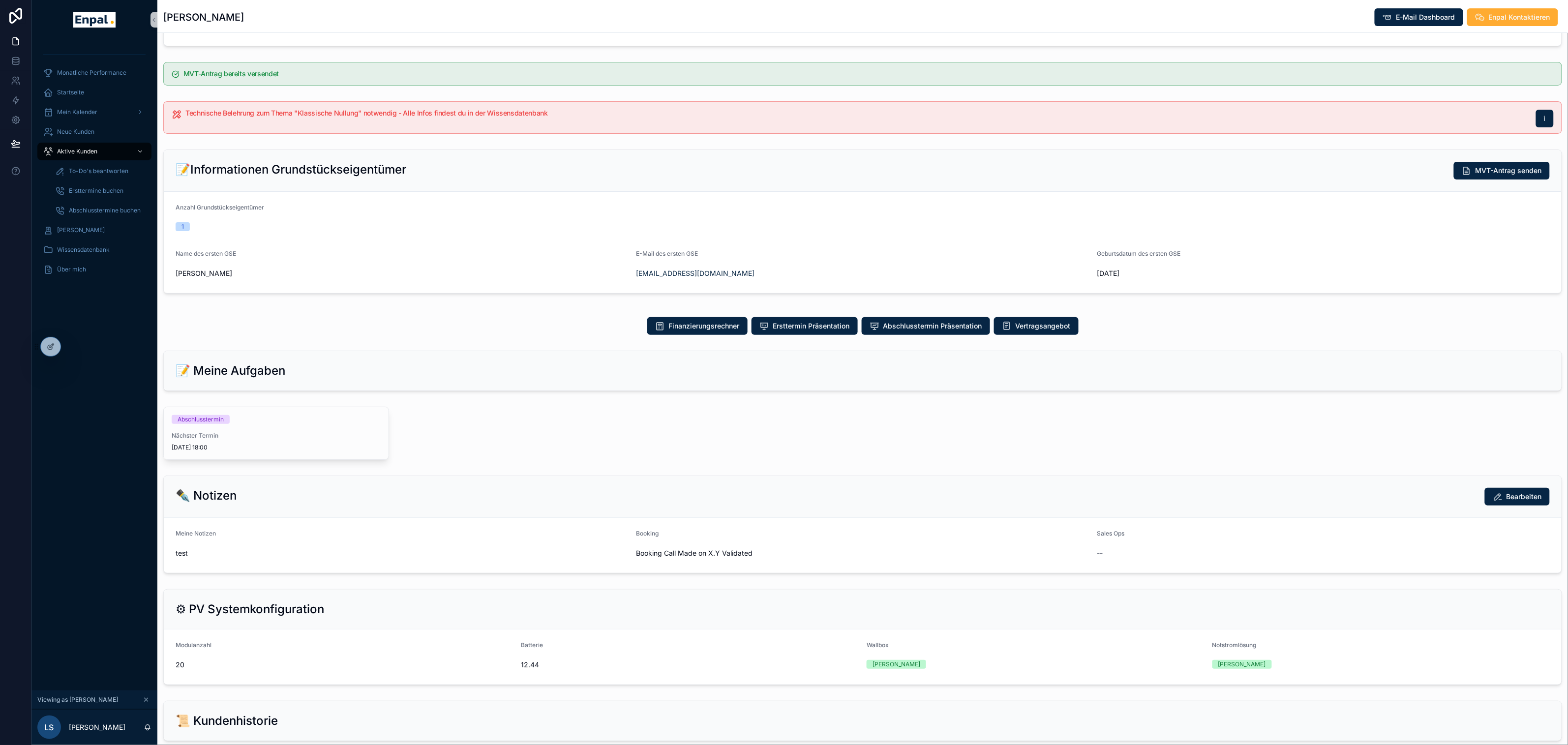
scroll to position [203, 0]
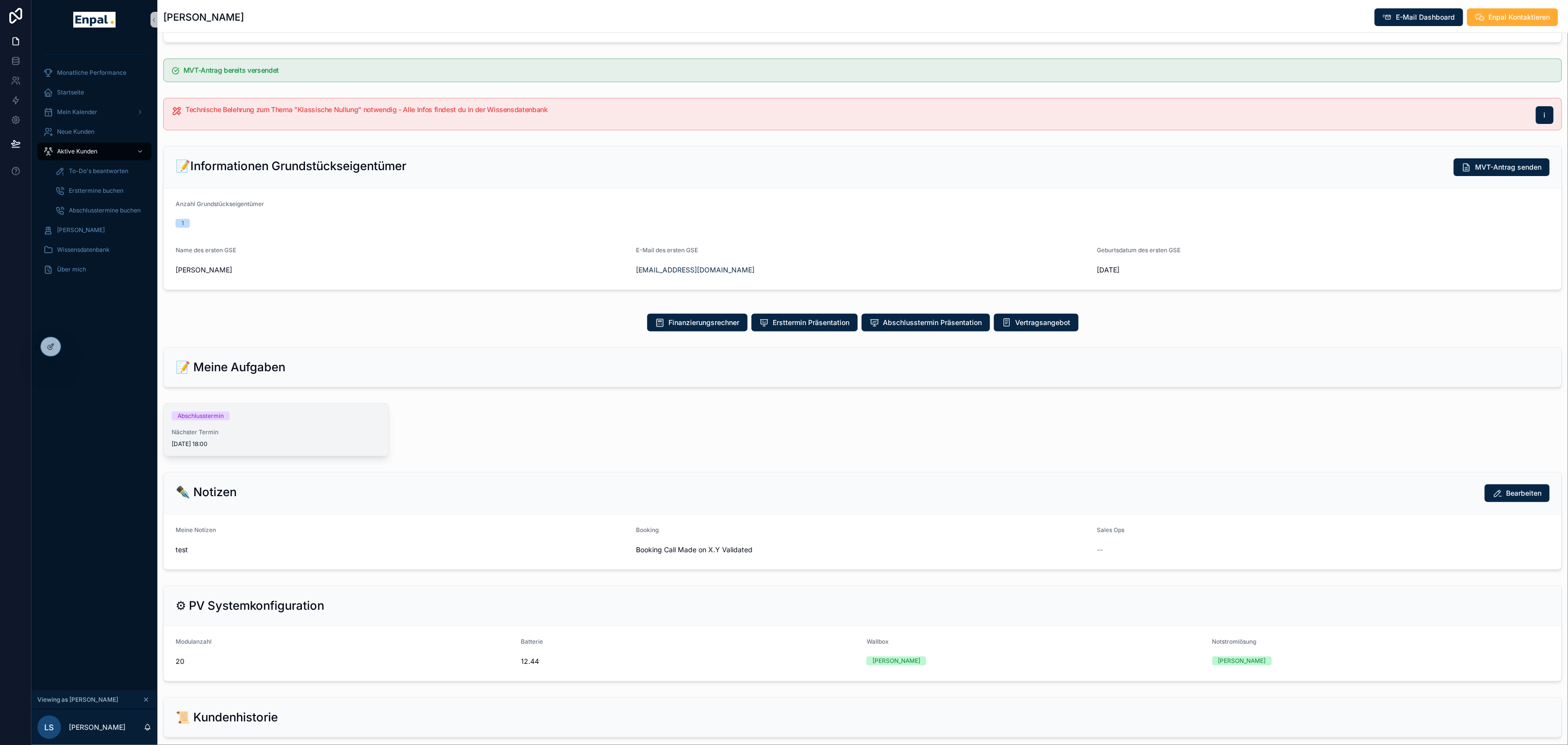
click at [249, 426] on div "Abschlusstermin Nächster Termin [DATE] 18:00" at bounding box center [276, 429] width 225 height 52
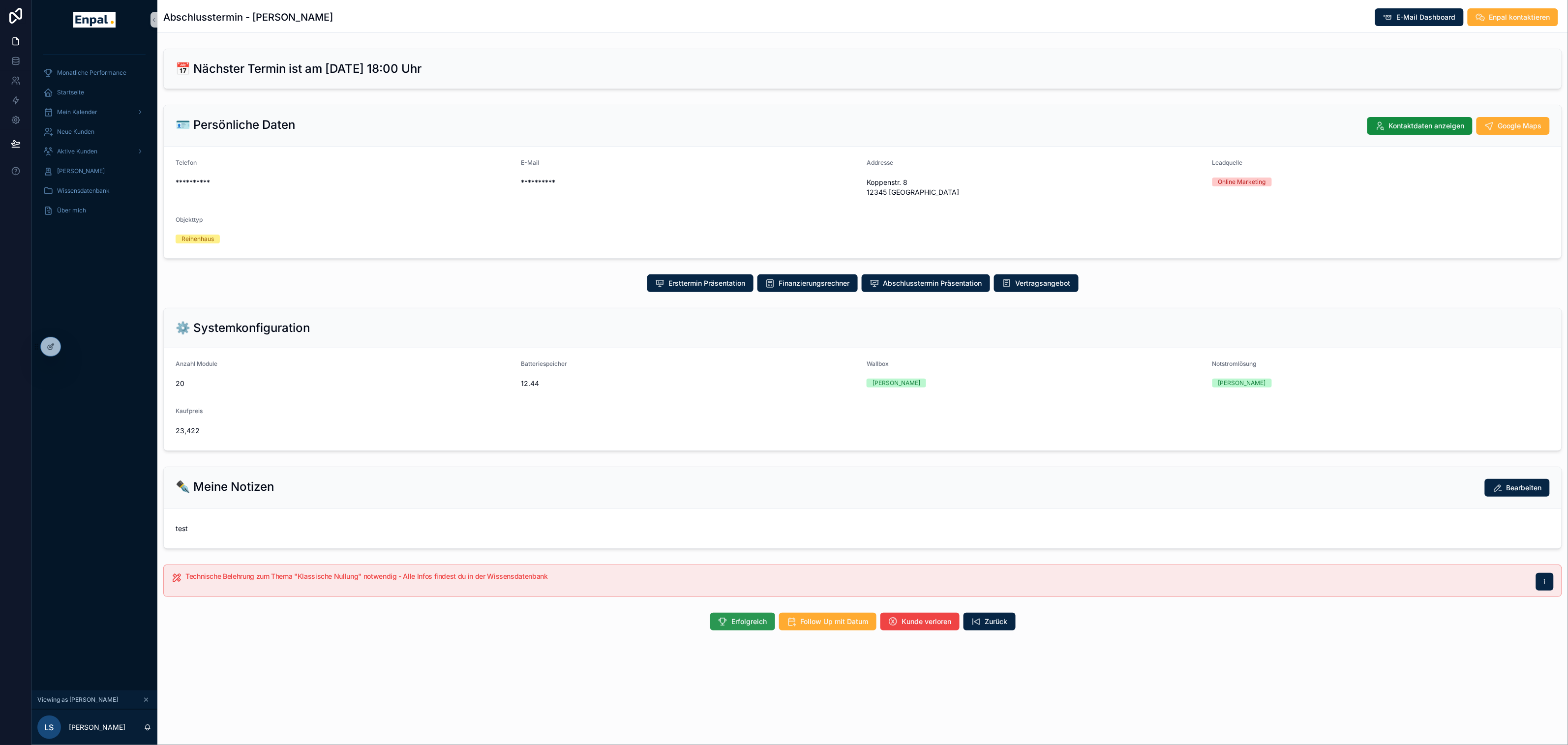
click at [733, 625] on span "Erfolgreich" at bounding box center [749, 622] width 36 height 10
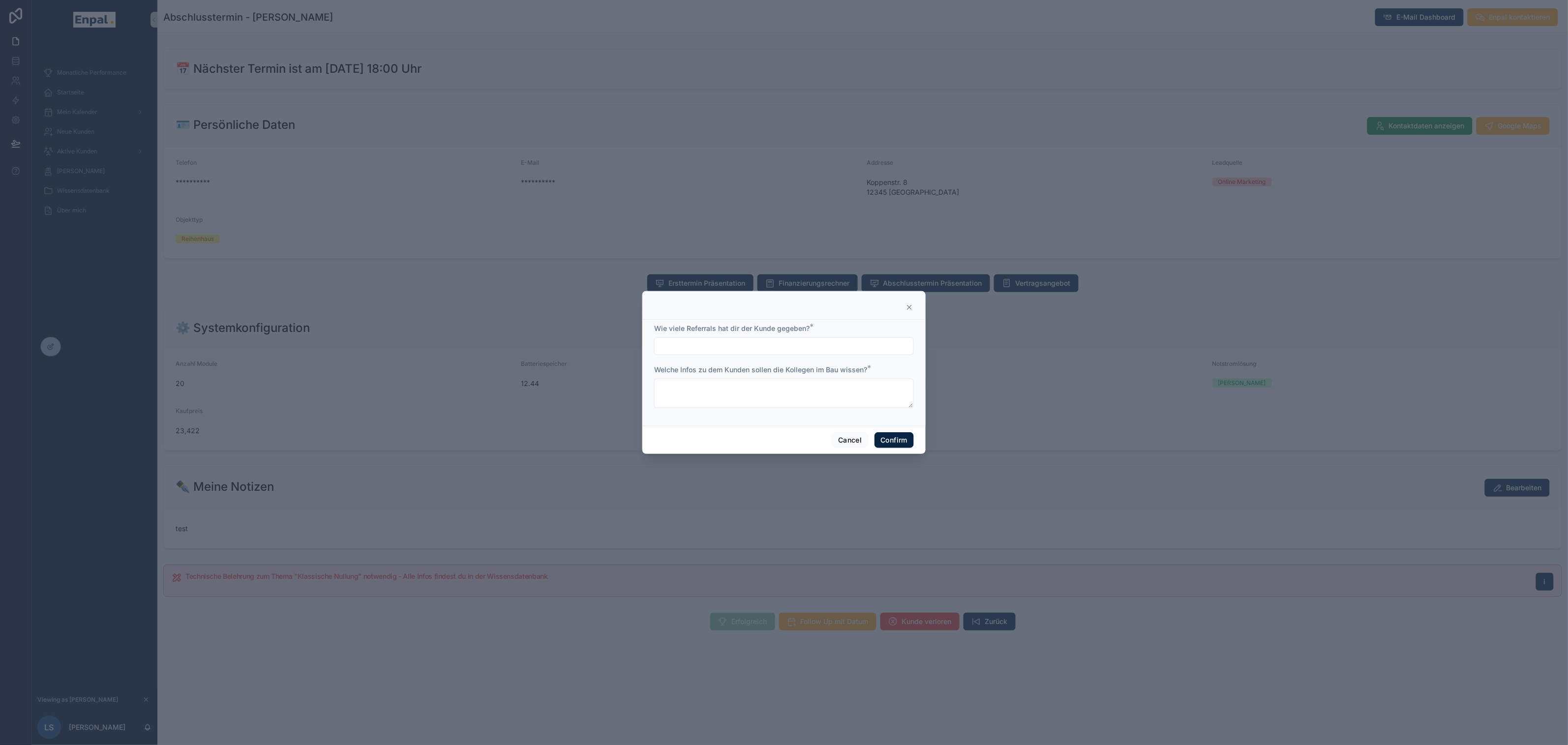
click at [680, 346] on input "text" at bounding box center [783, 346] width 258 height 14
click at [678, 390] on textarea at bounding box center [784, 394] width 260 height 30
click at [908, 307] on icon at bounding box center [909, 306] width 7 height 7
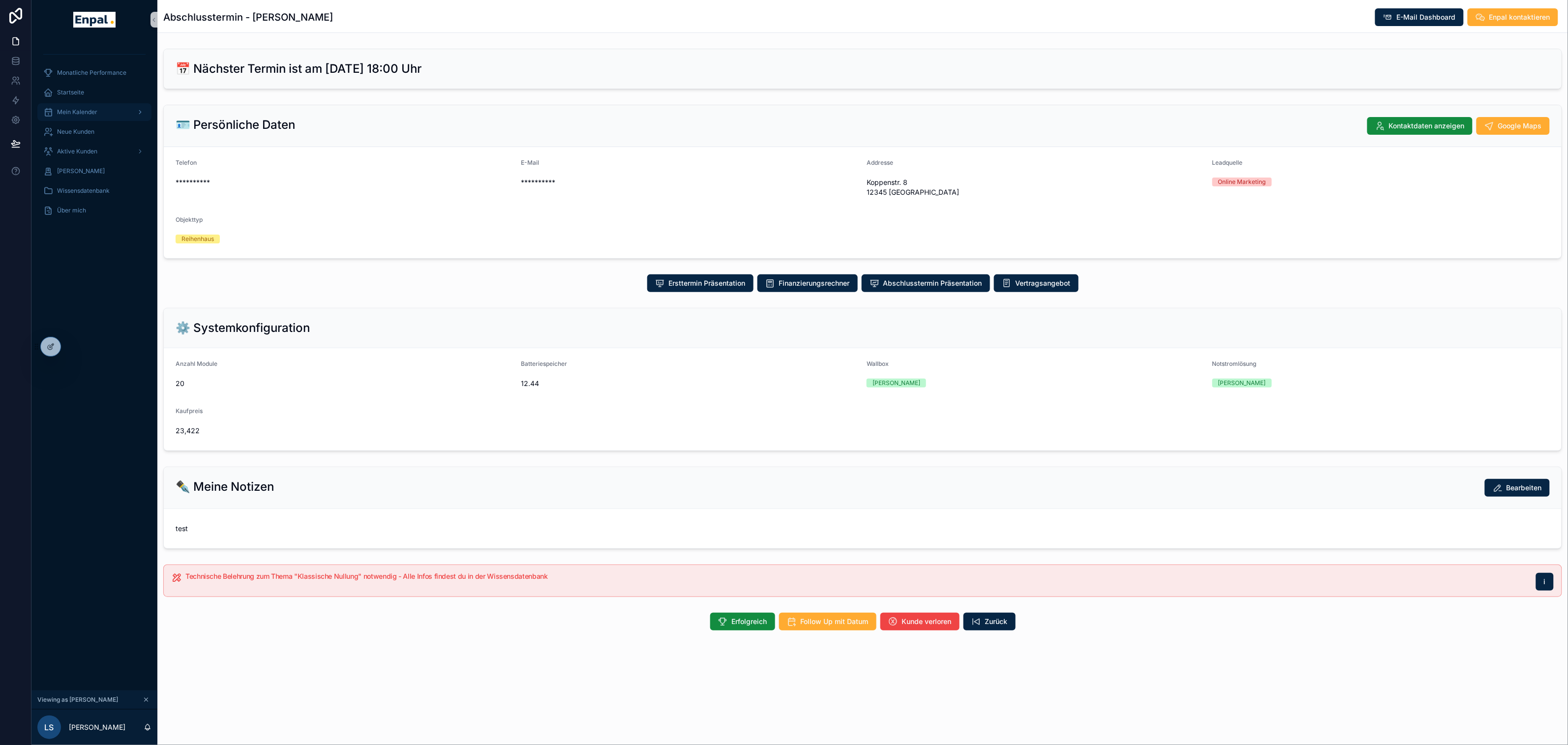
click at [85, 110] on span "Mein Kalender" at bounding box center [77, 111] width 41 height 7
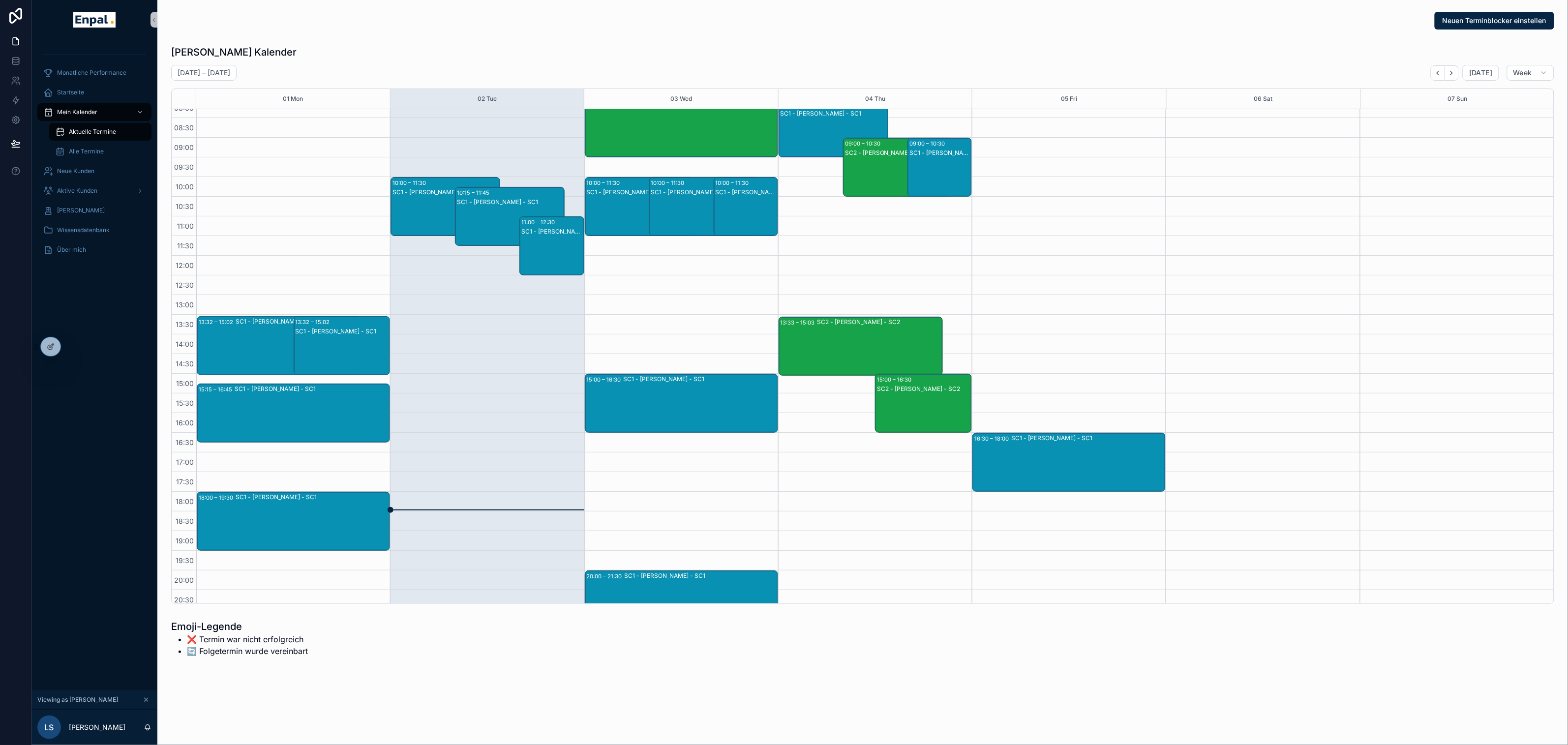
scroll to position [48, 0]
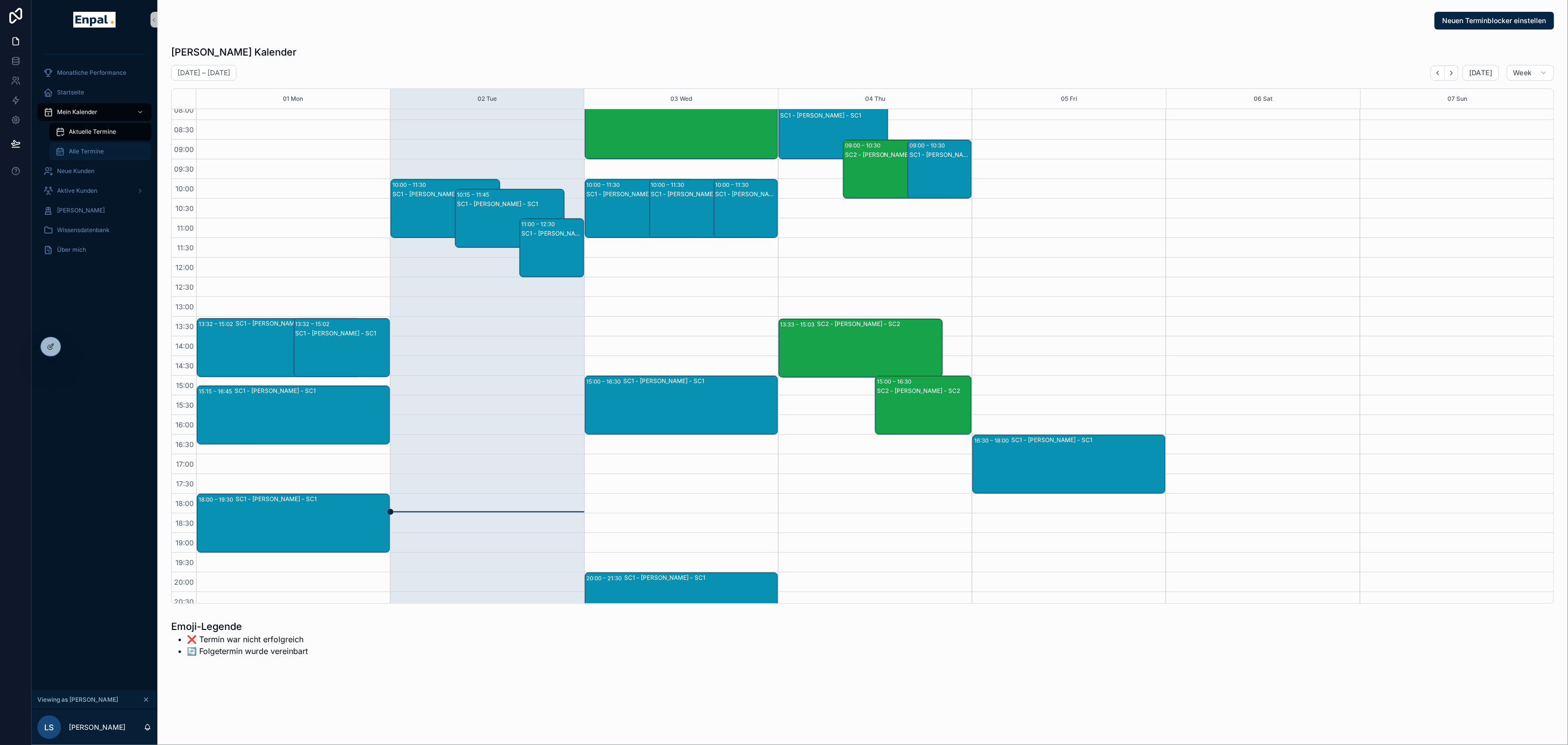
click at [108, 148] on div "Alle Termine" at bounding box center [100, 151] width 91 height 16
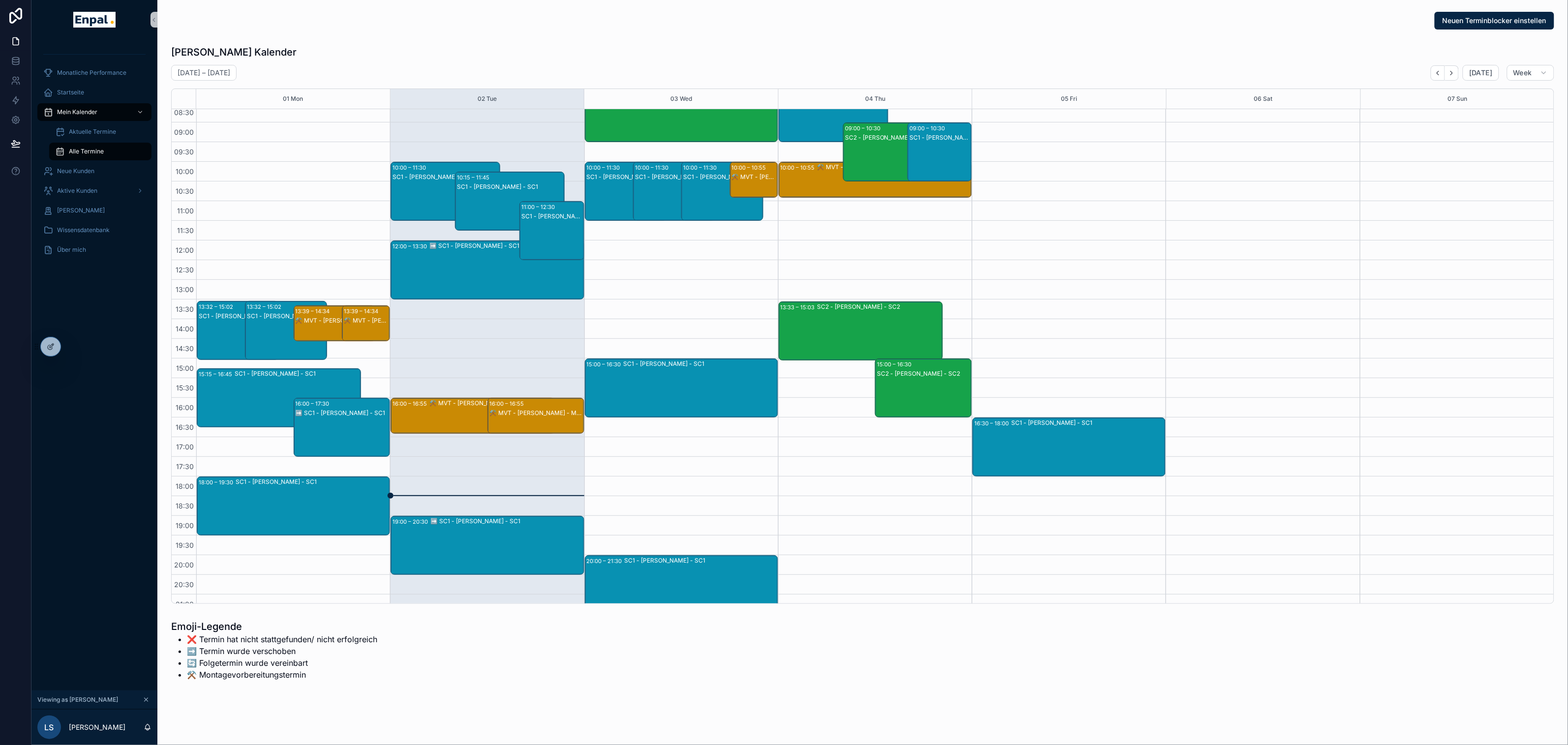
scroll to position [61, 0]
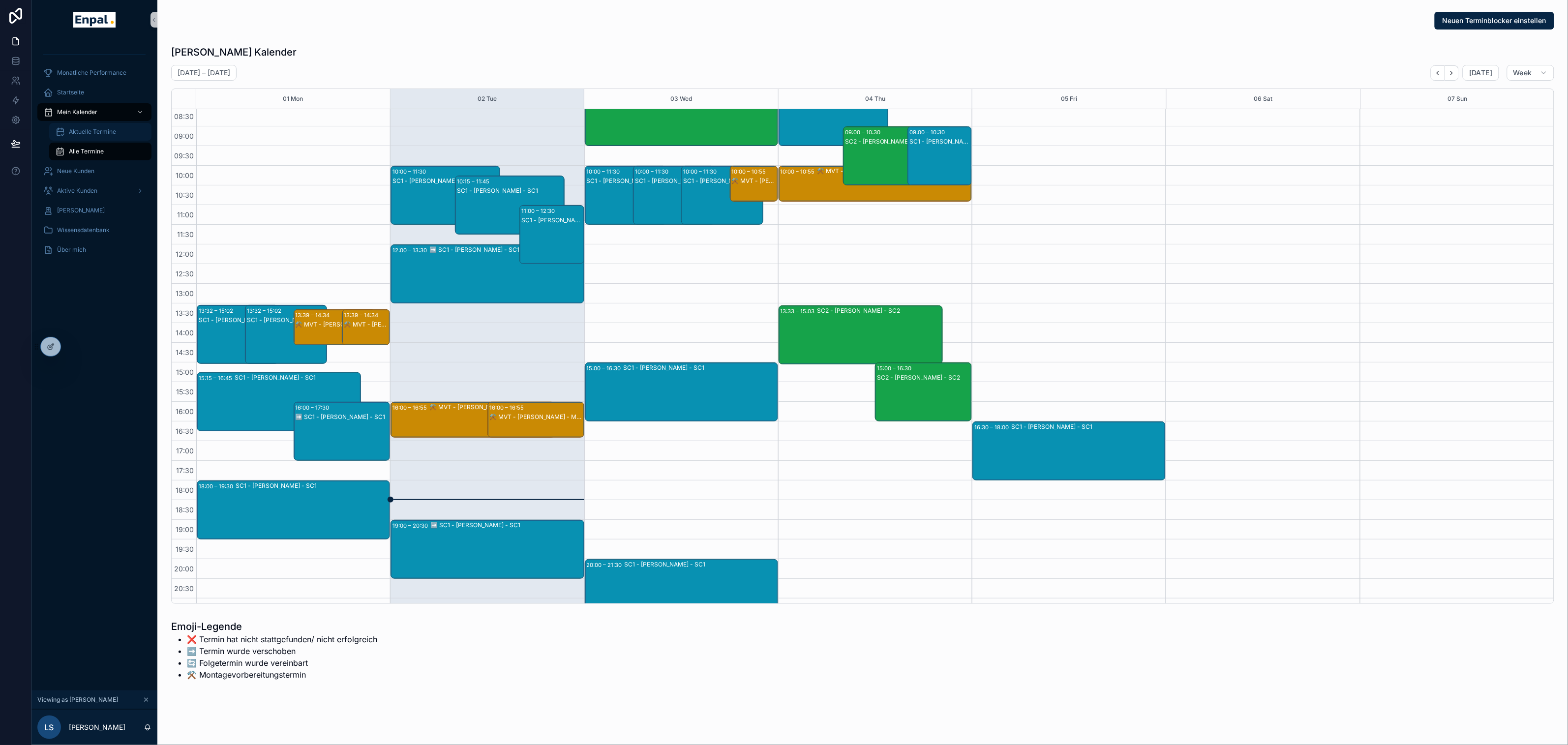
click at [71, 130] on span "Aktuelle Termine" at bounding box center [92, 131] width 47 height 7
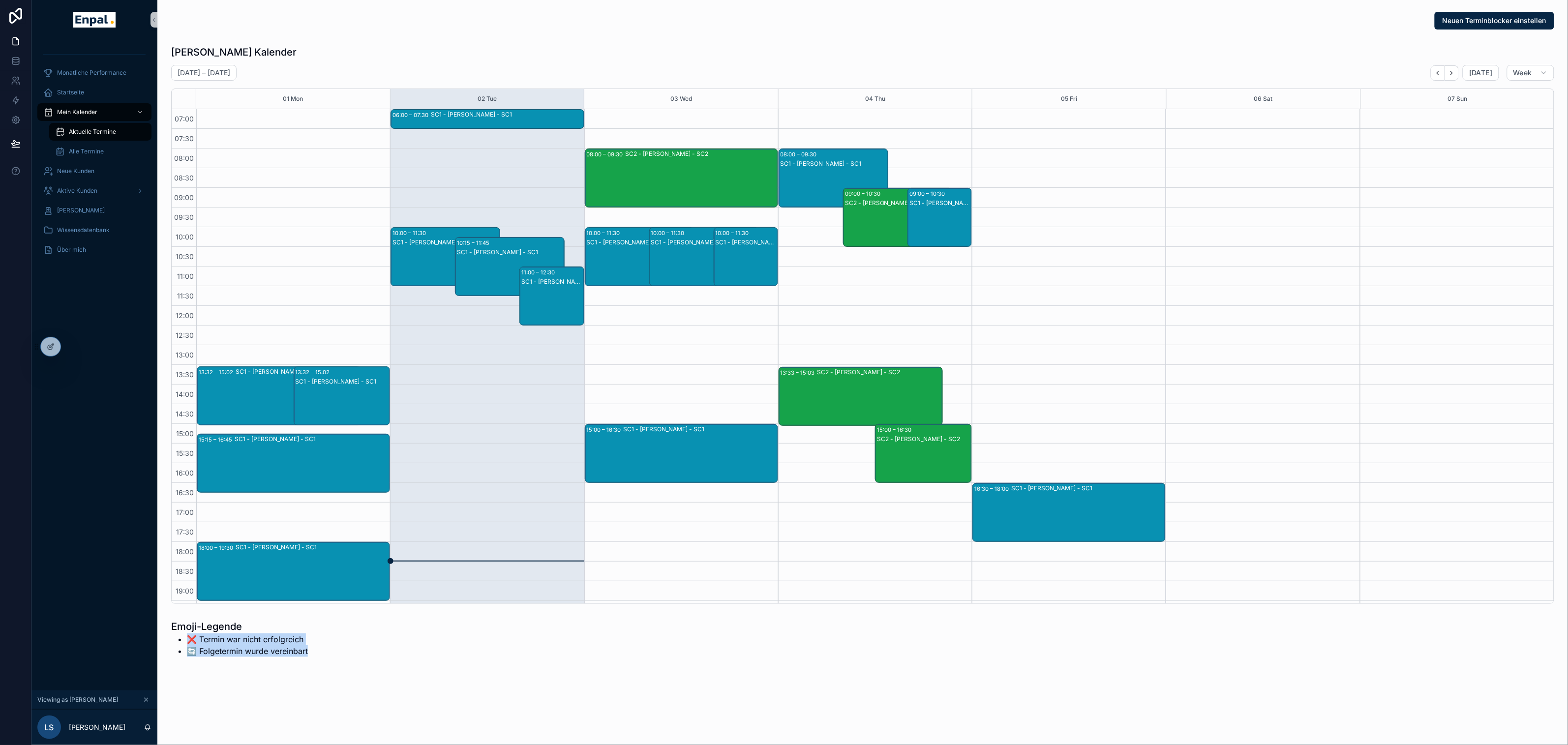
drag, startPoint x: 186, startPoint y: 639, endPoint x: 311, endPoint y: 647, distance: 125.3
click at [311, 647] on div "Emoji-Legende ❌ Termin war nicht erfolgreich 🔄️ Folgetermin wurde vereinbart" at bounding box center [513, 638] width 685 height 37
click at [208, 647] on li "🔄️ Folgetermin wurde vereinbart" at bounding box center [247, 651] width 121 height 12
drag, startPoint x: 192, startPoint y: 644, endPoint x: 182, endPoint y: 640, distance: 10.8
click at [182, 640] on ul "❌ Termin war nicht erfolgreich 🔄️ Folgetermin wurde vereinbart" at bounding box center [239, 645] width 137 height 23
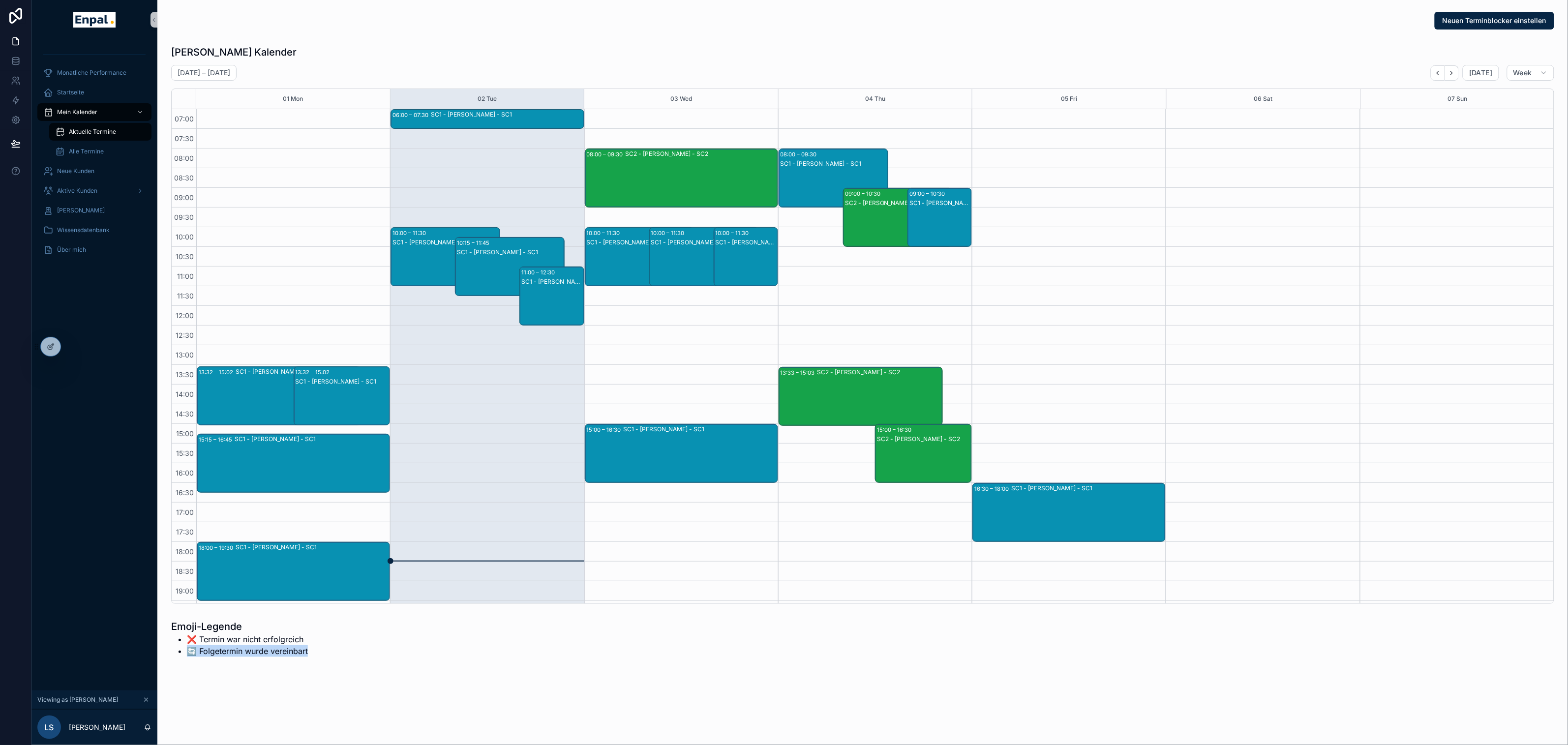
drag, startPoint x: 191, startPoint y: 650, endPoint x: 319, endPoint y: 657, distance: 128.2
click at [319, 657] on div "Emoji-Legende ❌ Termin war nicht erfolgreich 🔄️ Folgetermin wurde vereinbart" at bounding box center [513, 638] width 685 height 37
click at [79, 144] on div "Alle Termine" at bounding box center [100, 151] width 91 height 16
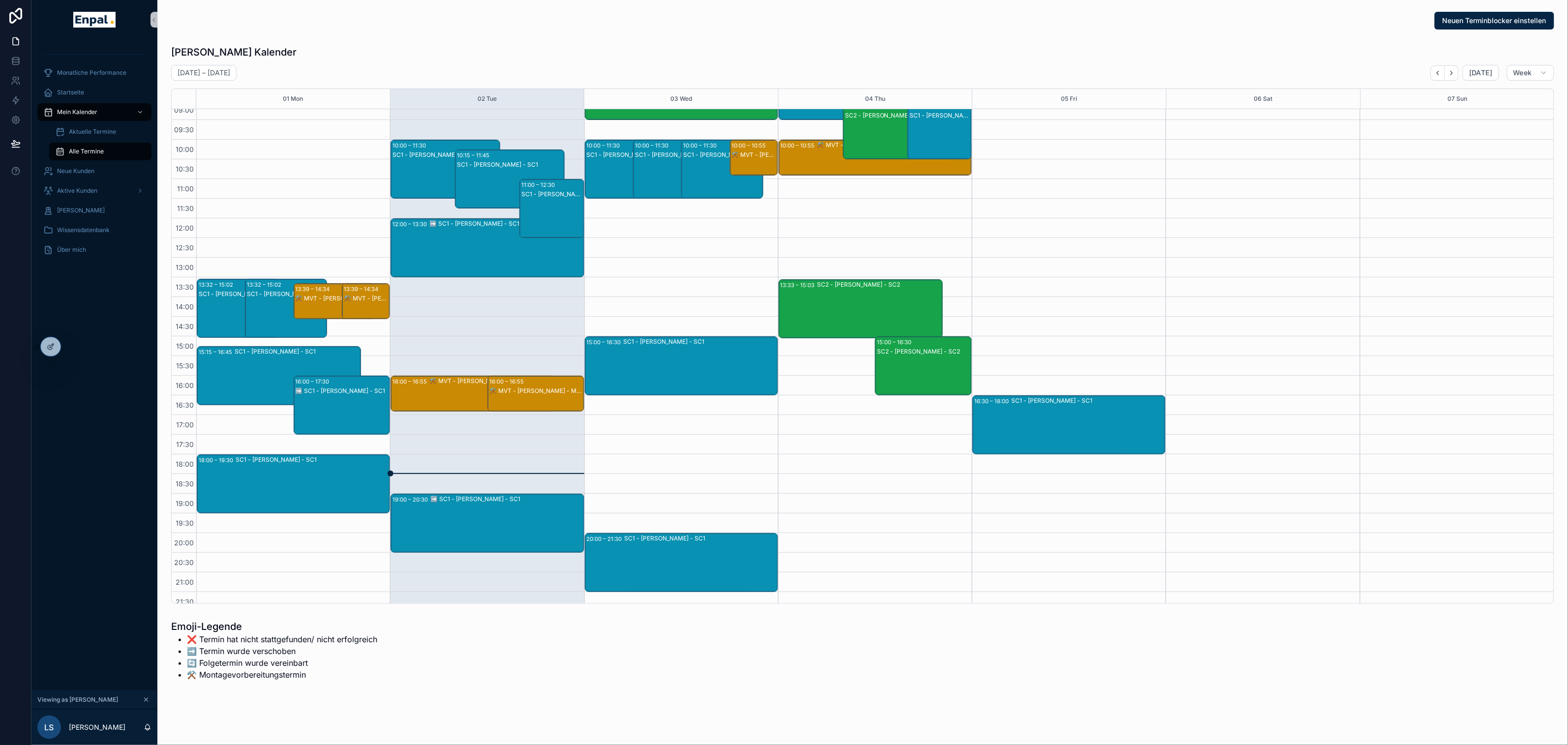
scroll to position [85, 0]
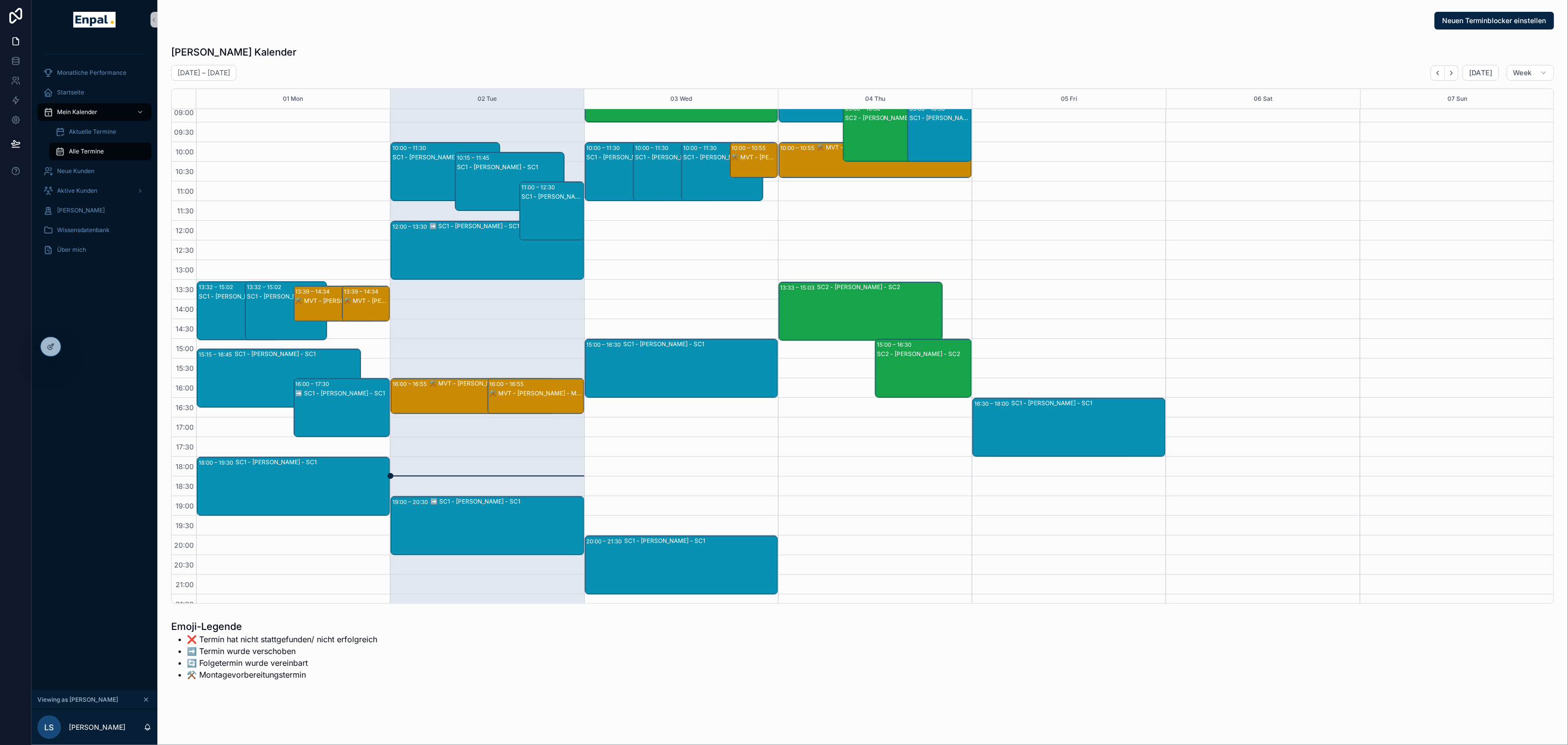
click at [231, 472] on div "18:00 – 19:30 SC1 - [PERSON_NAME] - SC1" at bounding box center [293, 487] width 193 height 58
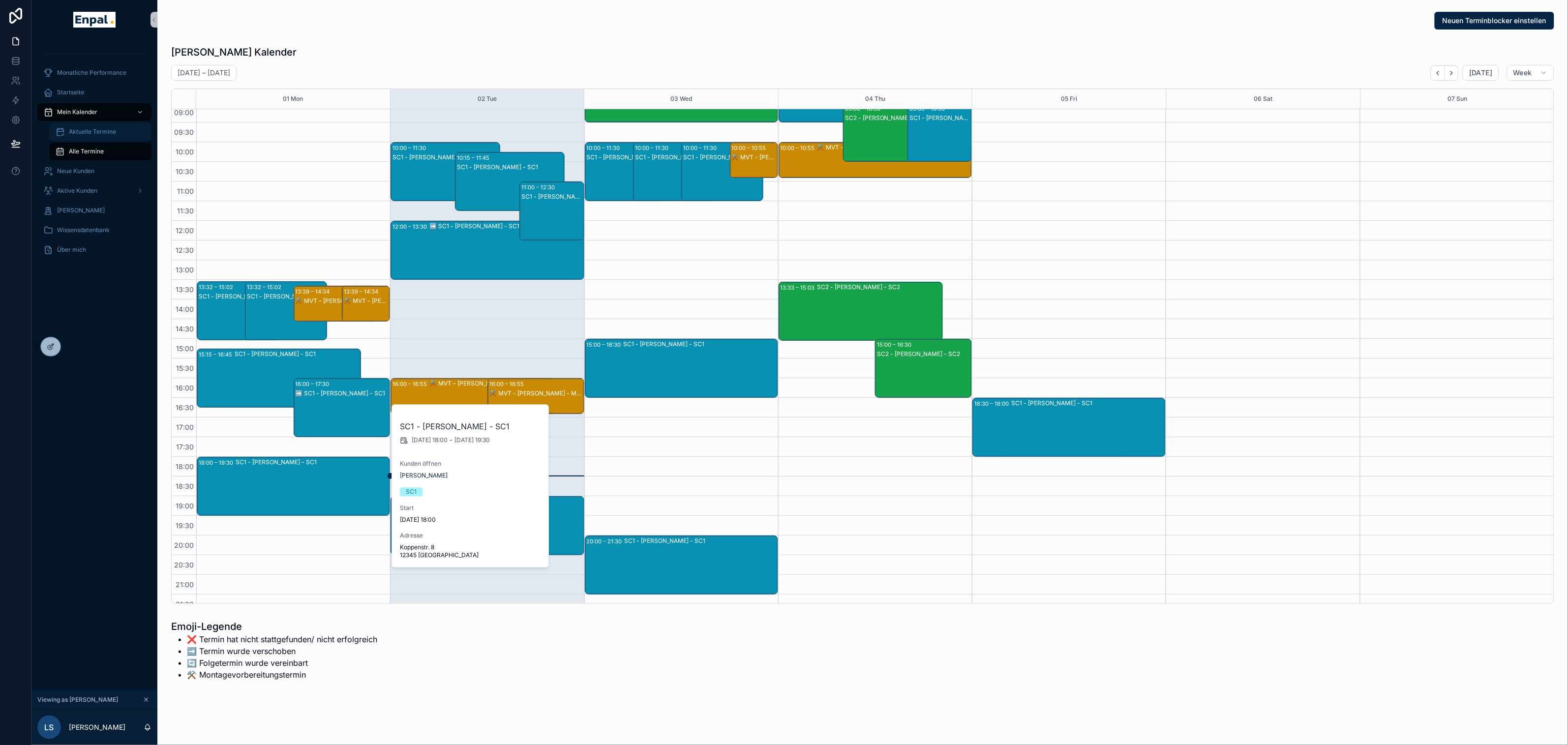
click at [89, 125] on div "Aktuelle Termine" at bounding box center [100, 131] width 91 height 16
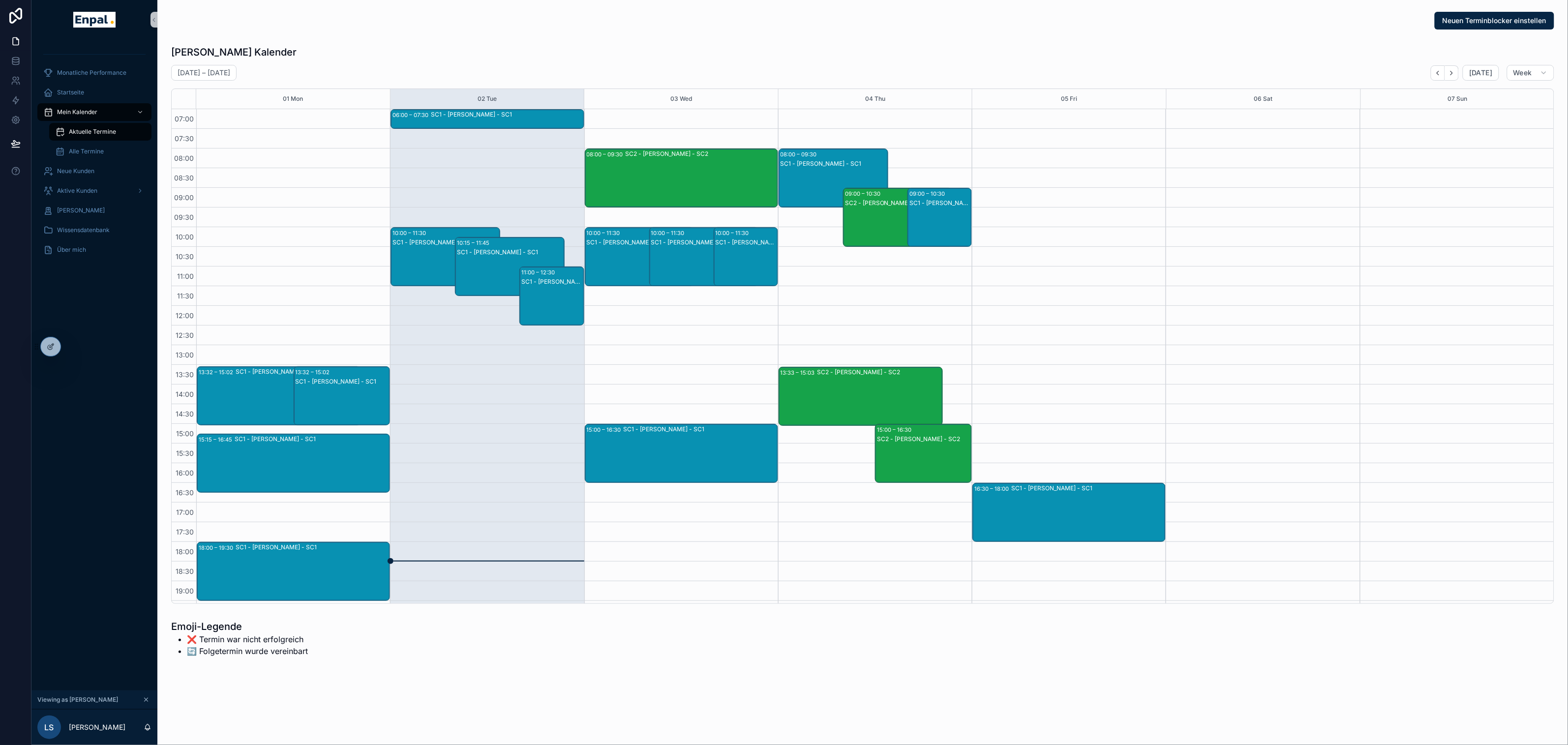
scroll to position [96, 0]
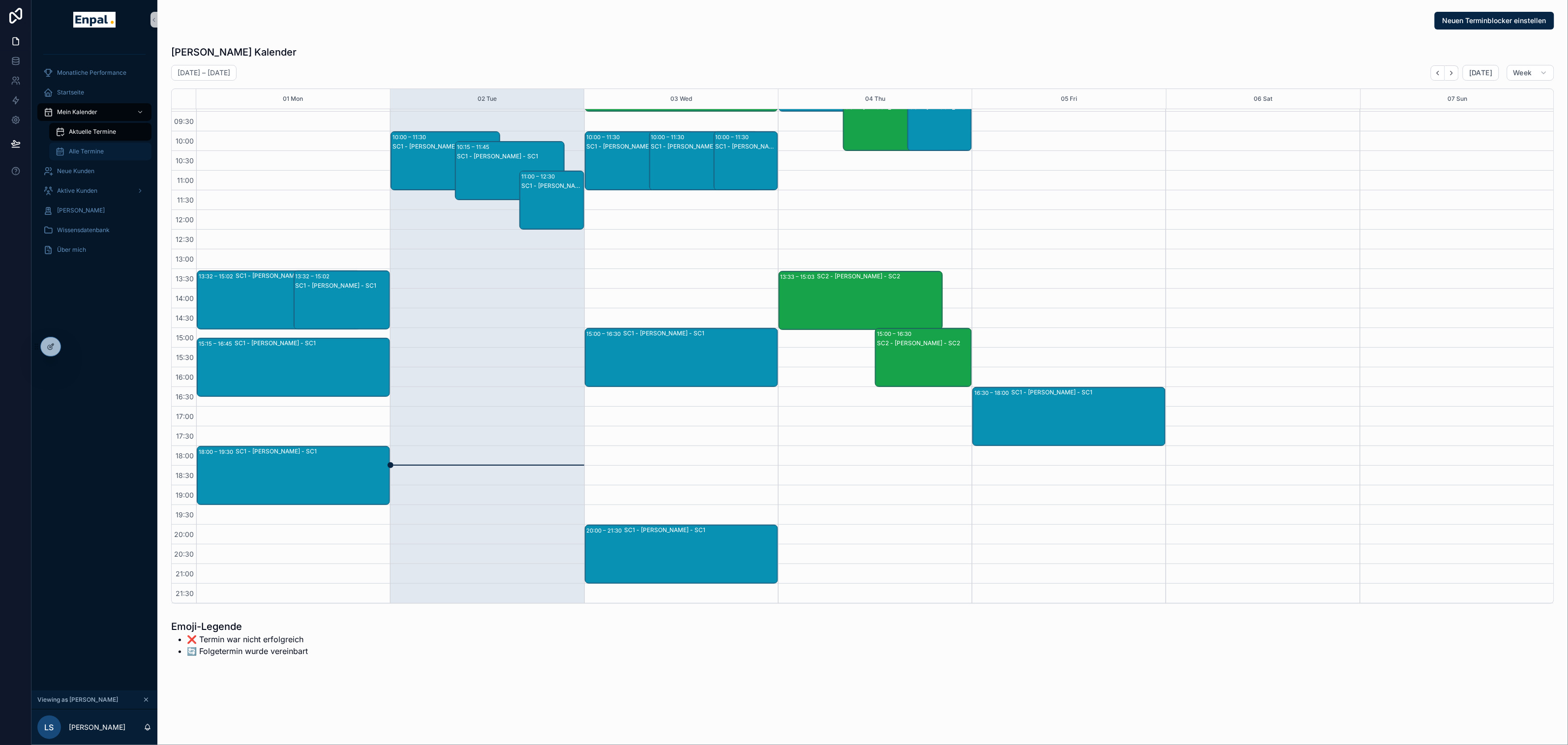
click at [83, 145] on div "Alle Termine" at bounding box center [100, 151] width 91 height 16
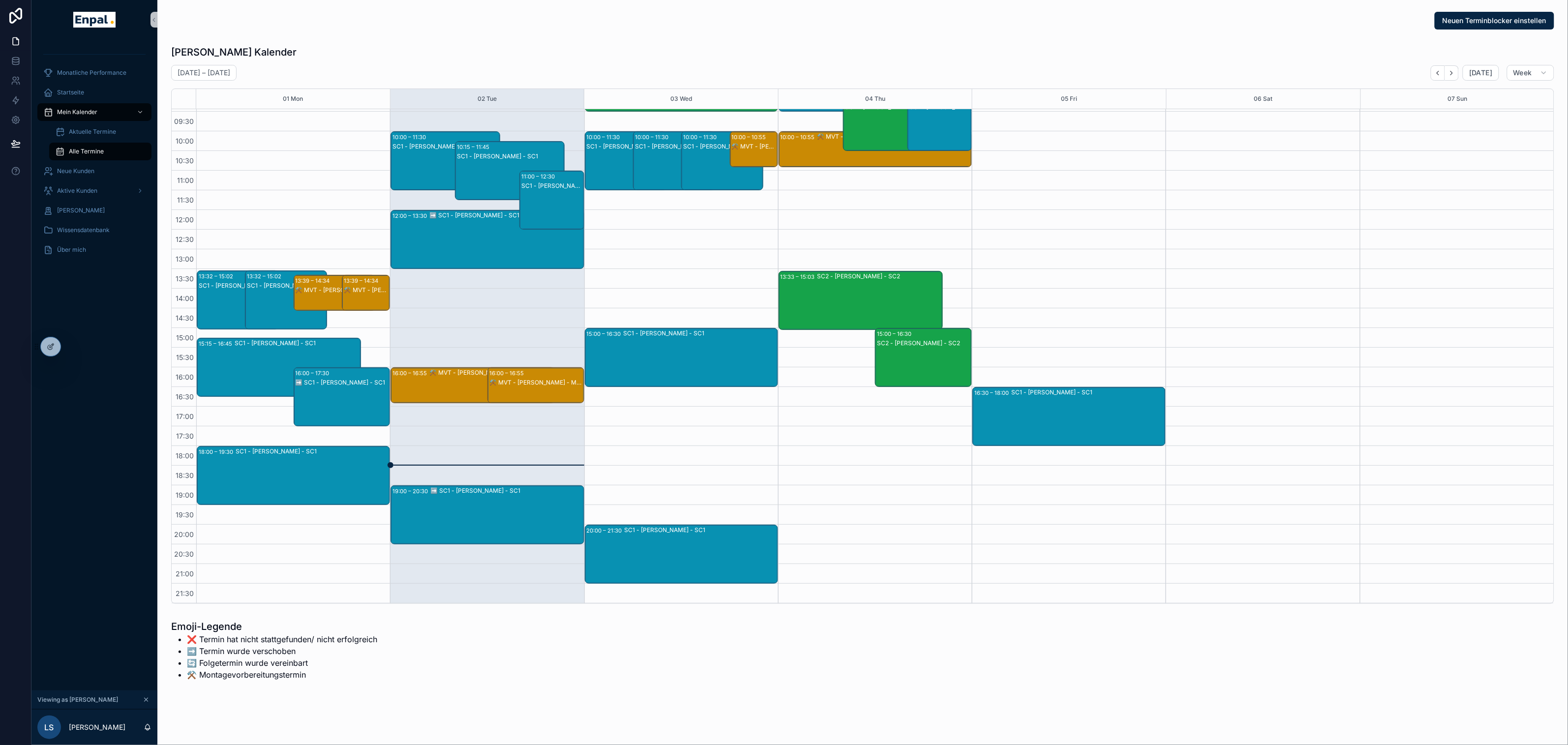
scroll to position [95, 0]
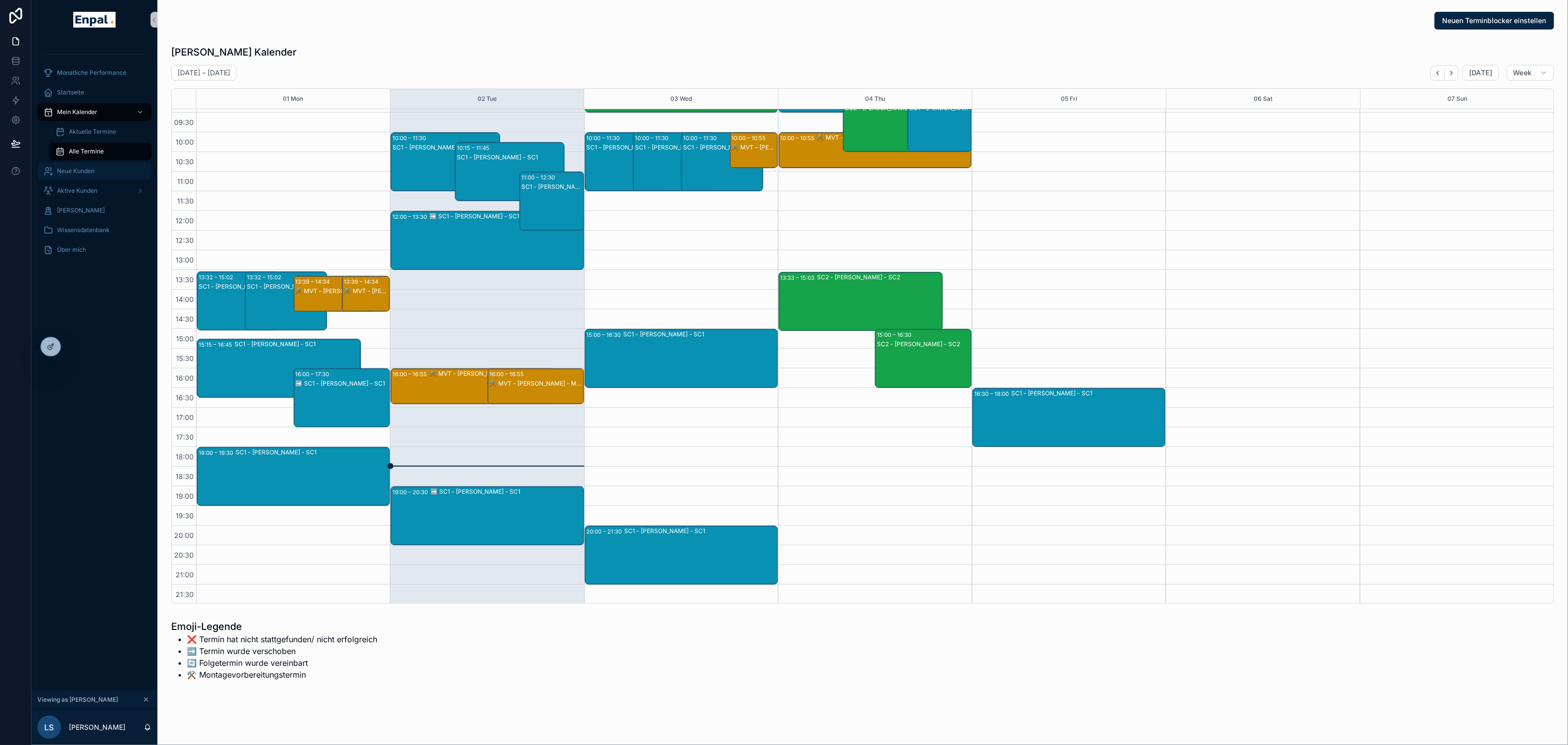
click at [81, 169] on span "Neue Kunden" at bounding box center [76, 170] width 37 height 7
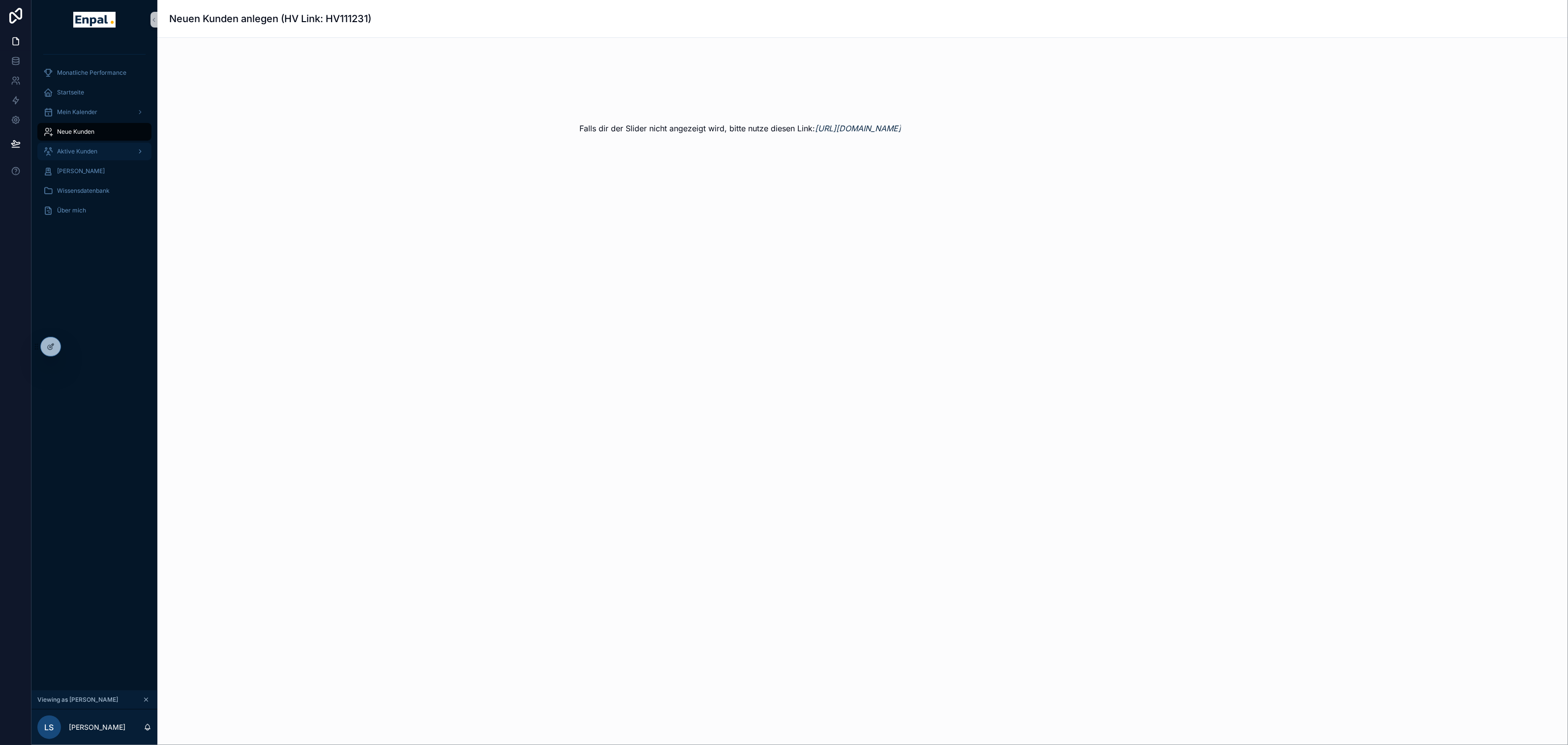
click at [84, 153] on span "Aktive Kunden" at bounding box center [77, 151] width 41 height 7
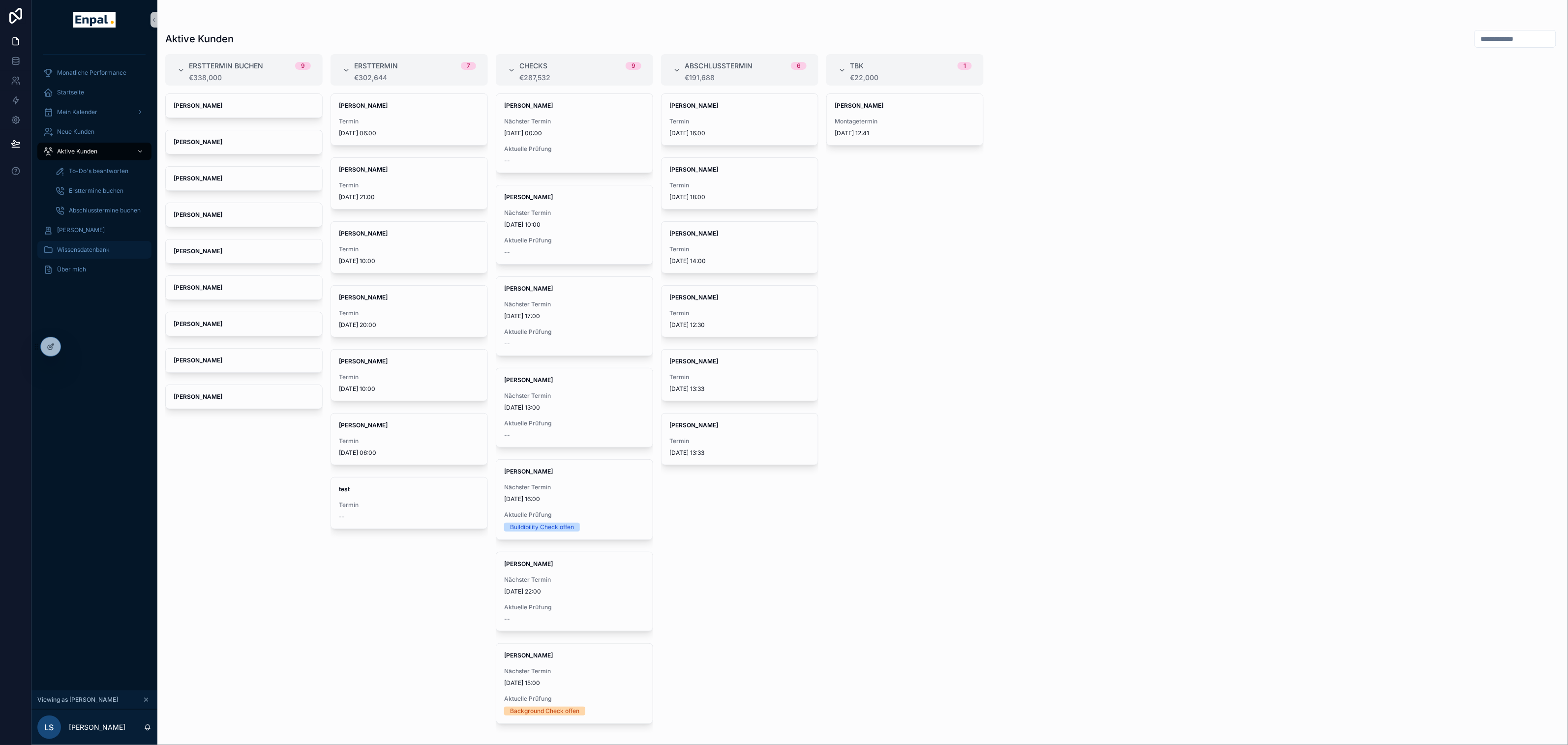
click at [78, 248] on span "Wissensdatenbank" at bounding box center [83, 249] width 52 height 7
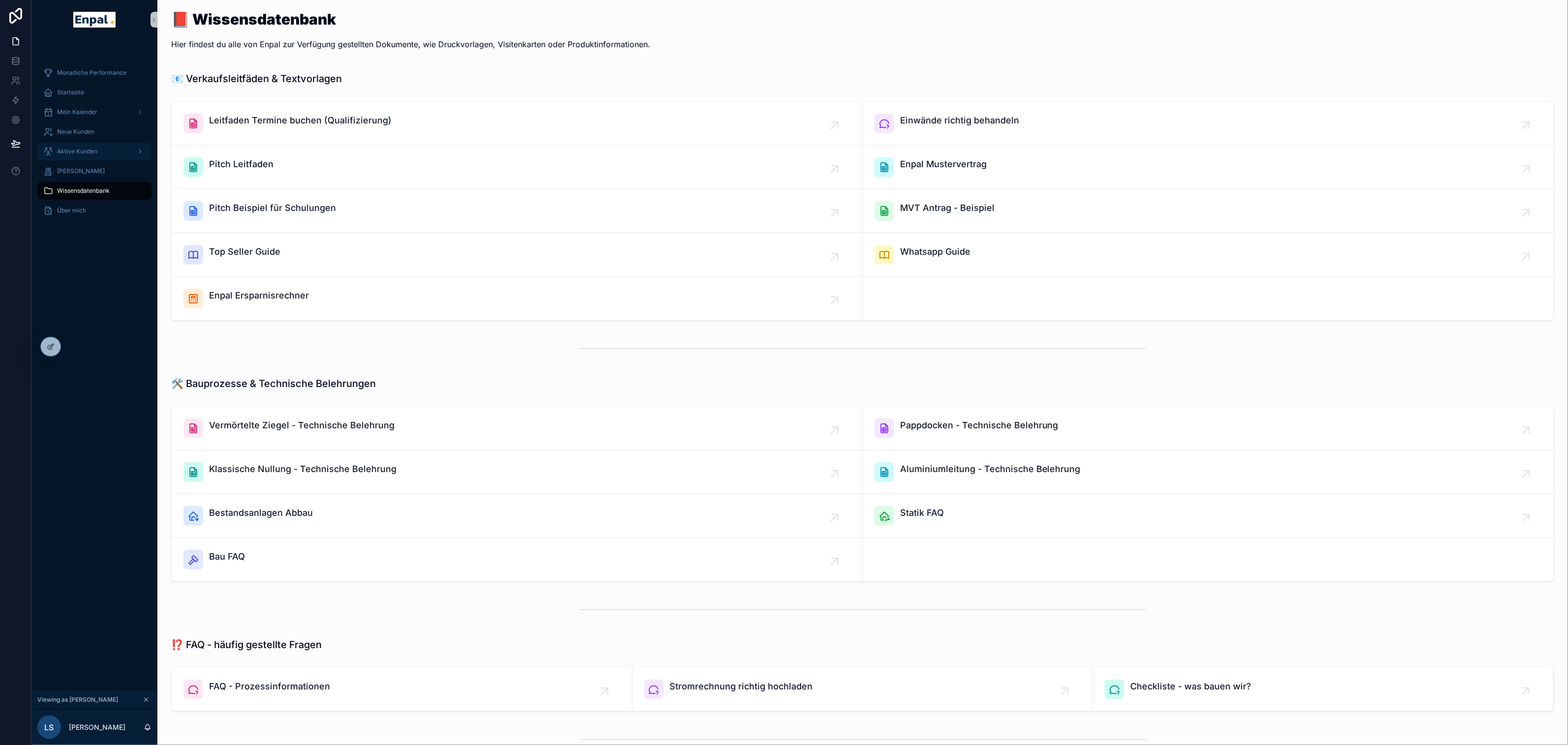
click at [94, 153] on span "Aktive Kunden" at bounding box center [77, 151] width 41 height 7
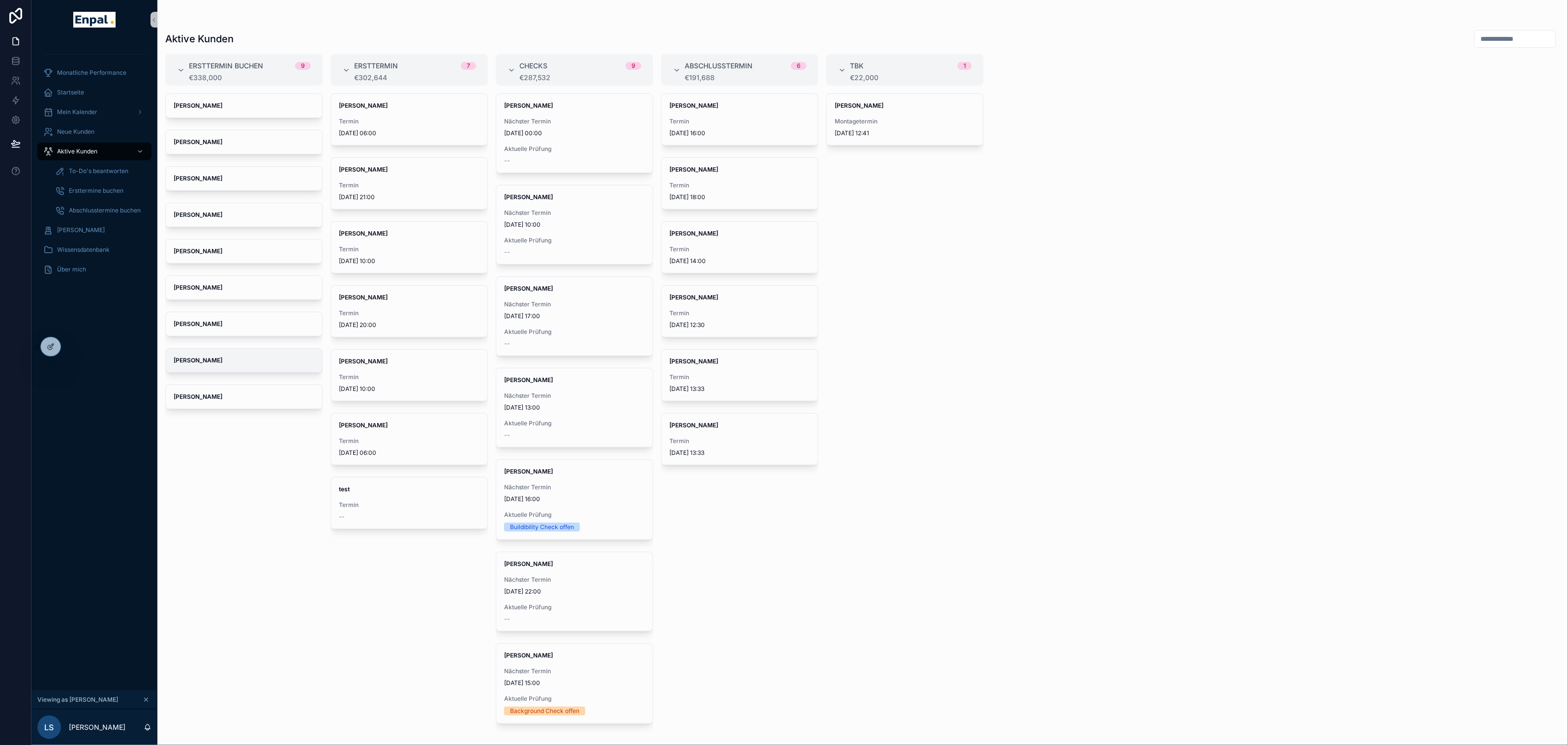
click at [209, 369] on div "[PERSON_NAME]" at bounding box center [244, 360] width 156 height 23
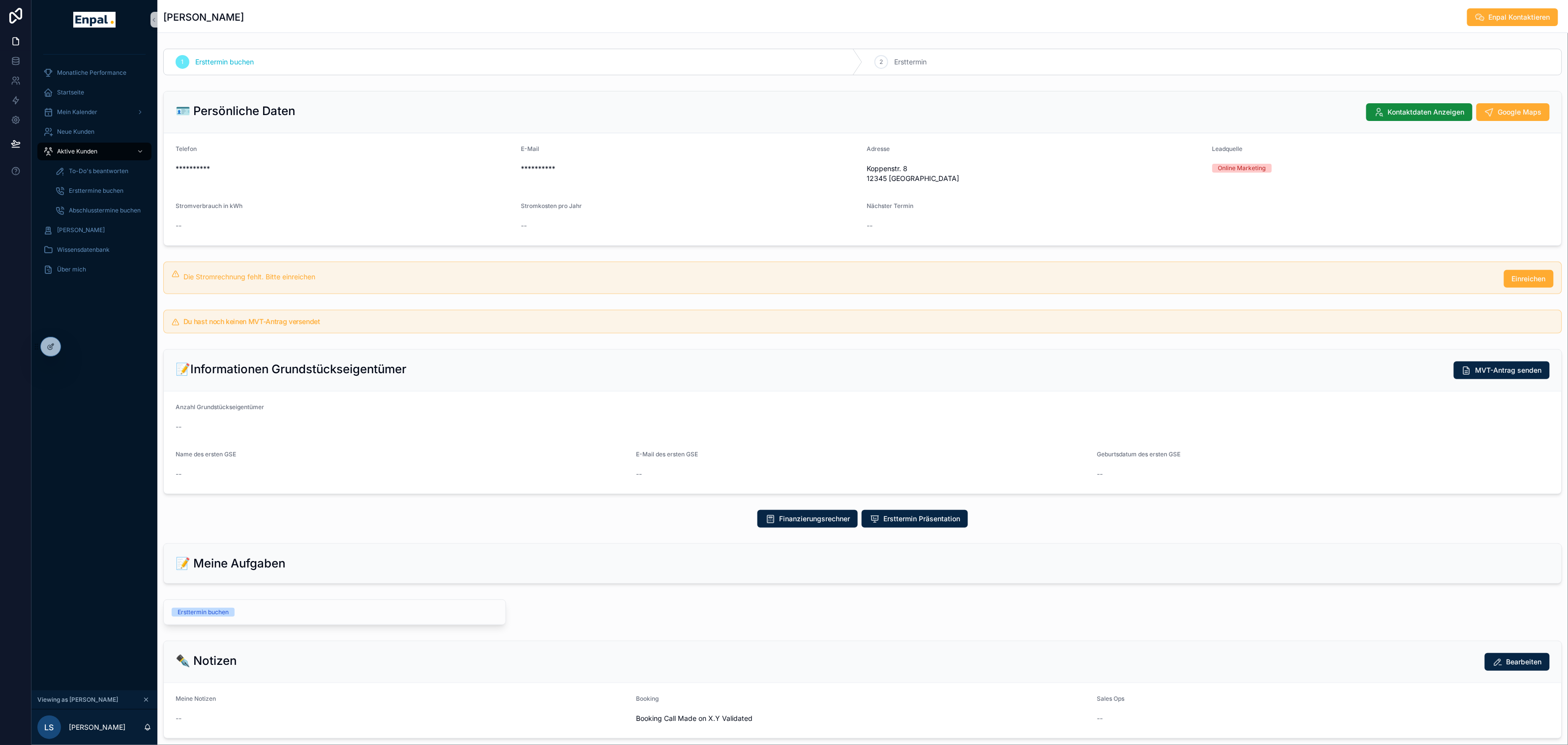
scroll to position [50, 0]
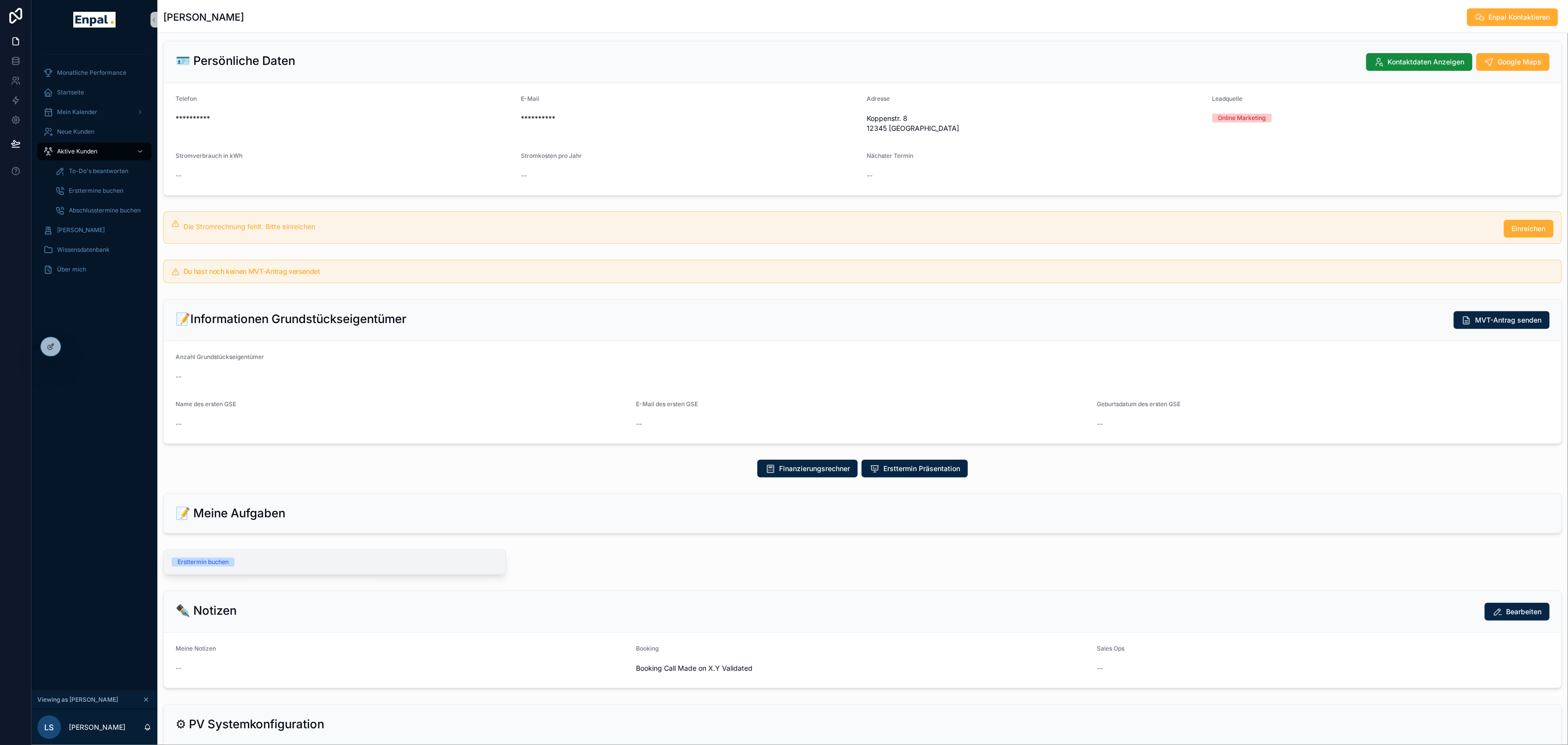
click at [353, 566] on div "Ersttermin buchen" at bounding box center [335, 562] width 326 height 9
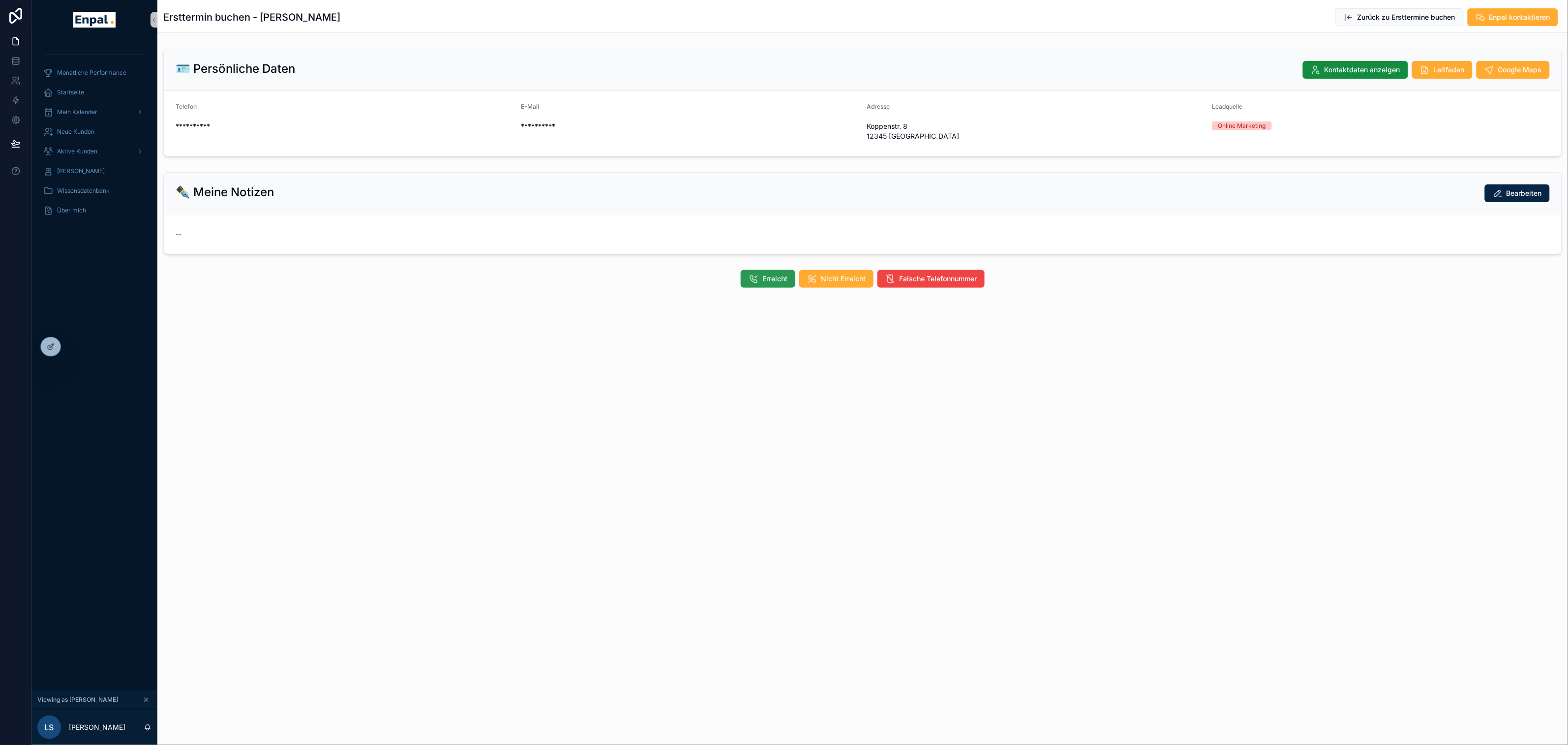
click at [754, 274] on icon "scrollable content" at bounding box center [753, 279] width 10 height 10
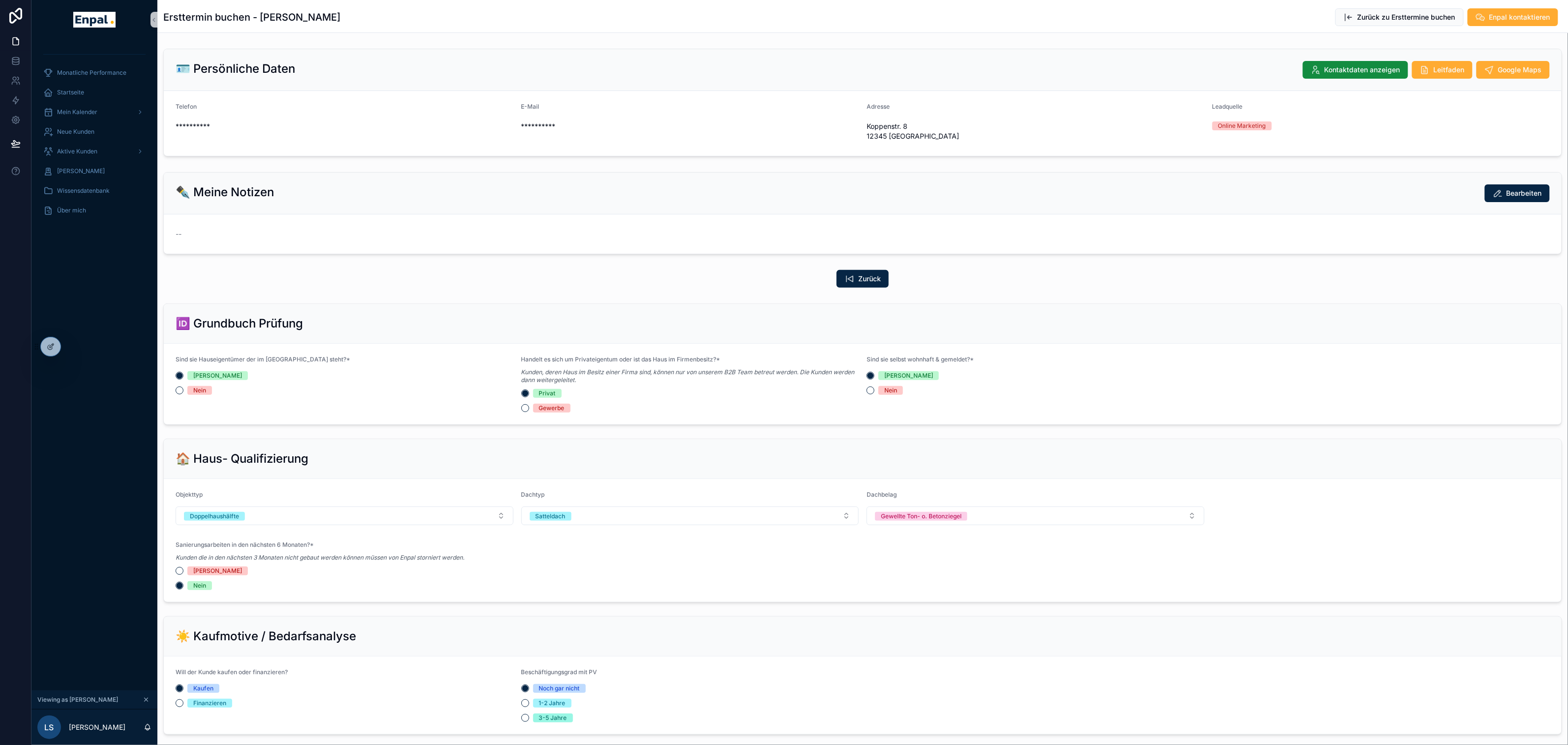
scroll to position [303, 0]
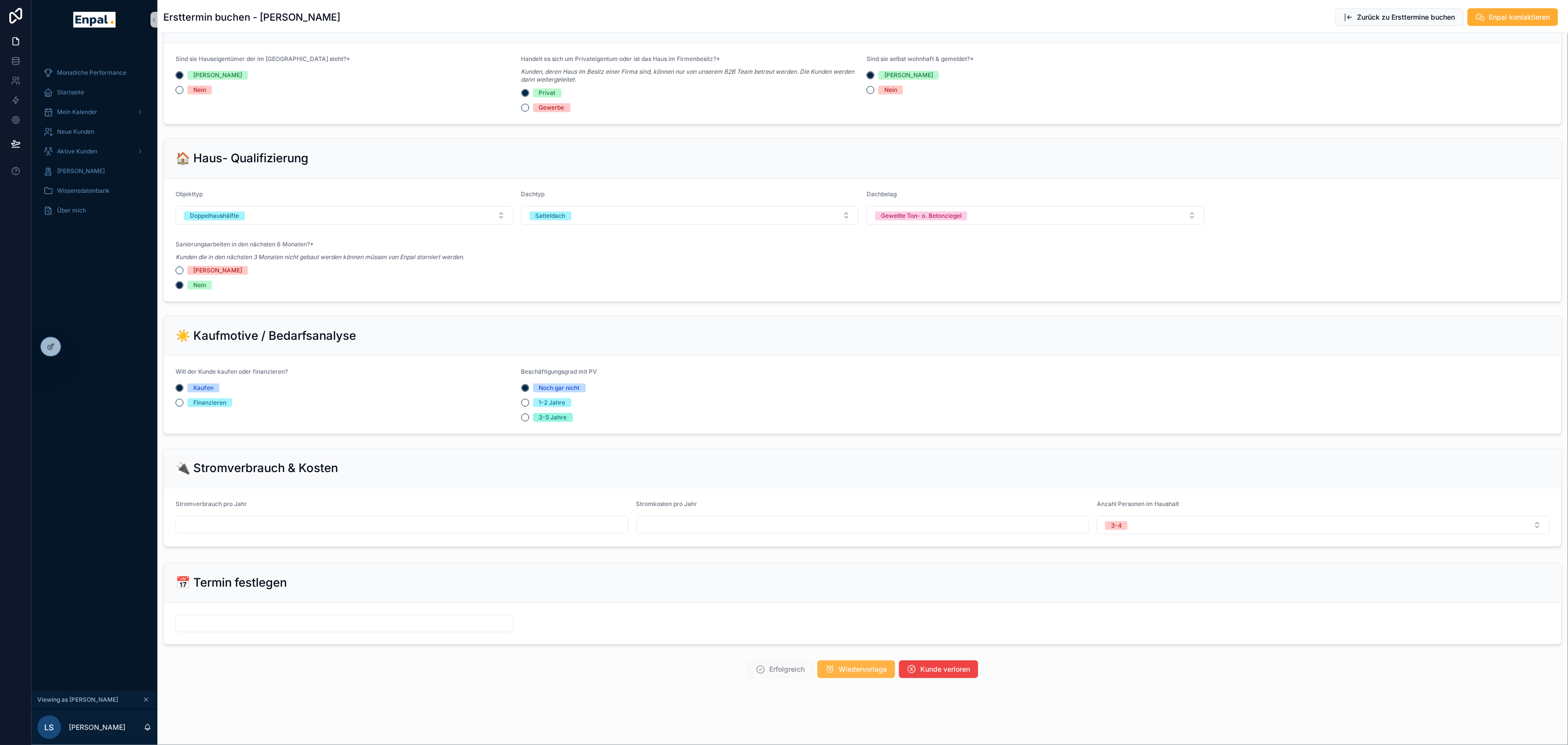
click at [849, 664] on span "Wiedervorlage" at bounding box center [863, 669] width 48 height 10
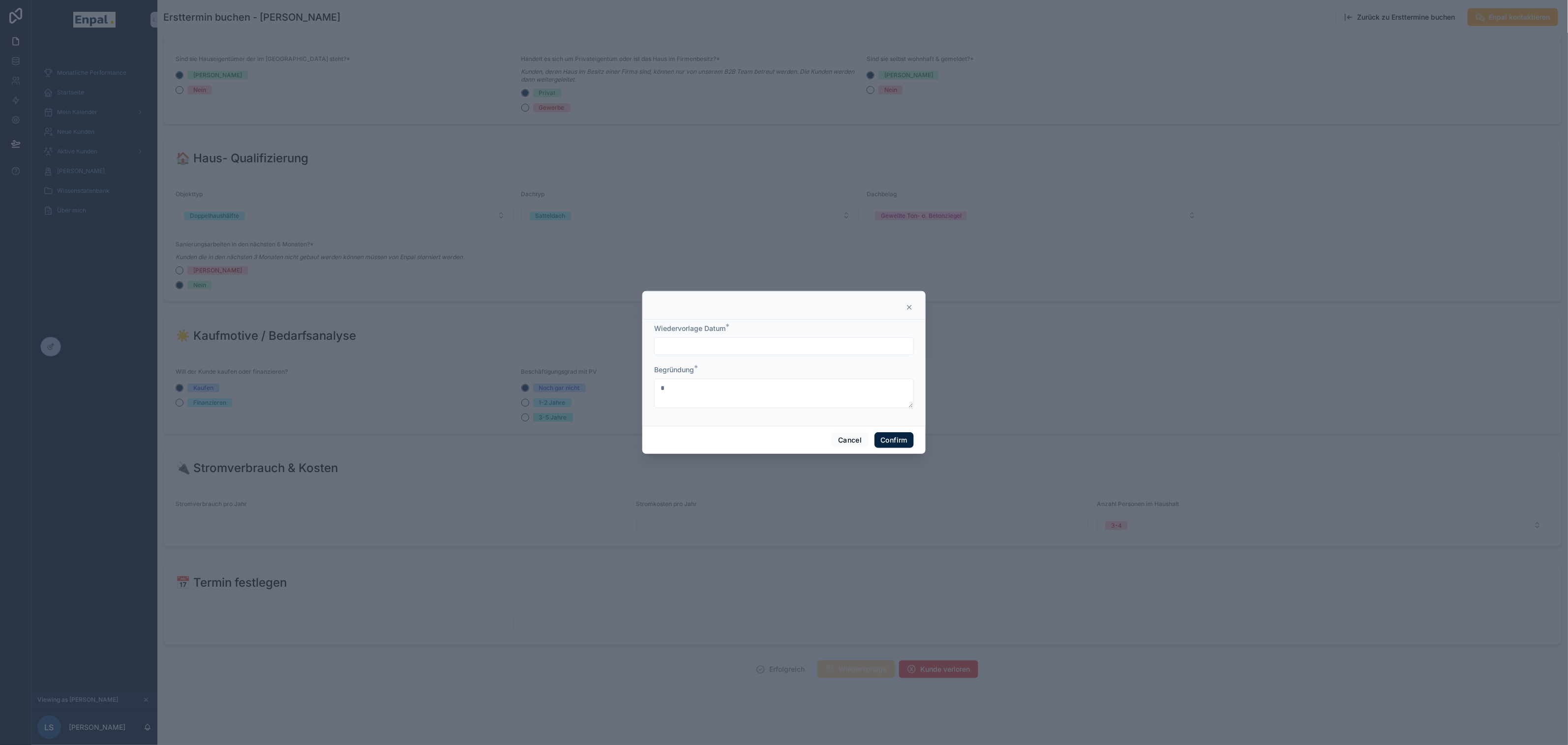
click at [726, 350] on input "text" at bounding box center [783, 346] width 258 height 14
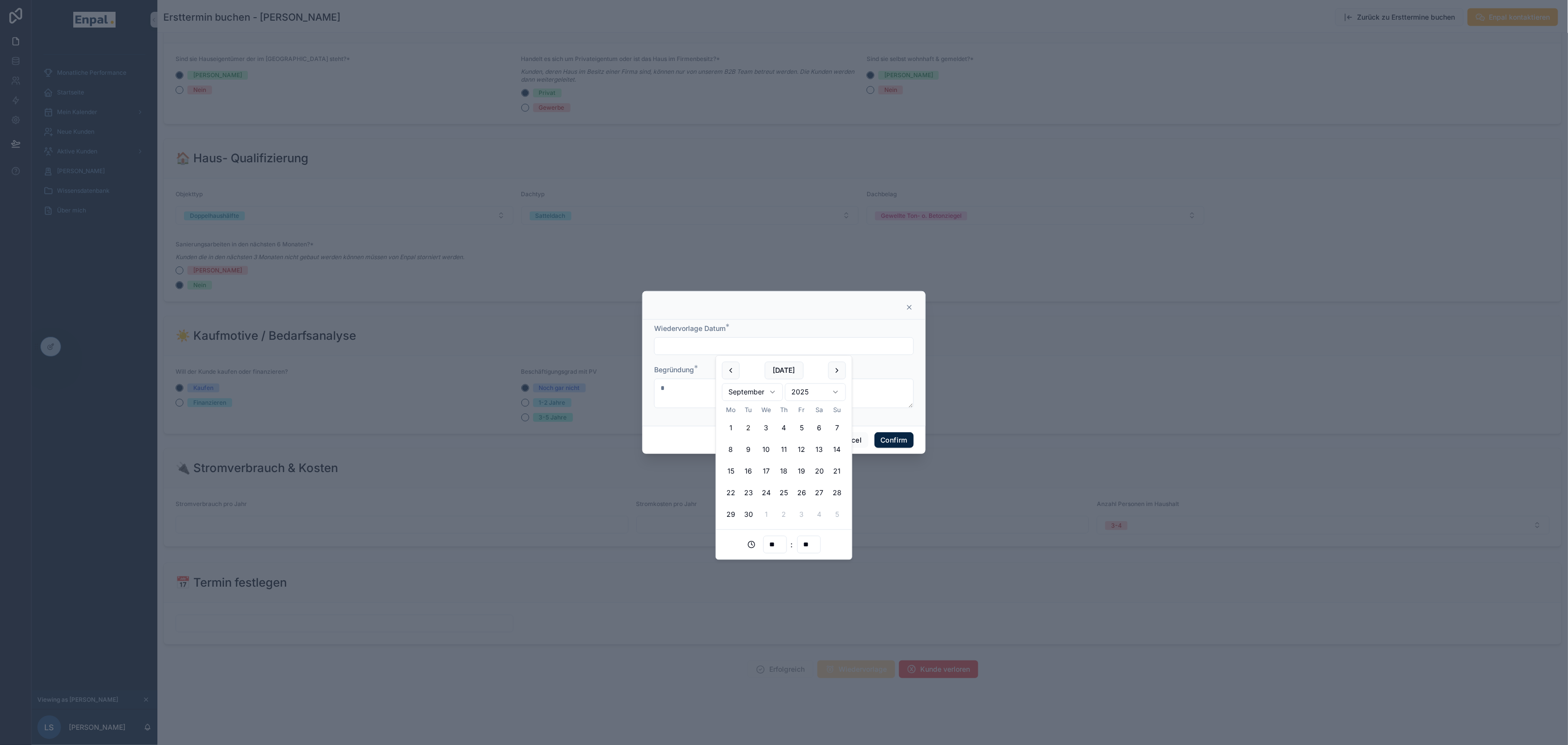
click at [775, 546] on input "**" at bounding box center [775, 545] width 22 height 14
click at [671, 343] on input "text" at bounding box center [783, 346] width 258 height 14
click at [745, 428] on button "2" at bounding box center [748, 428] width 17 height 17
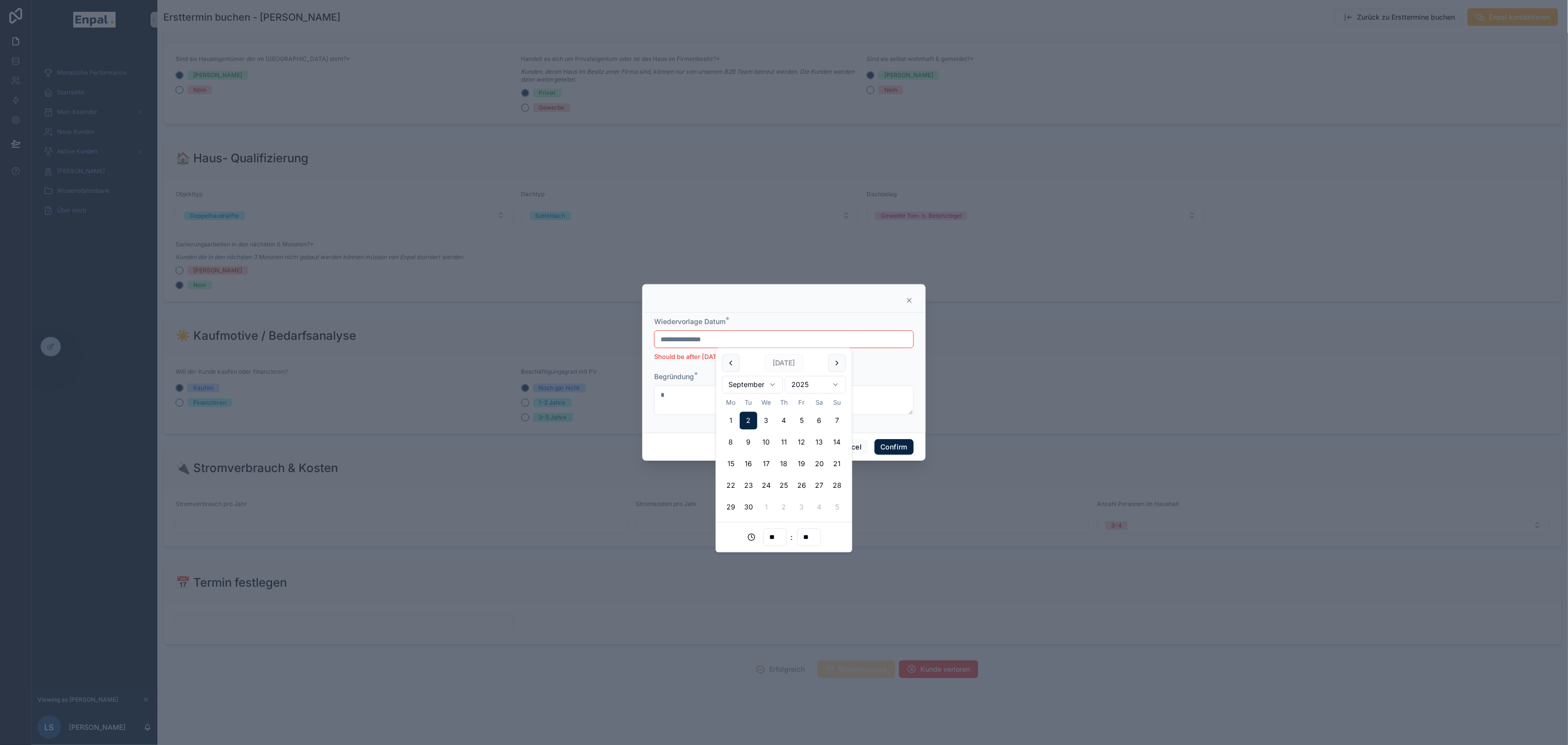
click at [777, 541] on input "**" at bounding box center [775, 537] width 22 height 14
click at [769, 633] on div "20" at bounding box center [775, 636] width 44 height 16
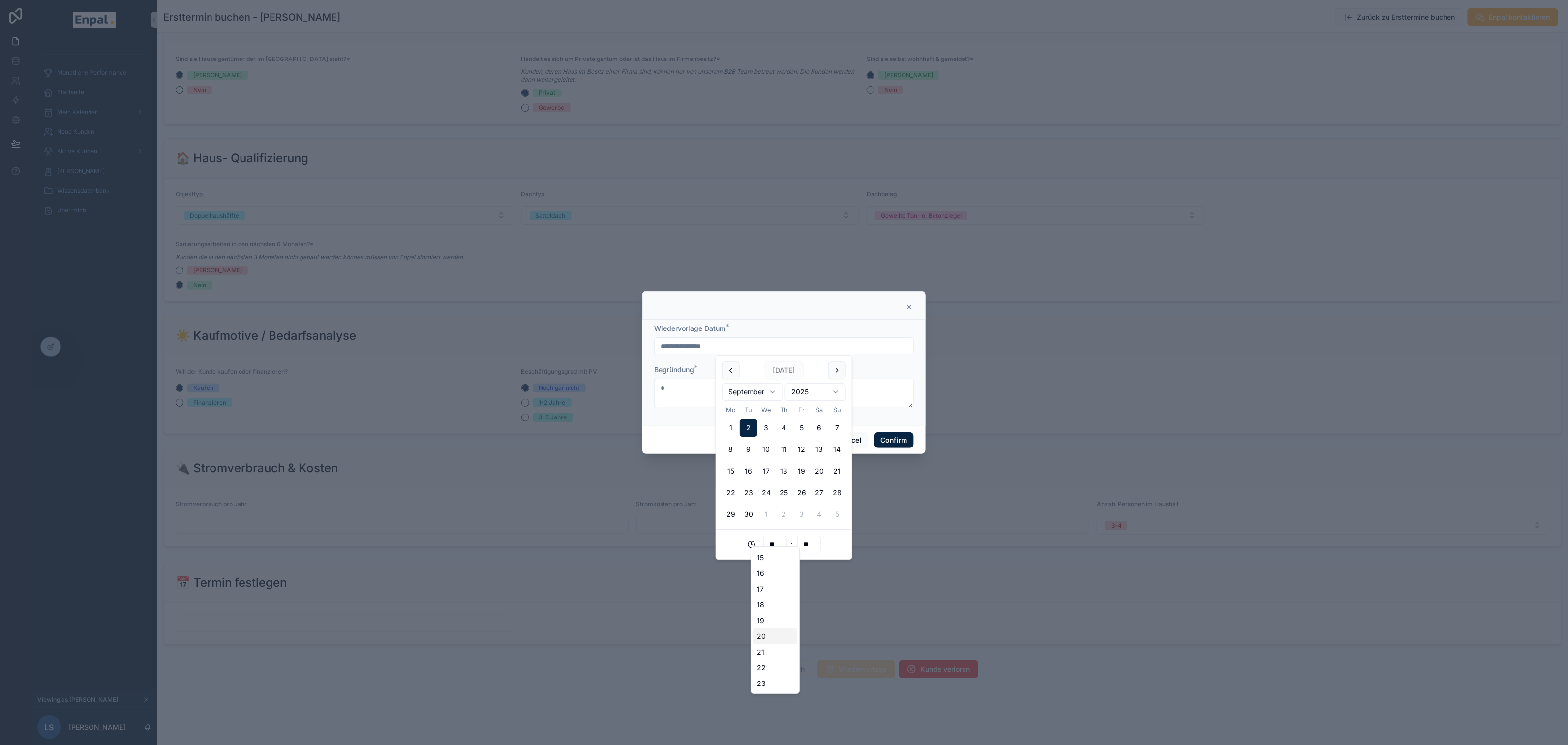
type input "**********"
type input "**"
click at [728, 344] on input "**********" at bounding box center [783, 346] width 258 height 14
click at [581, 399] on div at bounding box center [784, 372] width 1568 height 745
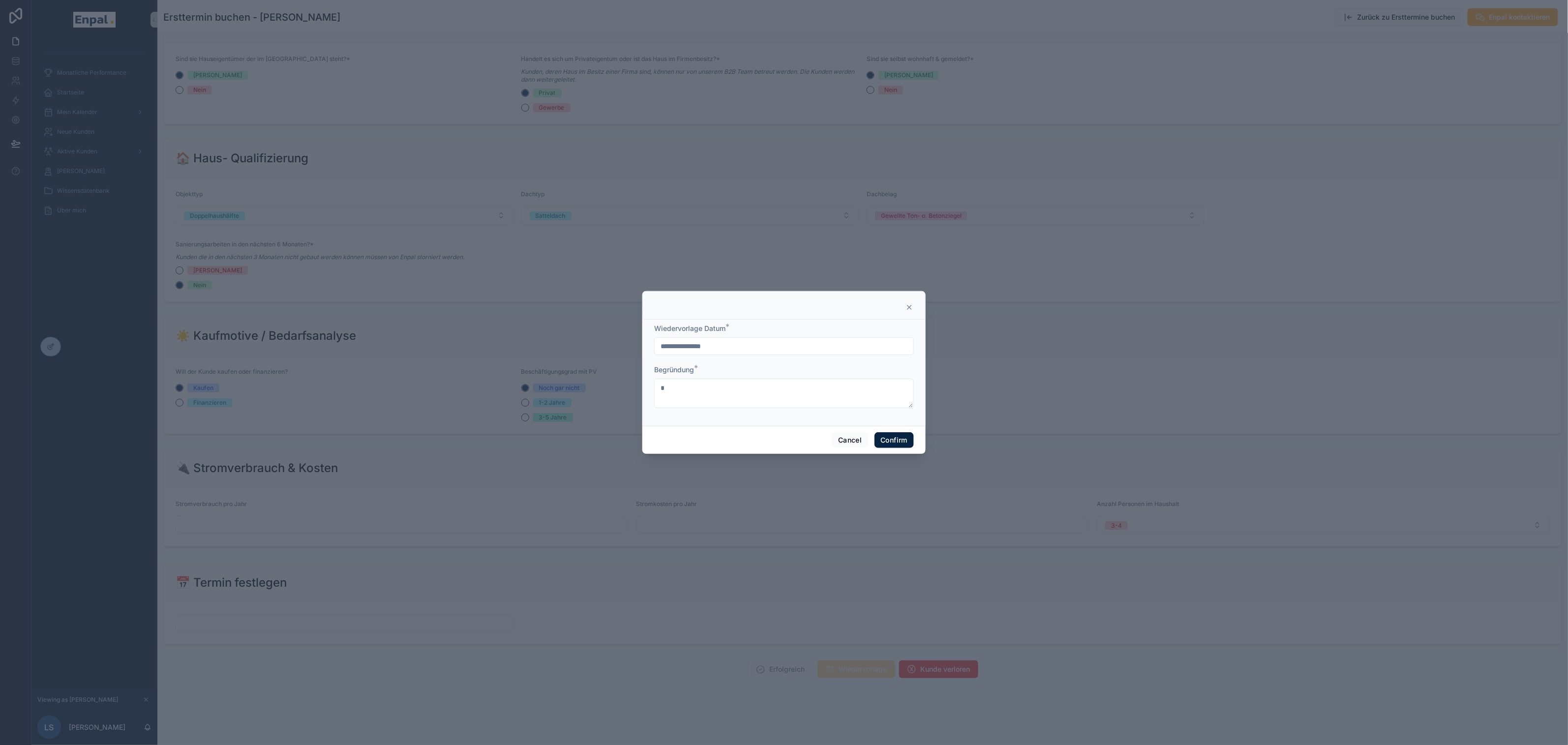
click at [914, 306] on div at bounding box center [783, 306] width 283 height 28
click at [910, 306] on icon at bounding box center [909, 307] width 4 height 4
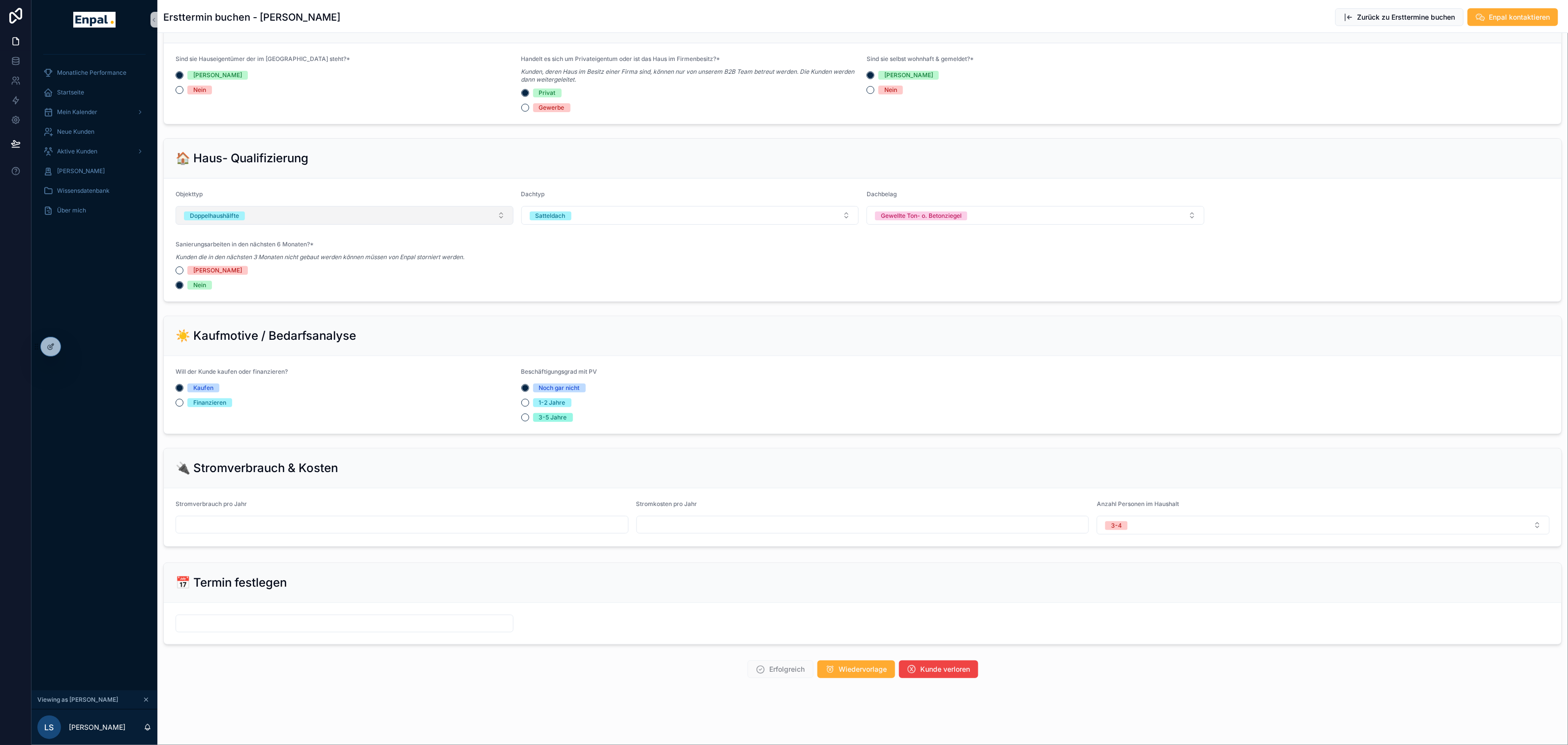
scroll to position [294, 0]
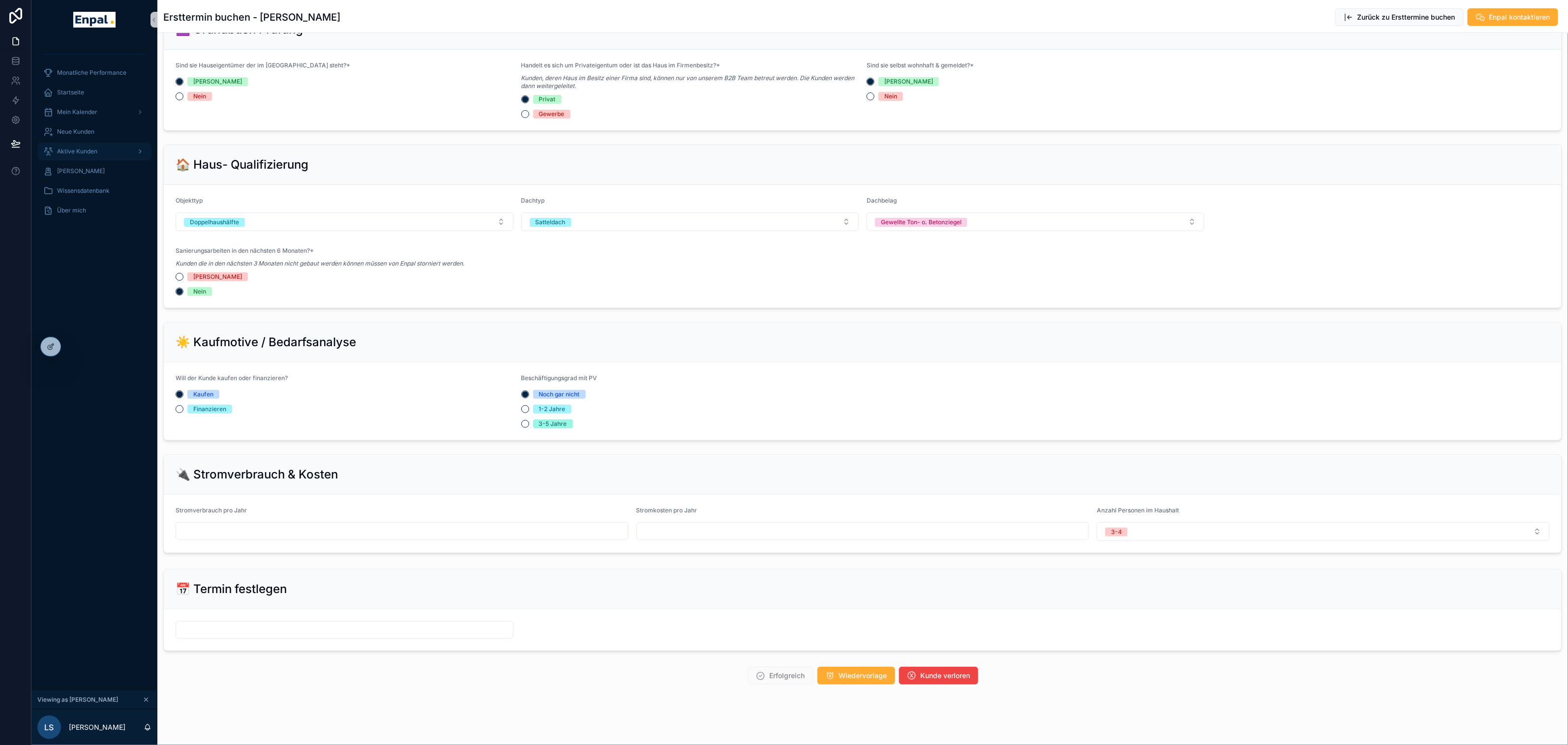
click at [85, 143] on link "Aktive Kunden" at bounding box center [94, 151] width 114 height 17
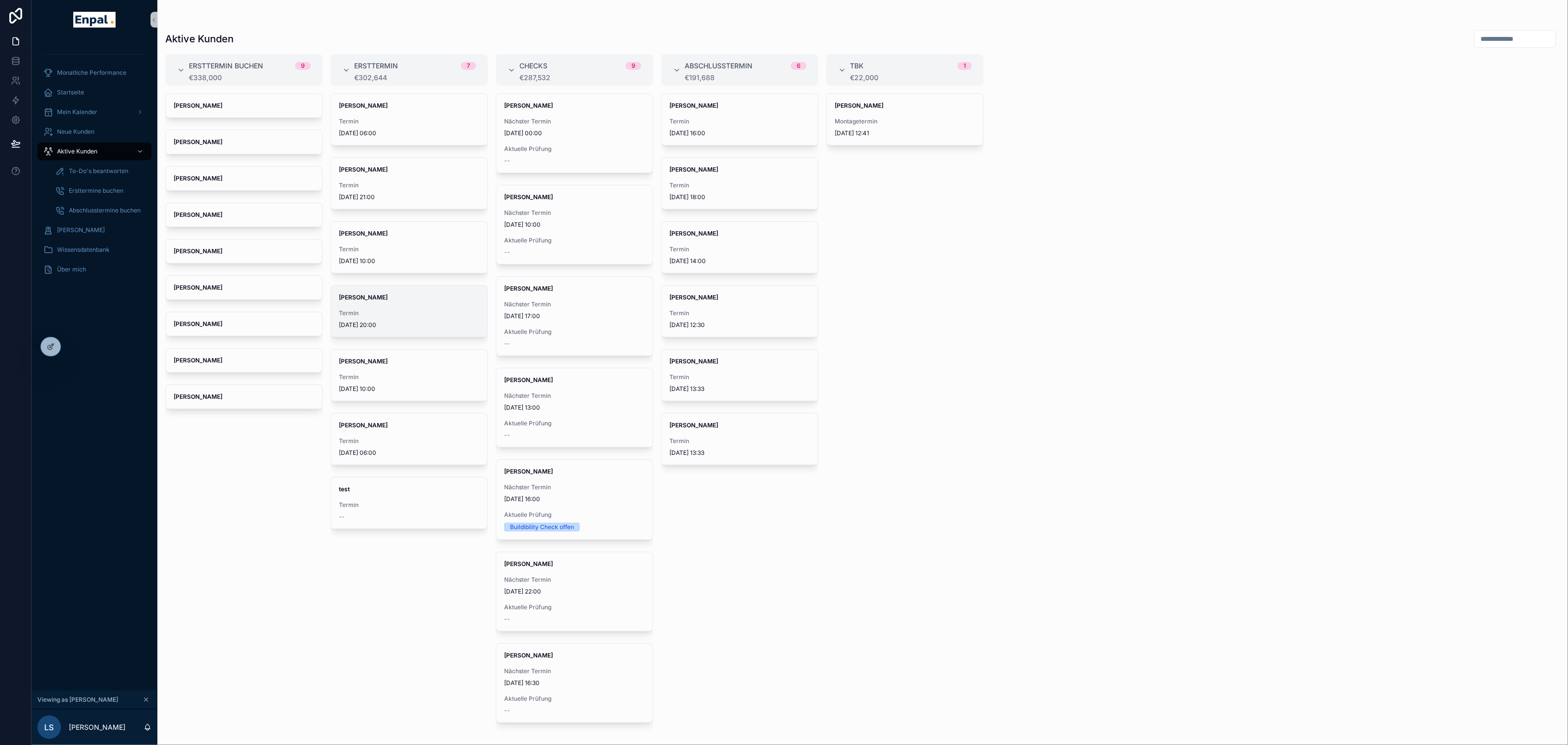
click at [403, 316] on span "Termin" at bounding box center [409, 312] width 140 height 7
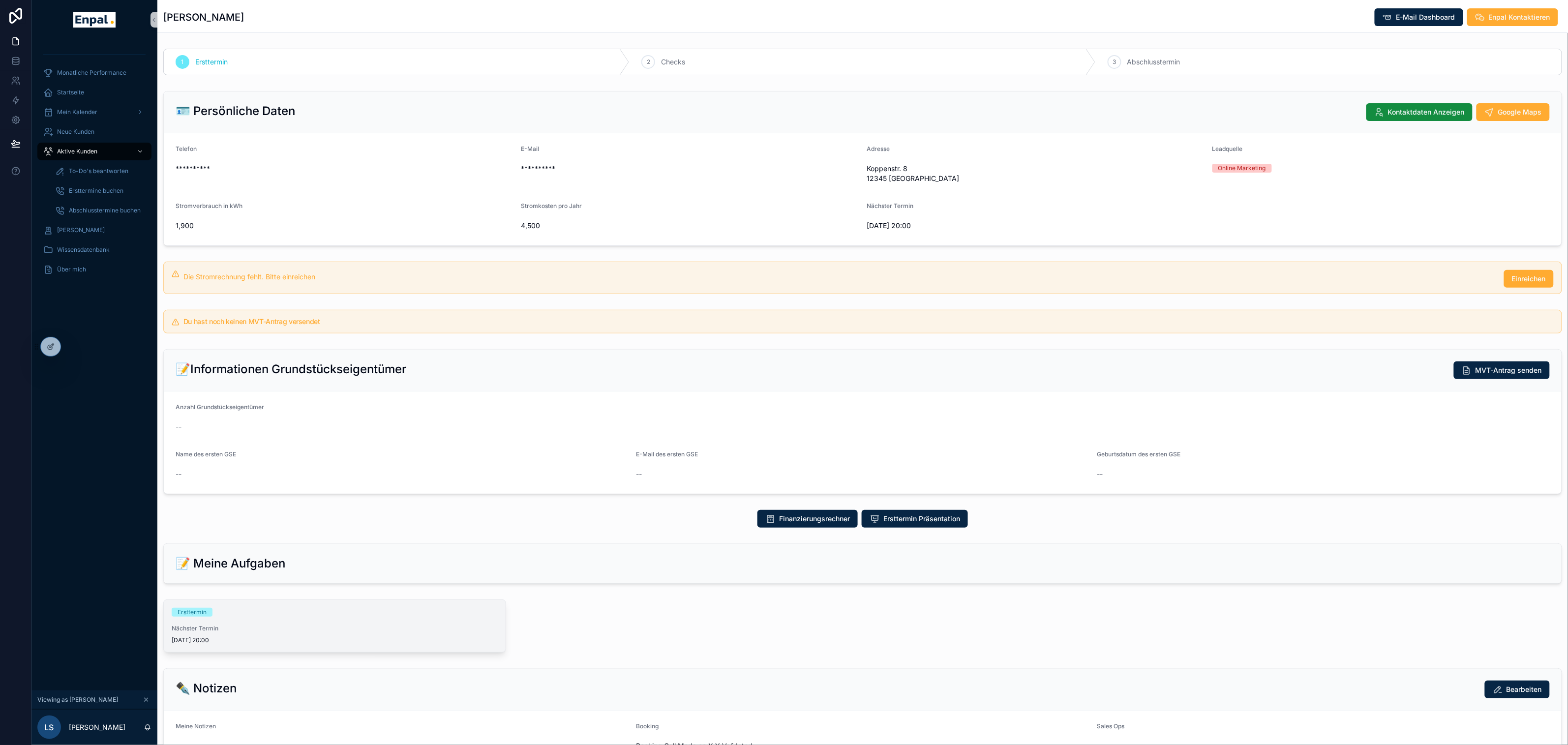
click at [419, 623] on div "Ersttermin Nächster Termin [DATE] 20:00" at bounding box center [335, 625] width 342 height 52
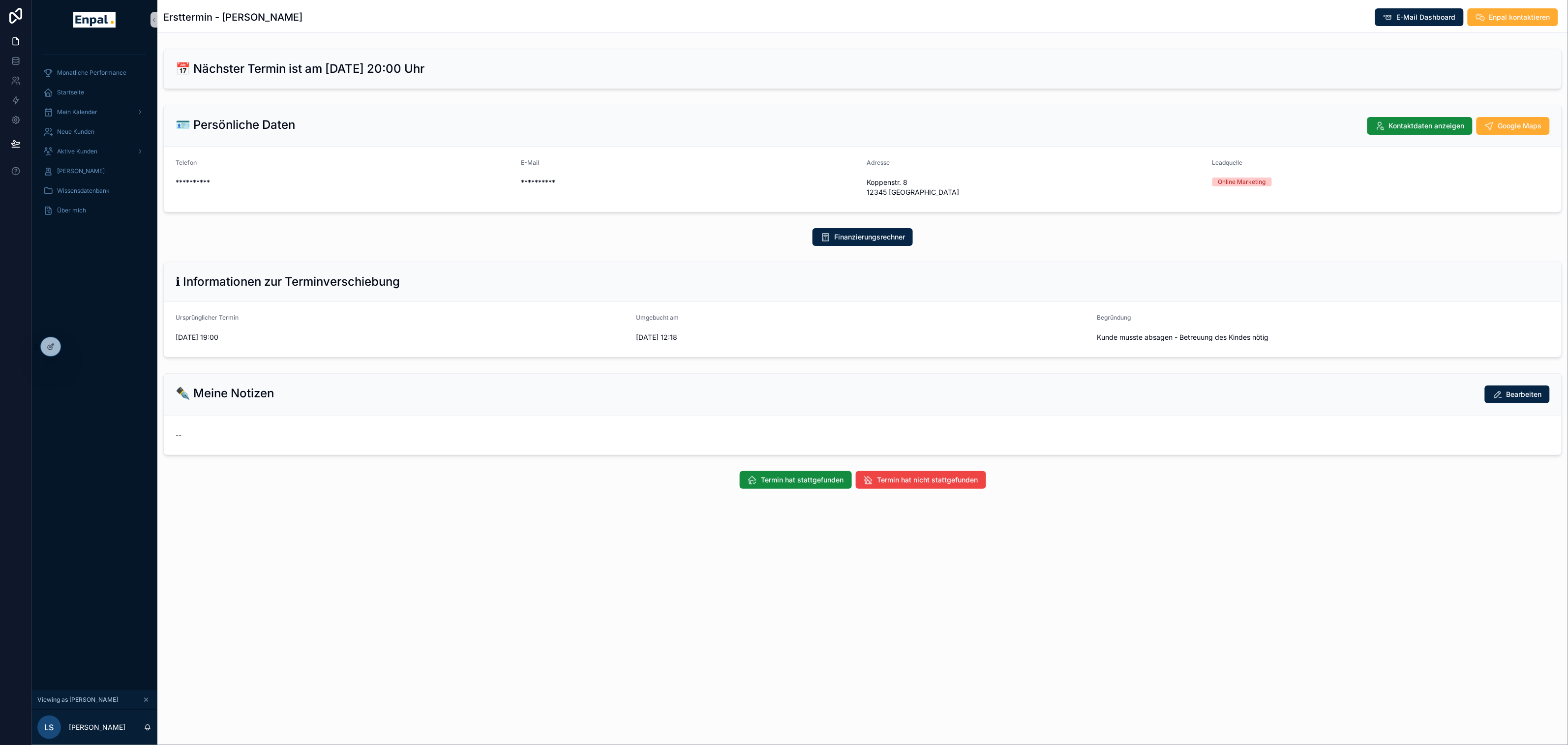
scroll to position [12, 0]
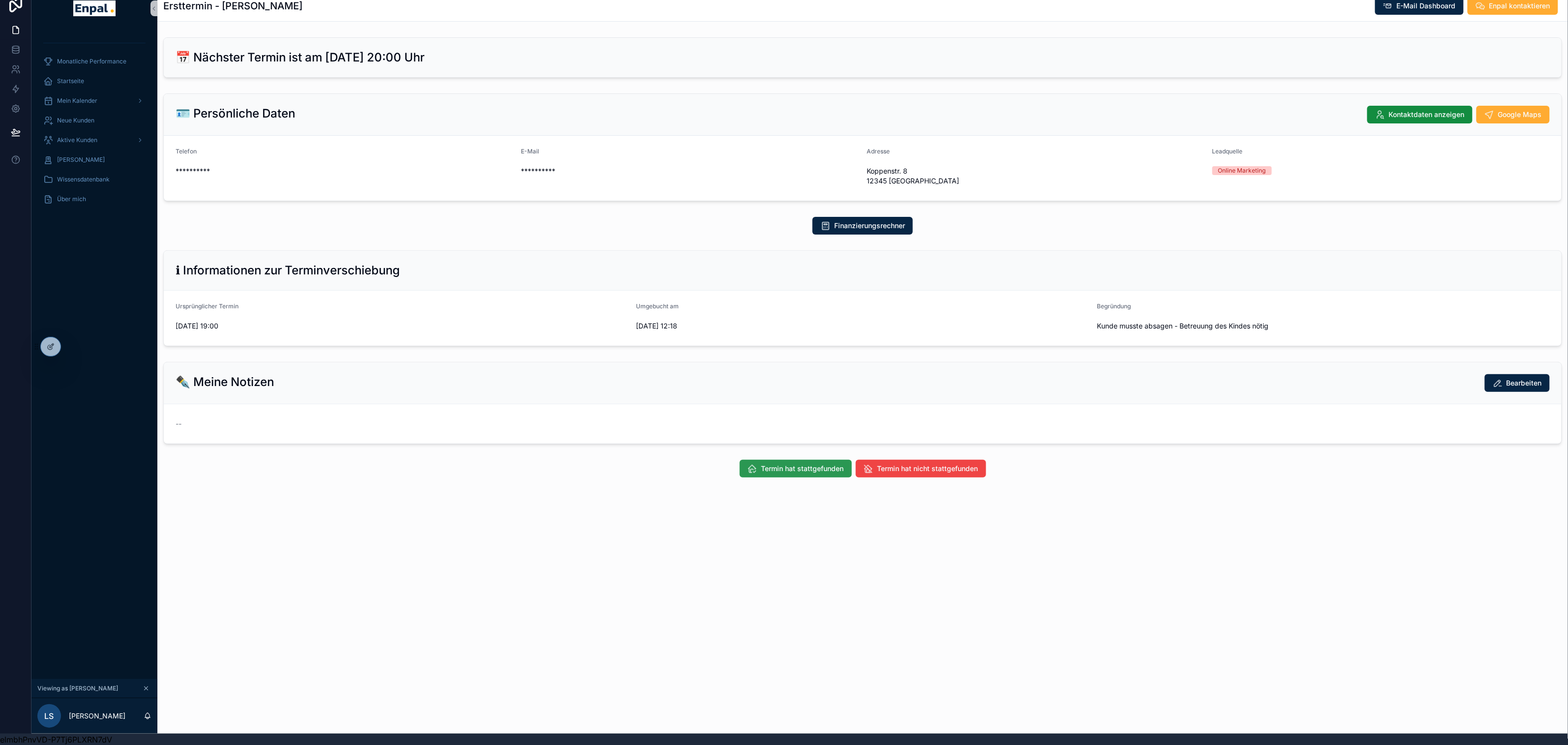
click at [783, 474] on button "Termin hat stattgefunden" at bounding box center [796, 468] width 112 height 17
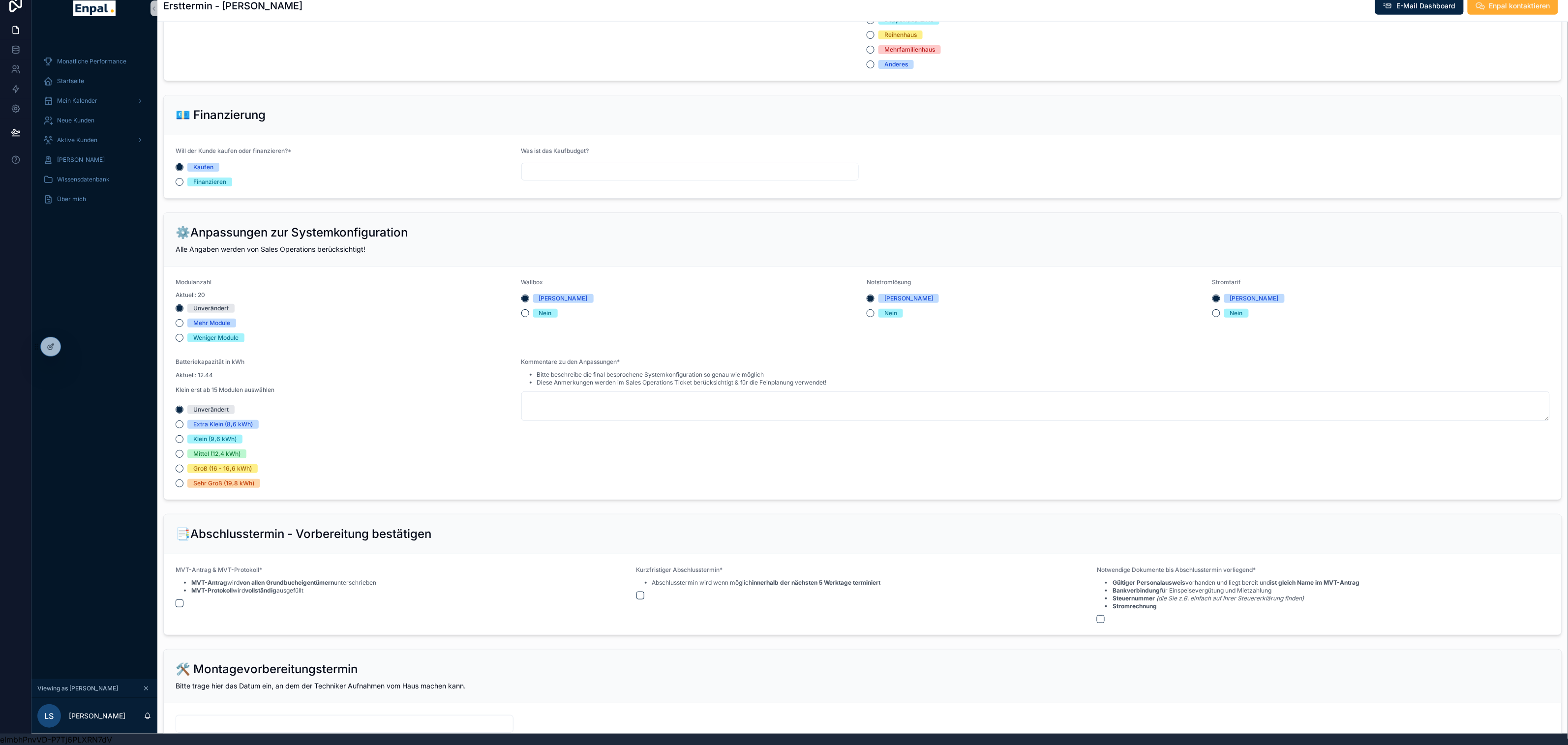
scroll to position [758, 0]
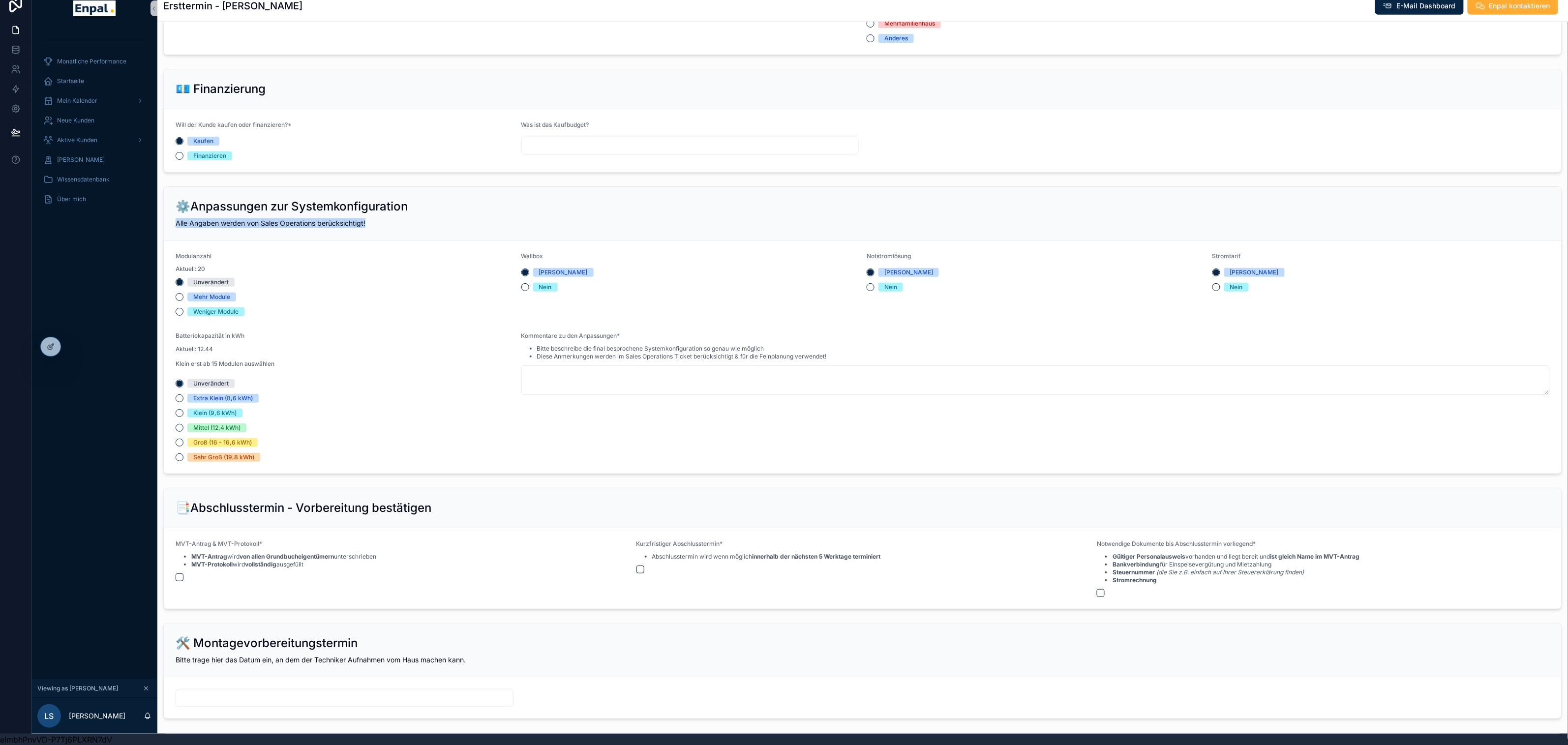
drag, startPoint x: 177, startPoint y: 224, endPoint x: 313, endPoint y: 242, distance: 137.2
click at [314, 241] on div "⚙️Anpassungen zur Systemkonfiguration Alle Angaben werden von Sales Operations …" at bounding box center [862, 213] width 1398 height 54
click at [183, 297] on button "Mehr Module" at bounding box center [179, 297] width 7 height 7
click at [524, 292] on button "Nein" at bounding box center [525, 287] width 7 height 7
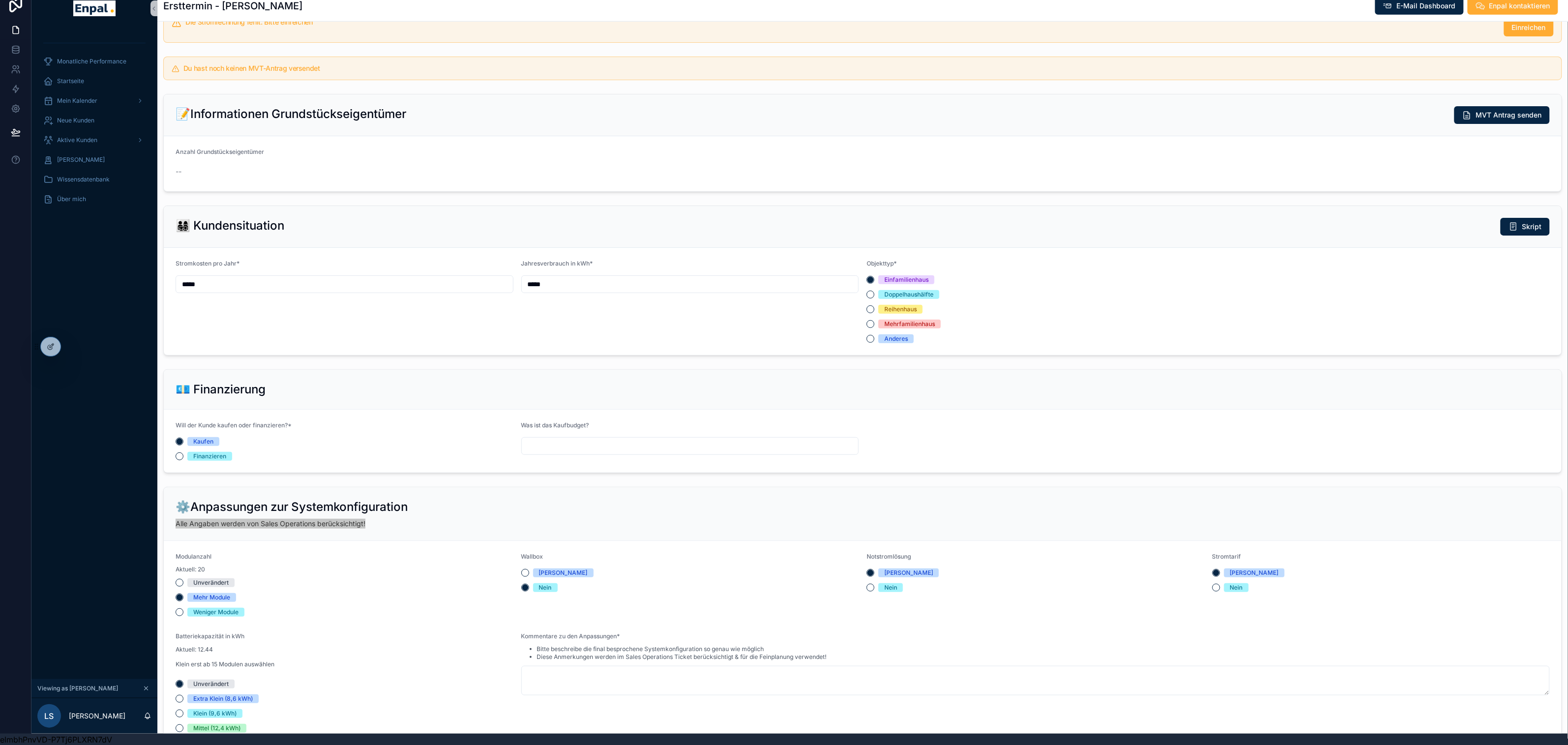
scroll to position [453, 0]
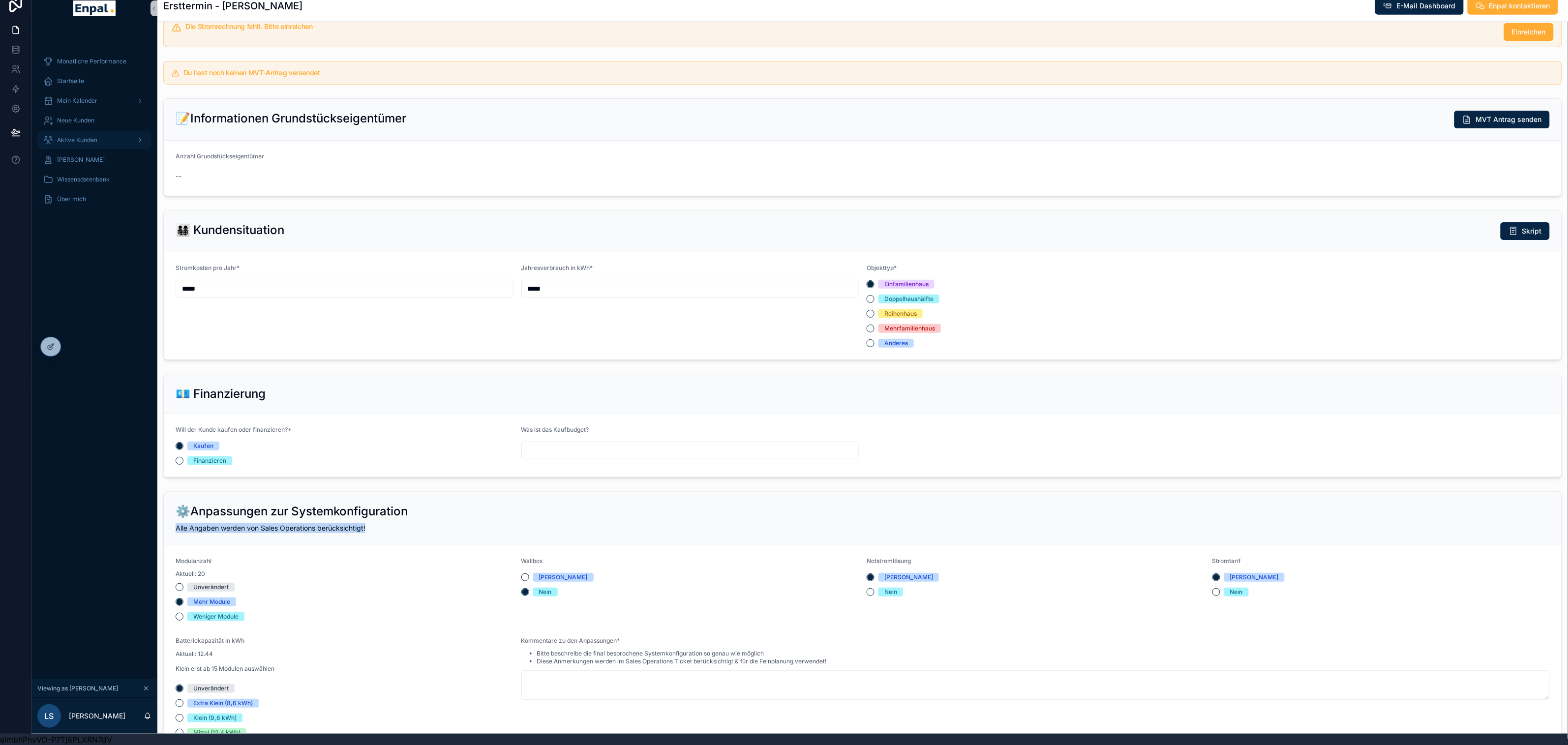
click at [91, 140] on span "Aktive Kunden" at bounding box center [77, 140] width 41 height 7
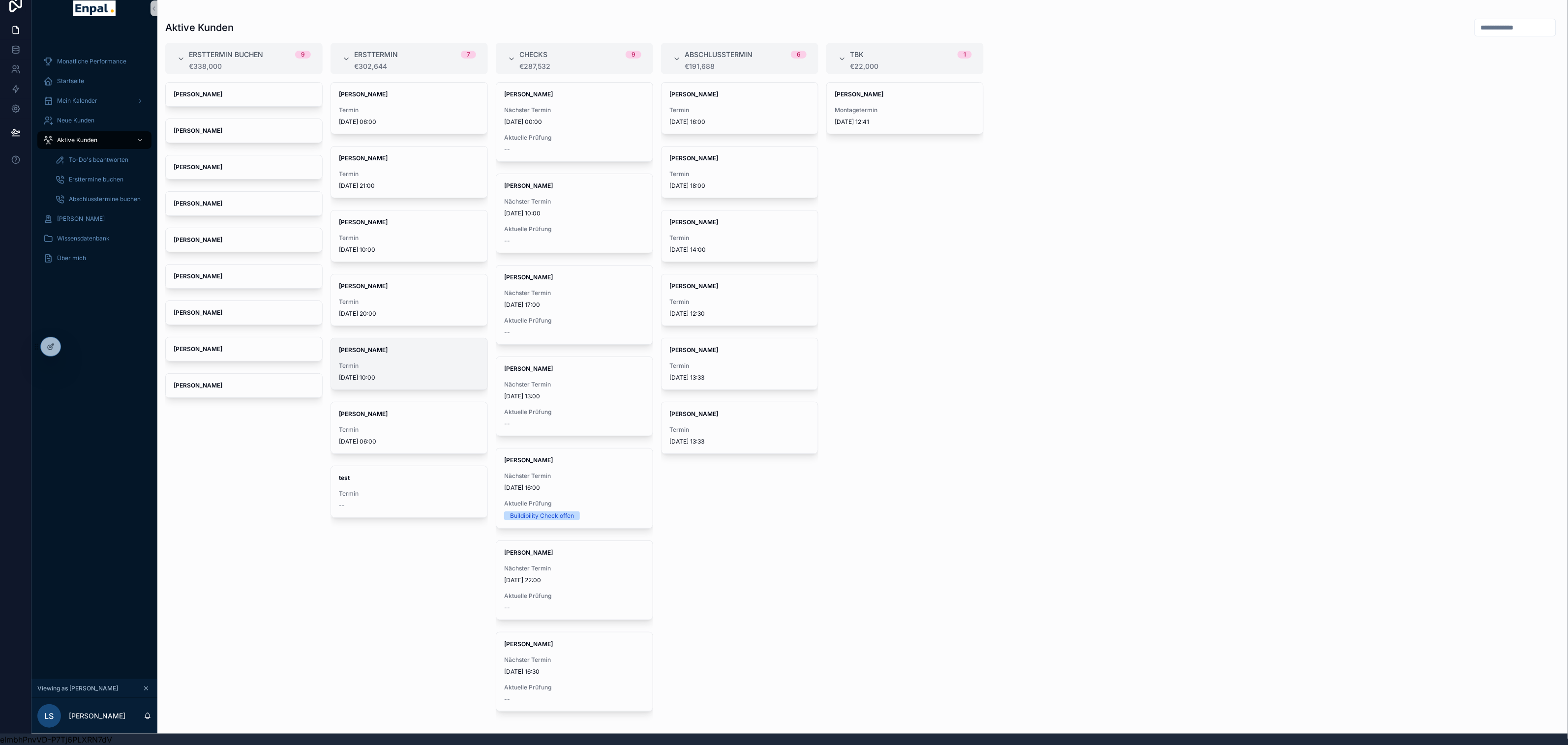
click at [399, 361] on div "[PERSON_NAME] Termin [DATE] 10:00" at bounding box center [409, 364] width 156 height 51
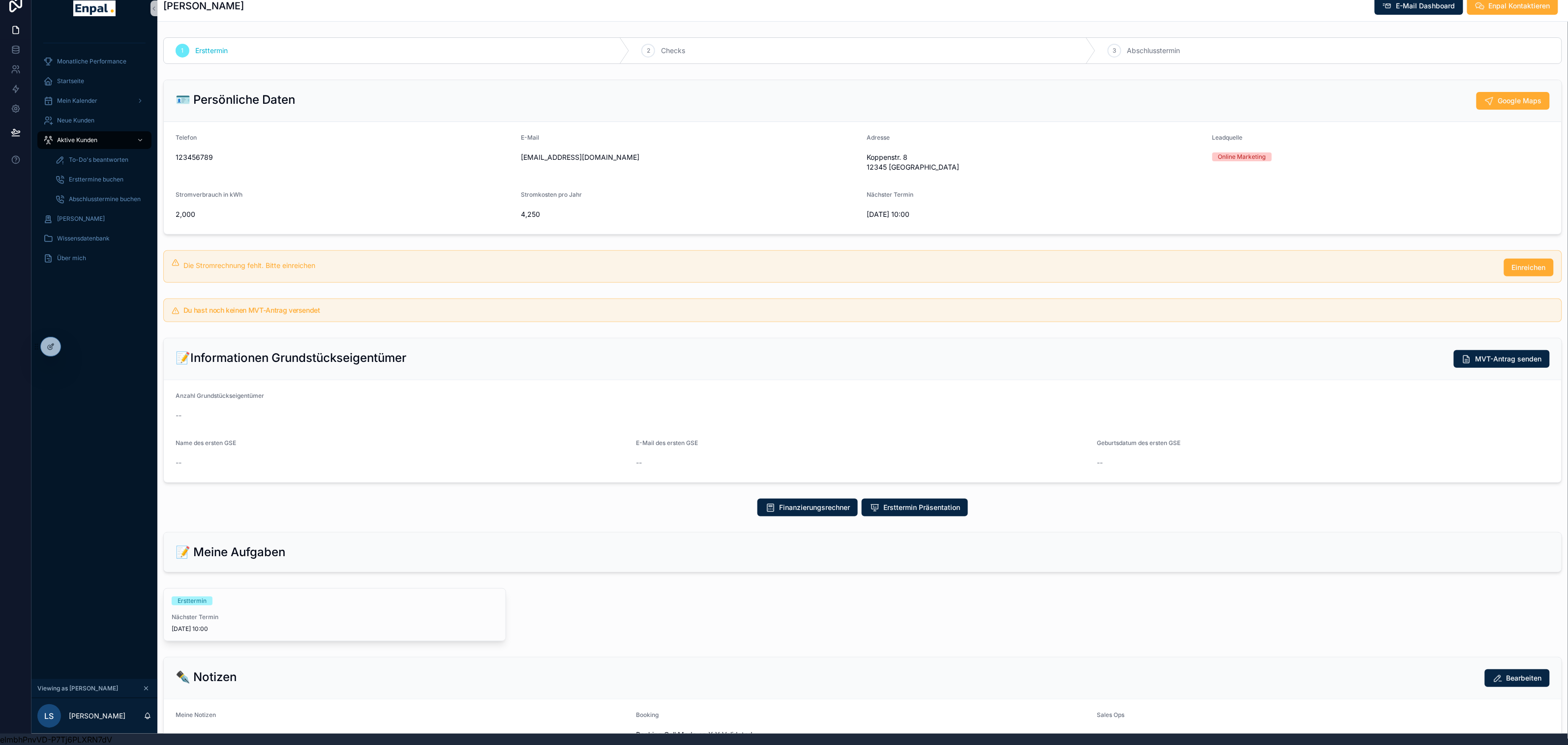
scroll to position [9, 0]
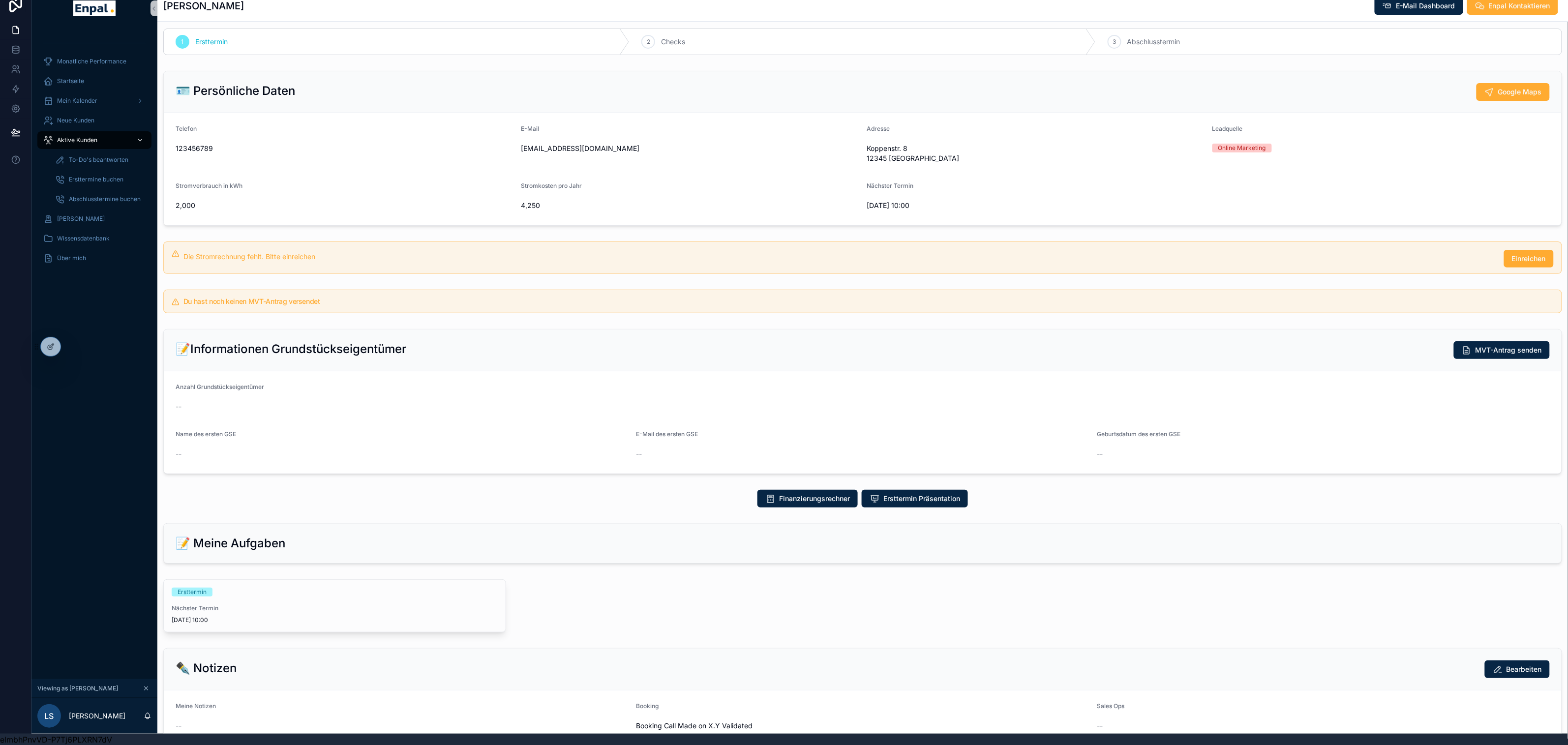
click at [80, 140] on span "Aktive Kunden" at bounding box center [77, 140] width 41 height 7
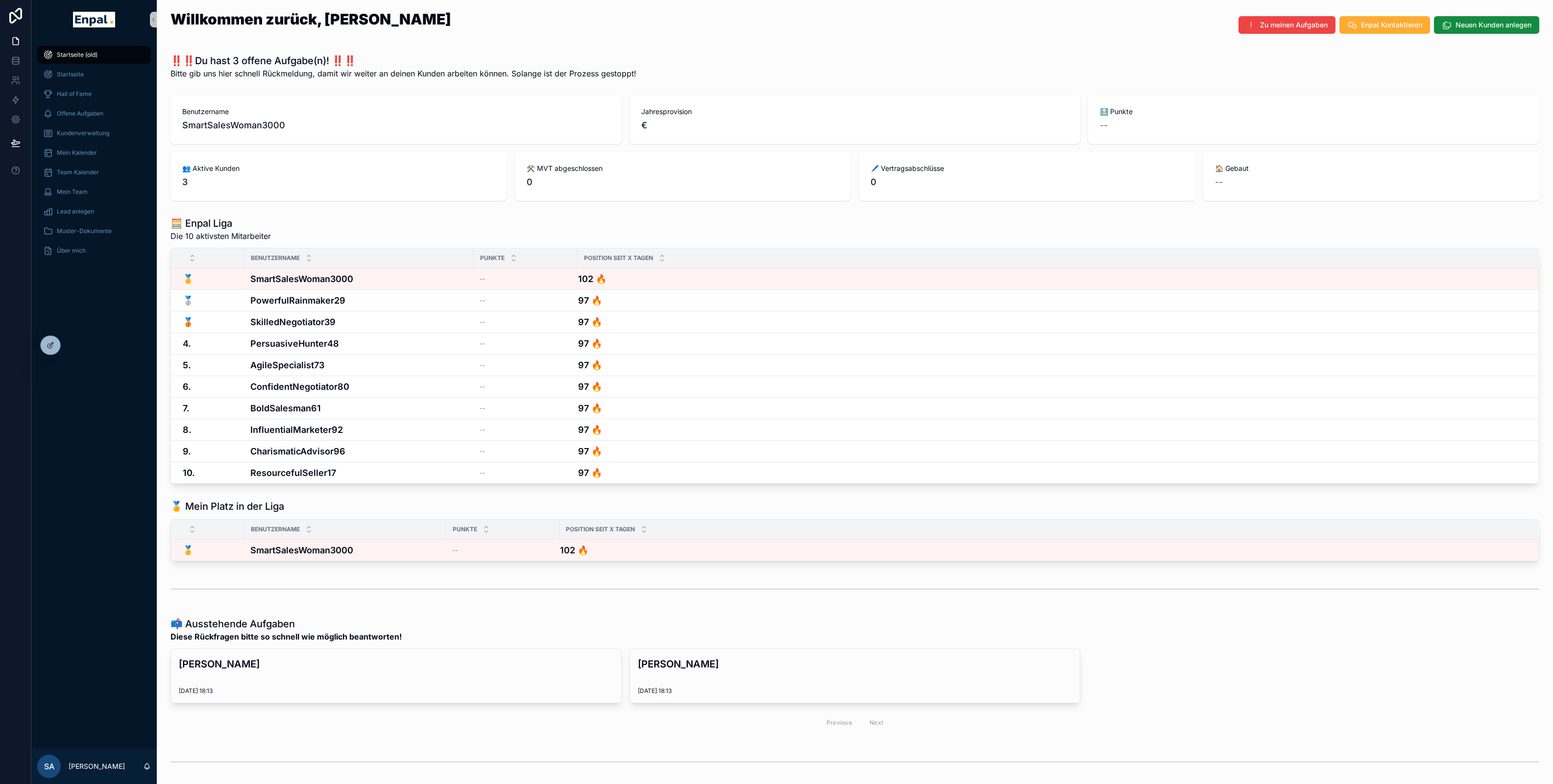
scroll to position [12, 0]
